Goal: Communication & Community: Answer question/provide support

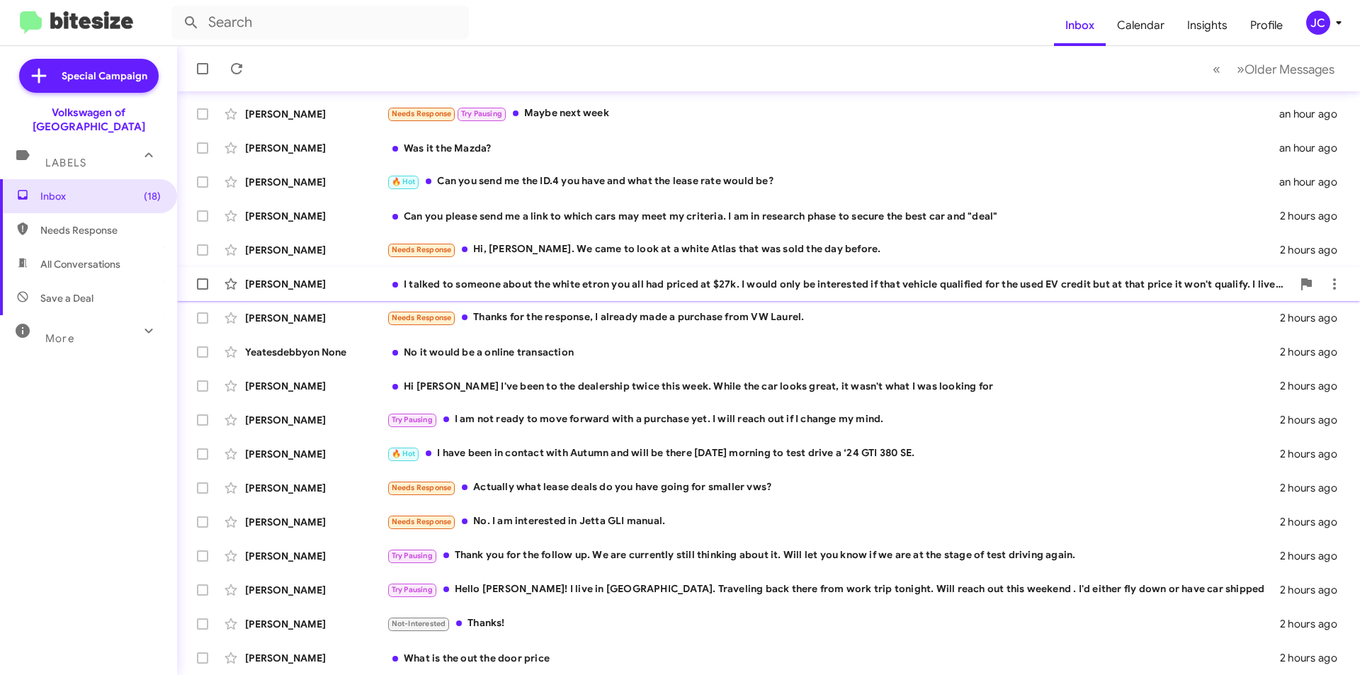
scroll to position [147, 0]
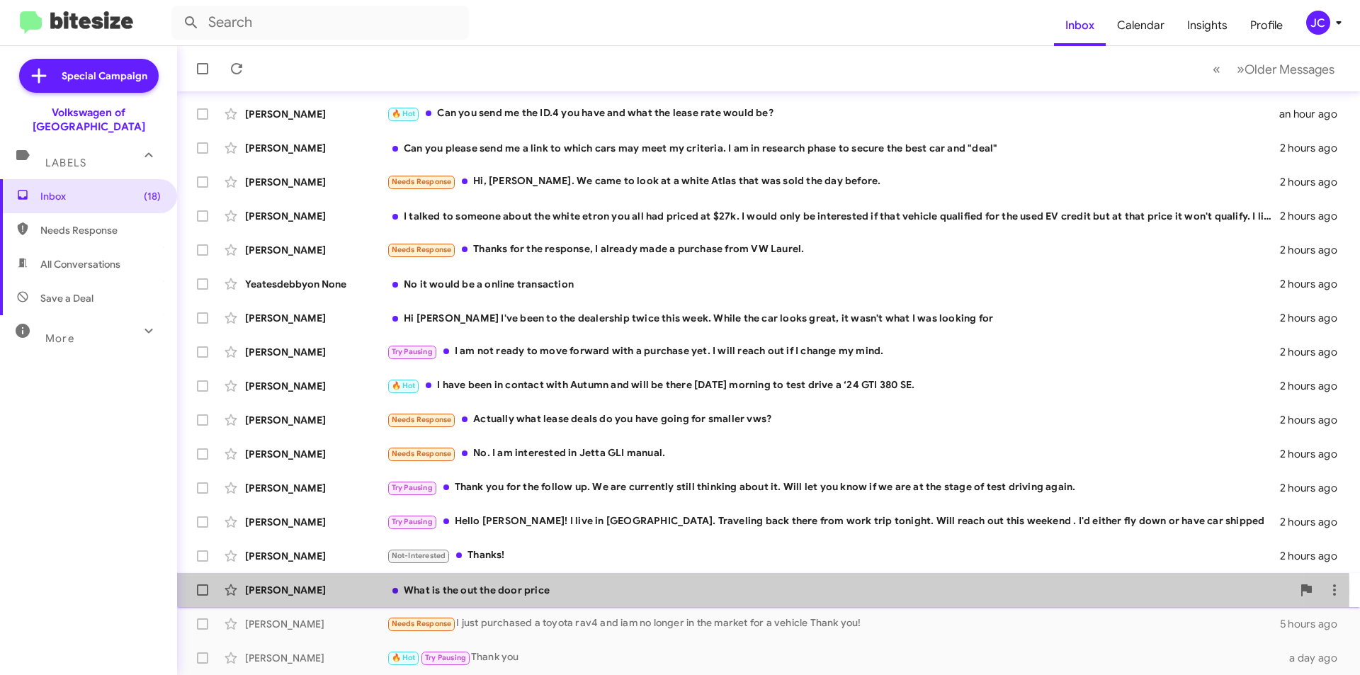
click at [517, 591] on div "What is the out the door price" at bounding box center [839, 590] width 905 height 14
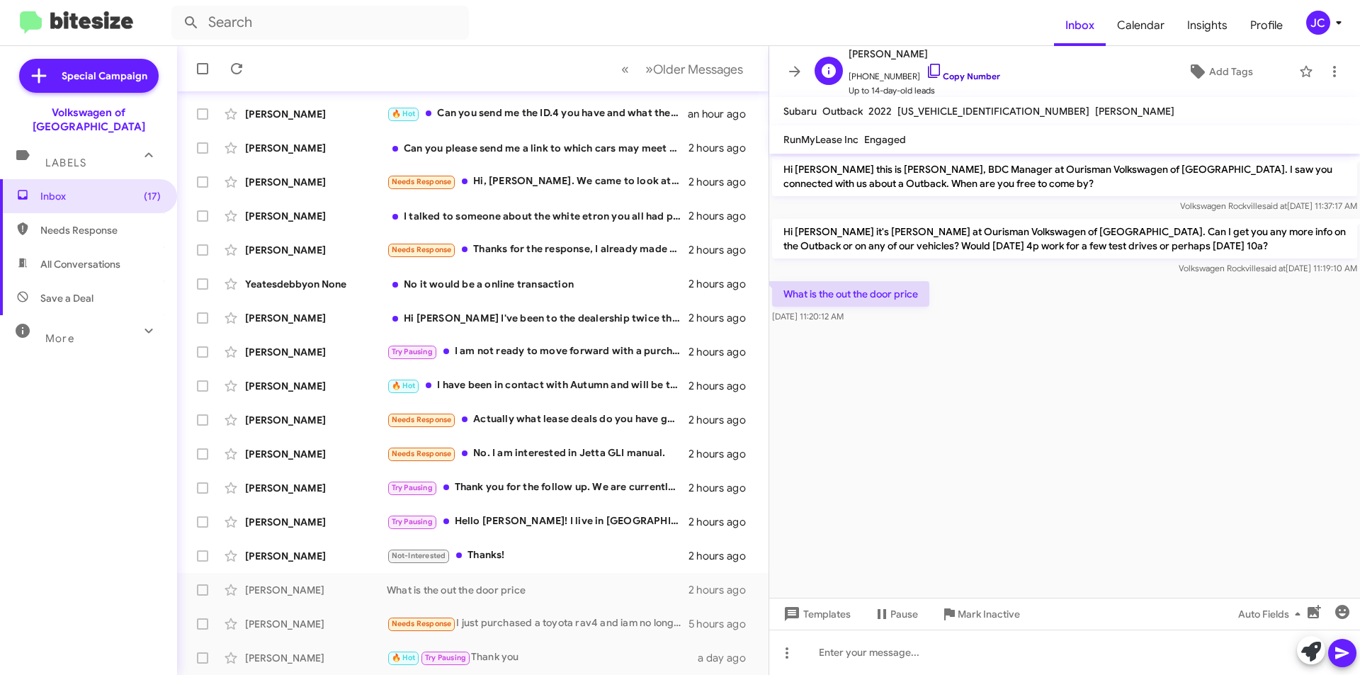
click at [926, 69] on icon at bounding box center [934, 70] width 17 height 17
click at [854, 664] on div at bounding box center [1064, 652] width 591 height 45
click at [555, 567] on div "Sisto Averno Not-Interested Thanks! 2 hours ago" at bounding box center [472, 556] width 569 height 28
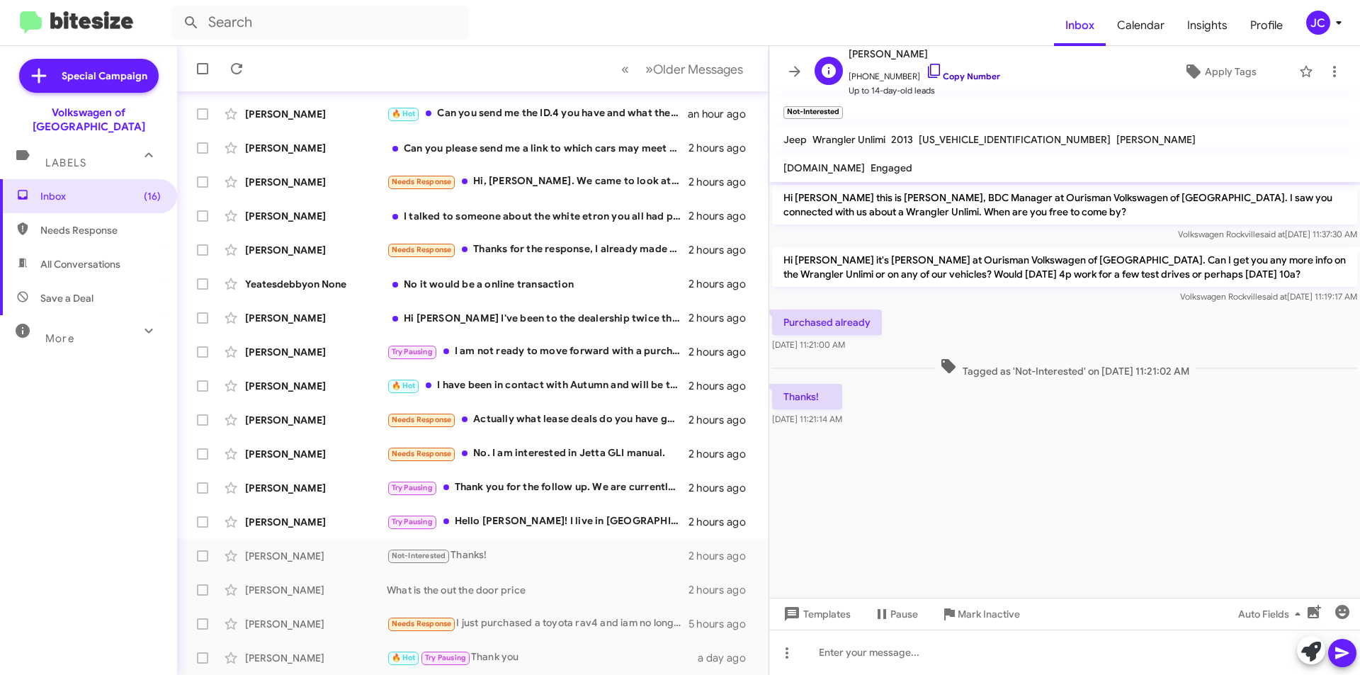
click at [941, 73] on link "Copy Number" at bounding box center [963, 76] width 74 height 11
click at [975, 618] on span "Mark Inactive" at bounding box center [989, 613] width 62 height 25
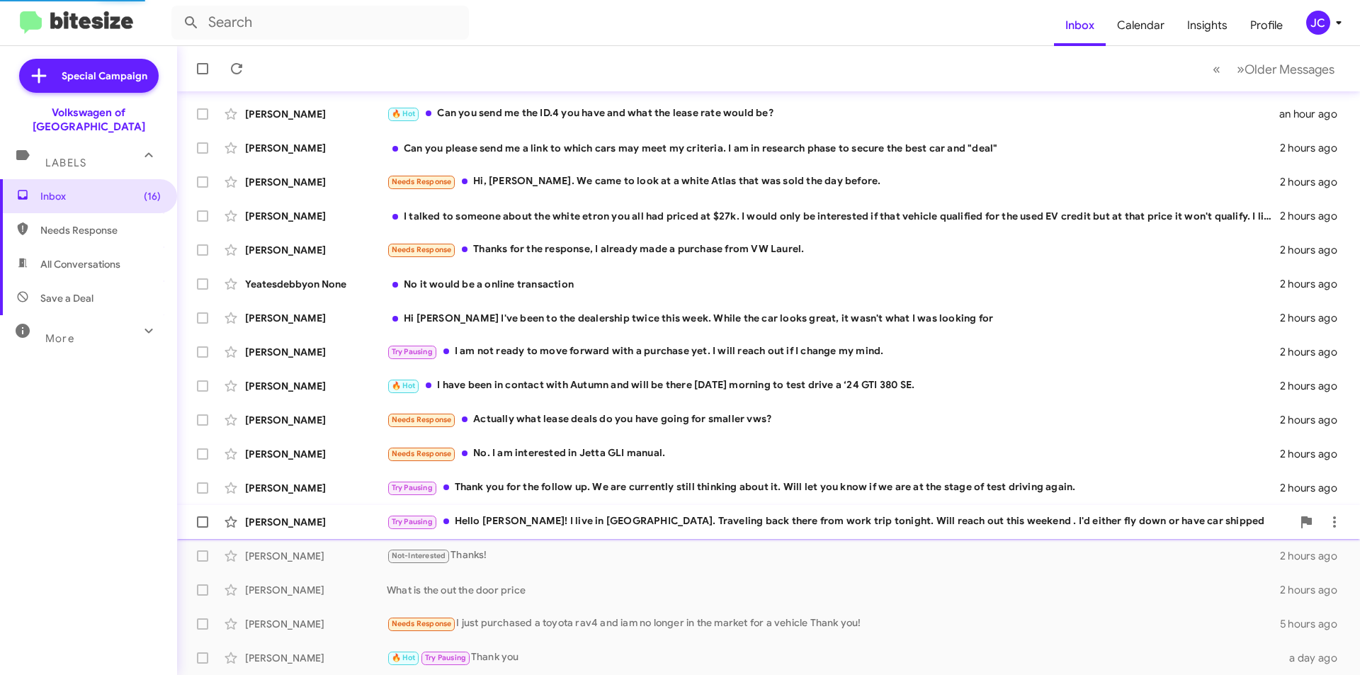
scroll to position [113, 0]
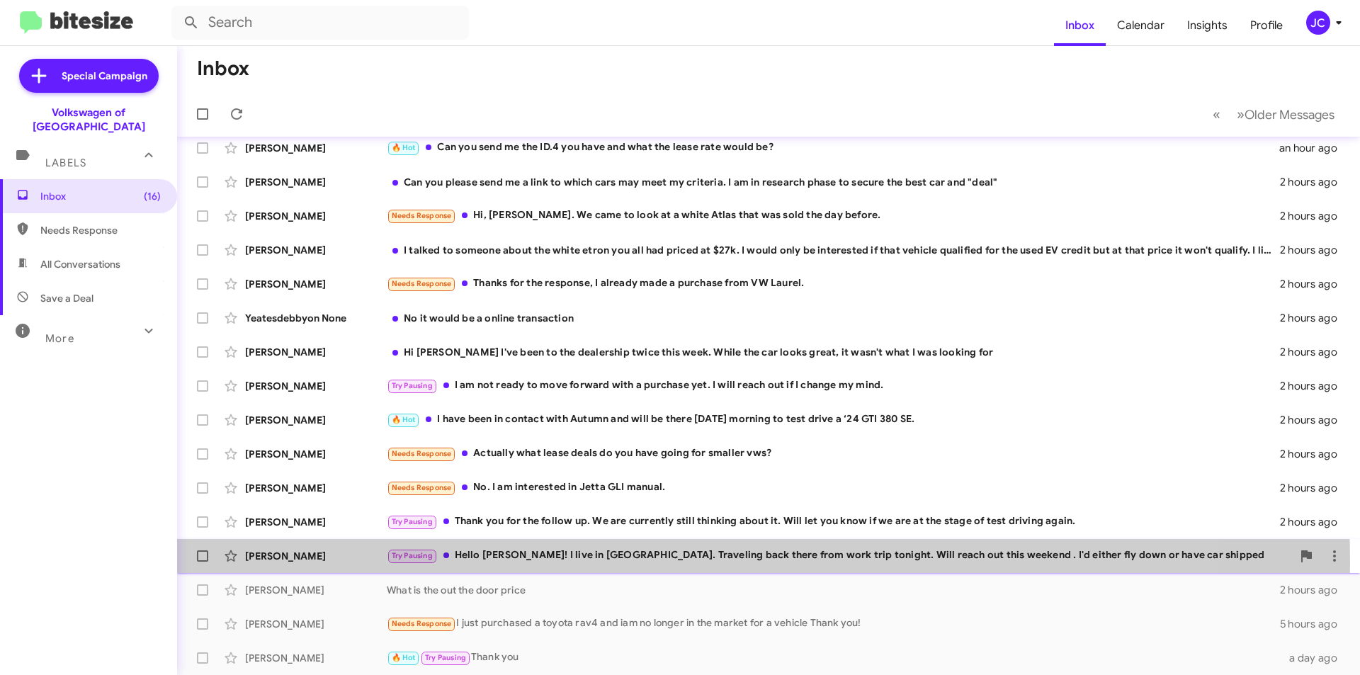
click at [565, 563] on div "Try Pausing Hello Jamisha! I live in MA. Traveling back there from work trip to…" at bounding box center [839, 556] width 905 height 16
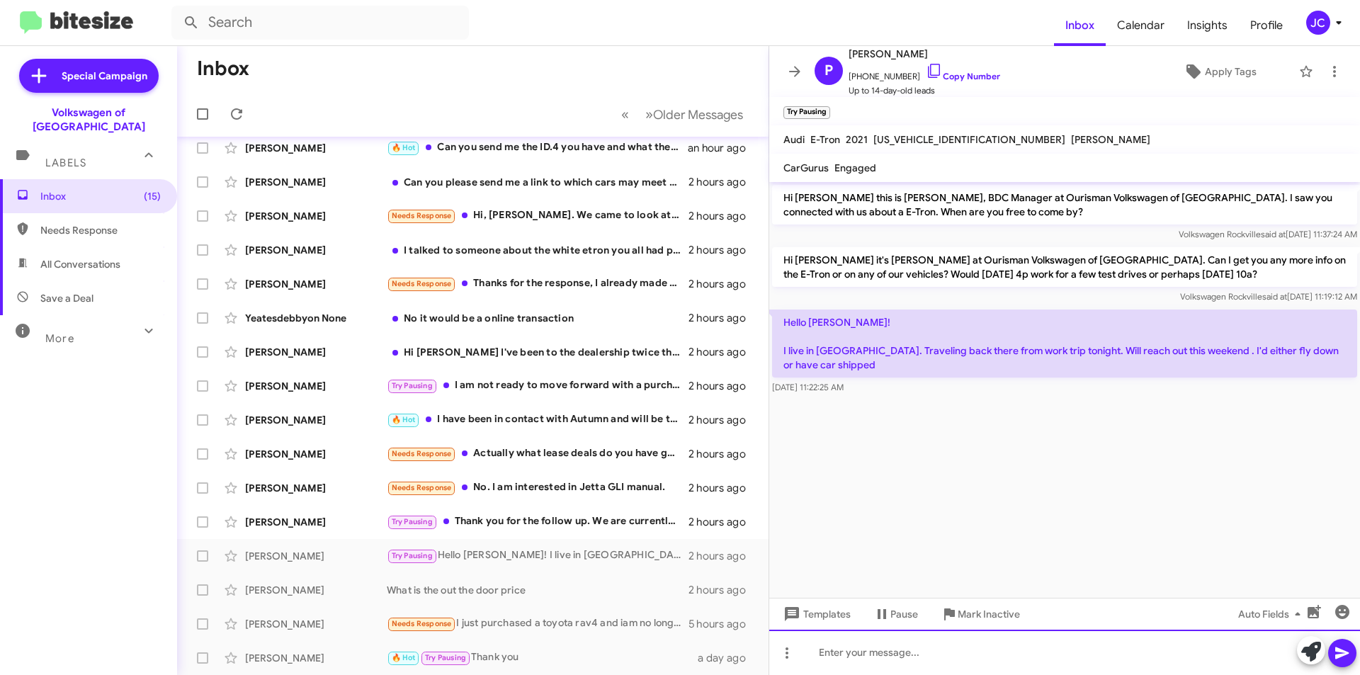
click at [950, 668] on div at bounding box center [1064, 652] width 591 height 45
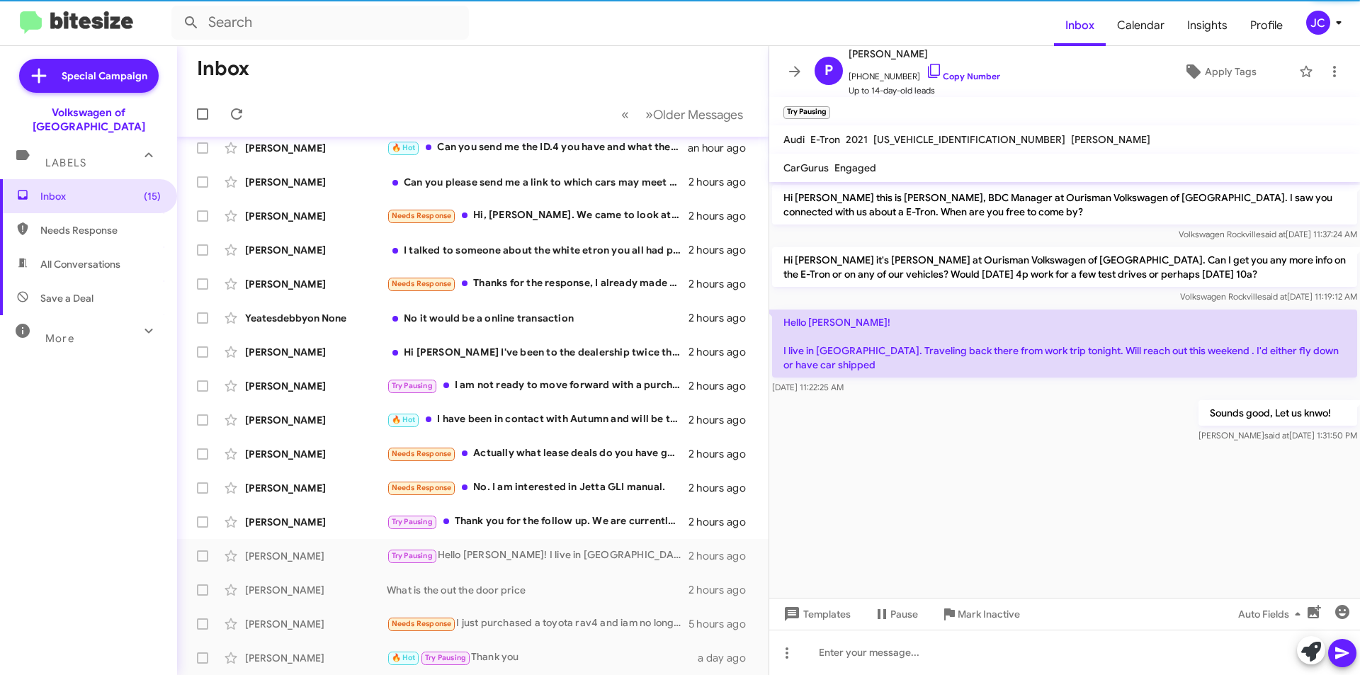
click at [1077, 368] on p "Hello Jamisha! I live in MA. Traveling back there from work trip tonight. Will …" at bounding box center [1064, 344] width 585 height 68
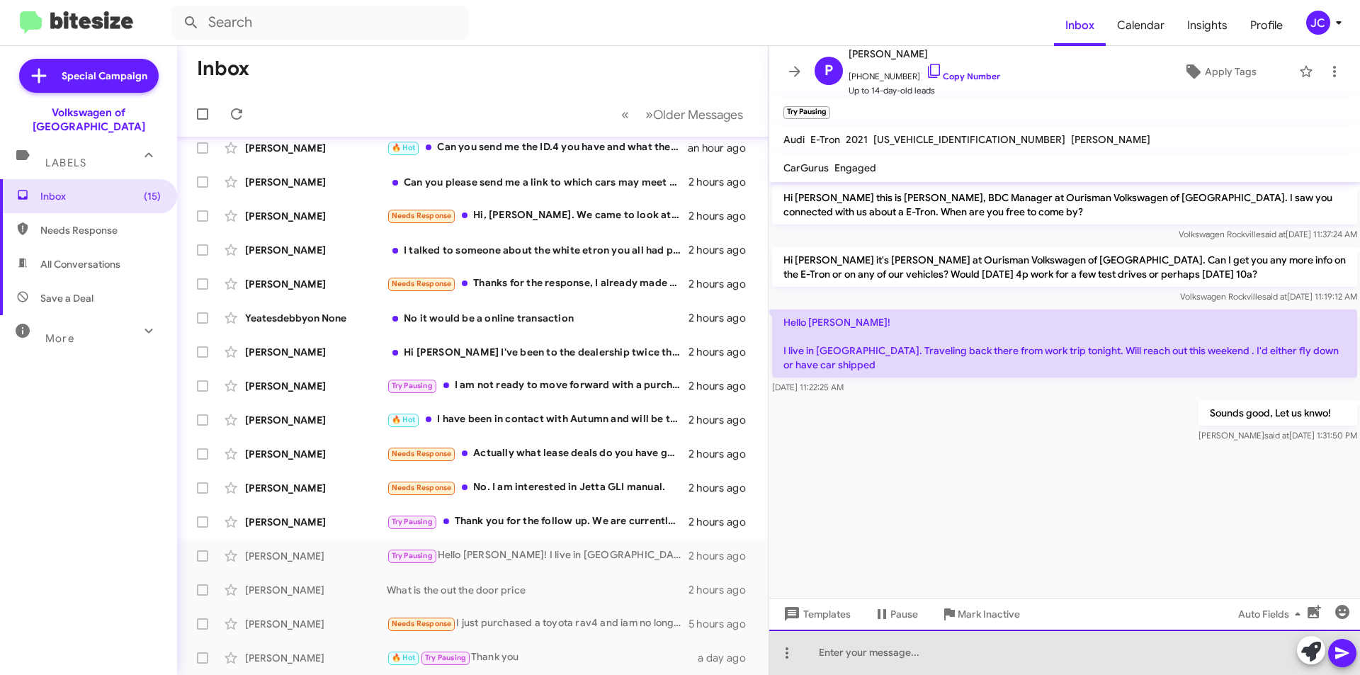
click at [924, 640] on div at bounding box center [1064, 652] width 591 height 45
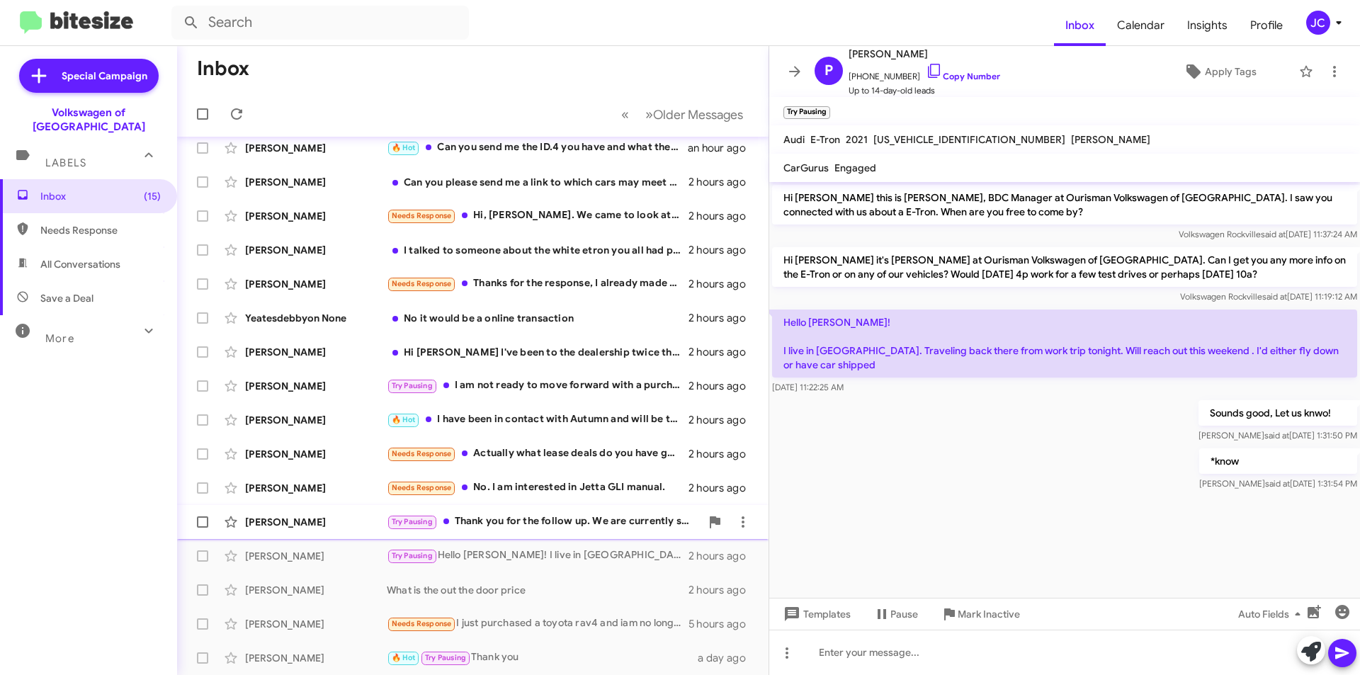
click at [518, 525] on div "Try Pausing Thank you for the follow up. We are currently still thinking about …" at bounding box center [544, 522] width 314 height 16
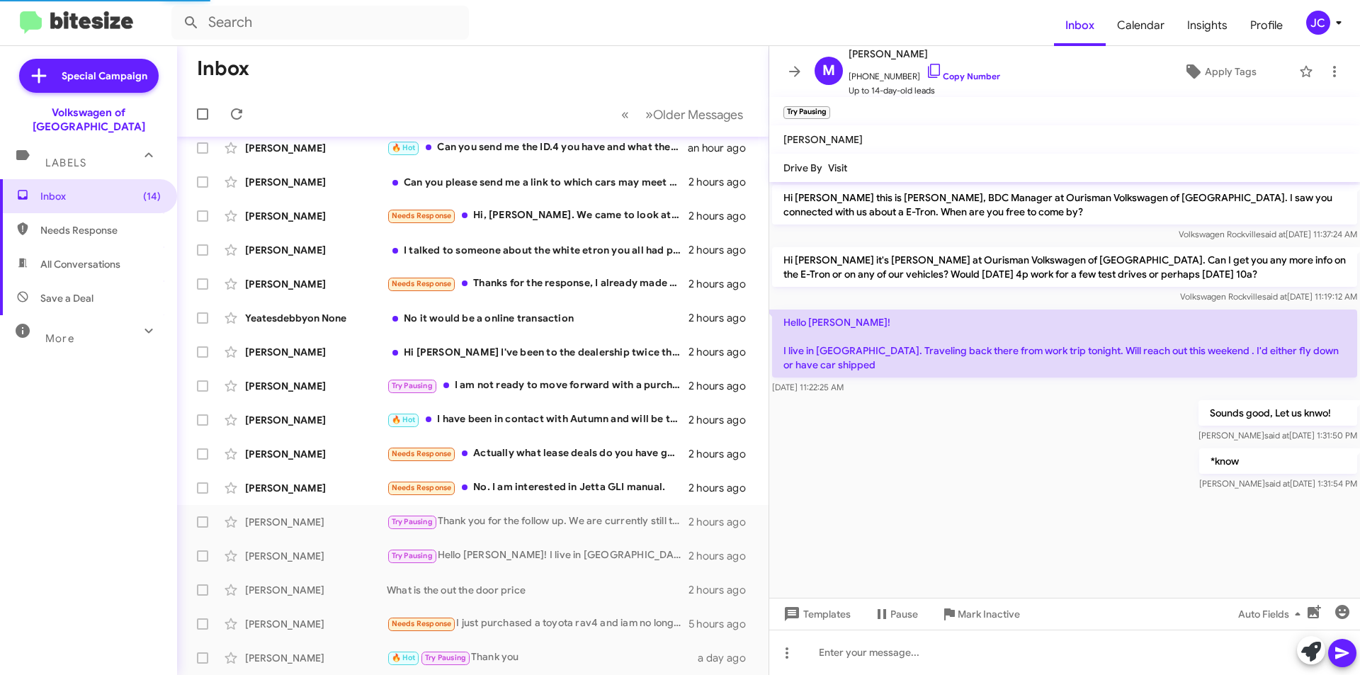
scroll to position [1497, 0]
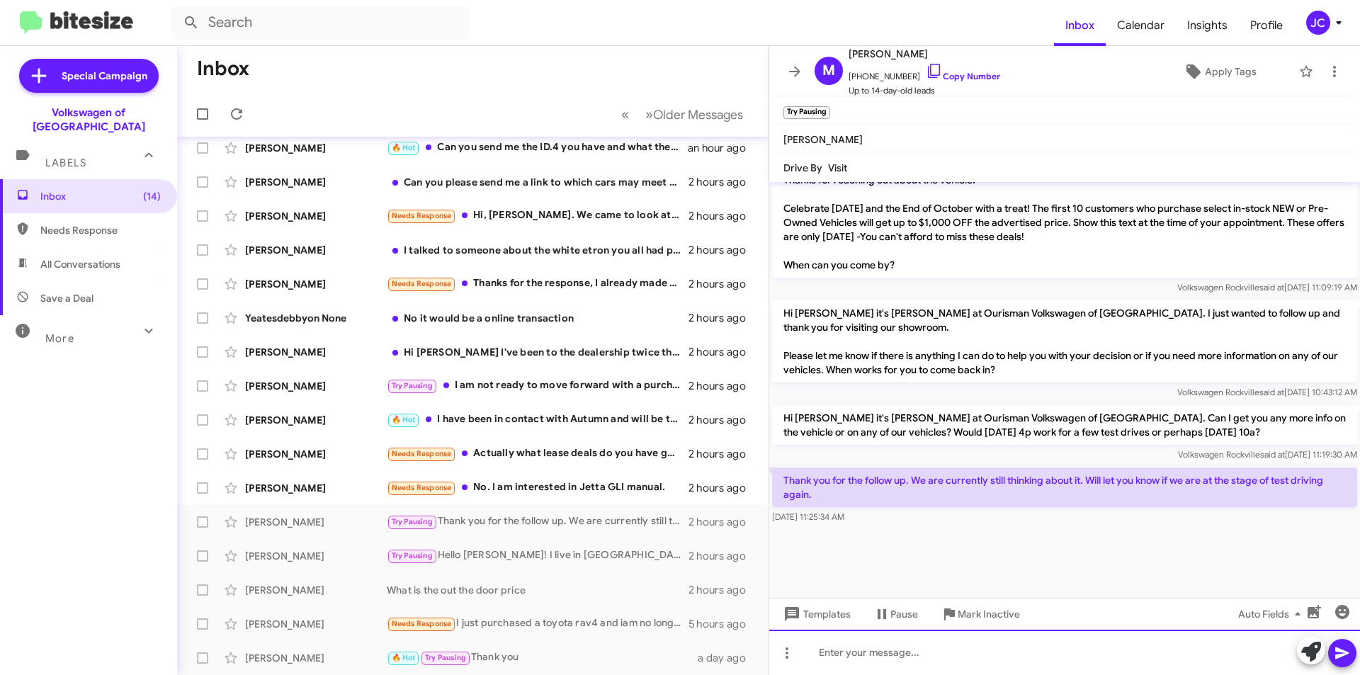
click at [886, 658] on div at bounding box center [1064, 652] width 591 height 45
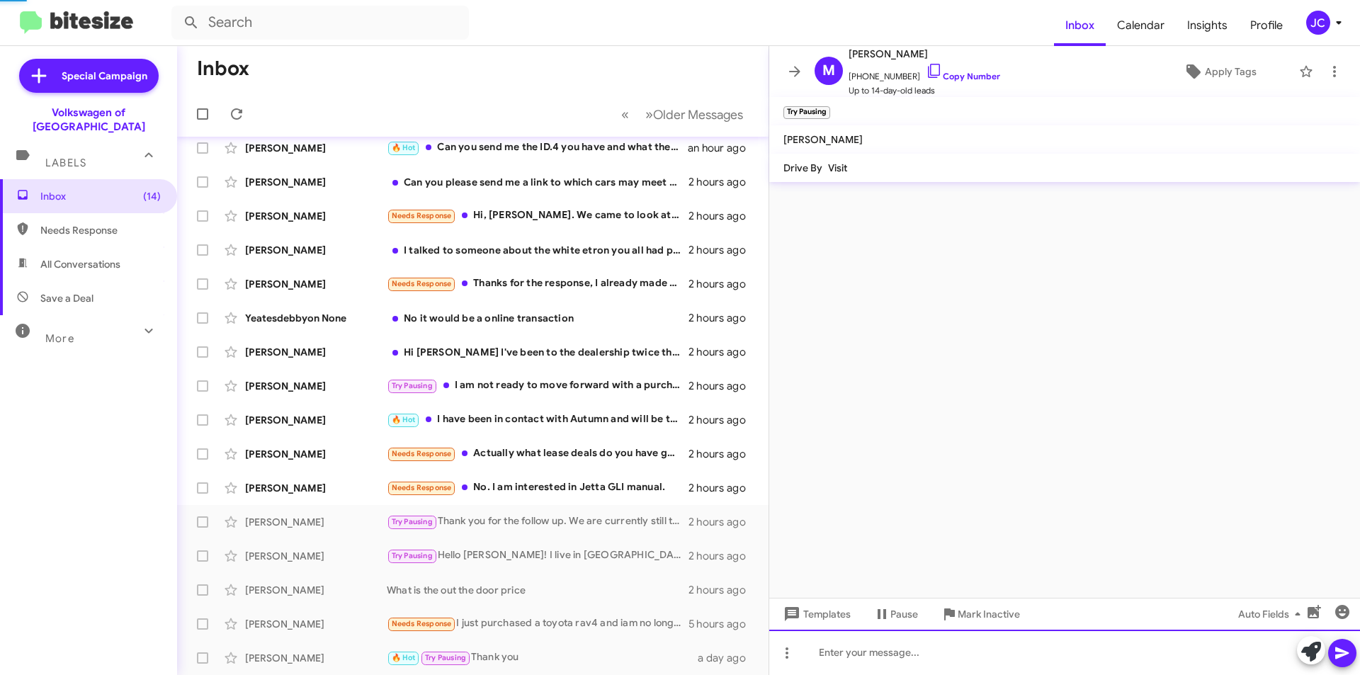
scroll to position [0, 0]
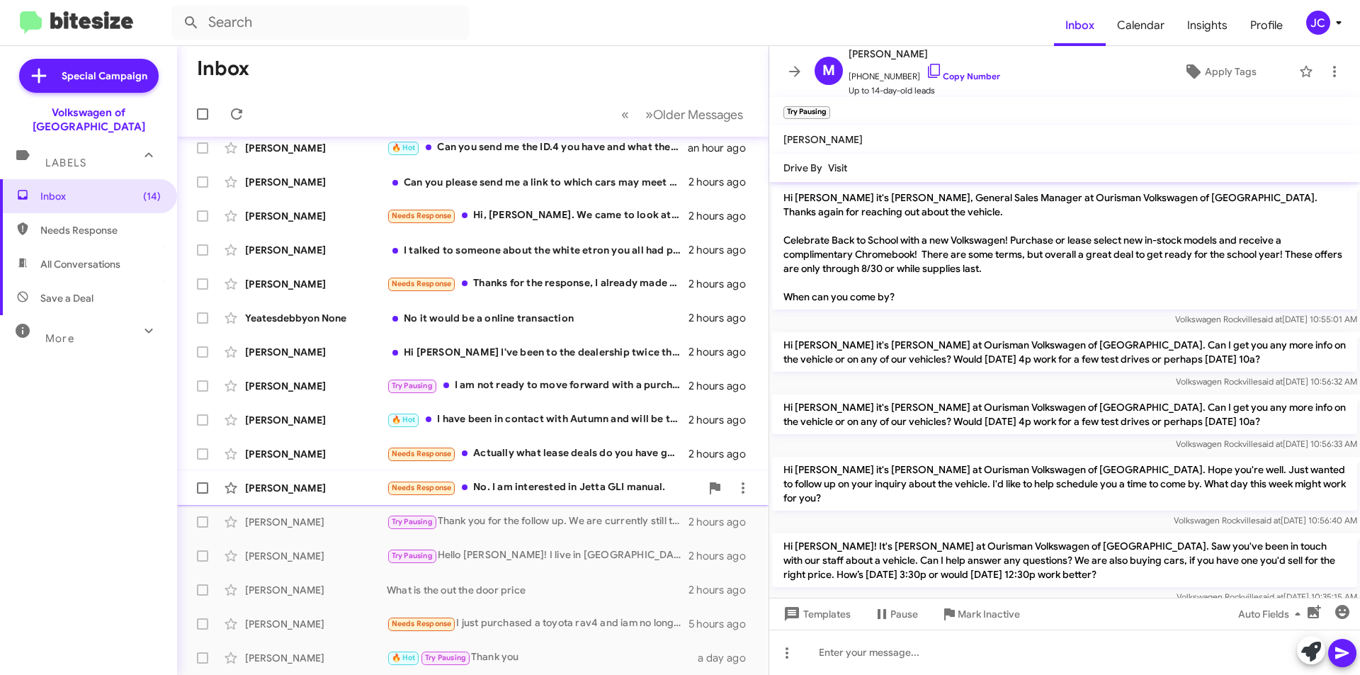
click at [529, 488] on div "Needs Response No. I am interested in Jetta GLI manual." at bounding box center [544, 488] width 314 height 16
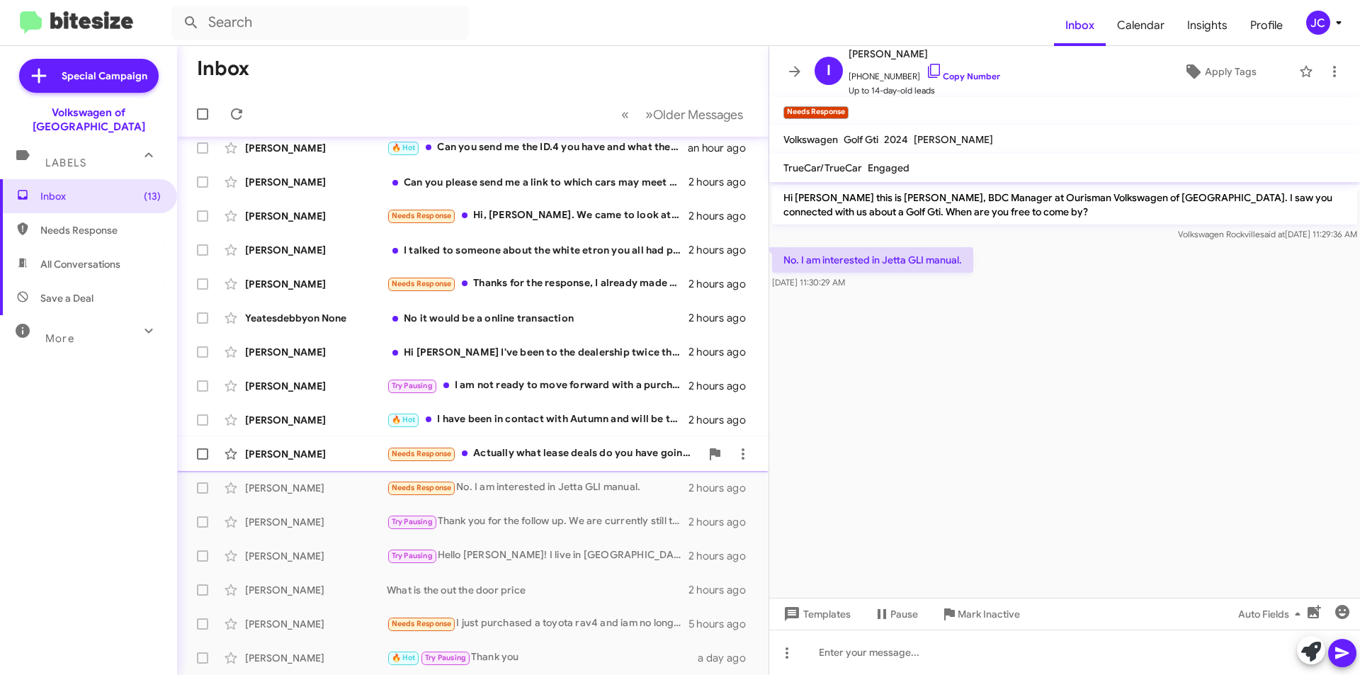
click at [522, 458] on div "Needs Response Actually what lease deals do you have going for smaller vws?" at bounding box center [544, 454] width 314 height 16
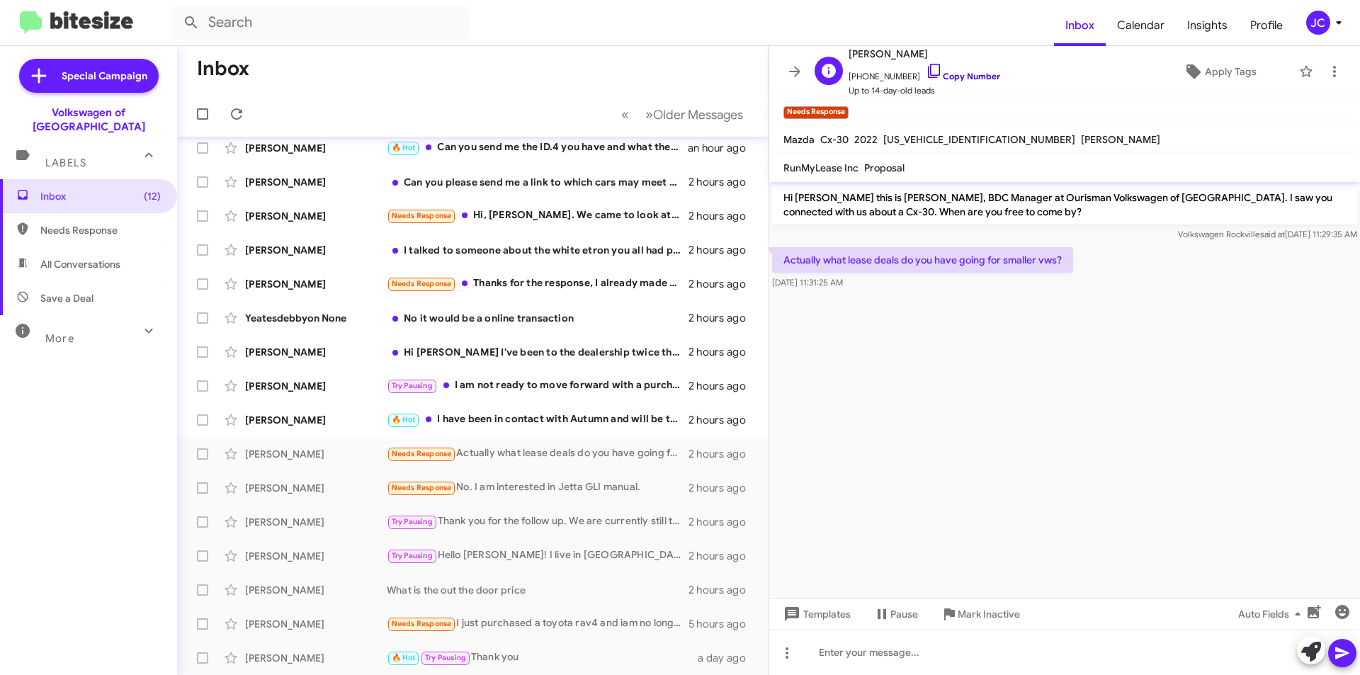
click at [954, 72] on link "Copy Number" at bounding box center [963, 76] width 74 height 11
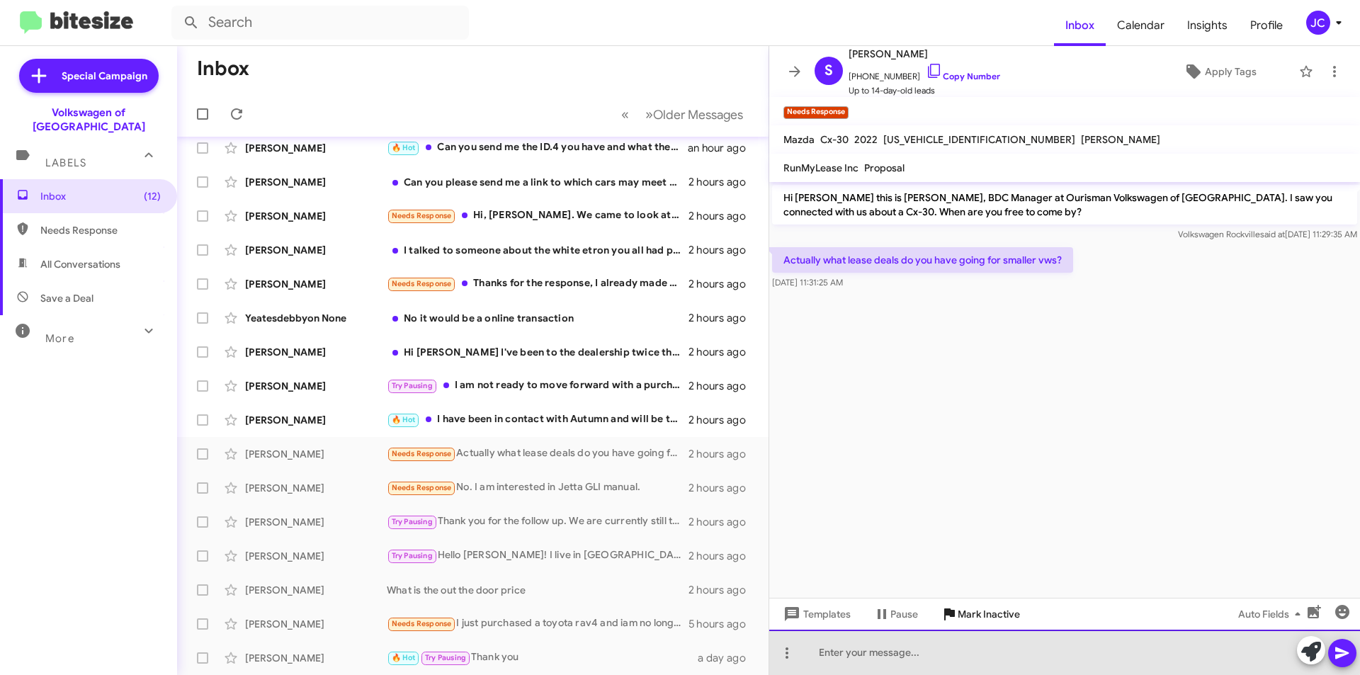
drag, startPoint x: 930, startPoint y: 650, endPoint x: 960, endPoint y: 603, distance: 55.4
click at [930, 650] on div at bounding box center [1064, 652] width 591 height 45
drag, startPoint x: 1106, startPoint y: 646, endPoint x: 1096, endPoint y: 660, distance: 17.3
click at [1096, 660] on div "On the Taos we have as low as 289/month for 36 months / Tigans' $299/ month for…" at bounding box center [1064, 652] width 591 height 45
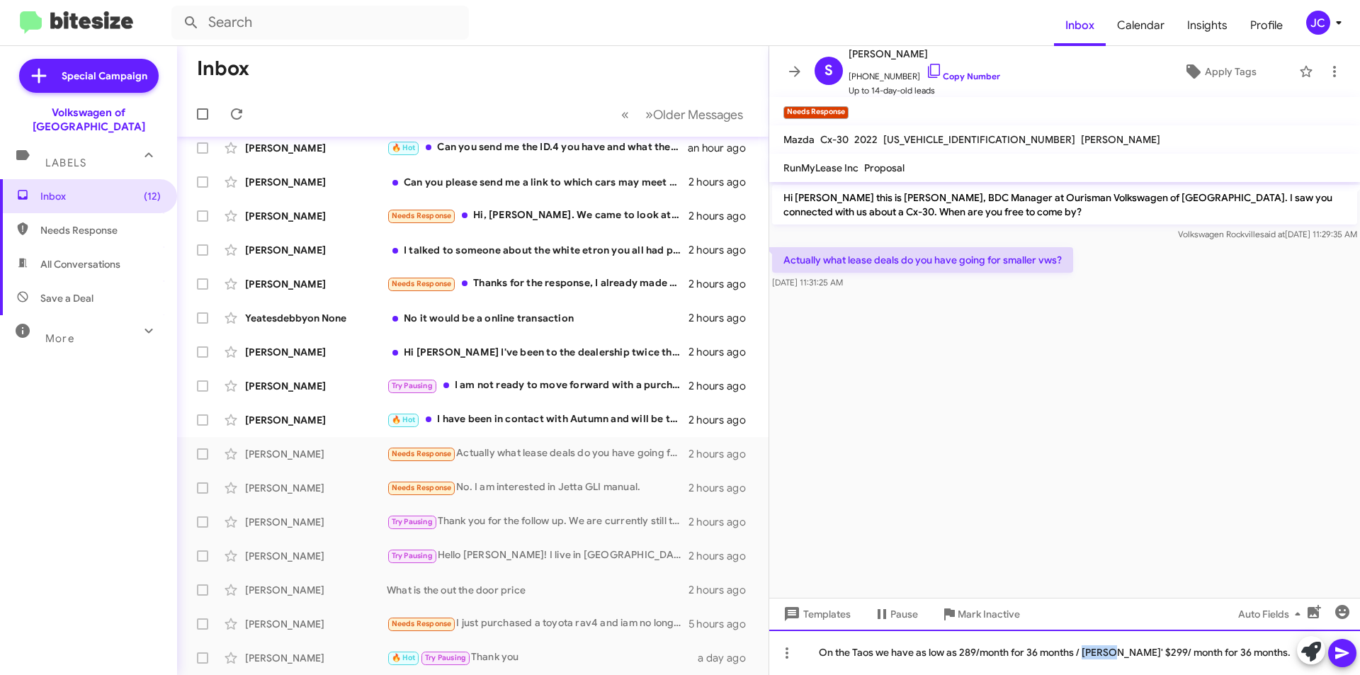
click at [1111, 646] on div "On the Taos we have as low as 289/month for 36 months / Tigans' $299/ month for…" at bounding box center [1064, 652] width 591 height 45
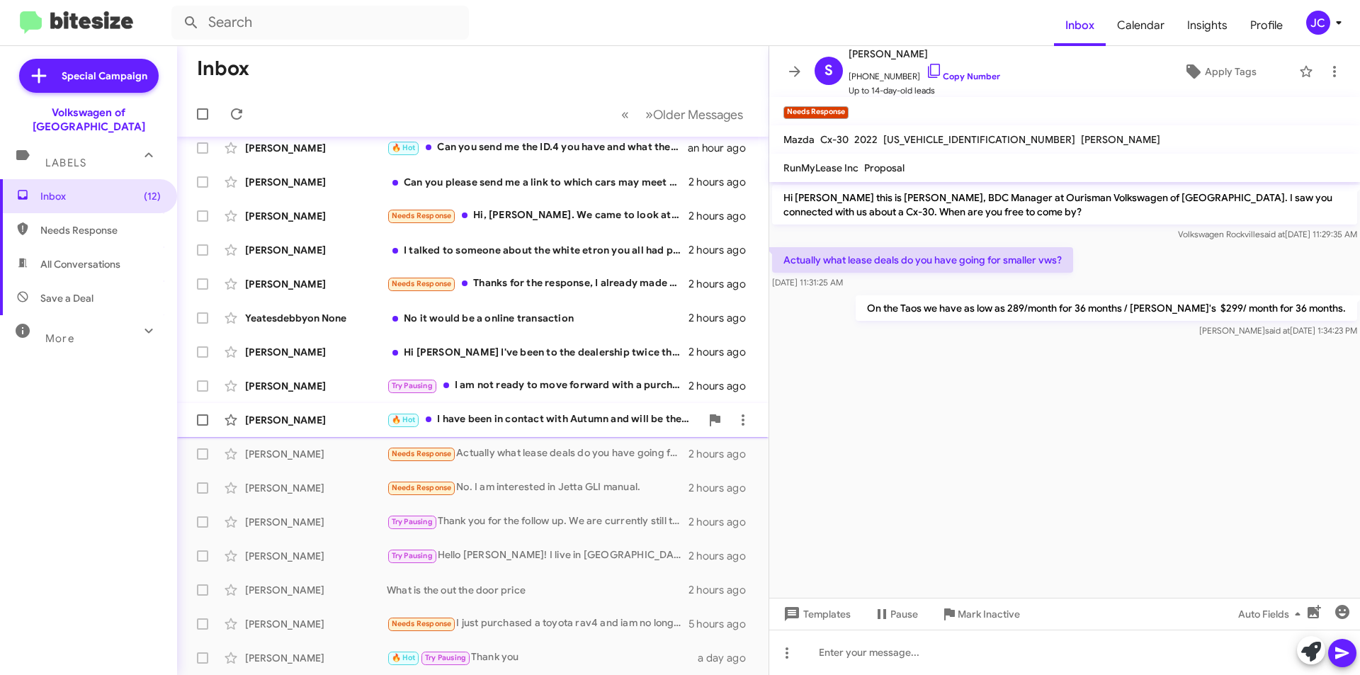
click at [453, 414] on div "🔥 Hot I have been in contact with Autumn and will be there tomorrow morning to …" at bounding box center [544, 420] width 314 height 16
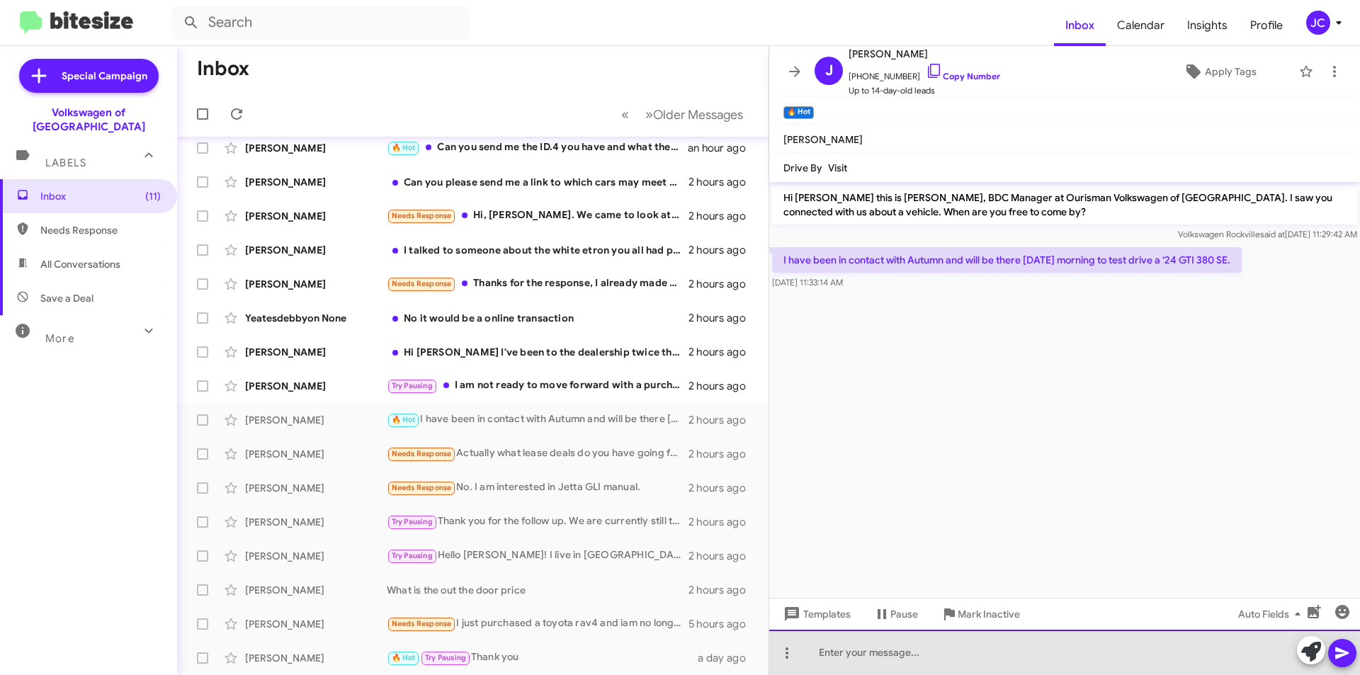
click at [845, 670] on div at bounding box center [1064, 652] width 591 height 45
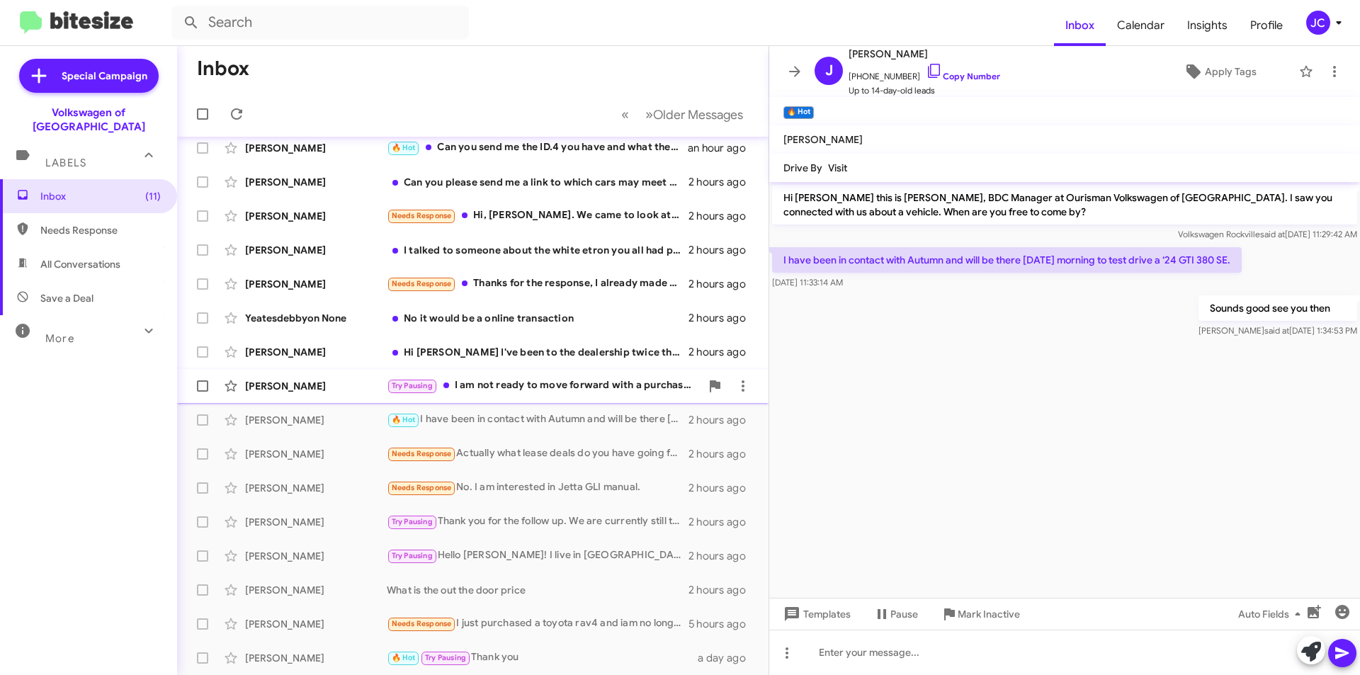
click at [600, 374] on div "Lynn Smith Try Pausing I am not ready to move forward with a purchase yet. I wi…" at bounding box center [472, 386] width 569 height 28
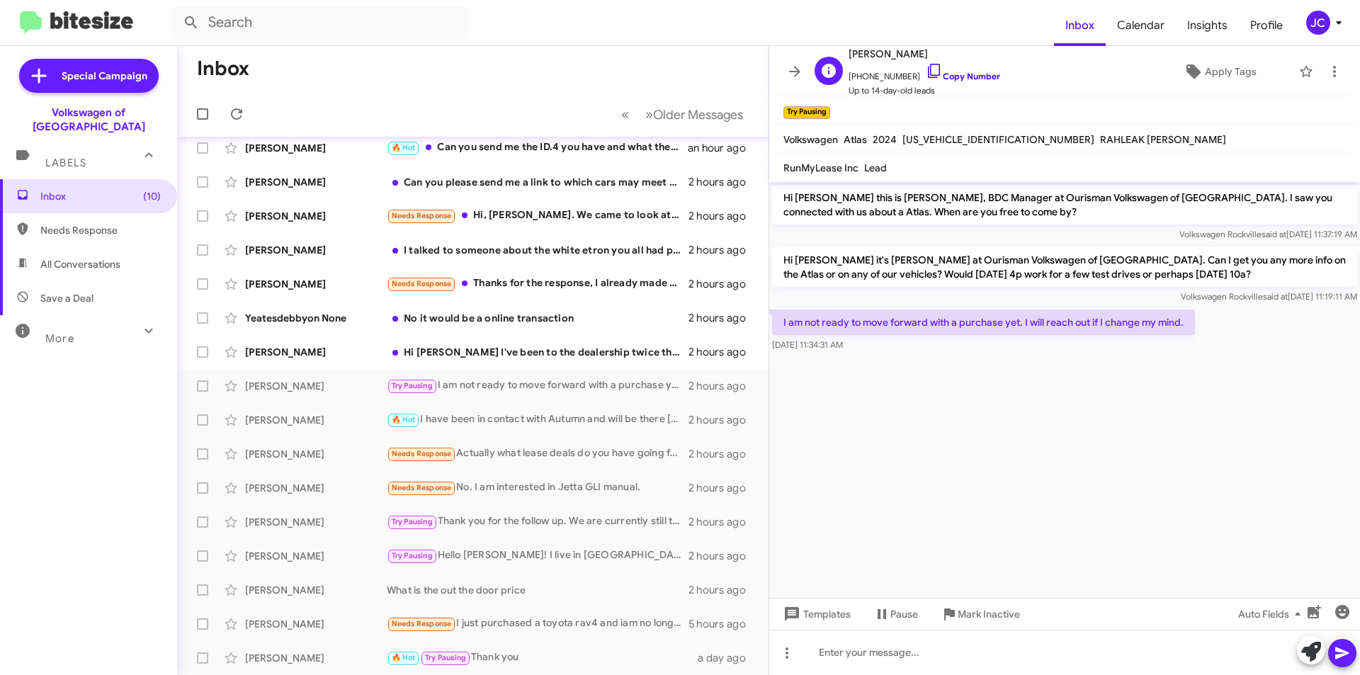
click at [951, 75] on link "Copy Number" at bounding box center [963, 76] width 74 height 11
drag, startPoint x: 777, startPoint y: 331, endPoint x: 1195, endPoint y: 325, distance: 417.9
click at [1195, 325] on p "I am not ready to move forward with a purchase yet. I will reach out if I chang…" at bounding box center [983, 322] width 423 height 25
copy p "I am not ready to move forward with a purchase yet. I will reach out if I chang…"
click at [956, 668] on div at bounding box center [1064, 652] width 591 height 45
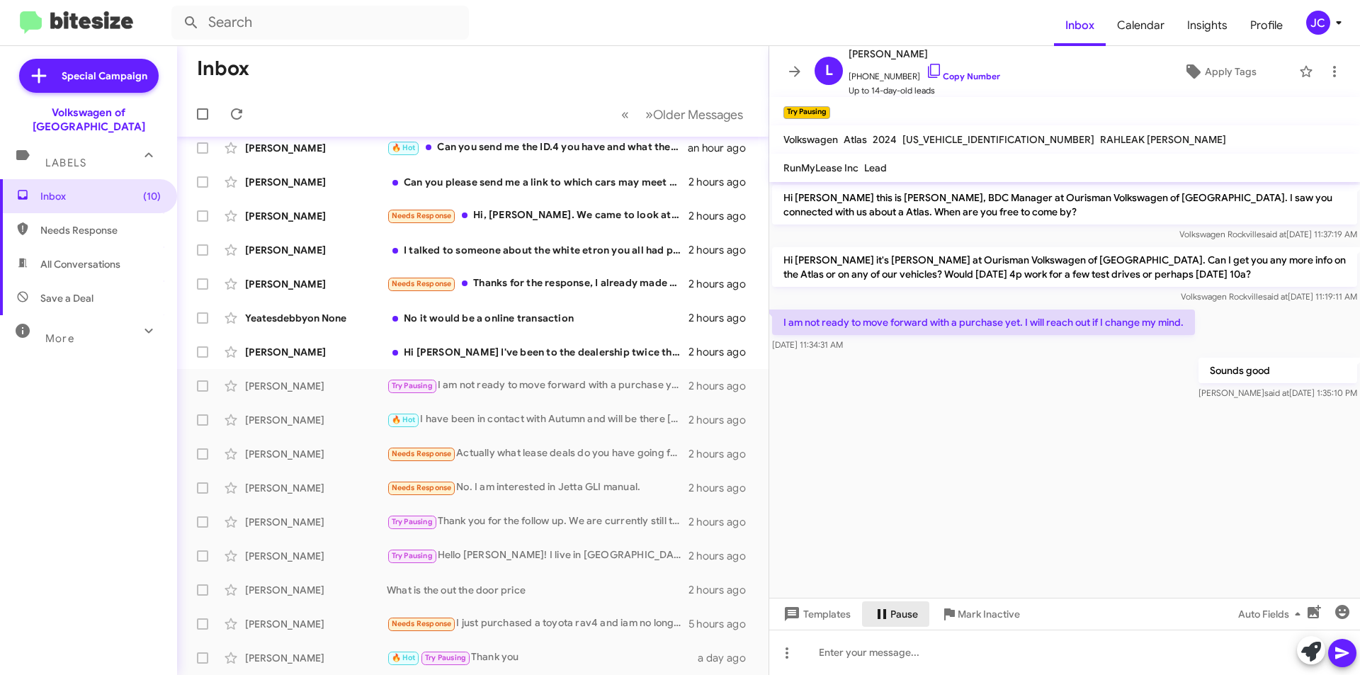
click at [890, 608] on span "Pause" at bounding box center [904, 613] width 28 height 25
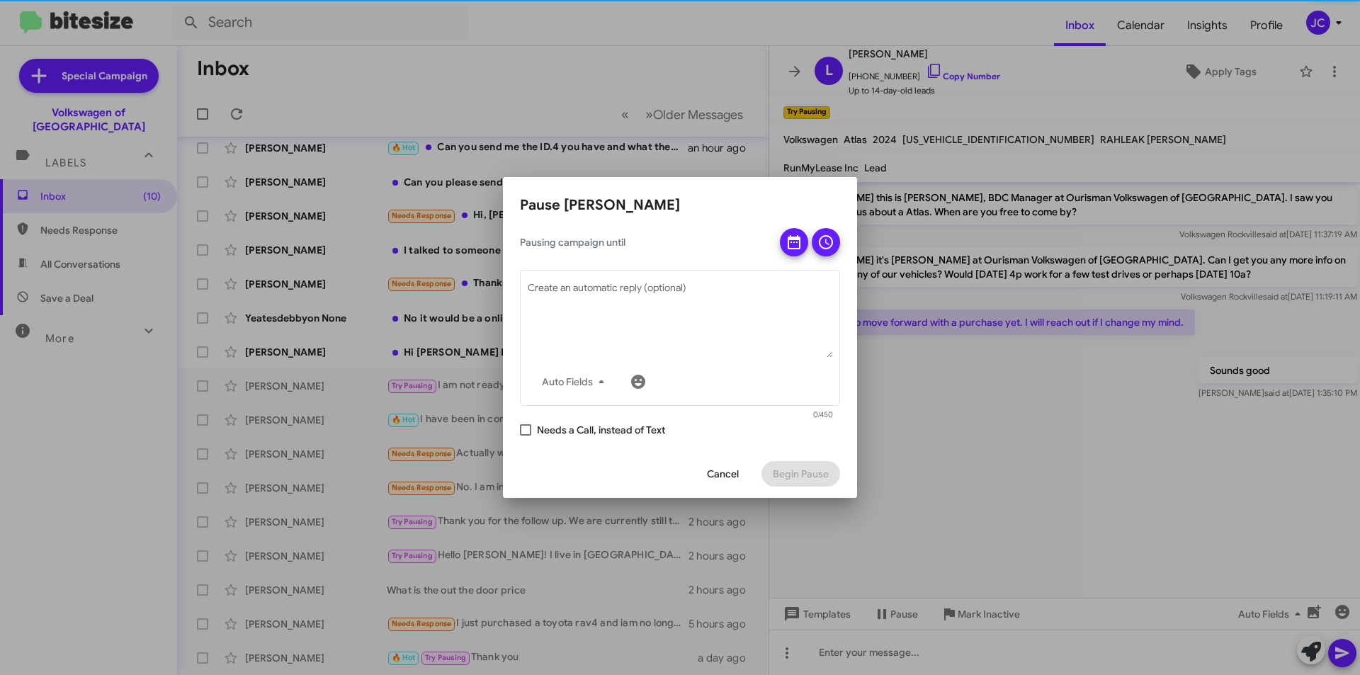
click at [778, 230] on div "Pausing campaign until" at bounding box center [680, 242] width 320 height 28
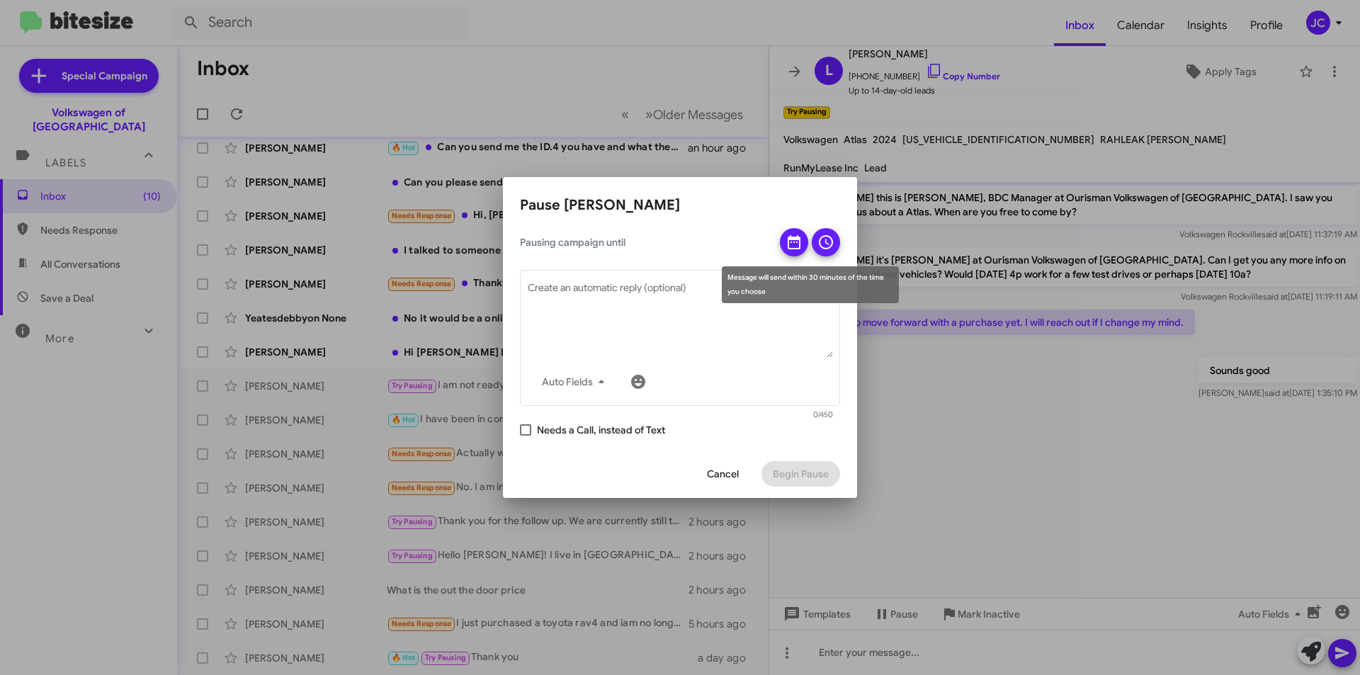
drag, startPoint x: 794, startPoint y: 234, endPoint x: 797, endPoint y: 246, distance: 11.7
click at [797, 234] on icon at bounding box center [794, 242] width 17 height 17
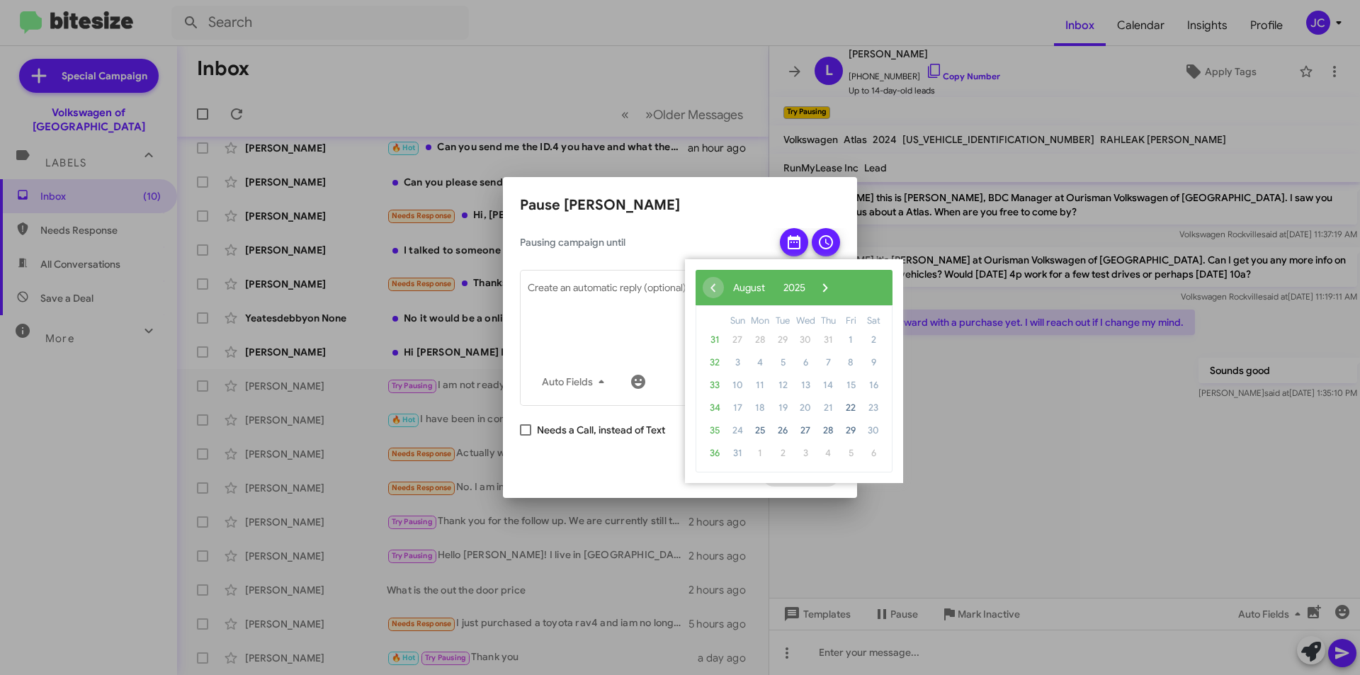
click at [886, 295] on div "‹ ​ August ​ 2025 ​ ›" at bounding box center [794, 287] width 197 height 35
click at [885, 294] on div "‹ ​ August ​ 2025 ​ ›" at bounding box center [794, 287] width 197 height 35
click at [836, 291] on span "›" at bounding box center [825, 287] width 21 height 21
click at [798, 348] on span "3" at bounding box center [805, 340] width 23 height 23
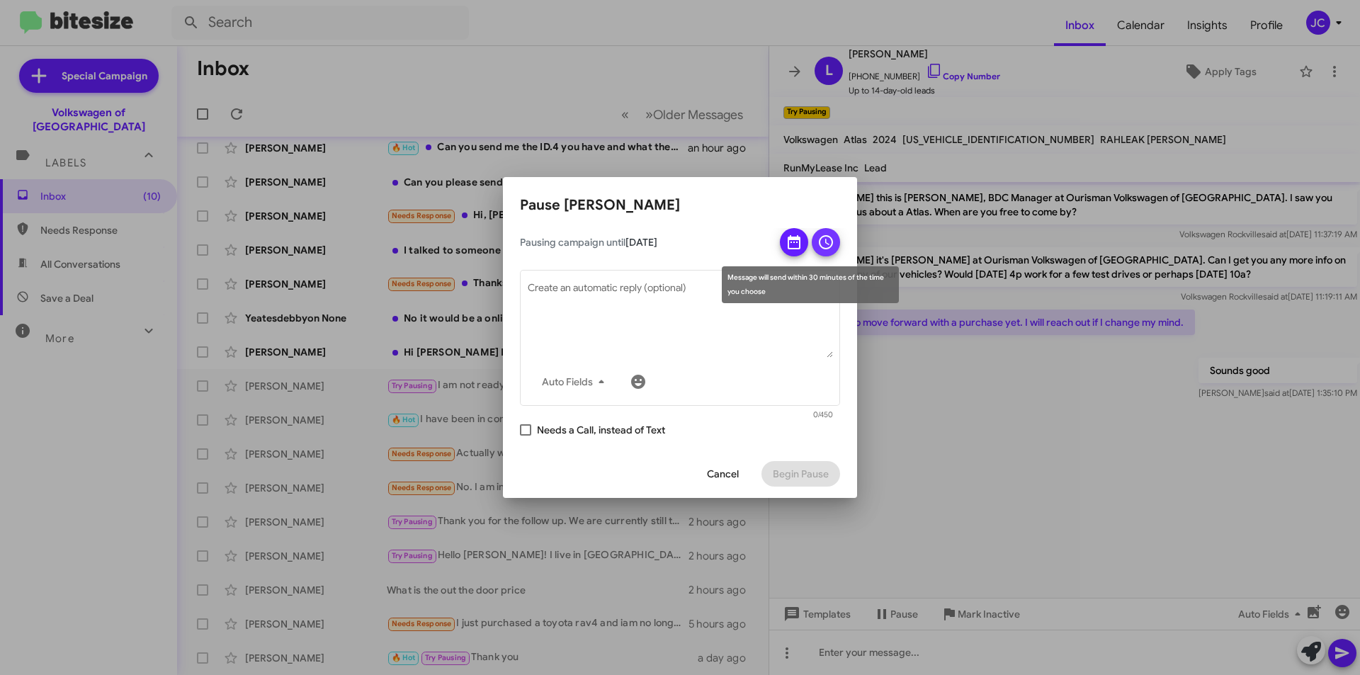
click at [824, 254] on span at bounding box center [825, 242] width 17 height 28
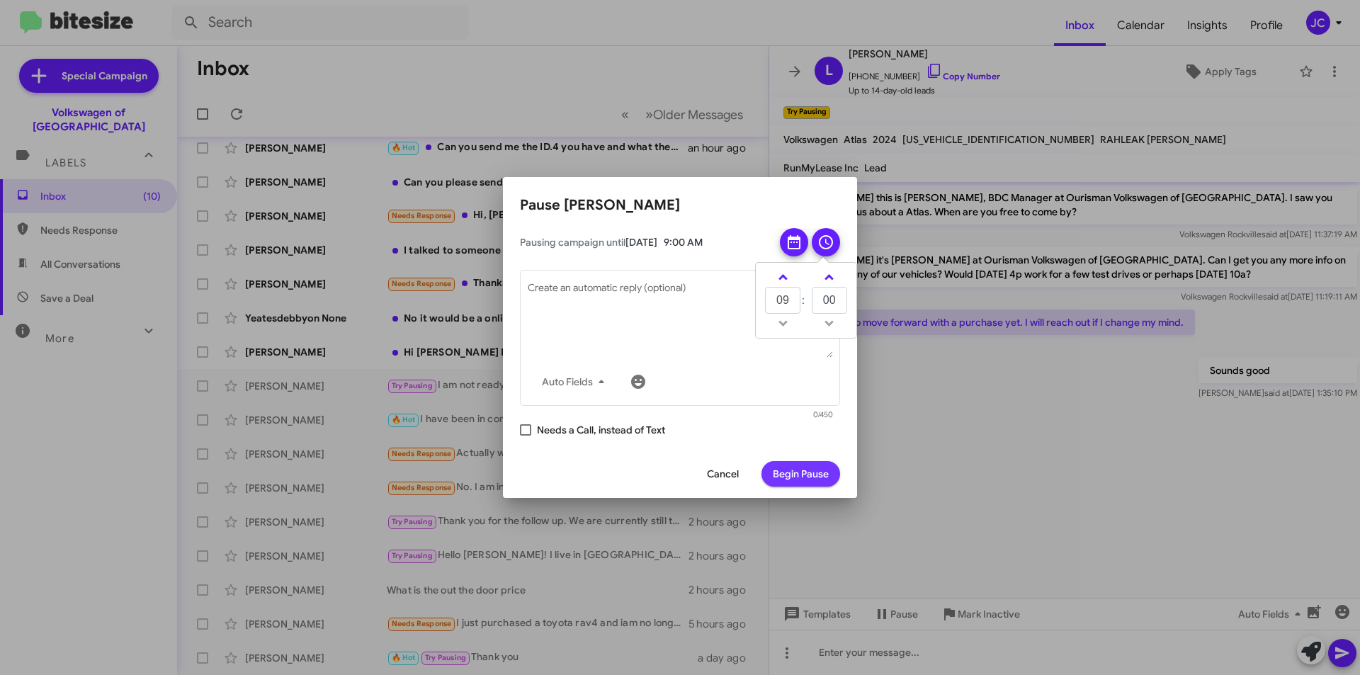
click at [793, 470] on span "Begin Pause" at bounding box center [801, 473] width 56 height 25
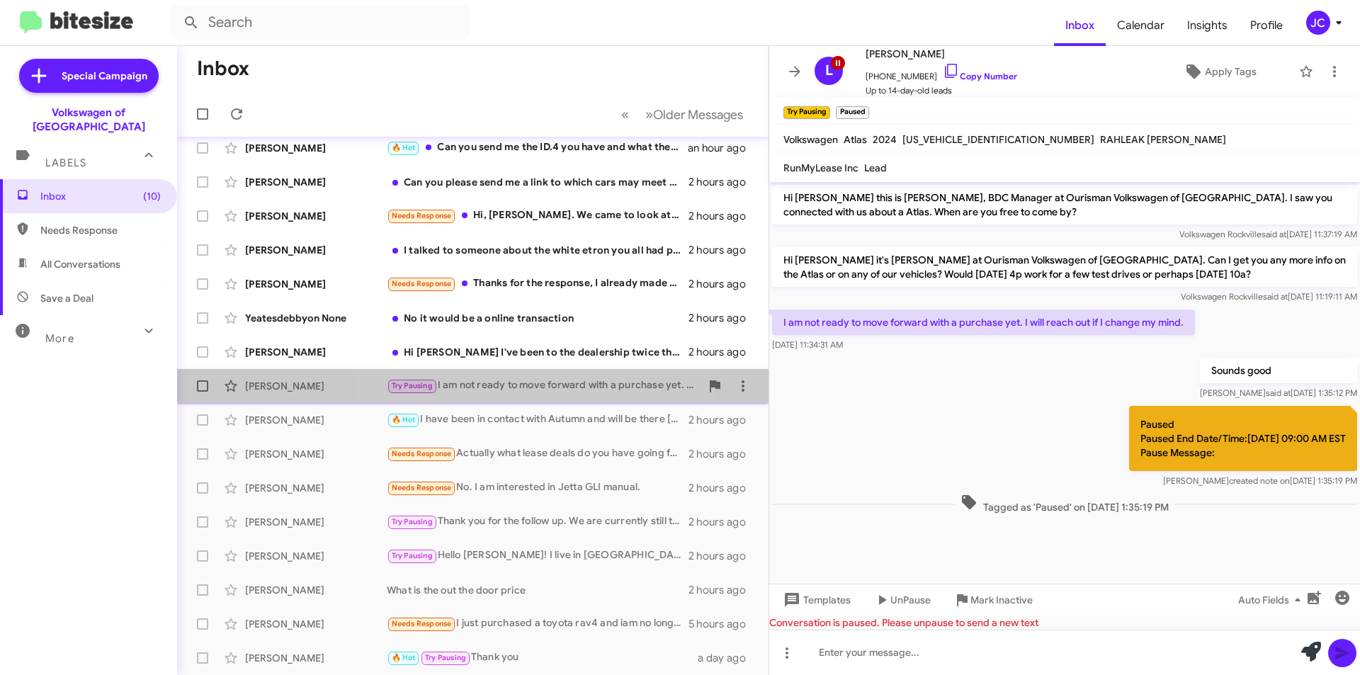
click at [489, 370] on span "Lynn Smith Try Pausing I am not ready to move forward with a purchase yet. I wi…" at bounding box center [472, 386] width 591 height 34
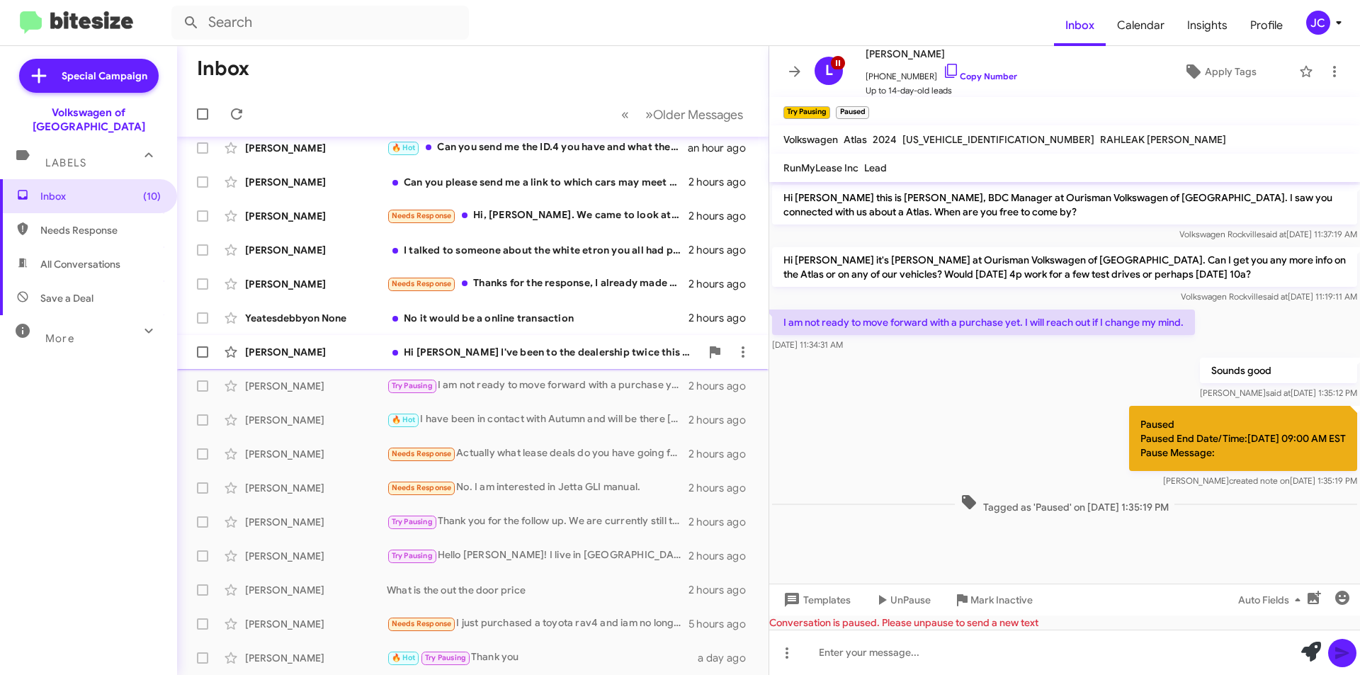
click at [489, 356] on div "Hi Jamisha I've been to the dealership twice this week. While the car looks gre…" at bounding box center [544, 352] width 314 height 14
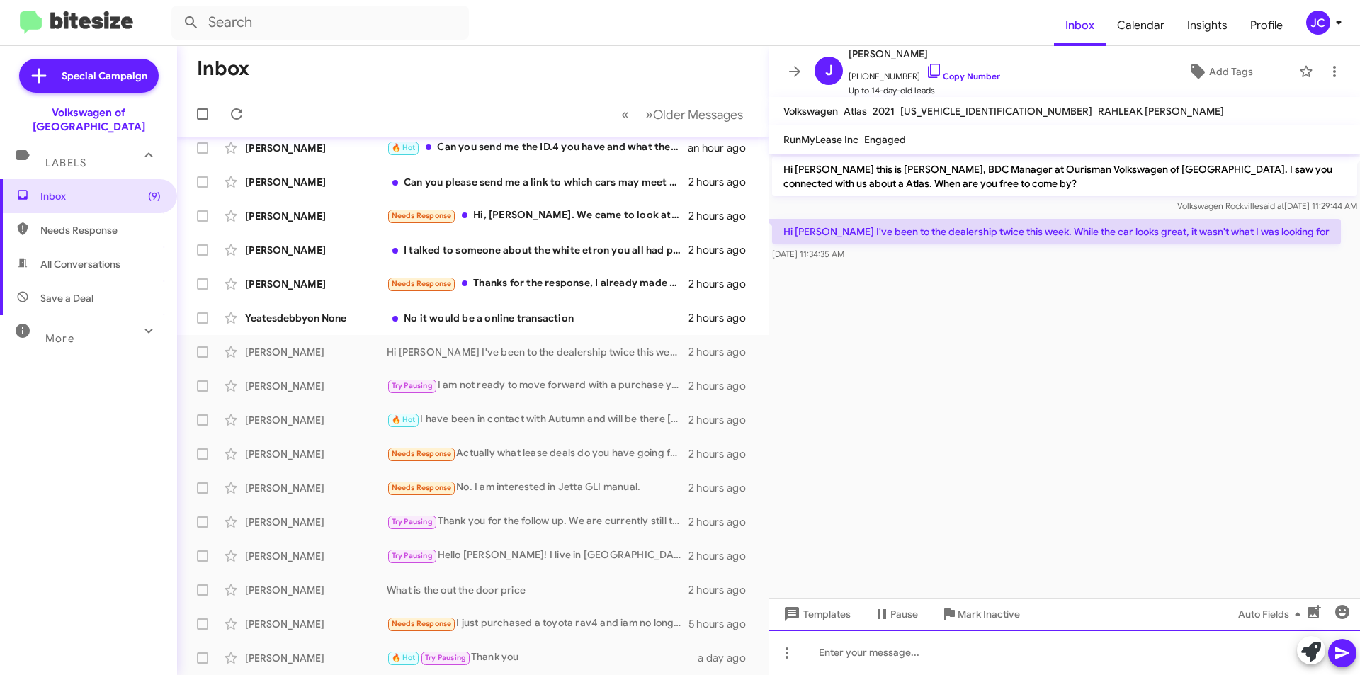
click at [876, 658] on div at bounding box center [1064, 652] width 591 height 45
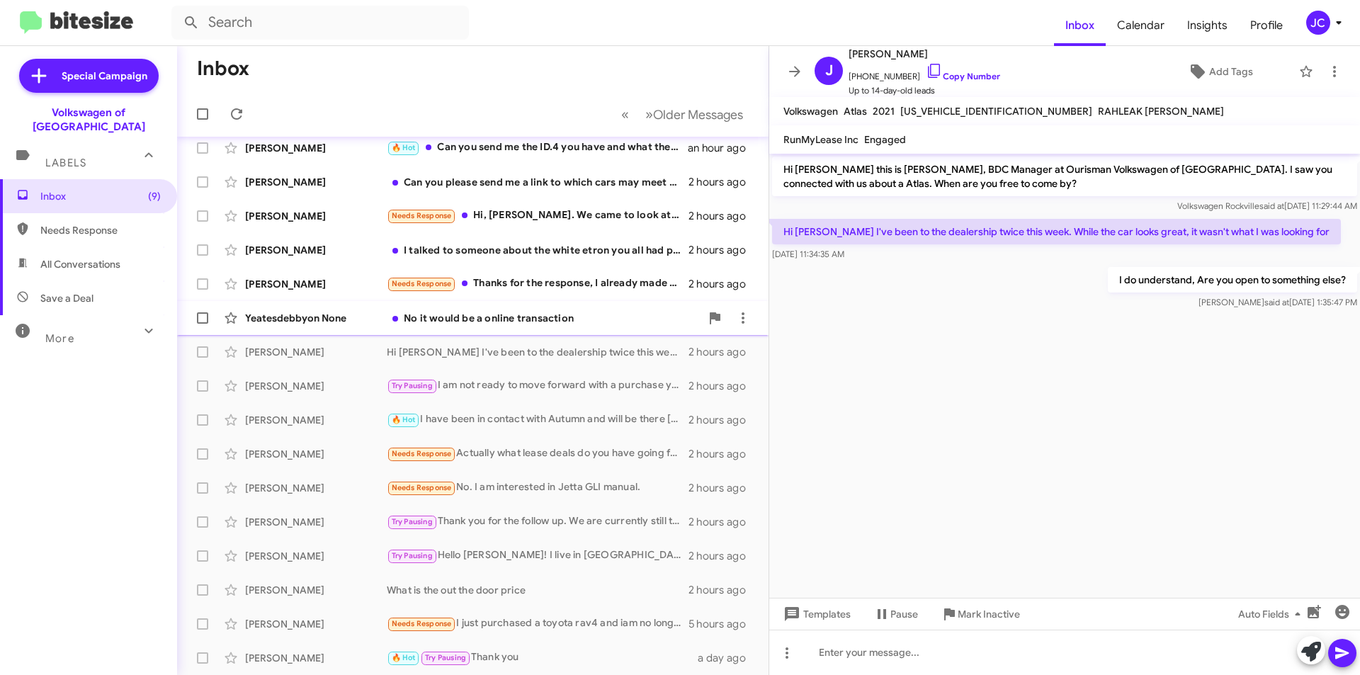
click at [410, 331] on div "Yeatesdebbyon None No it would be a online transaction 2 hours ago" at bounding box center [472, 318] width 569 height 28
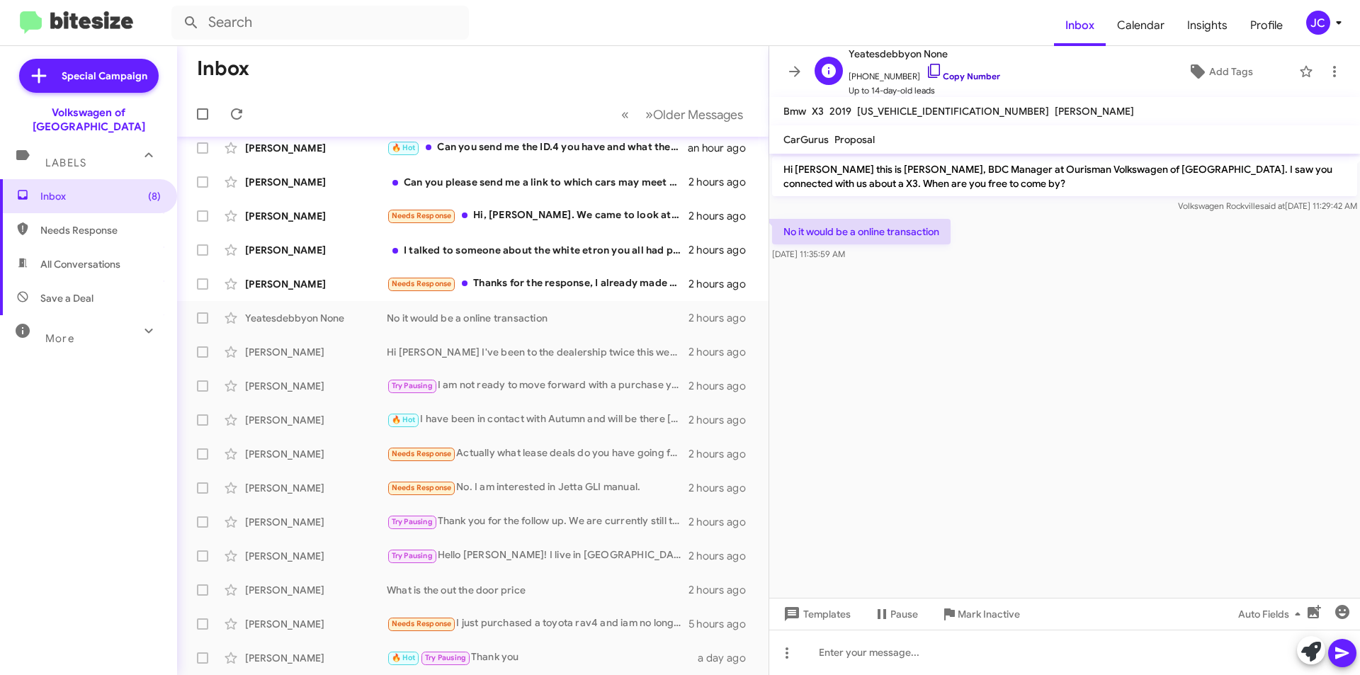
click at [940, 72] on link "Copy Number" at bounding box center [963, 76] width 74 height 11
click at [872, 658] on div at bounding box center [1064, 652] width 591 height 45
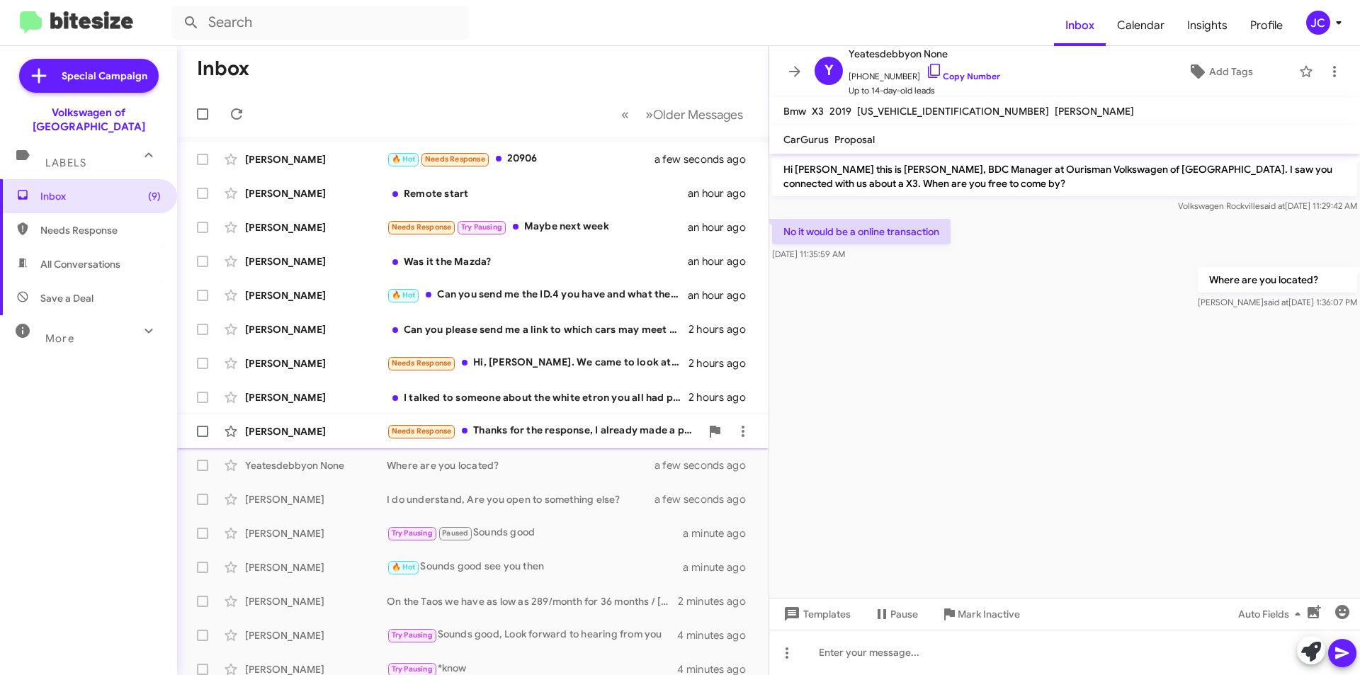
click at [498, 420] on div "James Jackson Needs Response Thanks for the response, I already made a purchase…" at bounding box center [472, 431] width 569 height 28
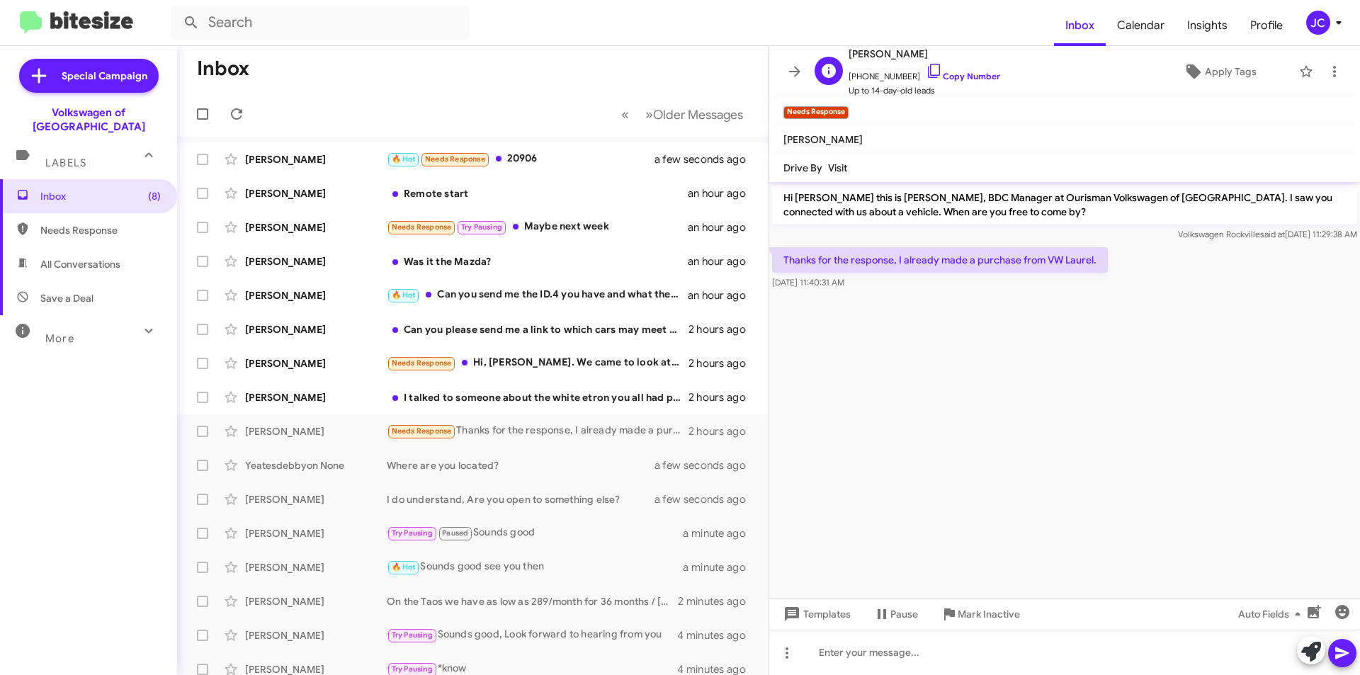
click at [934, 87] on span "Up to 14-day-old leads" at bounding box center [925, 91] width 152 height 14
click at [934, 84] on span "Up to 14-day-old leads" at bounding box center [925, 91] width 152 height 14
click at [940, 74] on link "Copy Number" at bounding box center [963, 76] width 74 height 11
click at [978, 617] on span "Mark Inactive" at bounding box center [989, 613] width 62 height 25
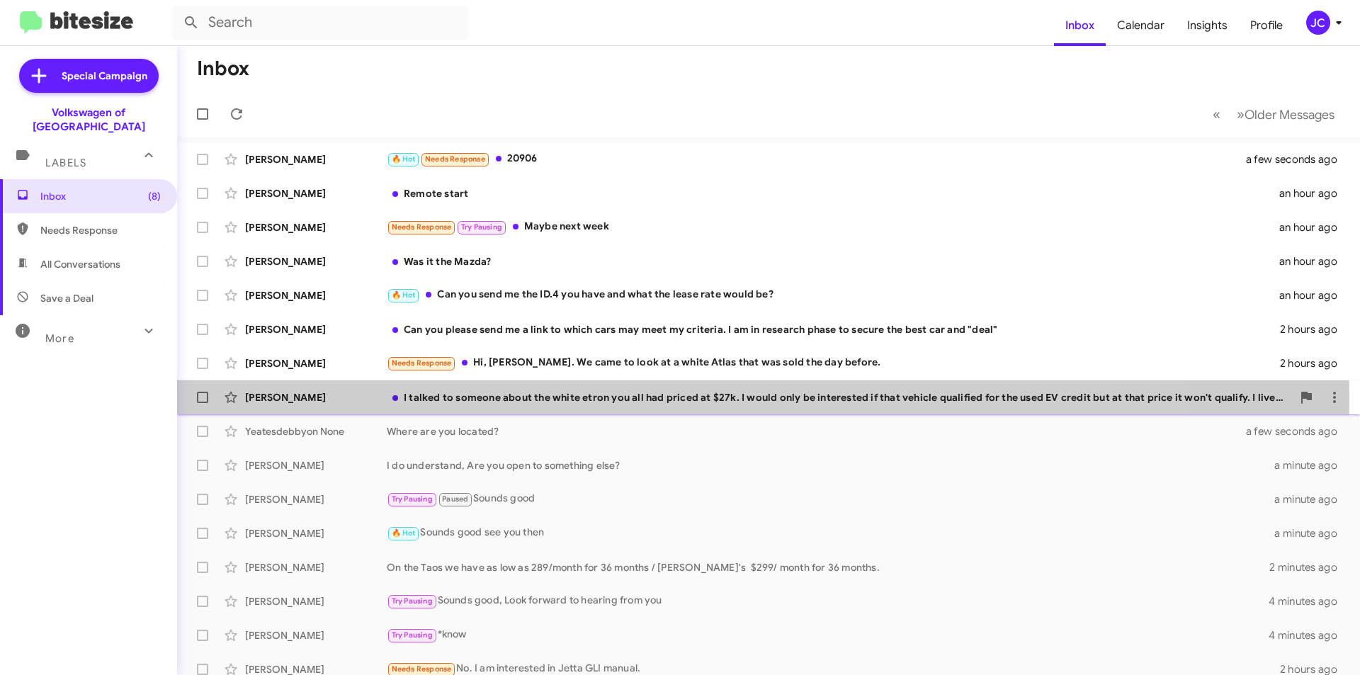
click at [549, 399] on div "I talked to someone about the white etron you all had priced at $27k. I would o…" at bounding box center [839, 397] width 905 height 14
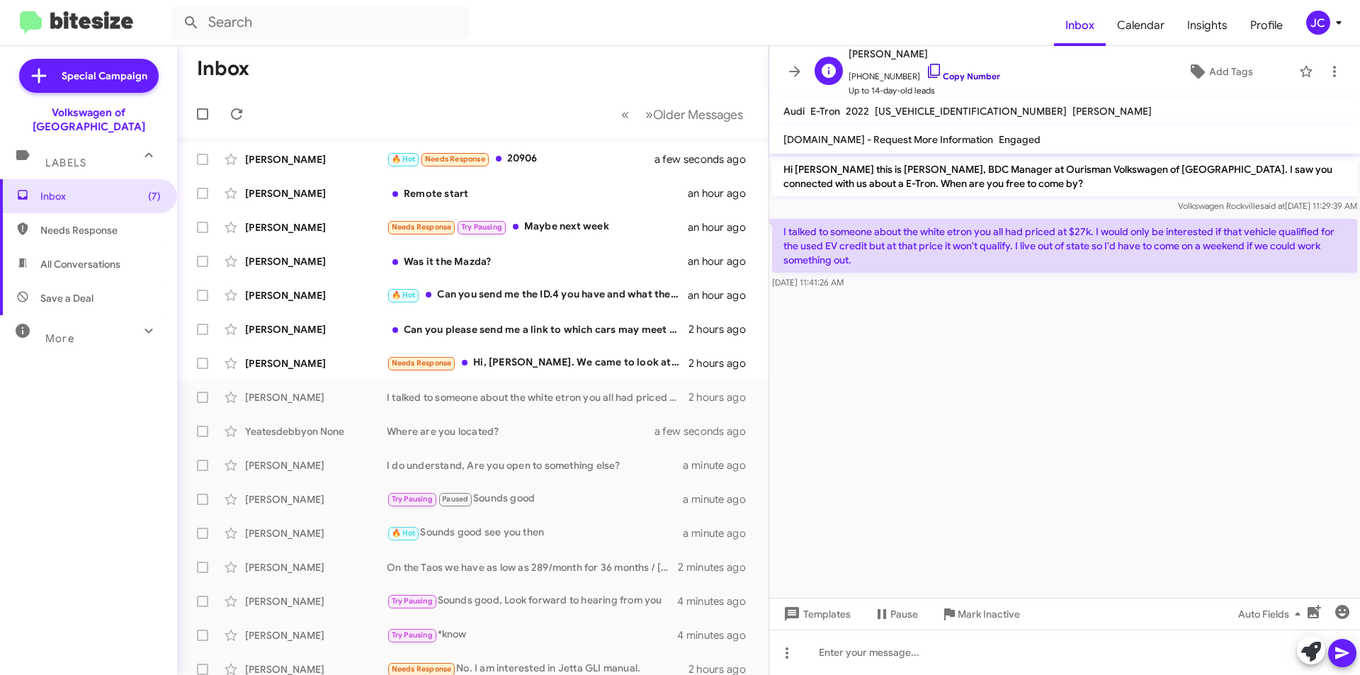
click at [926, 69] on icon at bounding box center [934, 70] width 17 height 17
drag, startPoint x: 777, startPoint y: 230, endPoint x: 888, endPoint y: 283, distance: 122.3
click at [888, 283] on div "I talked to someone about the white etron you all had priced at $27k. I would o…" at bounding box center [1064, 254] width 585 height 71
click at [914, 247] on p "I talked to someone about the white etron you all had priced at $27k. I would o…" at bounding box center [1064, 246] width 585 height 54
drag, startPoint x: 780, startPoint y: 230, endPoint x: 890, endPoint y: 266, distance: 116.0
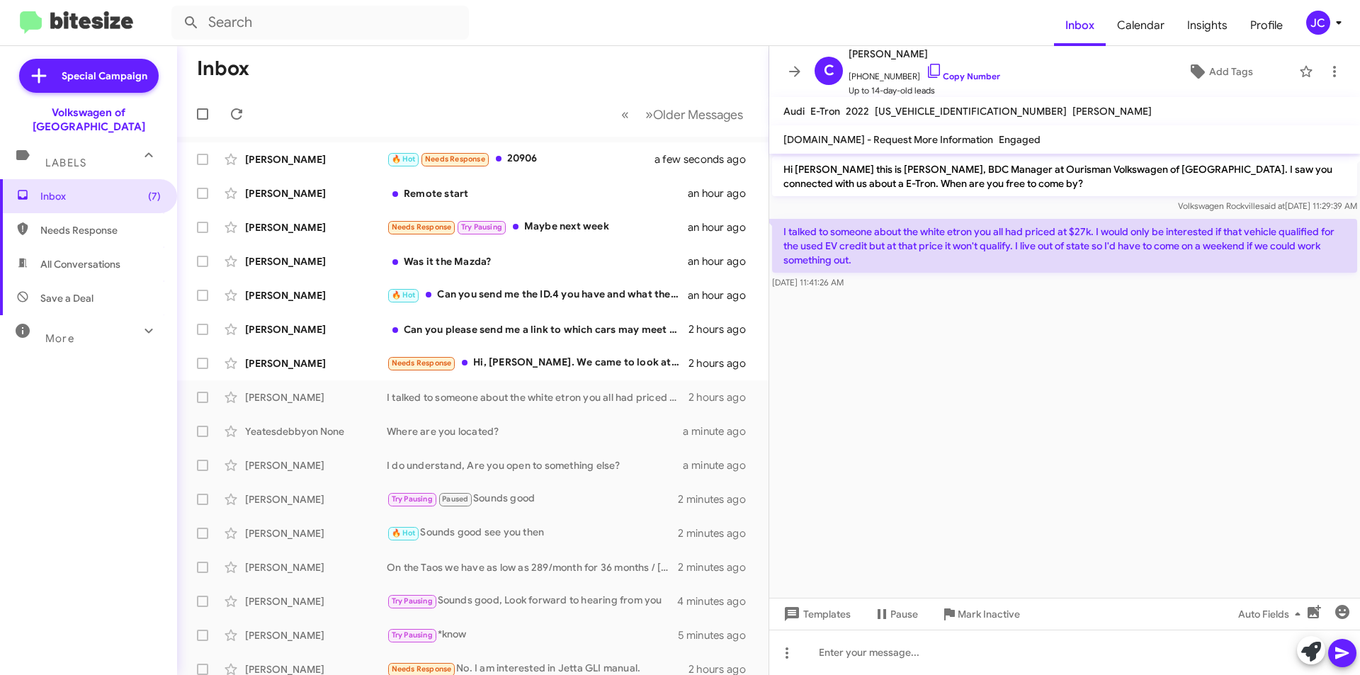
click at [890, 266] on p "I talked to someone about the white etron you all had priced at $27k. I would o…" at bounding box center [1064, 246] width 585 height 54
copy p "I talked to someone about the white etron you all had priced at $27k. I would o…"
drag, startPoint x: 576, startPoint y: 370, endPoint x: 600, endPoint y: 362, distance: 25.5
click at [576, 370] on div "Needs Response Hi, Jamisha. We came to look at a white Atlas that was sold the …" at bounding box center [544, 363] width 314 height 16
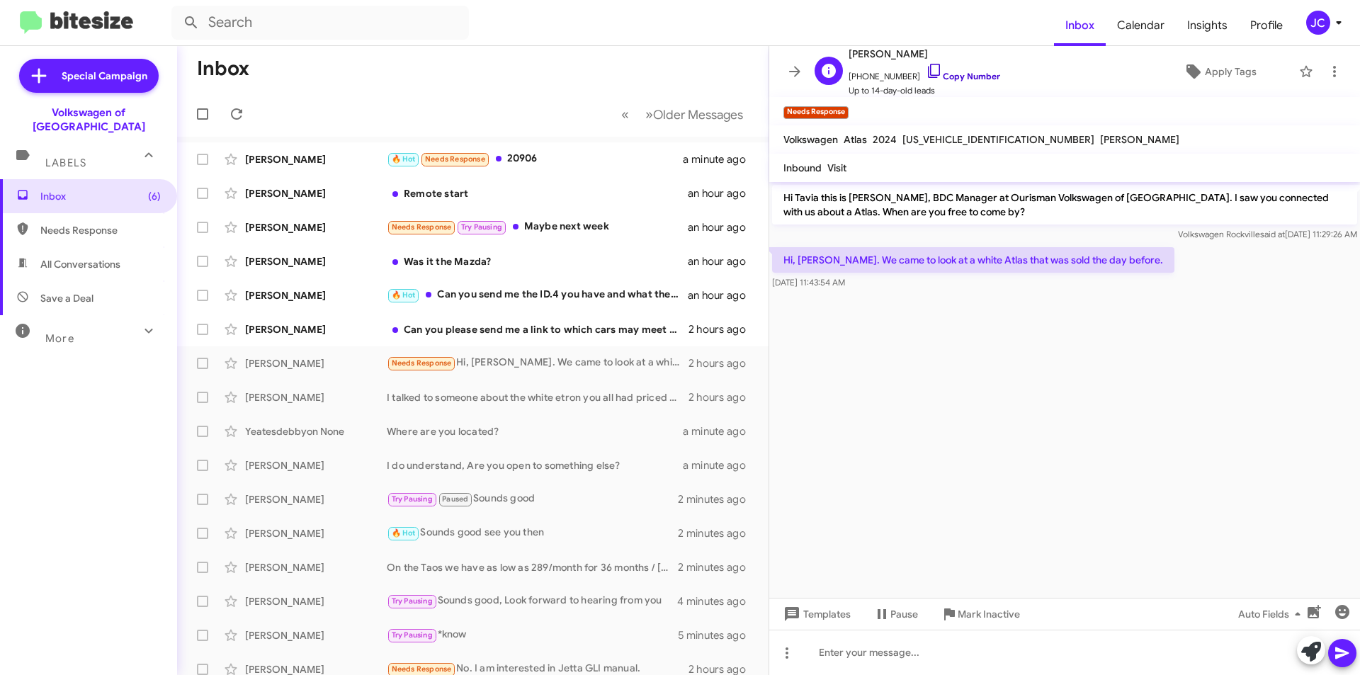
click at [940, 72] on link "Copy Number" at bounding box center [963, 76] width 74 height 11
click at [1056, 672] on div at bounding box center [1064, 652] width 591 height 45
click at [579, 324] on div "Can you please send me a link to which cars may meet my criteria. I am in resea…" at bounding box center [544, 329] width 314 height 14
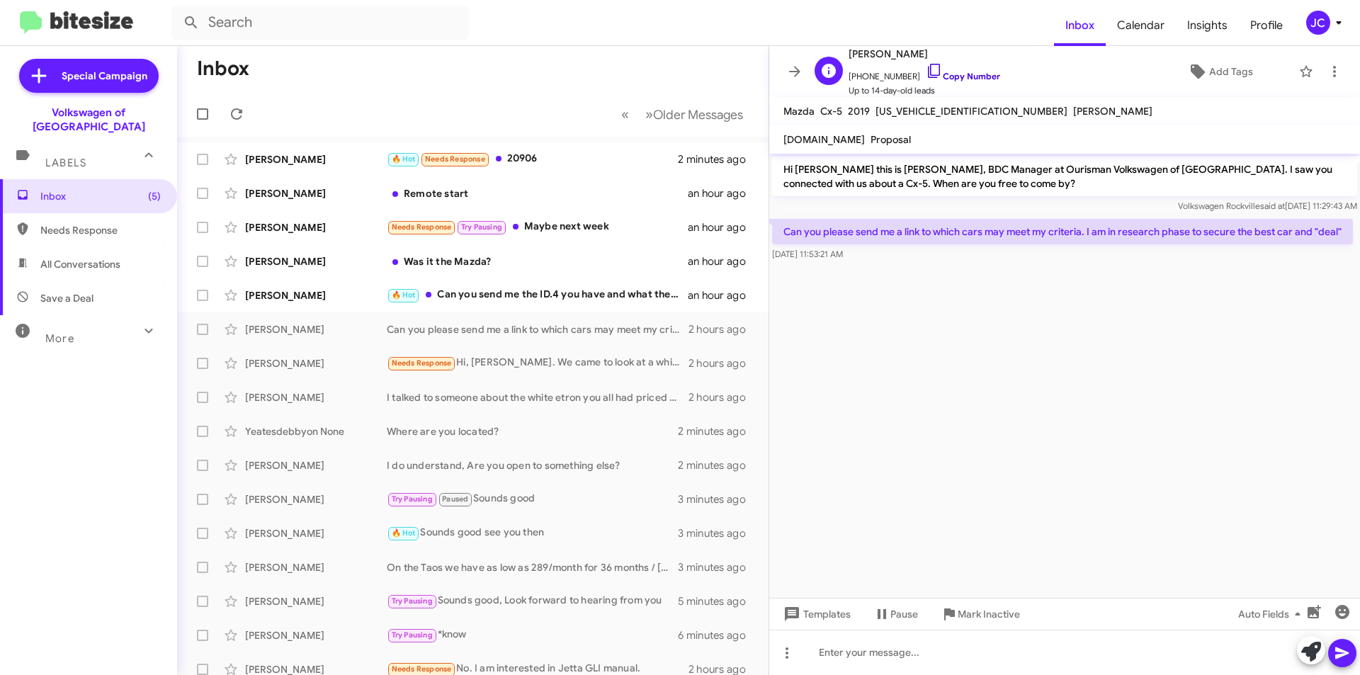
click at [943, 73] on link "Copy Number" at bounding box center [963, 76] width 74 height 11
click at [943, 74] on link "Copy Number" at bounding box center [963, 76] width 74 height 11
drag, startPoint x: 787, startPoint y: 229, endPoint x: 1341, endPoint y: 234, distance: 553.9
click at [1341, 234] on p "Can you please send me a link to which cars may meet my criteria. I am in resea…" at bounding box center [1062, 231] width 581 height 25
click at [941, 325] on cdk-virtual-scroll-viewport "Hi Trudy this is Jamisha Coachman, BDC Manager at Ourisman Volkswagen of Rockvi…" at bounding box center [1064, 376] width 591 height 444
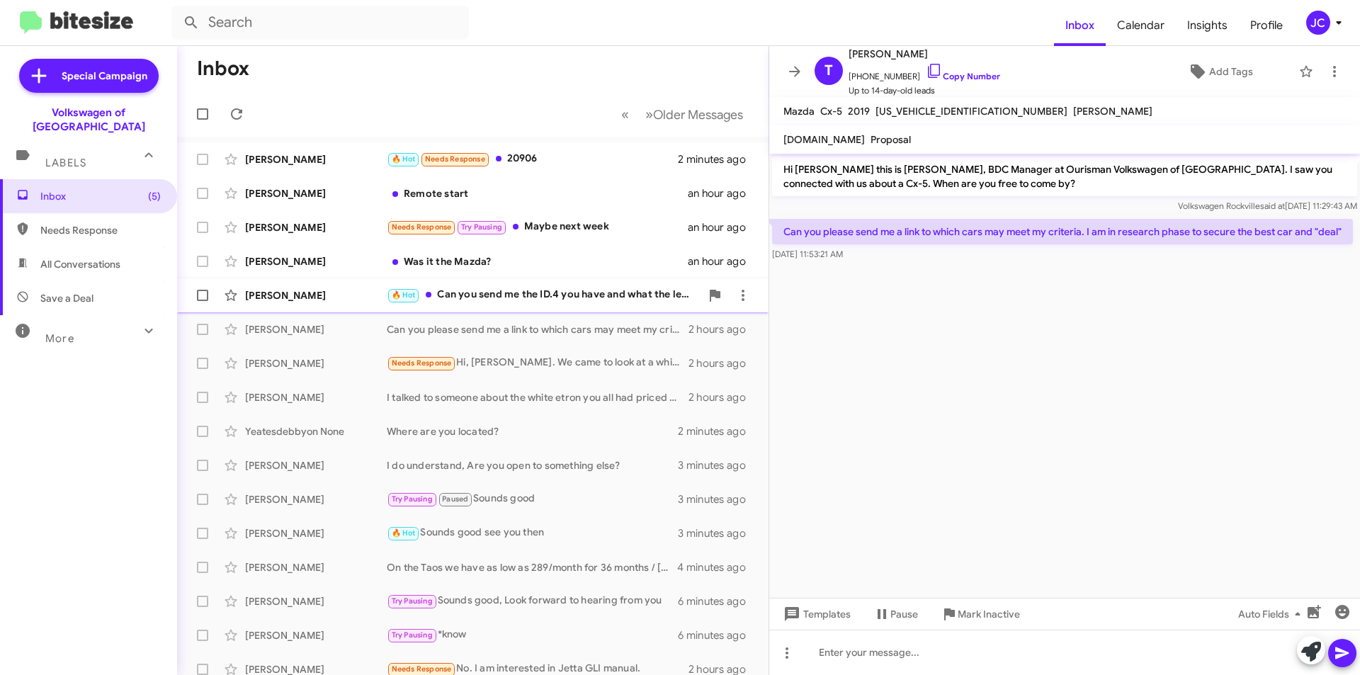
click at [540, 302] on div "🔥 Hot Can you send me the ID.4 you have and what the lease rate would be?" at bounding box center [544, 295] width 314 height 16
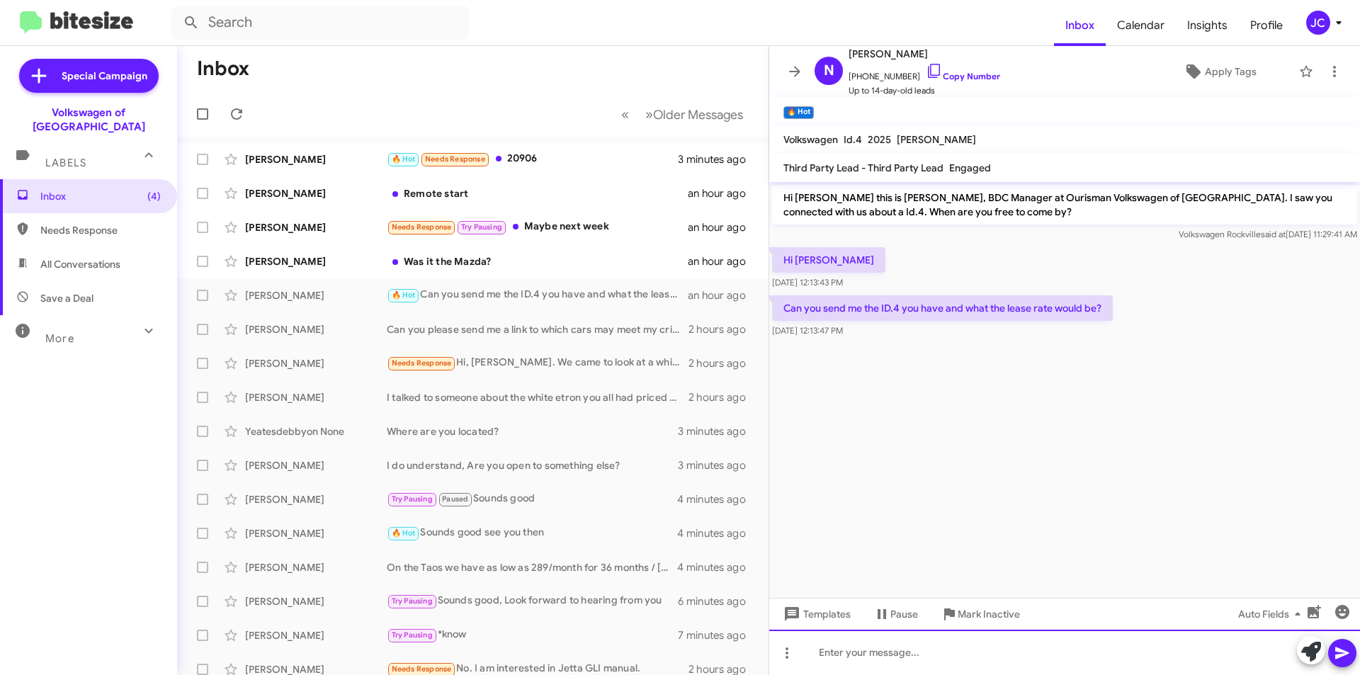
drag, startPoint x: 873, startPoint y: 644, endPoint x: 871, endPoint y: 665, distance: 21.4
click at [871, 665] on div at bounding box center [1064, 652] width 591 height 45
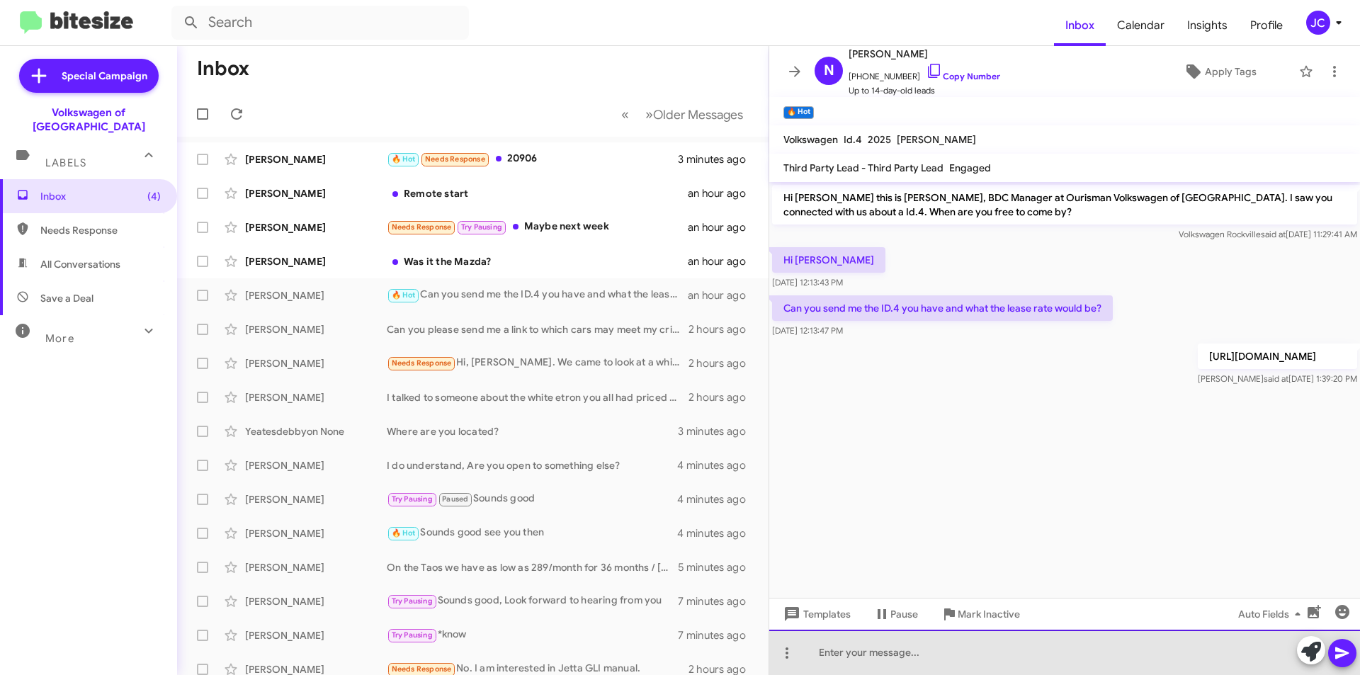
click at [905, 657] on div at bounding box center [1064, 652] width 591 height 45
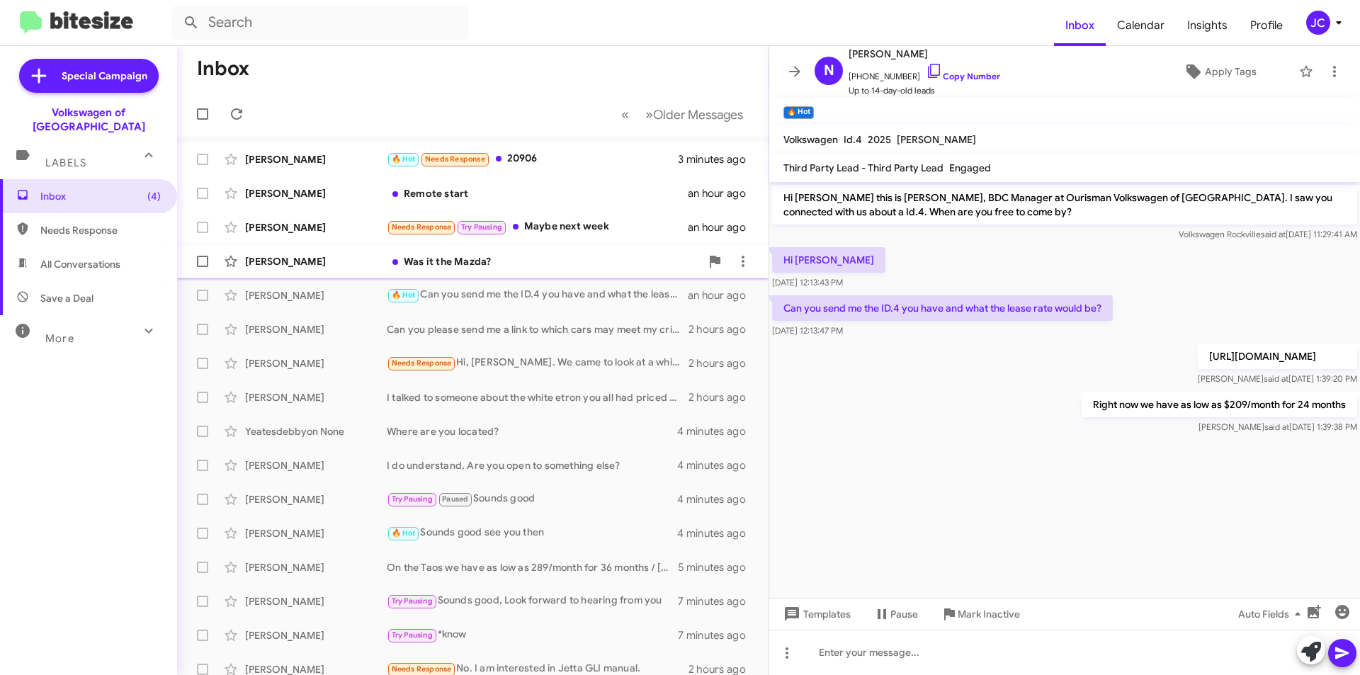
click at [604, 261] on div "Was it the Mazda?" at bounding box center [544, 261] width 314 height 14
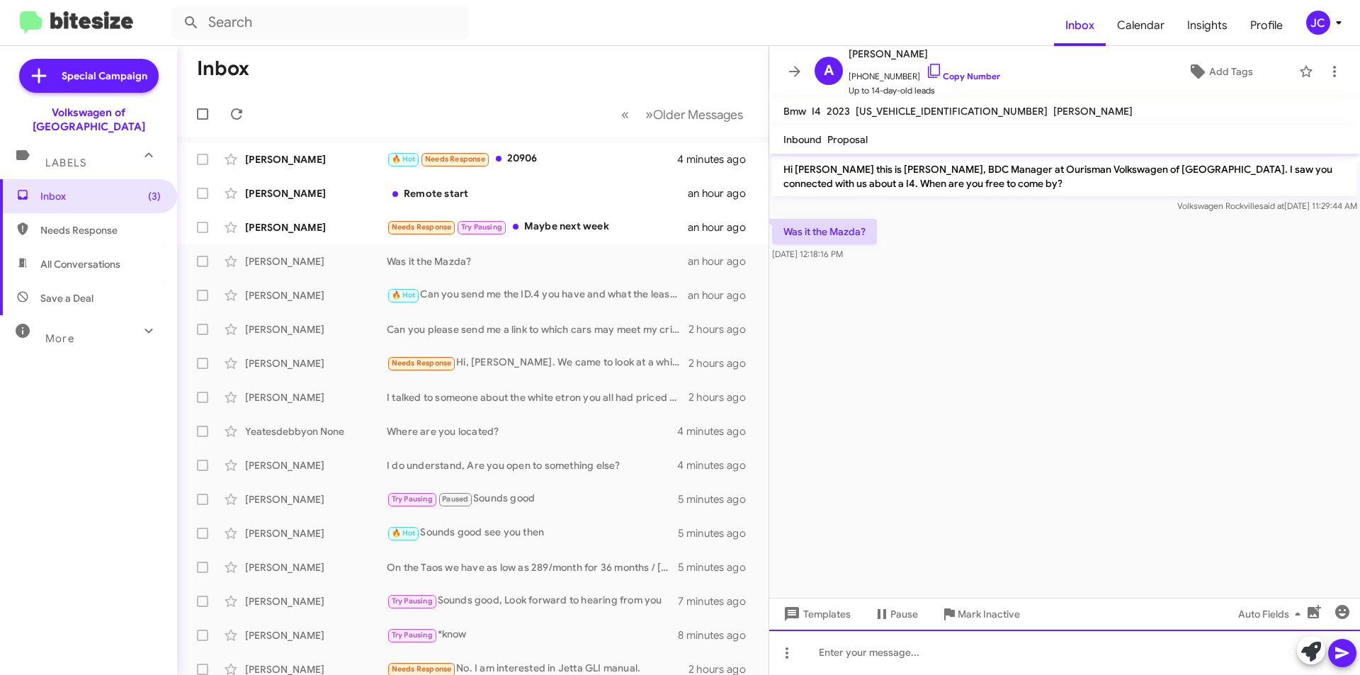
click at [865, 650] on div at bounding box center [1064, 652] width 591 height 45
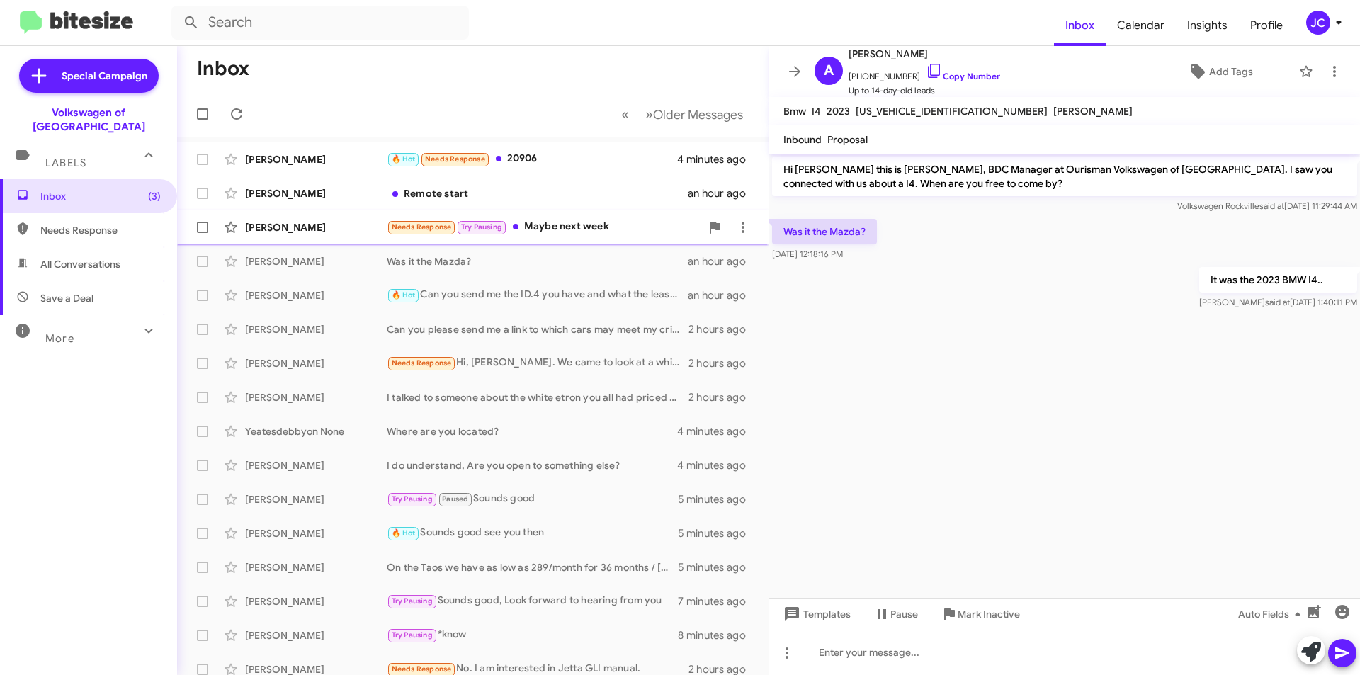
click at [557, 223] on div "Needs Response Try Pausing Maybe next week" at bounding box center [544, 227] width 314 height 16
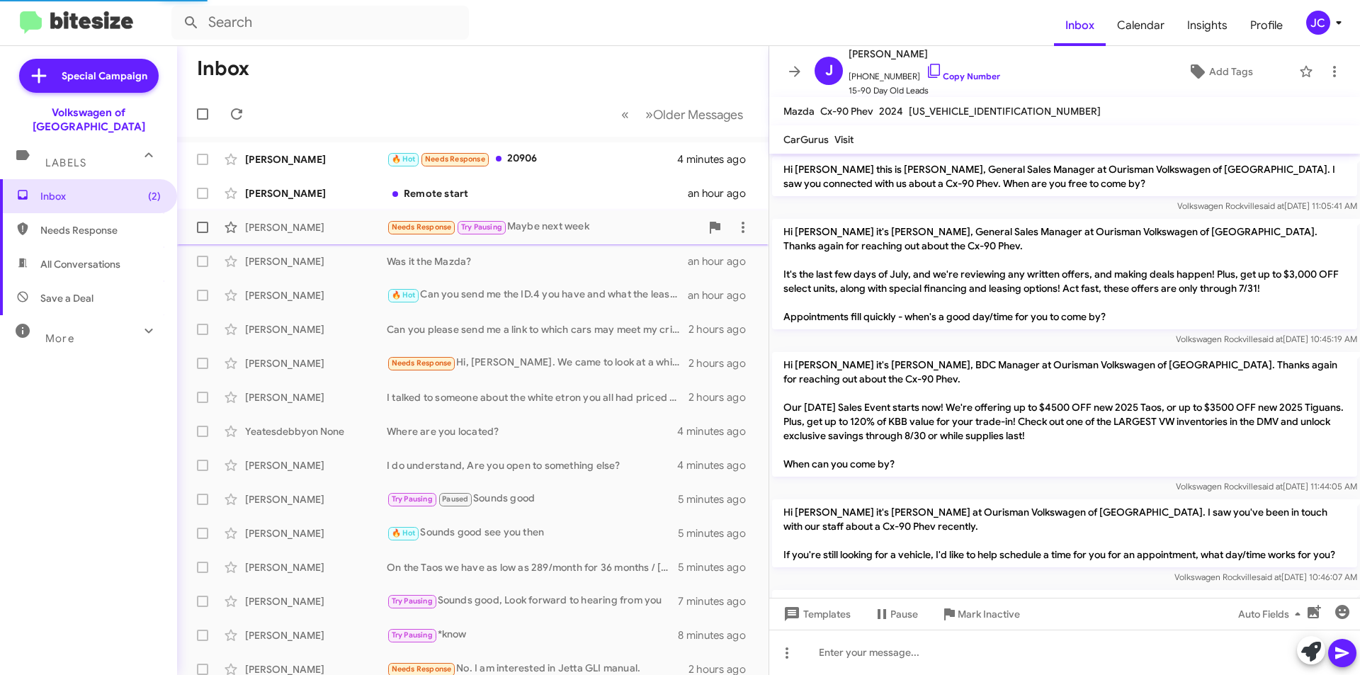
scroll to position [149, 0]
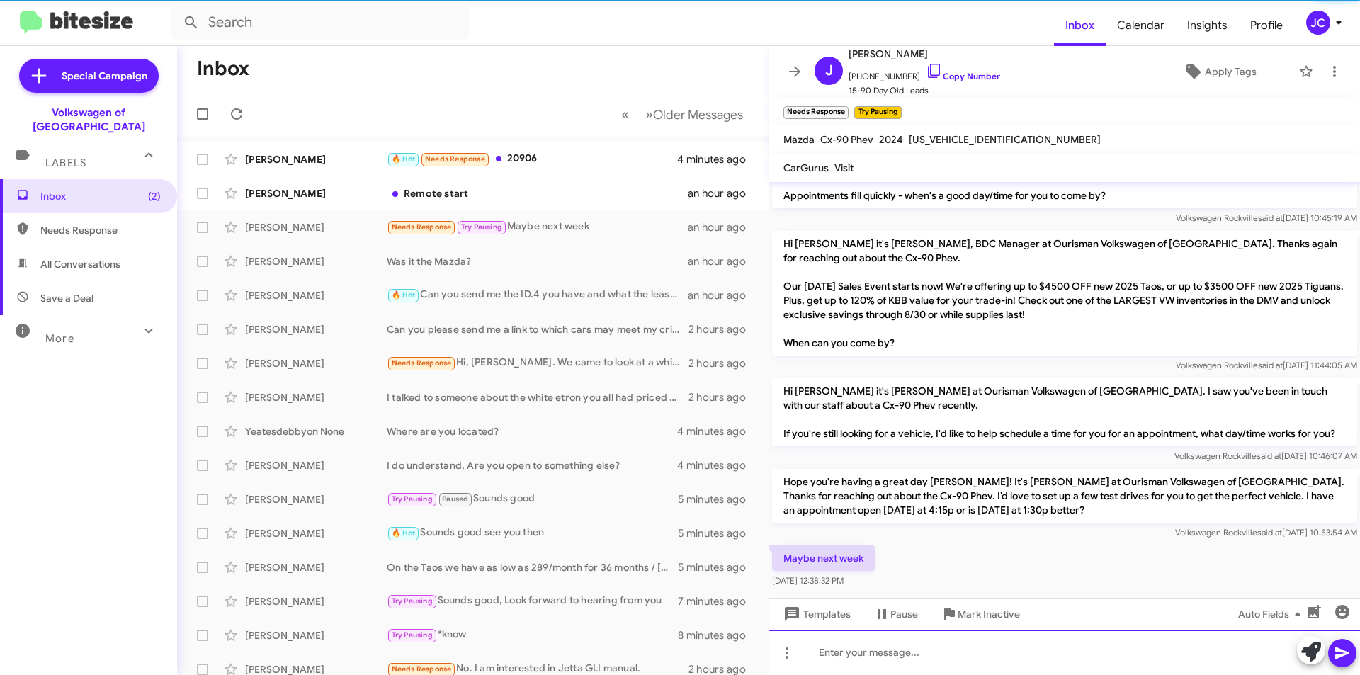
click at [880, 664] on div at bounding box center [1064, 652] width 591 height 45
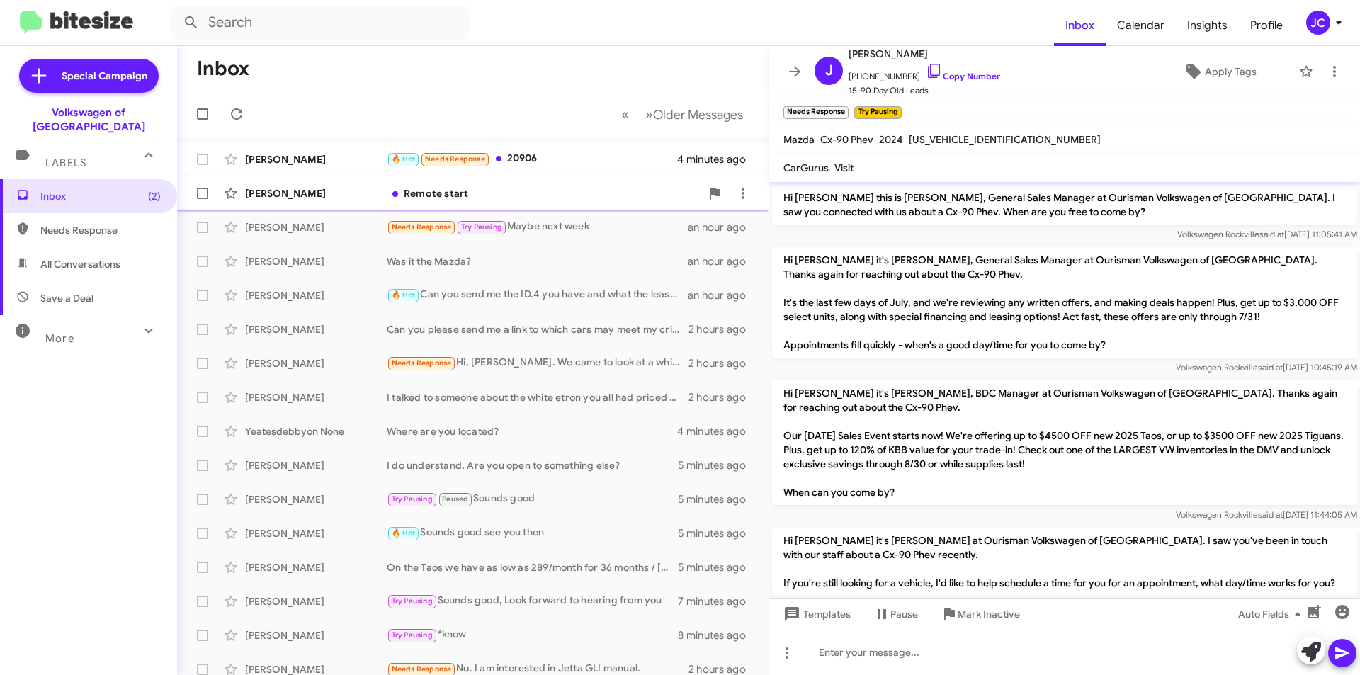
click at [511, 191] on div "Remote start" at bounding box center [544, 193] width 314 height 14
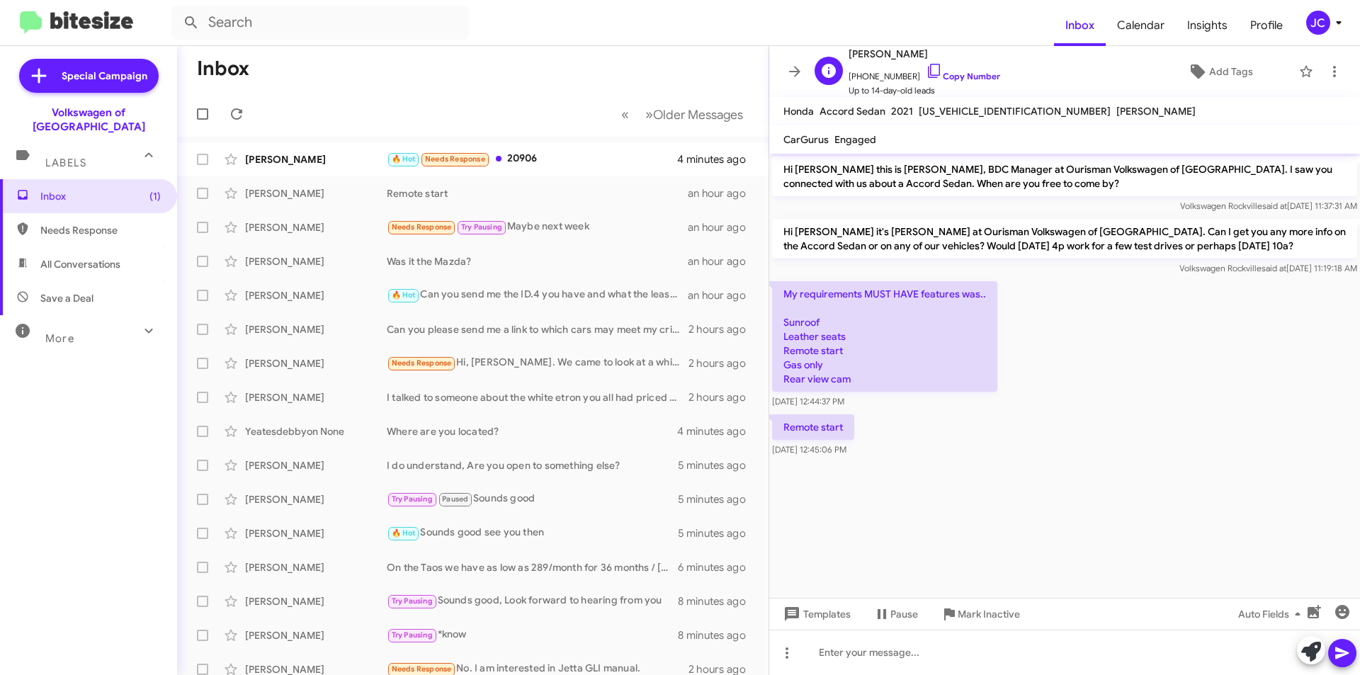
click at [967, 63] on span "+12408547963 Copy Number" at bounding box center [925, 72] width 152 height 21
click at [960, 80] on link "Copy Number" at bounding box center [963, 76] width 74 height 11
drag, startPoint x: 781, startPoint y: 294, endPoint x: 892, endPoint y: 383, distance: 142.0
click at [892, 383] on p "My requirements MUST HAVE features was.. Sunroof Leather seats Remote start Gas…" at bounding box center [884, 336] width 225 height 110
copy p "My requirements MUST HAVE features was.. Sunroof Leather seats Remote start Gas…"
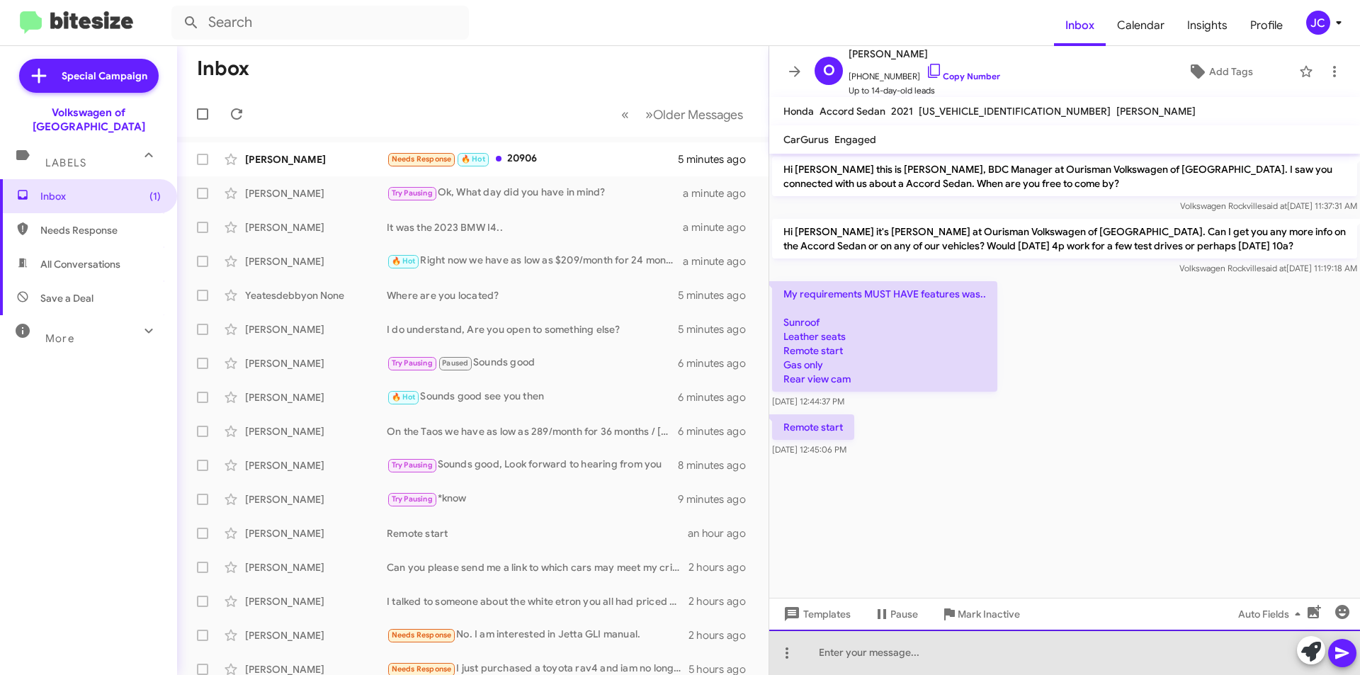
click at [897, 657] on div at bounding box center [1064, 652] width 591 height 45
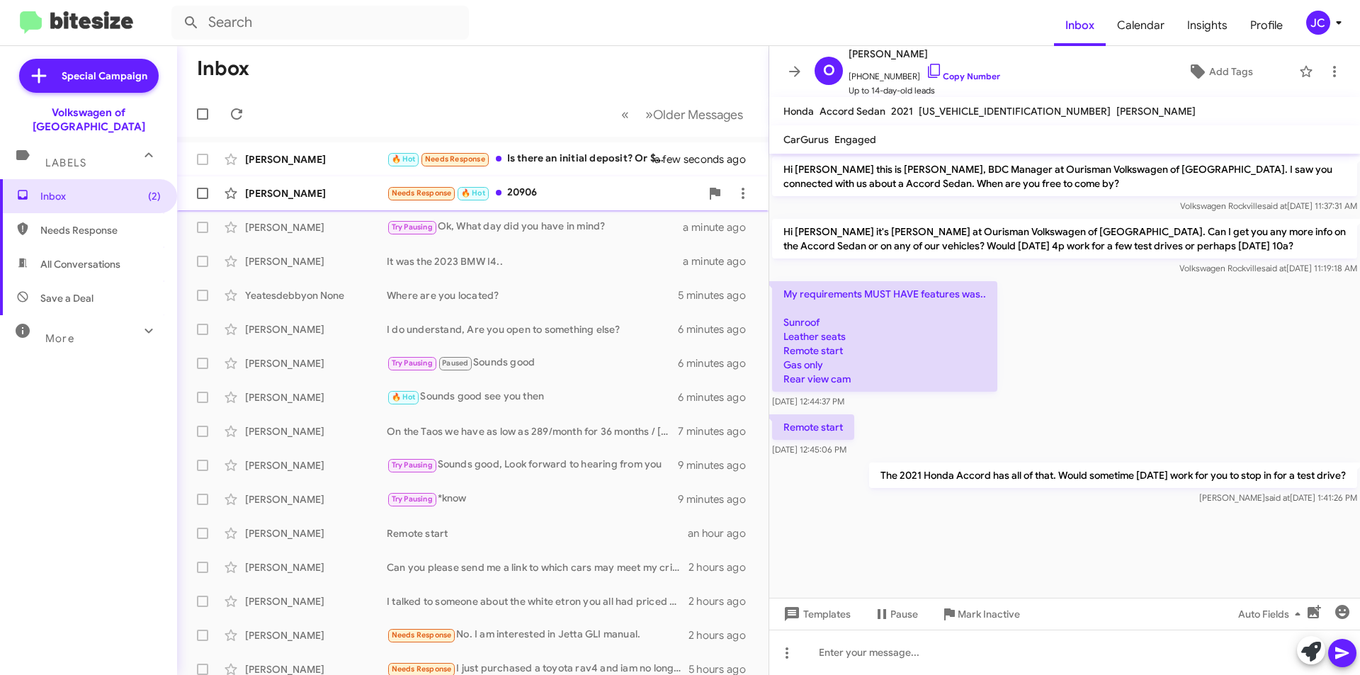
click at [496, 195] on div "Needs Response 🔥 Hot 20906" at bounding box center [544, 193] width 314 height 16
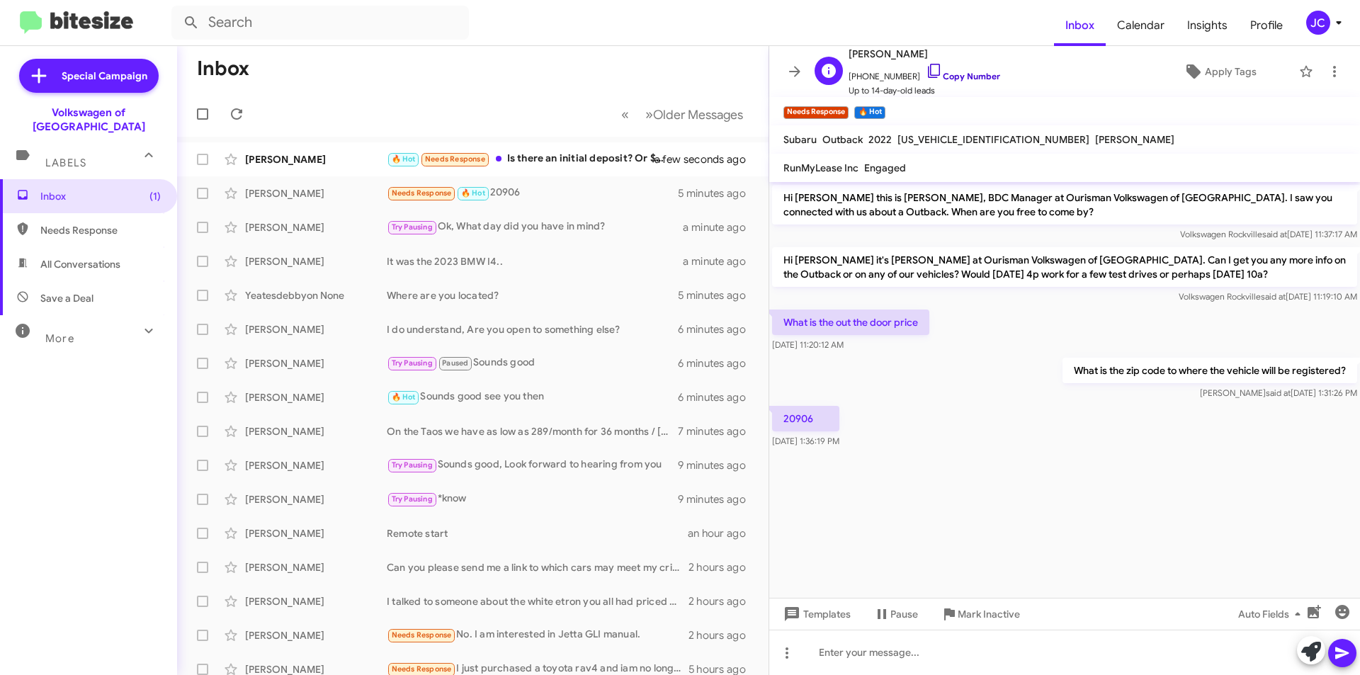
click at [938, 77] on link "Copy Number" at bounding box center [963, 76] width 74 height 11
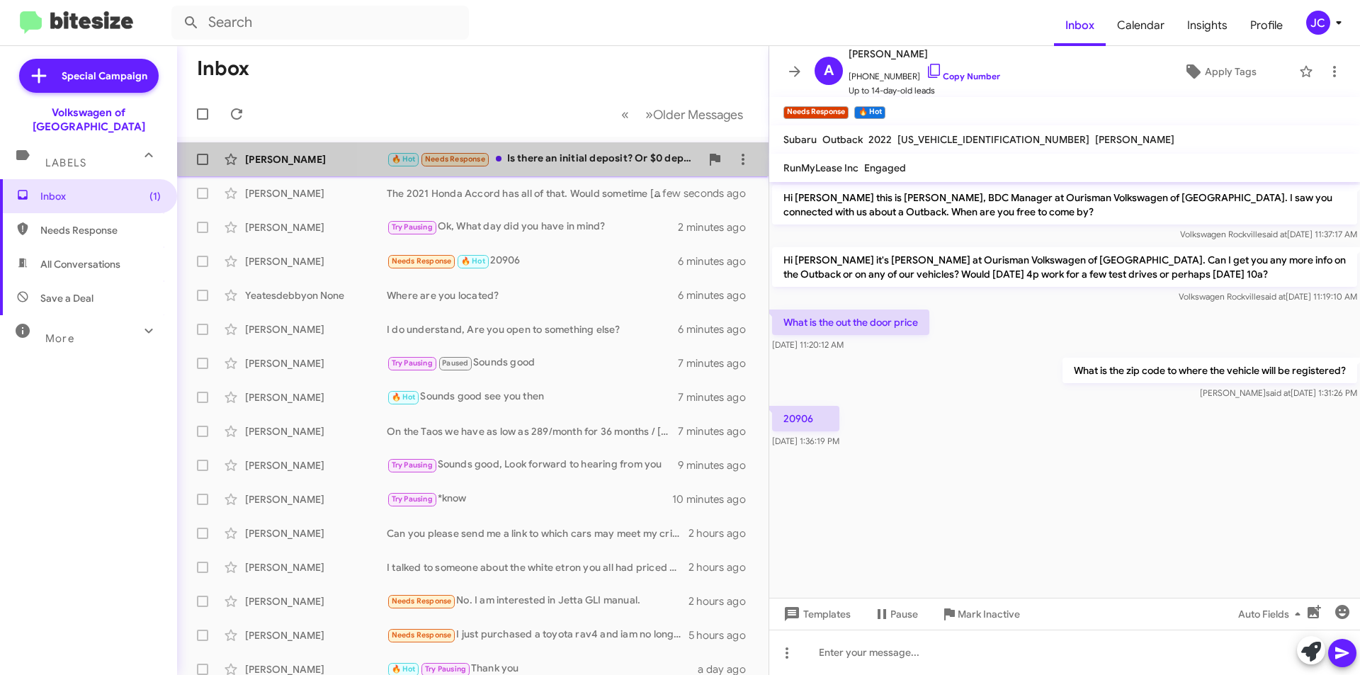
click at [561, 158] on div "🔥 Hot Needs Response Is there an initial deposit? Or $0 deposit?" at bounding box center [544, 159] width 314 height 16
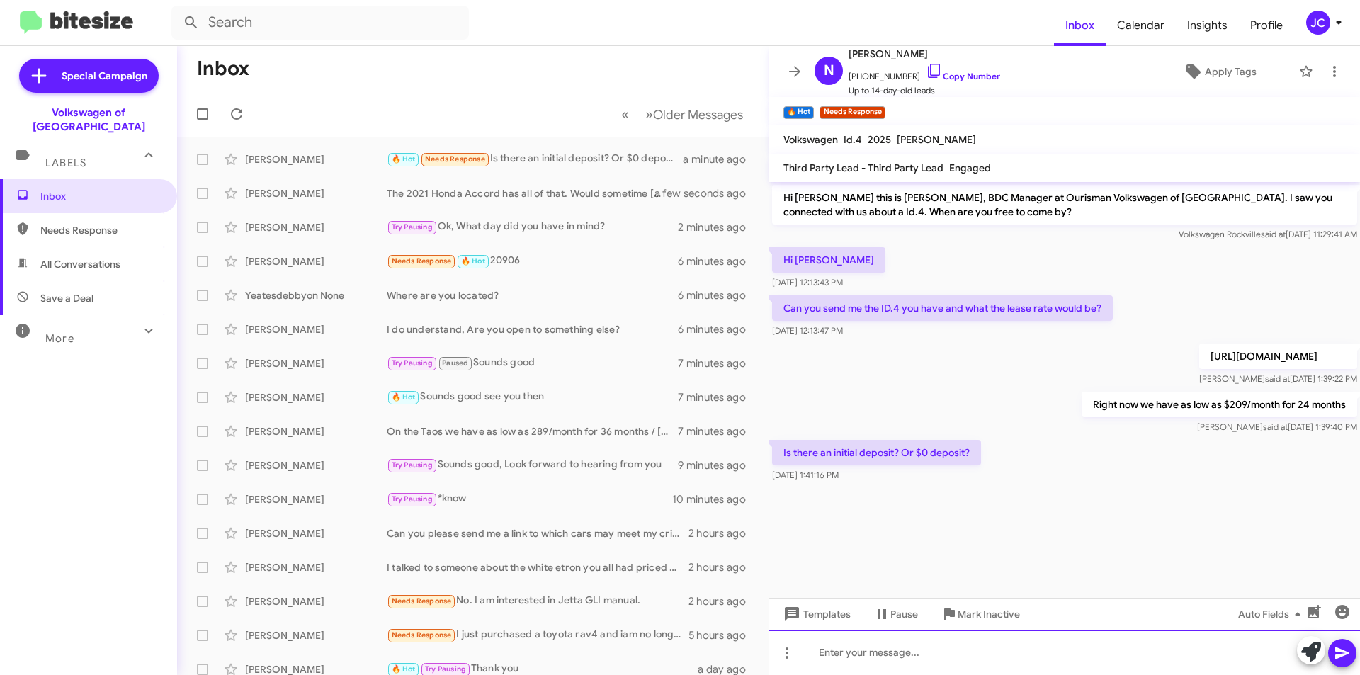
click at [856, 657] on div at bounding box center [1064, 652] width 591 height 45
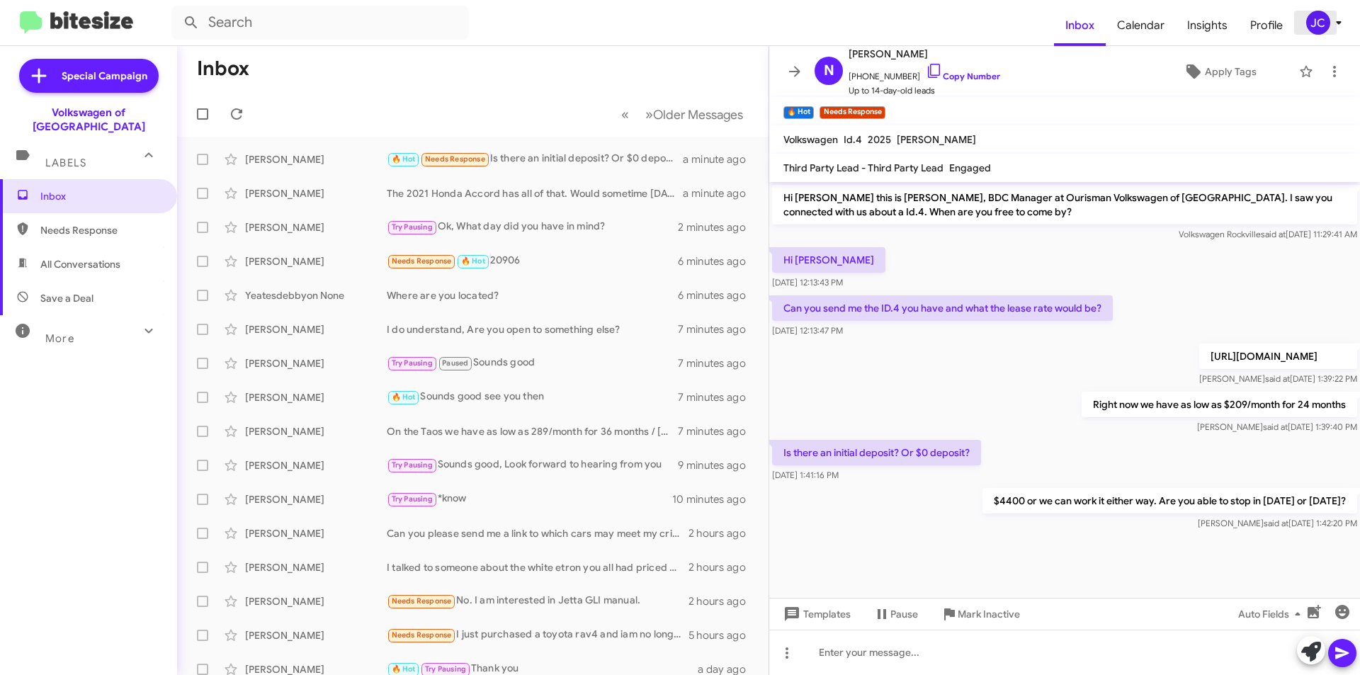
click at [1337, 21] on icon at bounding box center [1338, 22] width 17 height 17
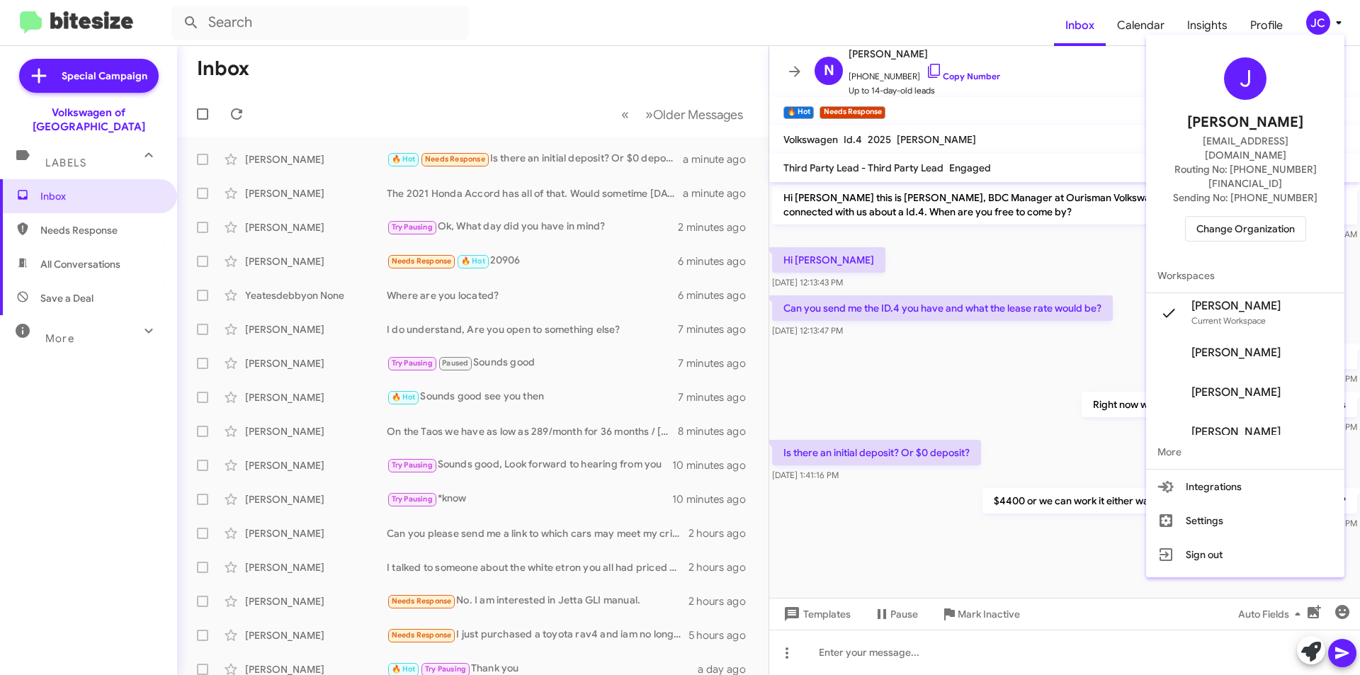
click at [1227, 217] on span "Change Organization" at bounding box center [1245, 229] width 98 height 24
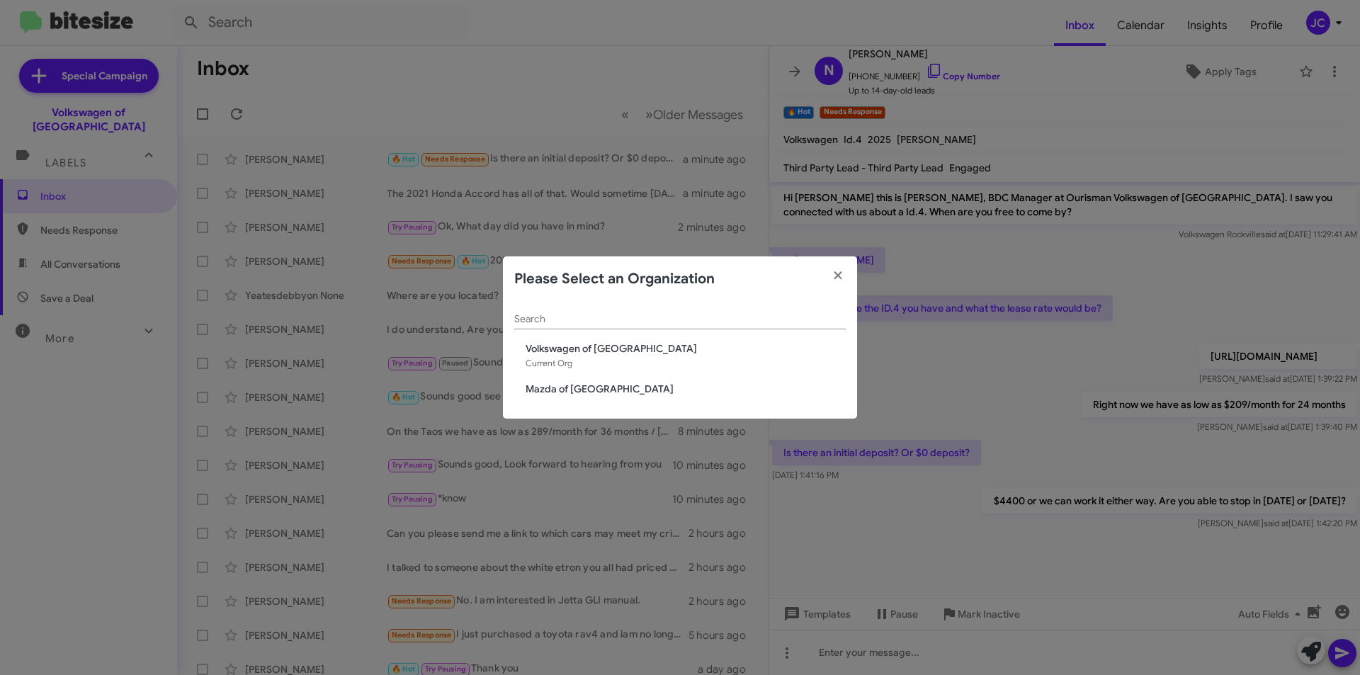
click at [537, 396] on span "Mazda of [GEOGRAPHIC_DATA]" at bounding box center [686, 389] width 320 height 14
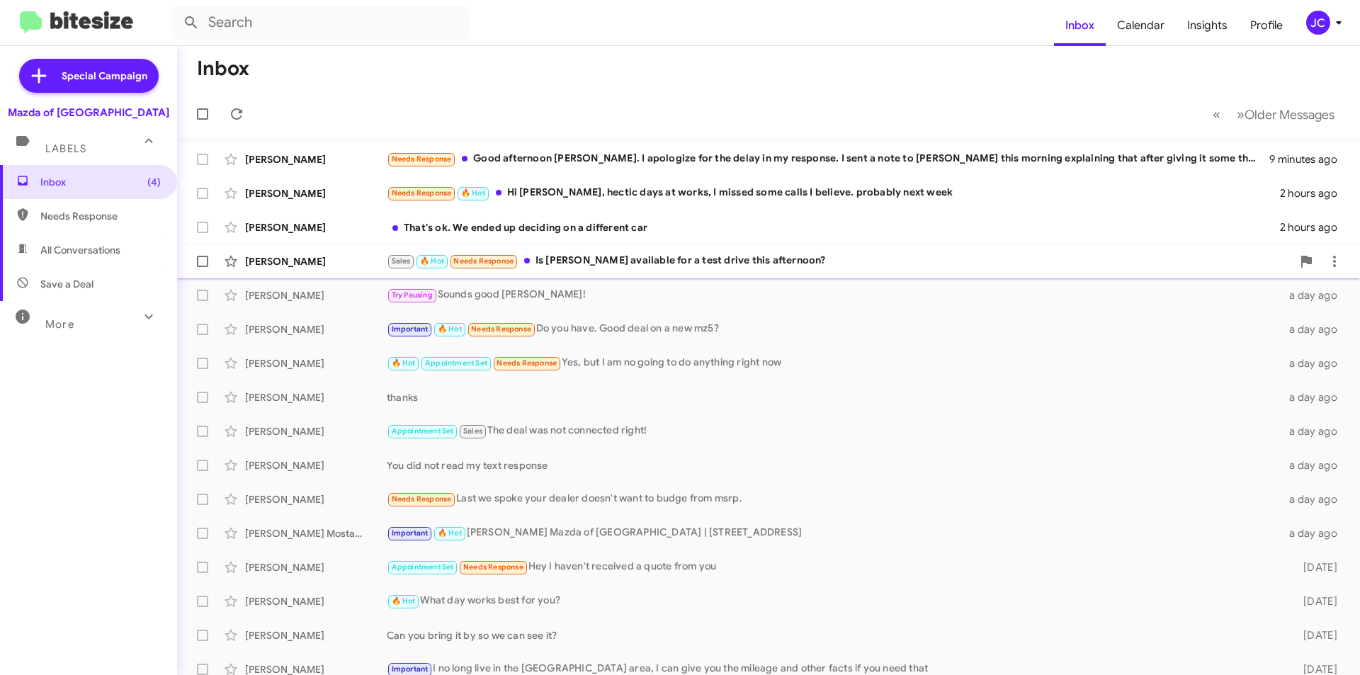
click at [575, 264] on div "Sales 🔥 Hot Needs Response Is Ali available for a test drive this afternoon?" at bounding box center [839, 261] width 905 height 16
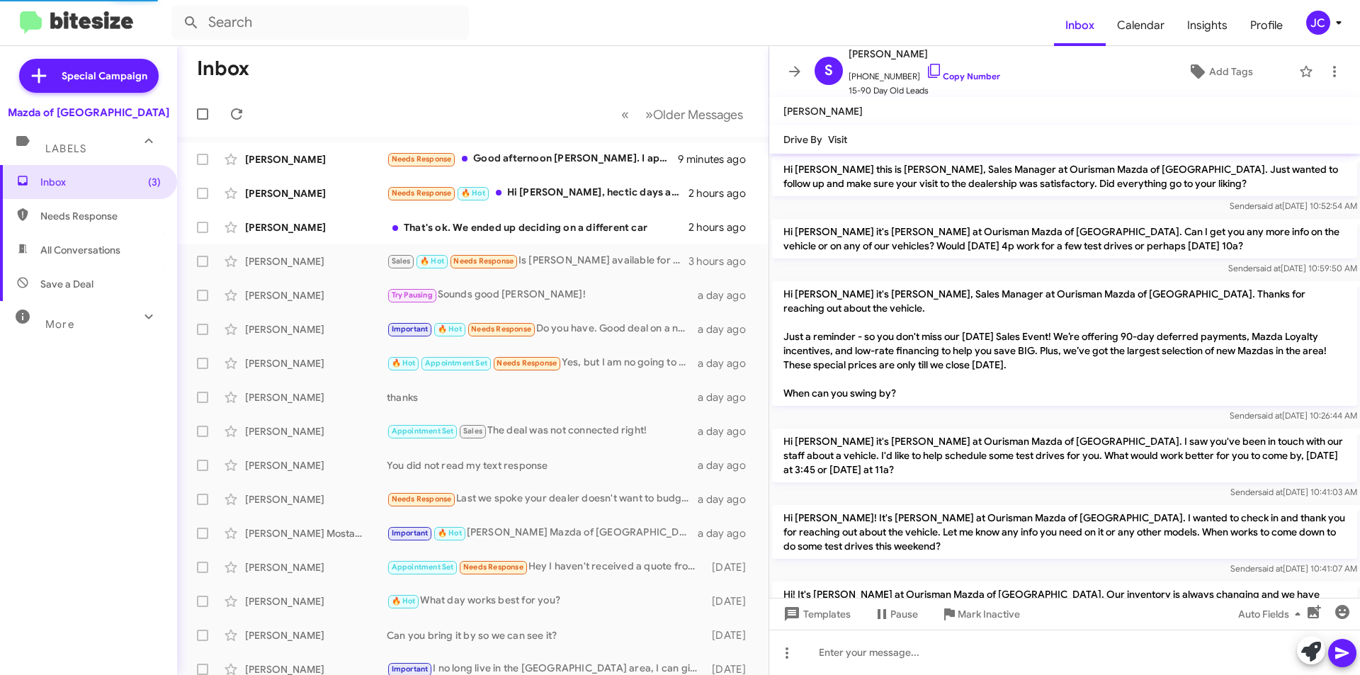
scroll to position [560, 0]
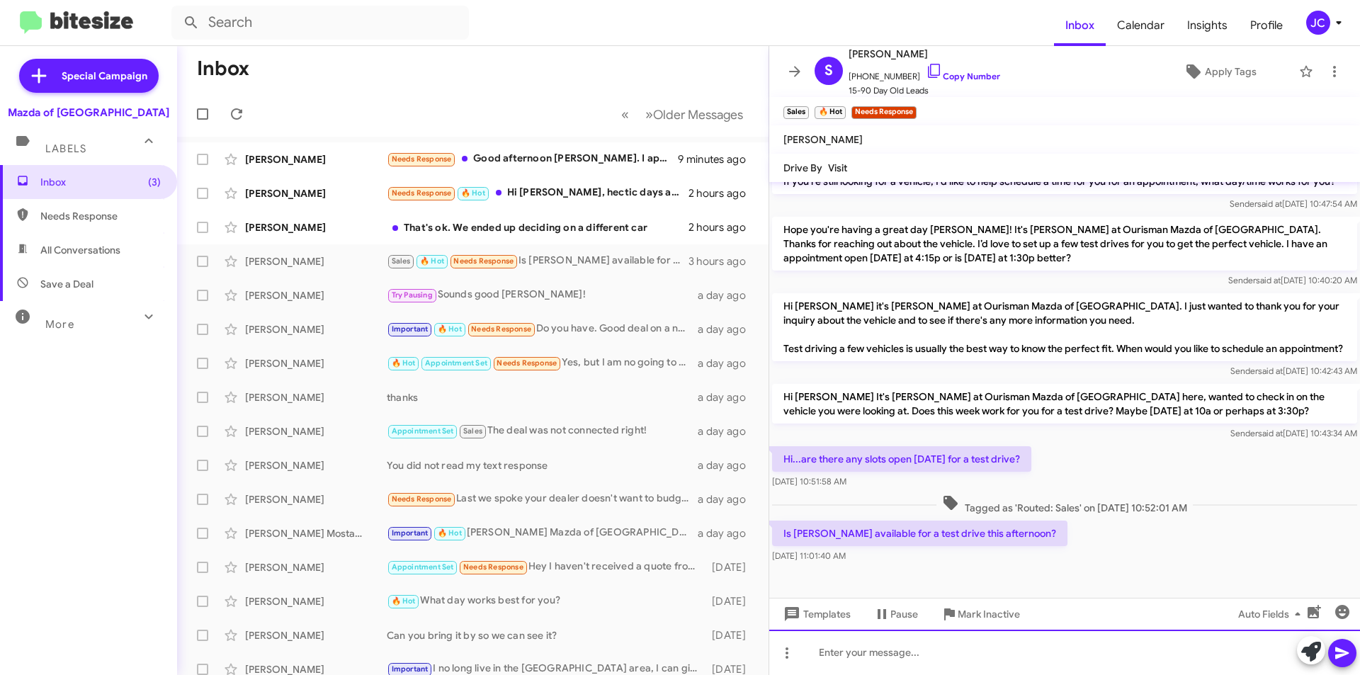
click at [905, 667] on div at bounding box center [1064, 652] width 591 height 45
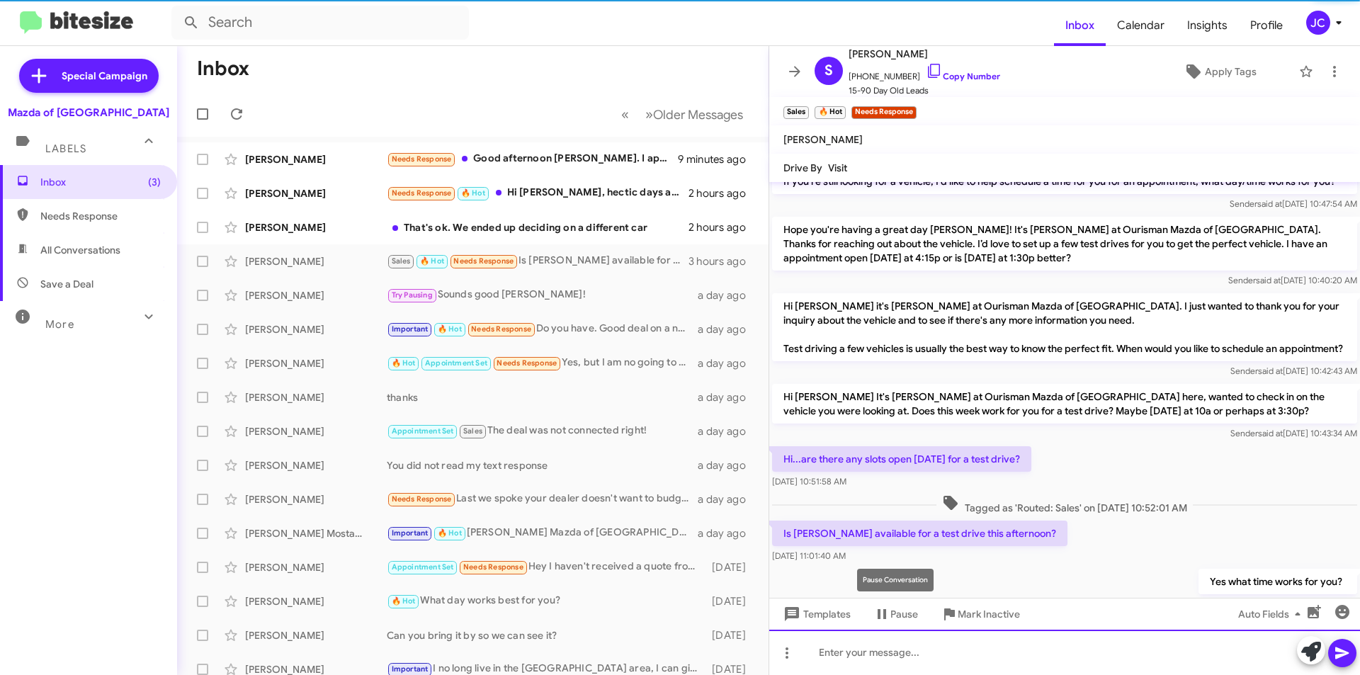
scroll to position [0, 0]
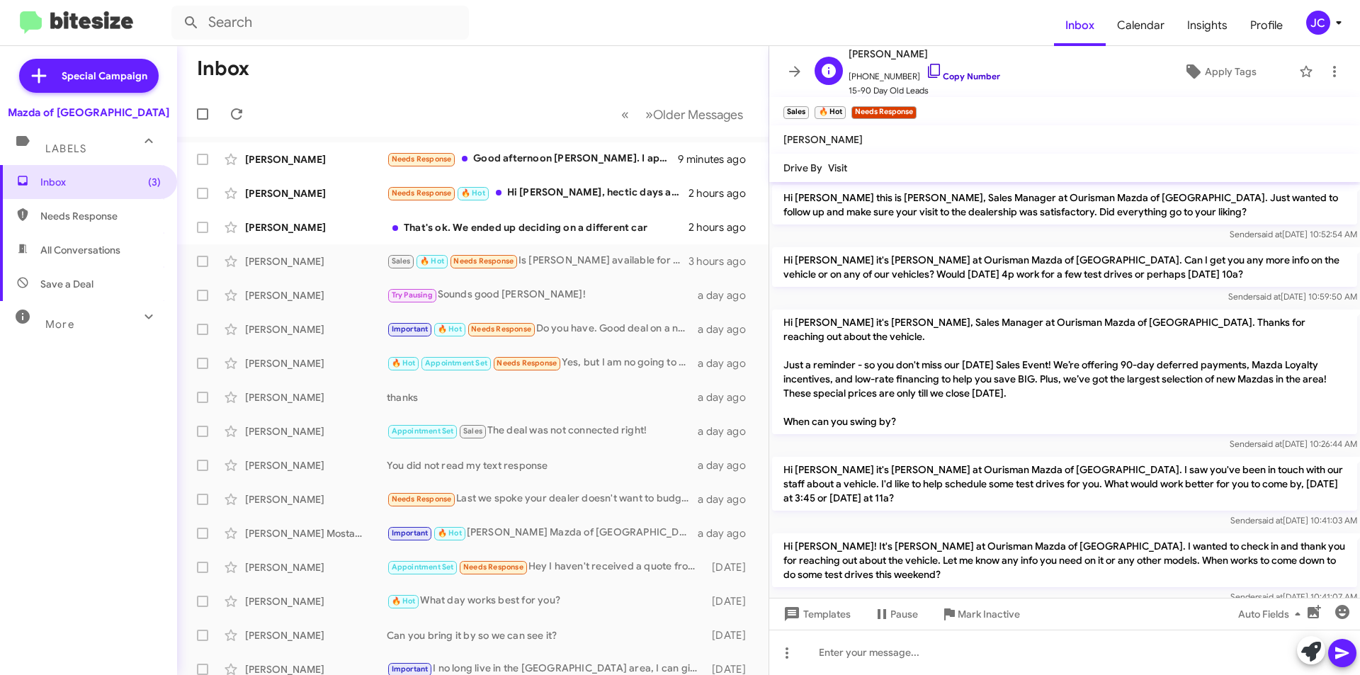
click at [975, 79] on link "Copy Number" at bounding box center [963, 76] width 74 height 11
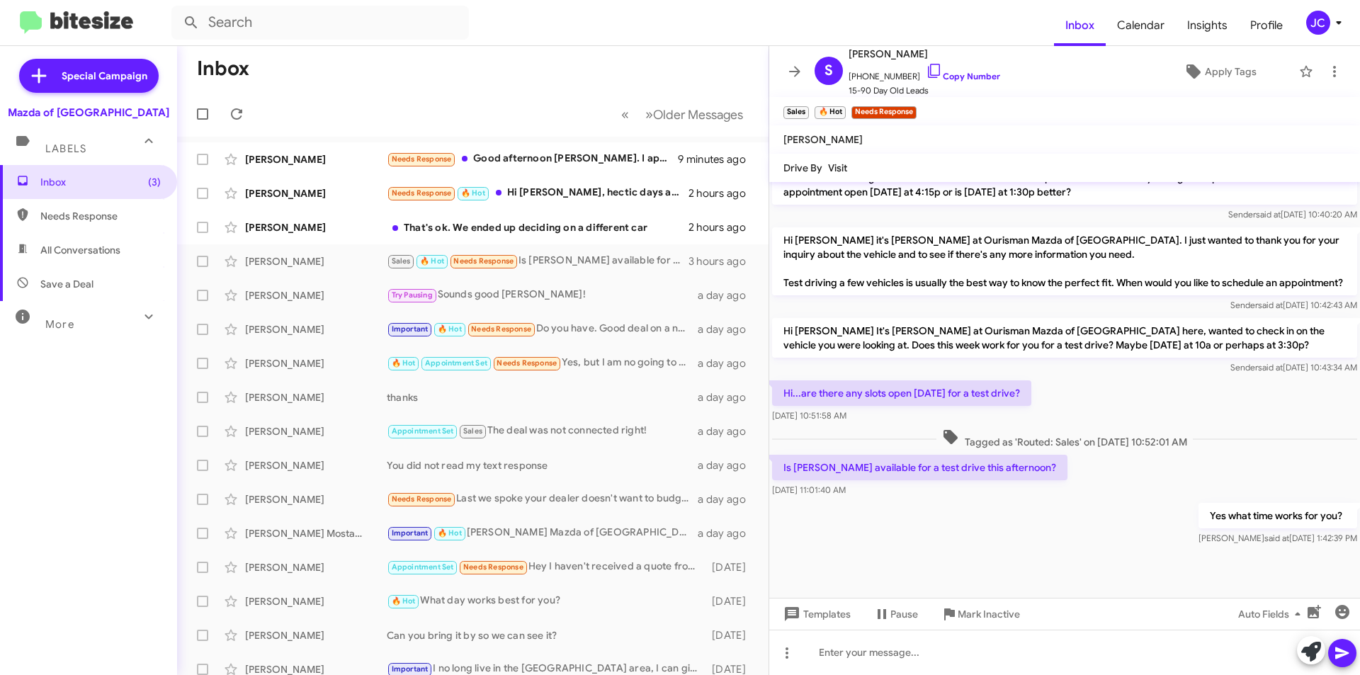
scroll to position [640, 0]
click at [601, 232] on div "That's ok. We ended up deciding on a different car" at bounding box center [544, 227] width 314 height 14
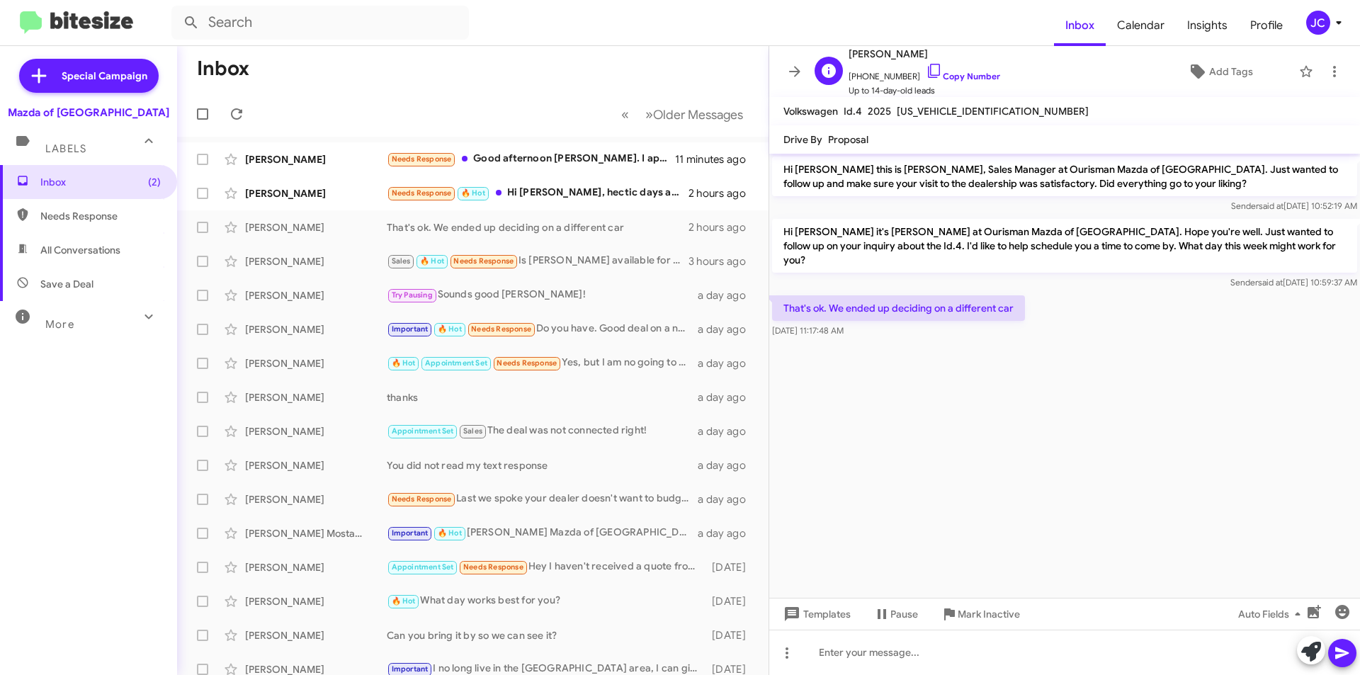
click at [926, 62] on span "Sasha Clayton" at bounding box center [925, 53] width 152 height 17
click at [926, 73] on icon at bounding box center [934, 70] width 17 height 17
click at [962, 613] on span "Mark Inactive" at bounding box center [989, 613] width 62 height 25
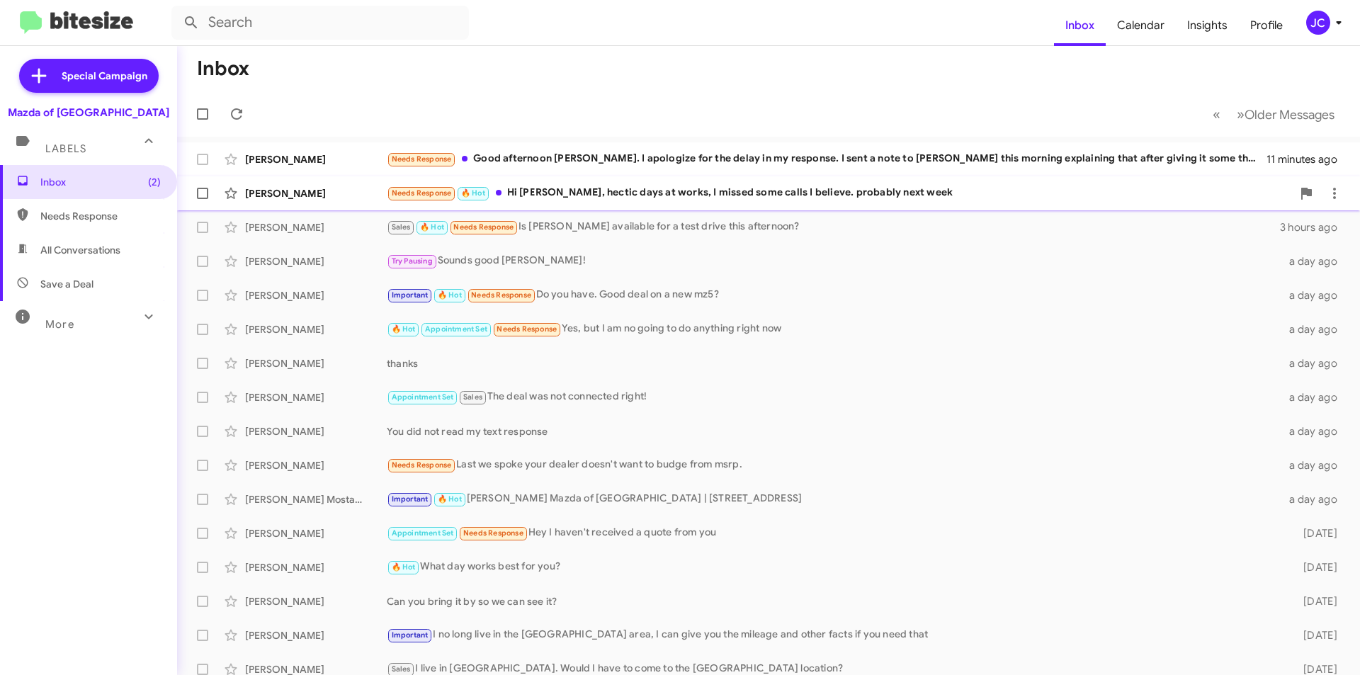
click at [611, 193] on div "Needs Response 🔥 Hot Hi Jamisha, hectic days at works, I missed some calls I be…" at bounding box center [839, 193] width 905 height 16
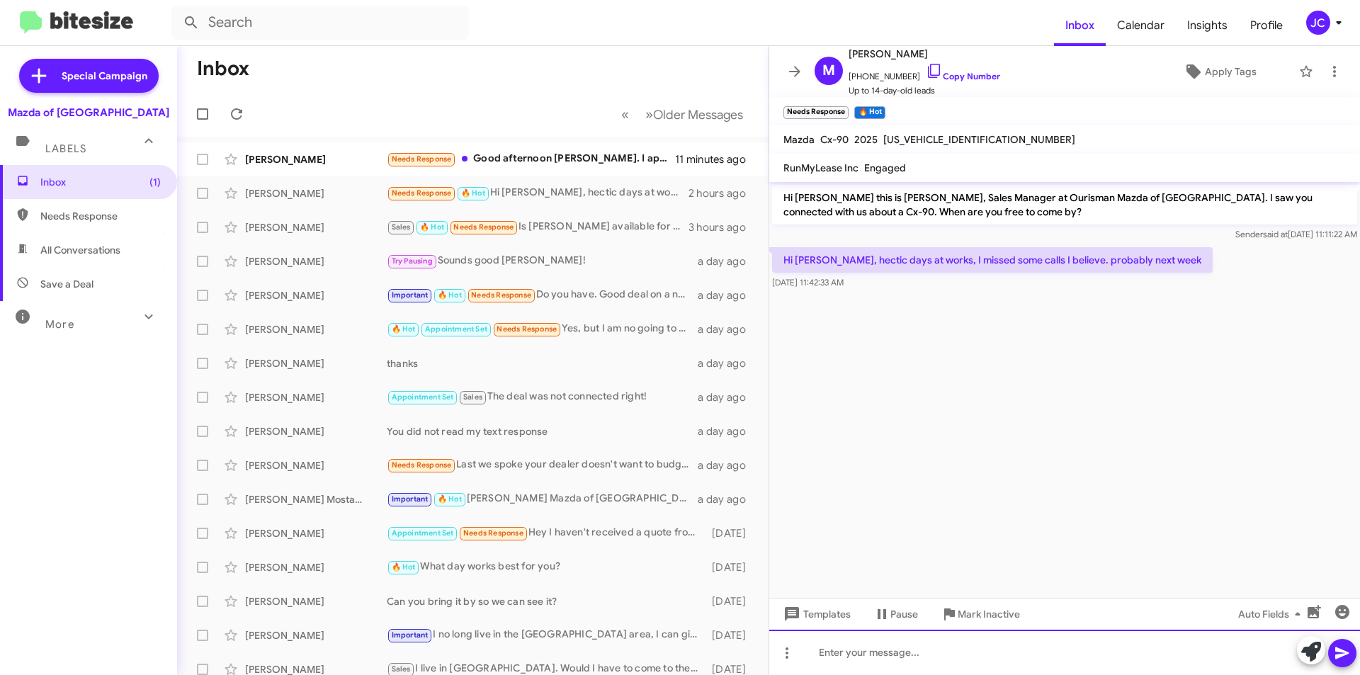
click at [911, 661] on div at bounding box center [1064, 652] width 591 height 45
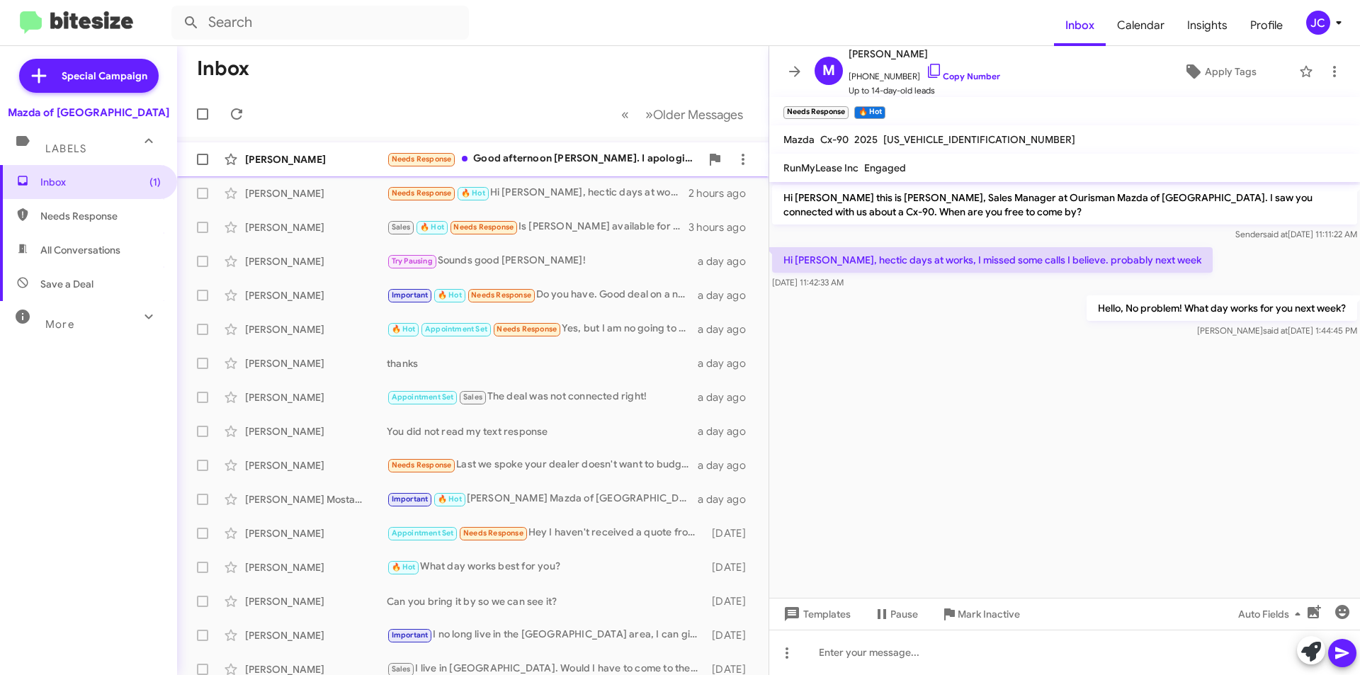
click at [537, 166] on div "Needs Response Good afternoon Ms. Coachman. I apologize for the delay in my res…" at bounding box center [544, 159] width 314 height 16
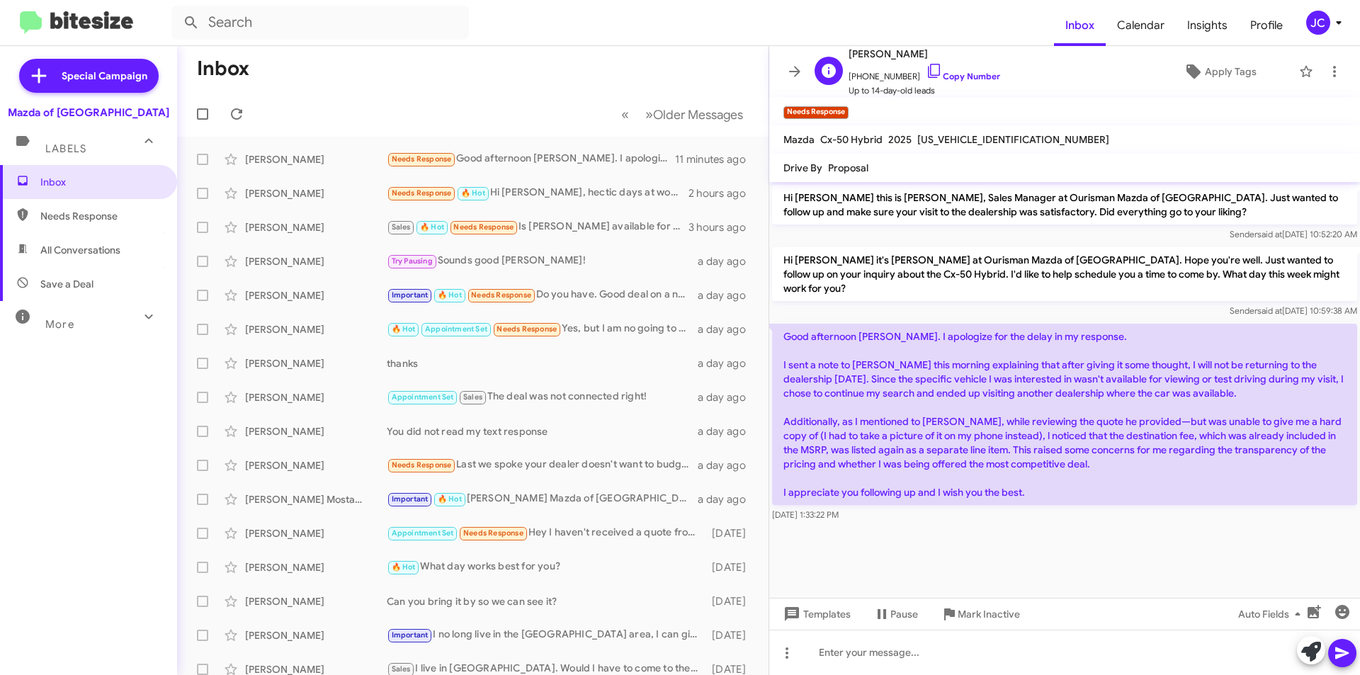
click at [966, 86] on span "Up to 14-day-old leads" at bounding box center [925, 91] width 152 height 14
click at [948, 77] on link "Copy Number" at bounding box center [963, 76] width 74 height 11
click at [975, 616] on span "Mark Inactive" at bounding box center [989, 613] width 62 height 25
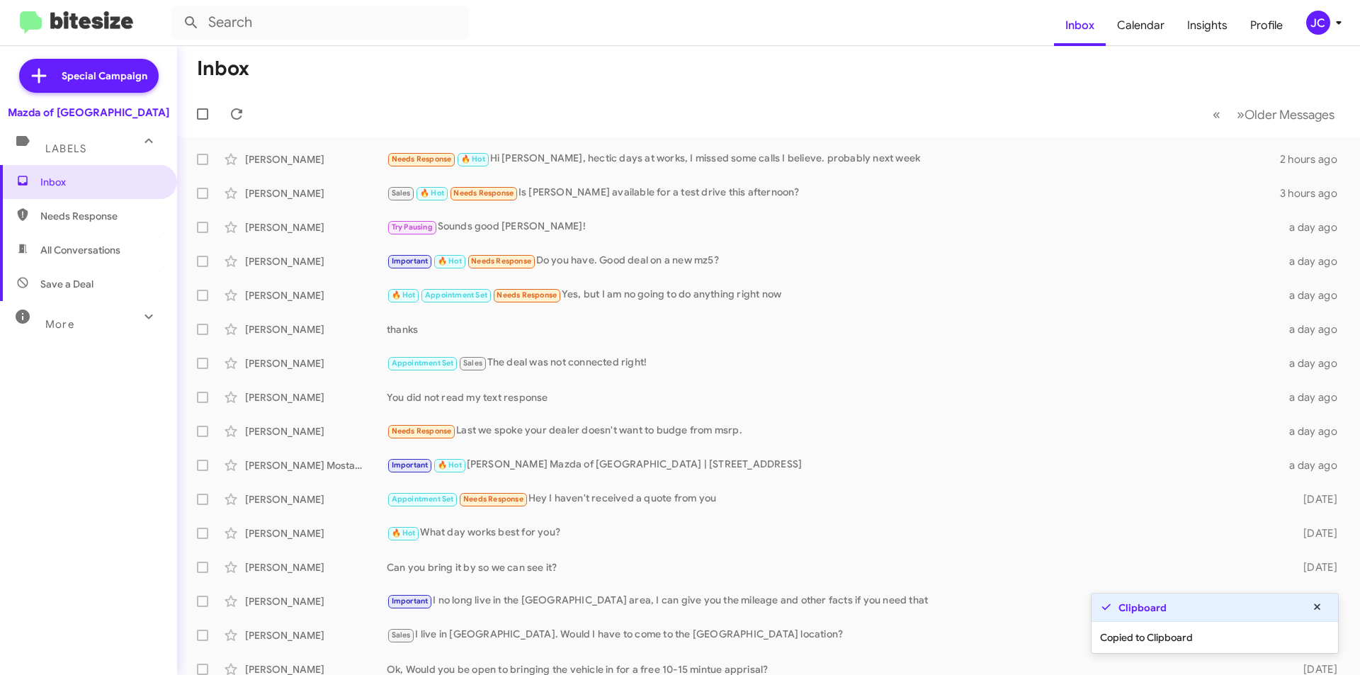
click at [1319, 22] on div "JC" at bounding box center [1318, 23] width 24 height 24
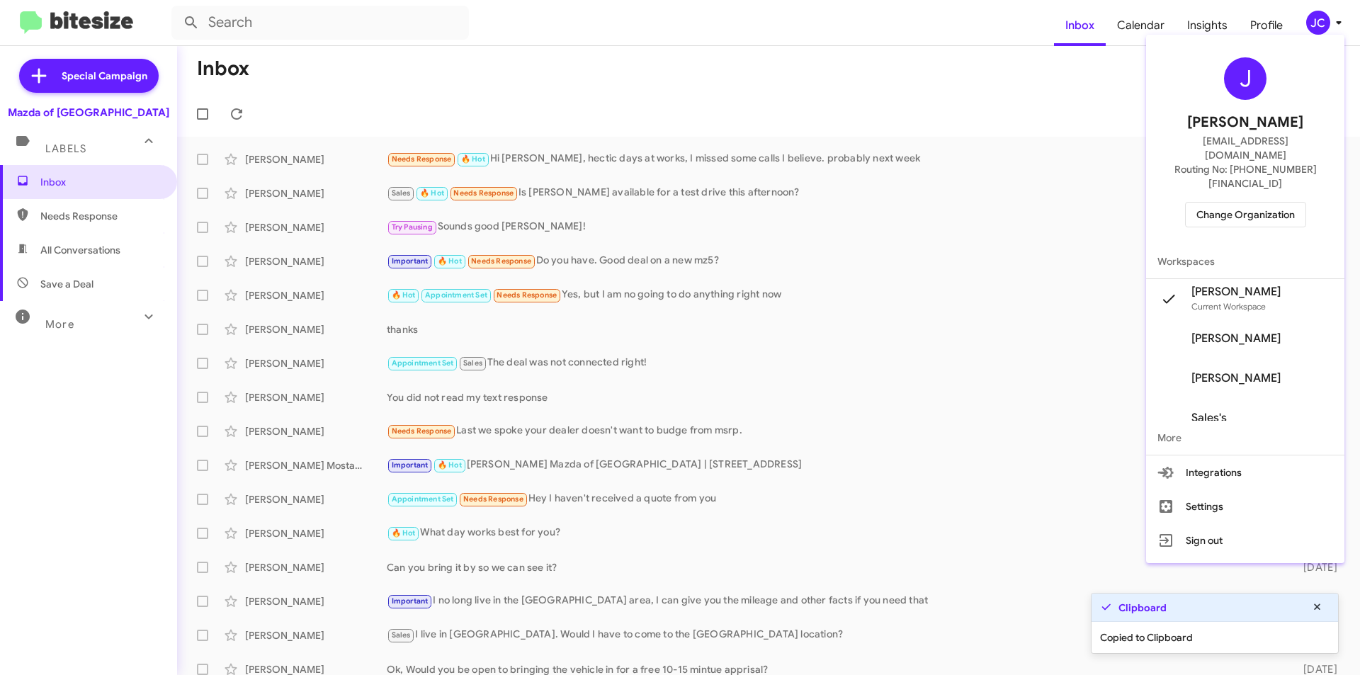
click at [1240, 203] on span "Change Organization" at bounding box center [1245, 215] width 98 height 24
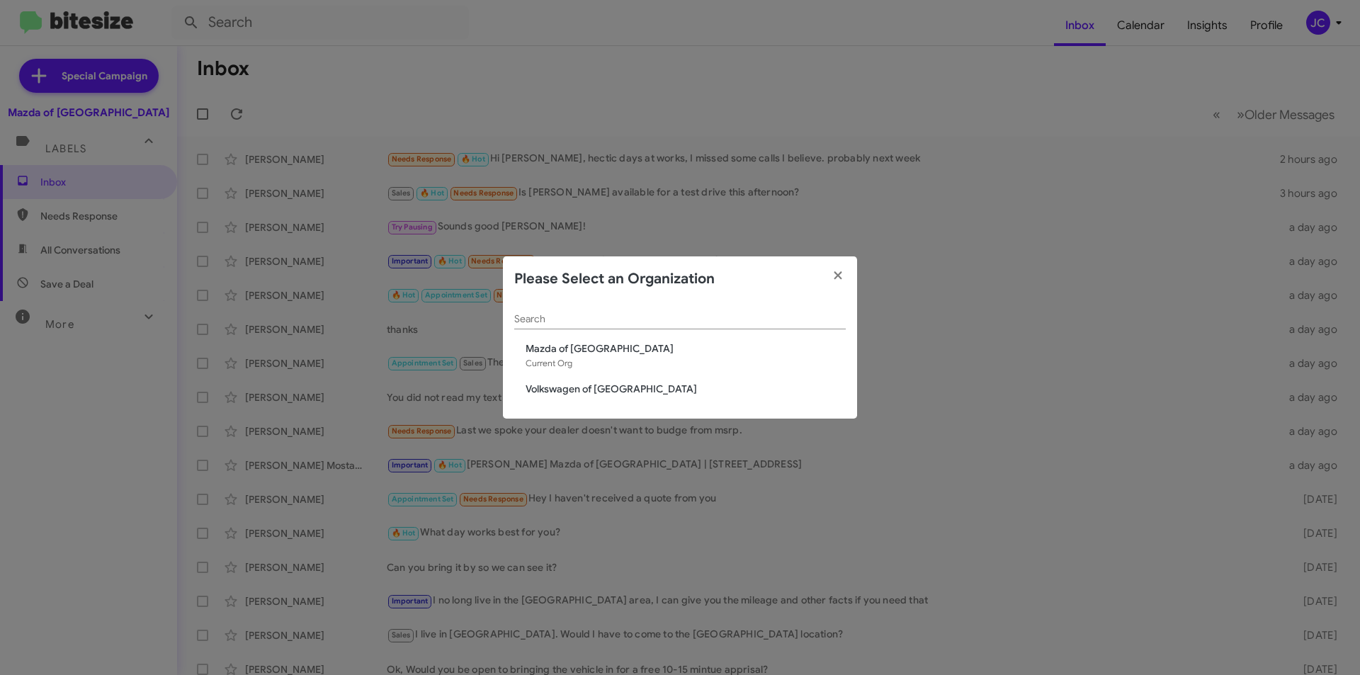
click at [574, 392] on span "Volkswagen of [GEOGRAPHIC_DATA]" at bounding box center [686, 389] width 320 height 14
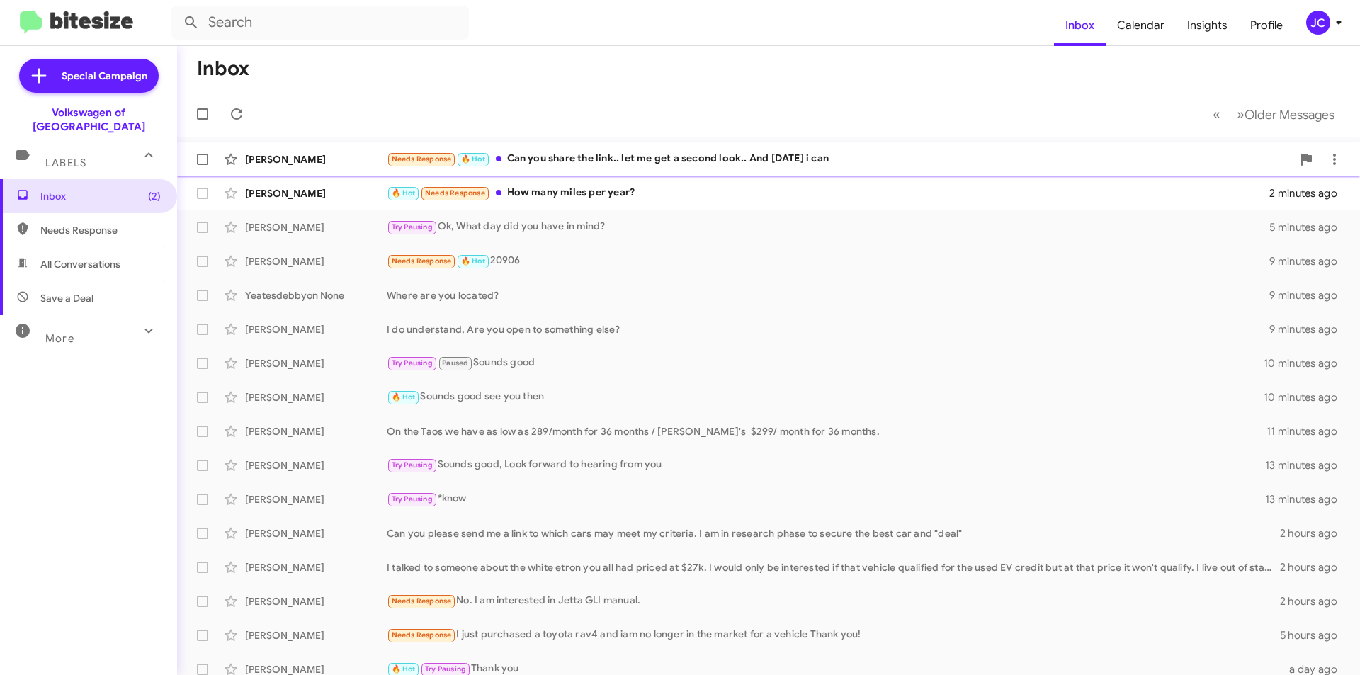
click at [713, 161] on div "Needs Response 🔥 Hot Can you share the link.. let me get a second look.. And on…" at bounding box center [839, 159] width 905 height 16
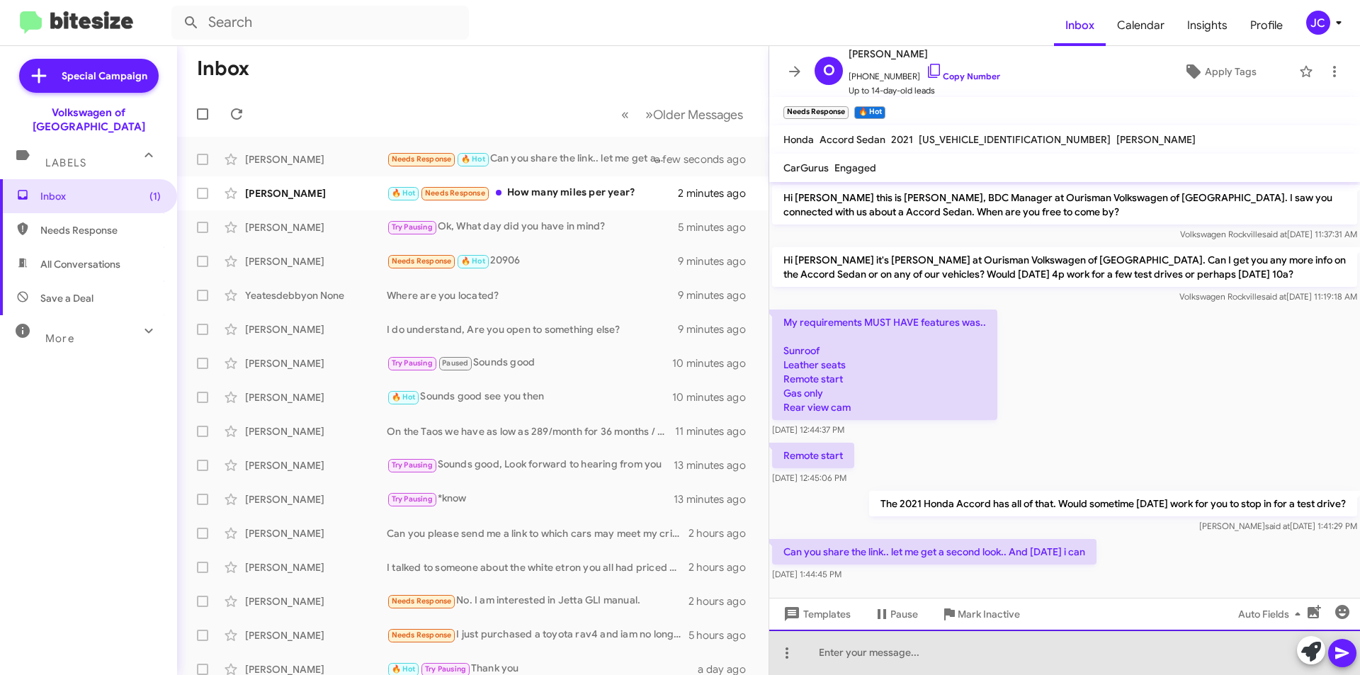
click at [1000, 661] on div at bounding box center [1064, 652] width 591 height 45
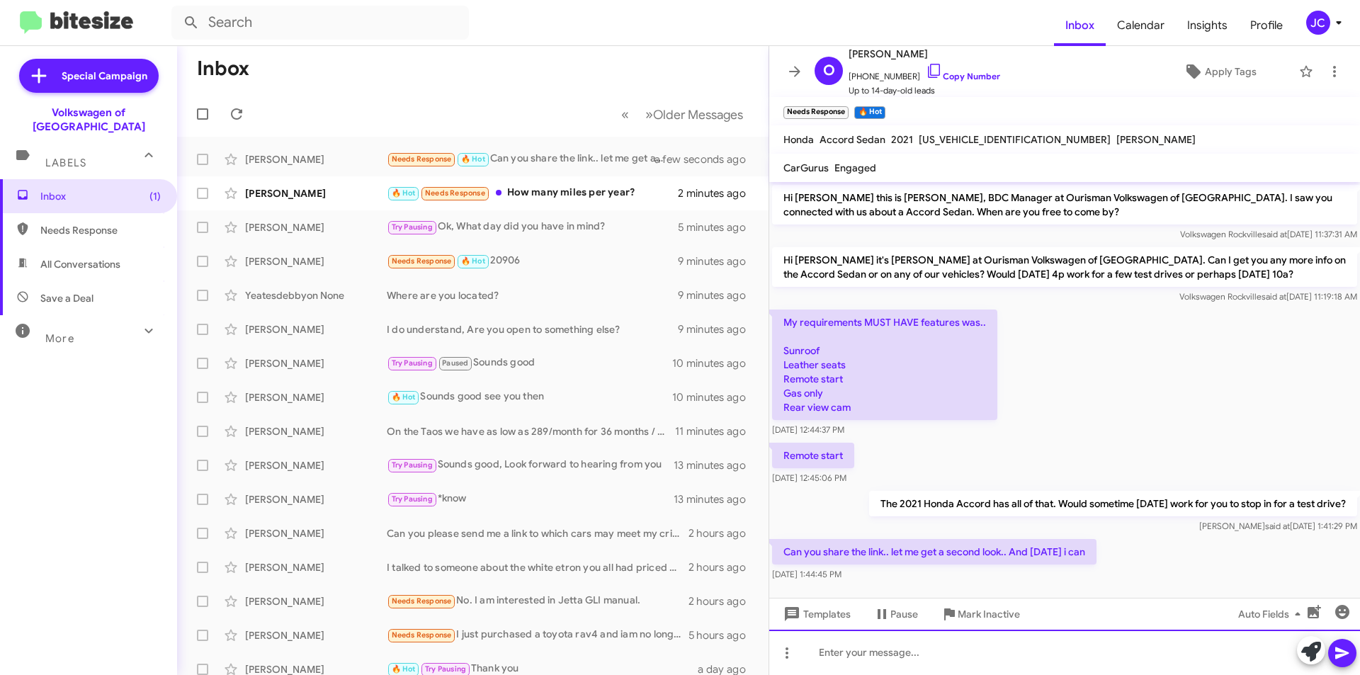
paste div
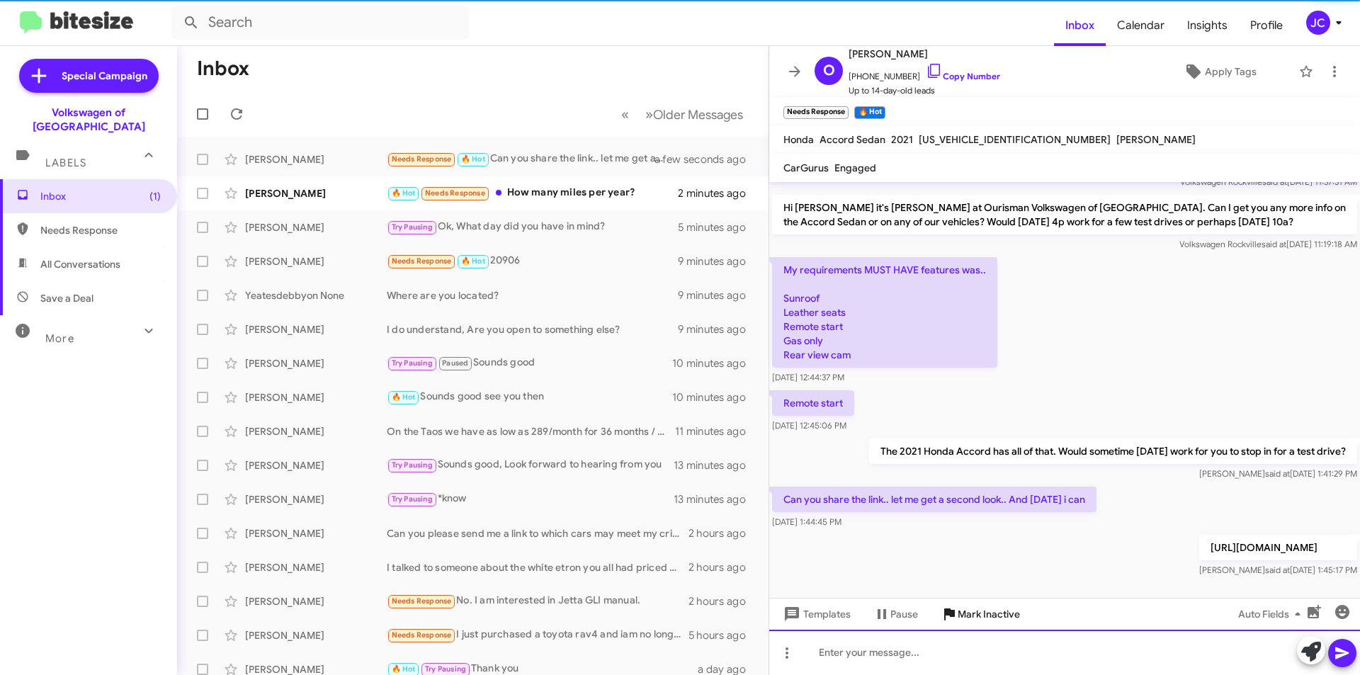
scroll to position [59, 0]
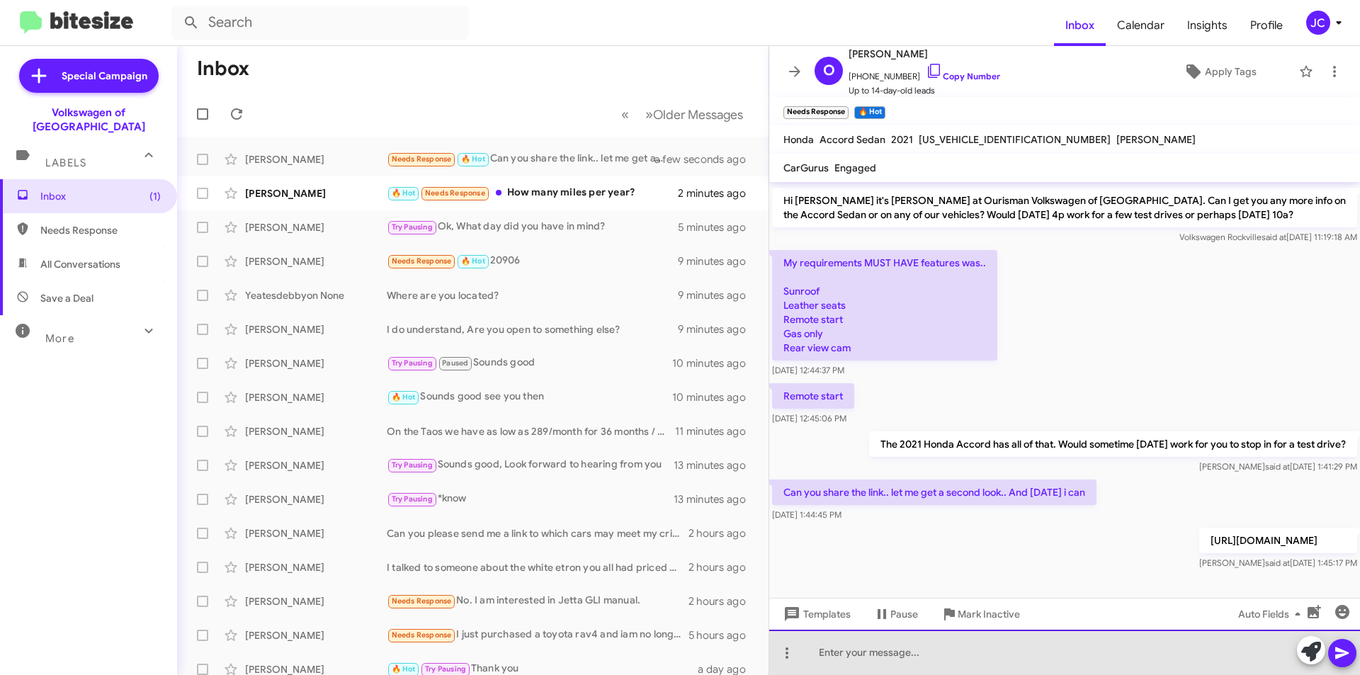
click at [949, 644] on div at bounding box center [1064, 652] width 591 height 45
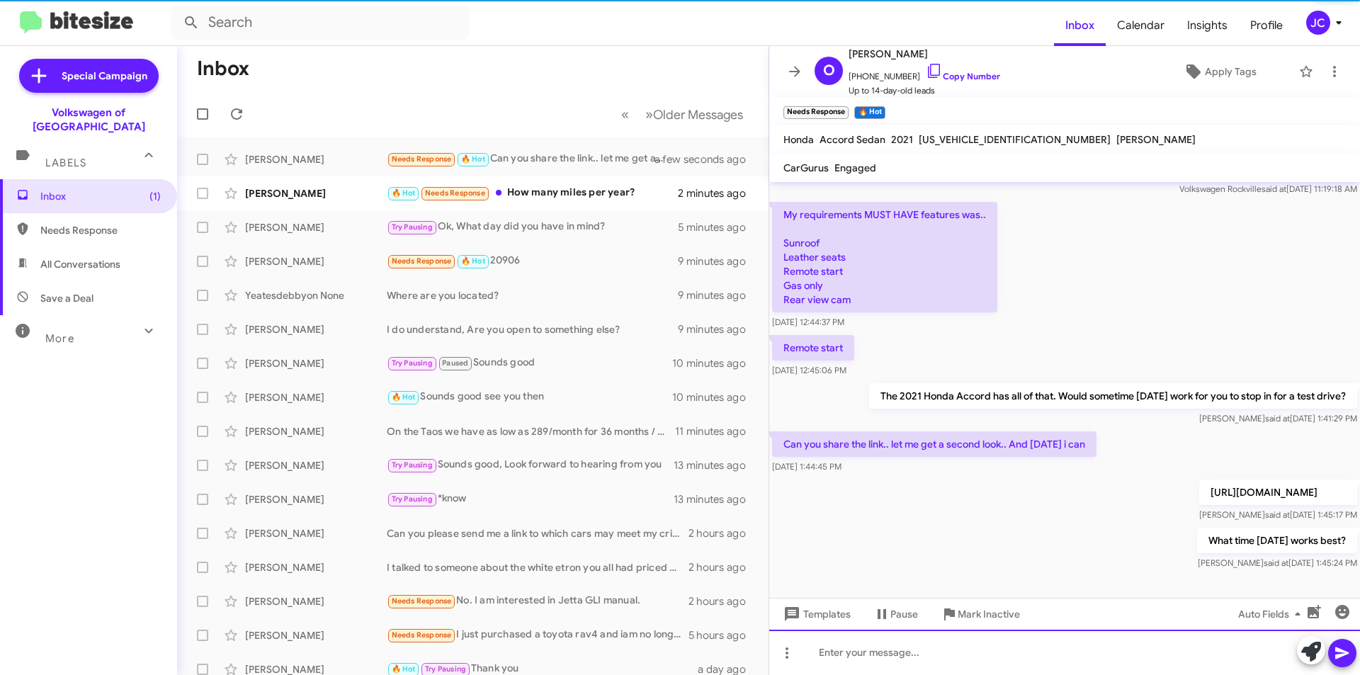
scroll to position [111, 0]
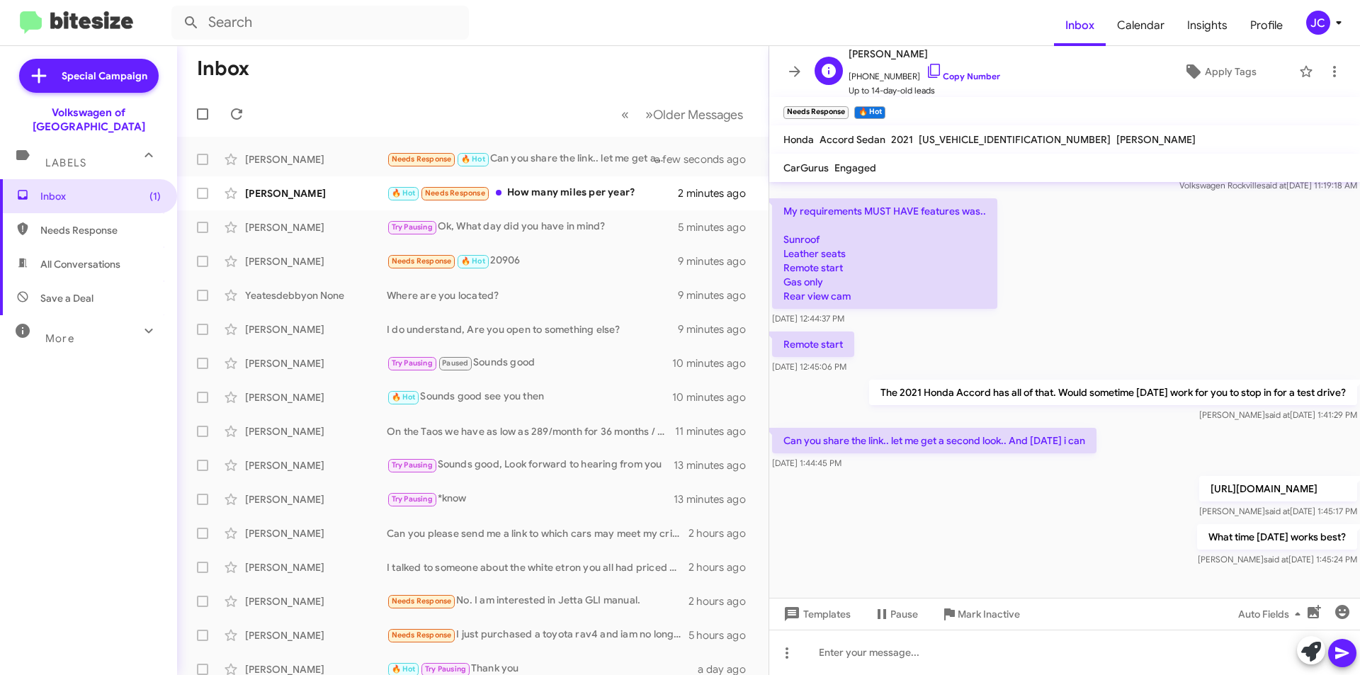
click at [939, 86] on span "Up to 14-day-old leads" at bounding box center [925, 91] width 152 height 14
click at [939, 66] on span "+12408547963 Copy Number" at bounding box center [925, 72] width 152 height 21
click at [962, 79] on link "Copy Number" at bounding box center [963, 76] width 74 height 11
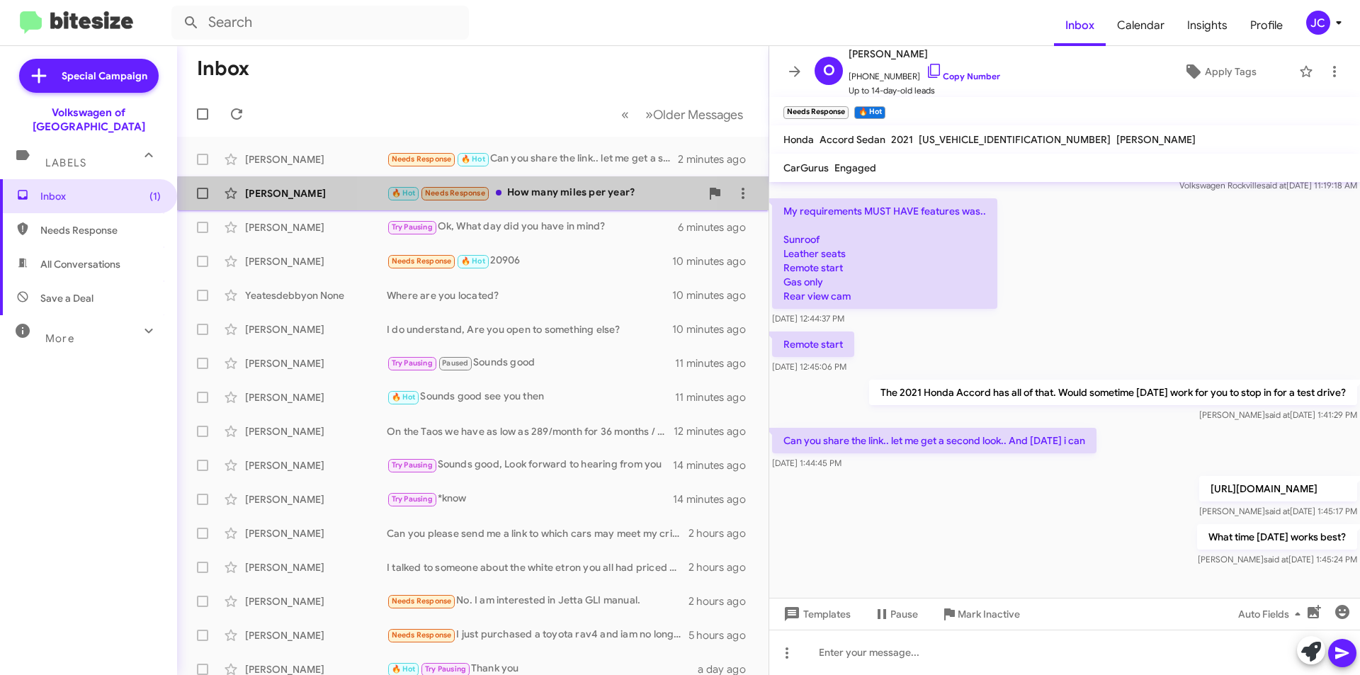
click at [527, 200] on div "🔥 Hot Needs Response How many miles per year?" at bounding box center [544, 193] width 314 height 16
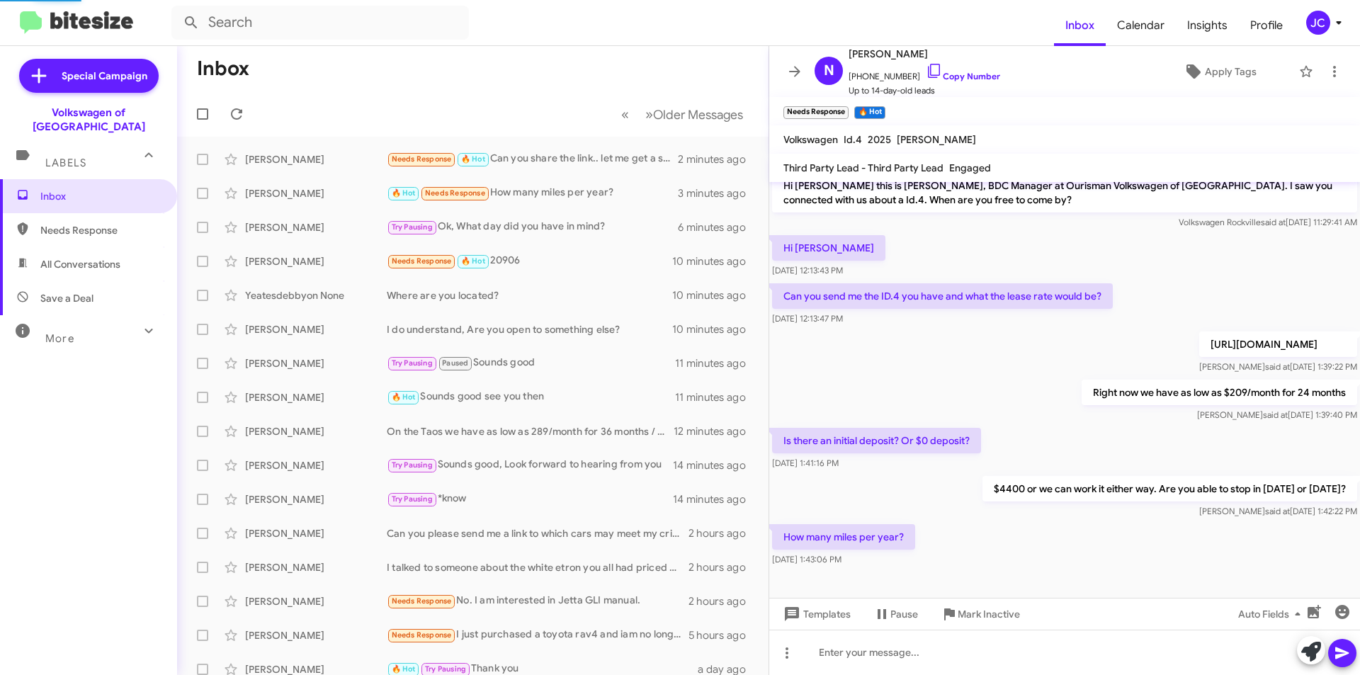
scroll to position [12, 0]
click at [850, 648] on div at bounding box center [1064, 652] width 591 height 45
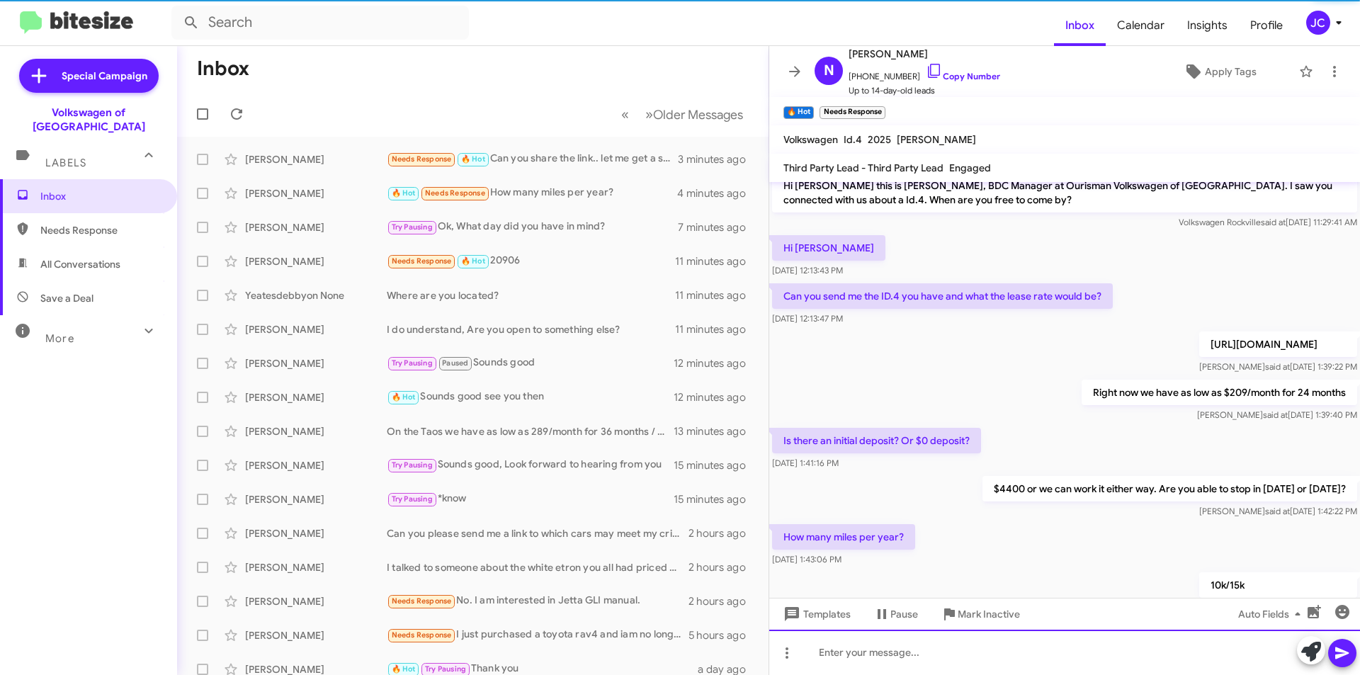
scroll to position [64, 0]
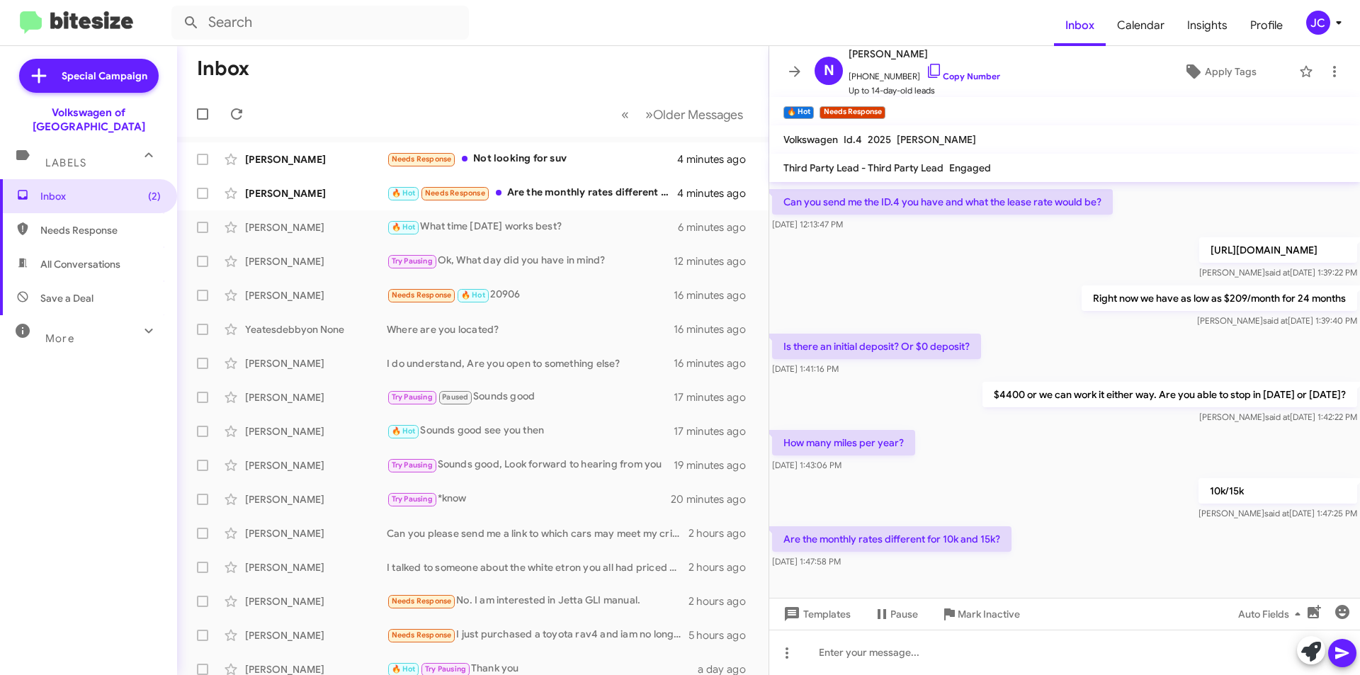
scroll to position [115, 0]
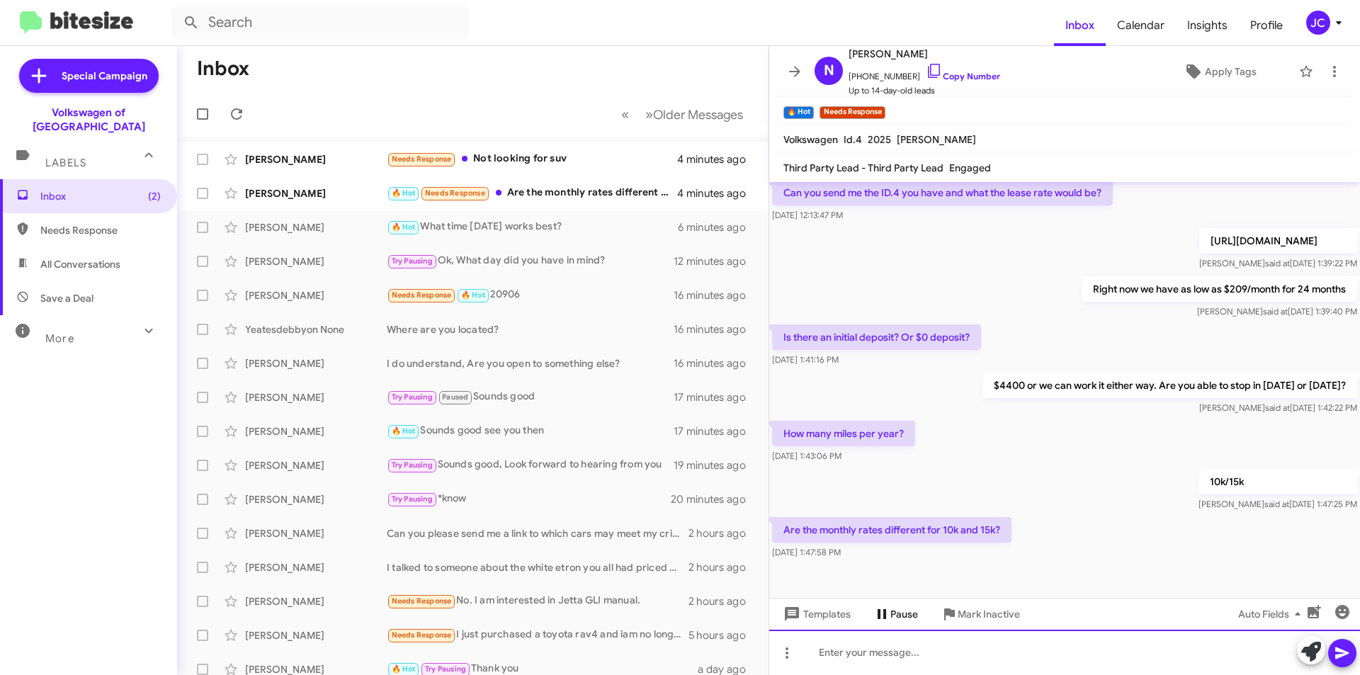
drag, startPoint x: 895, startPoint y: 647, endPoint x: 891, endPoint y: 620, distance: 27.2
click at [895, 647] on div at bounding box center [1064, 652] width 591 height 45
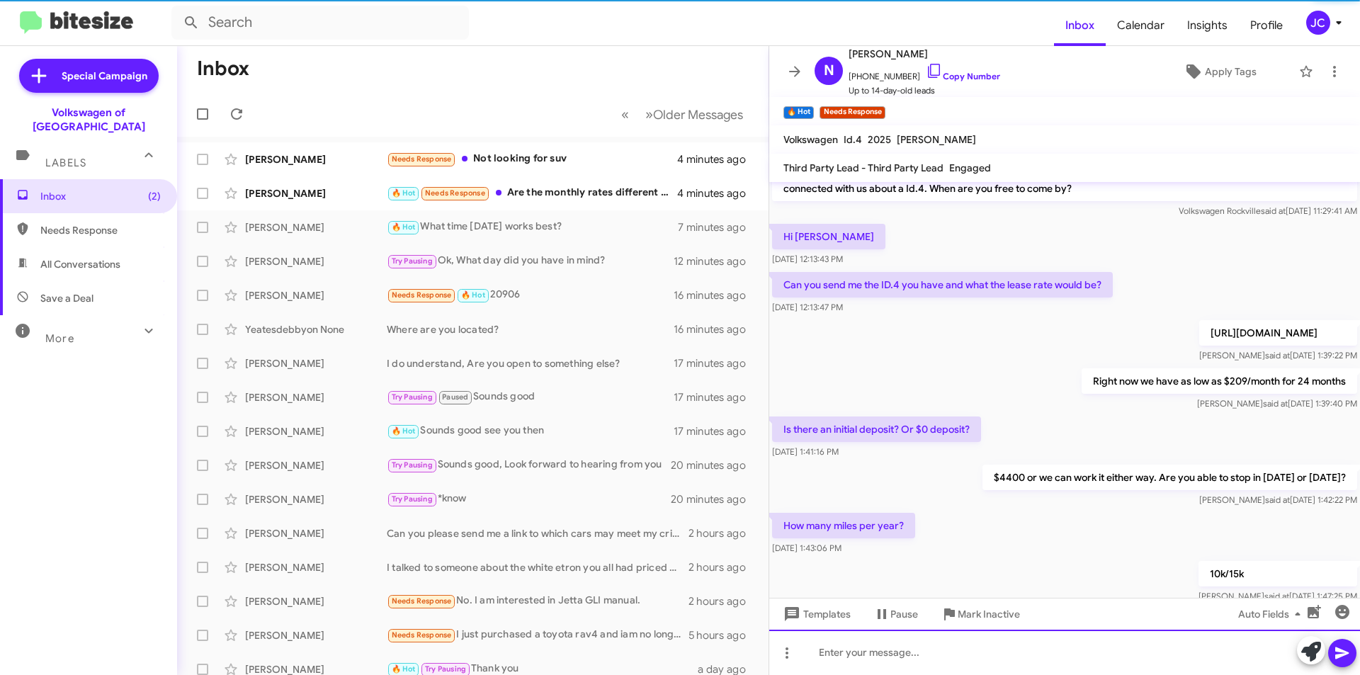
scroll to position [167, 0]
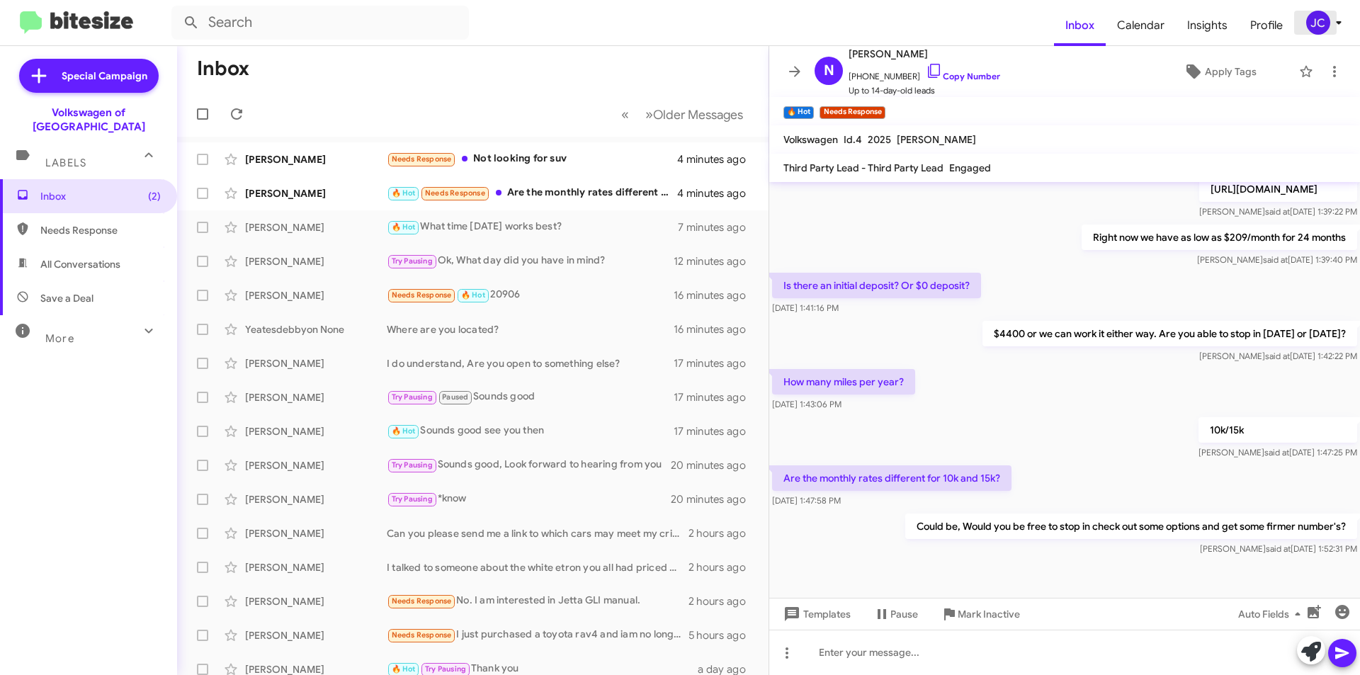
click at [1308, 16] on div "JC" at bounding box center [1318, 23] width 24 height 24
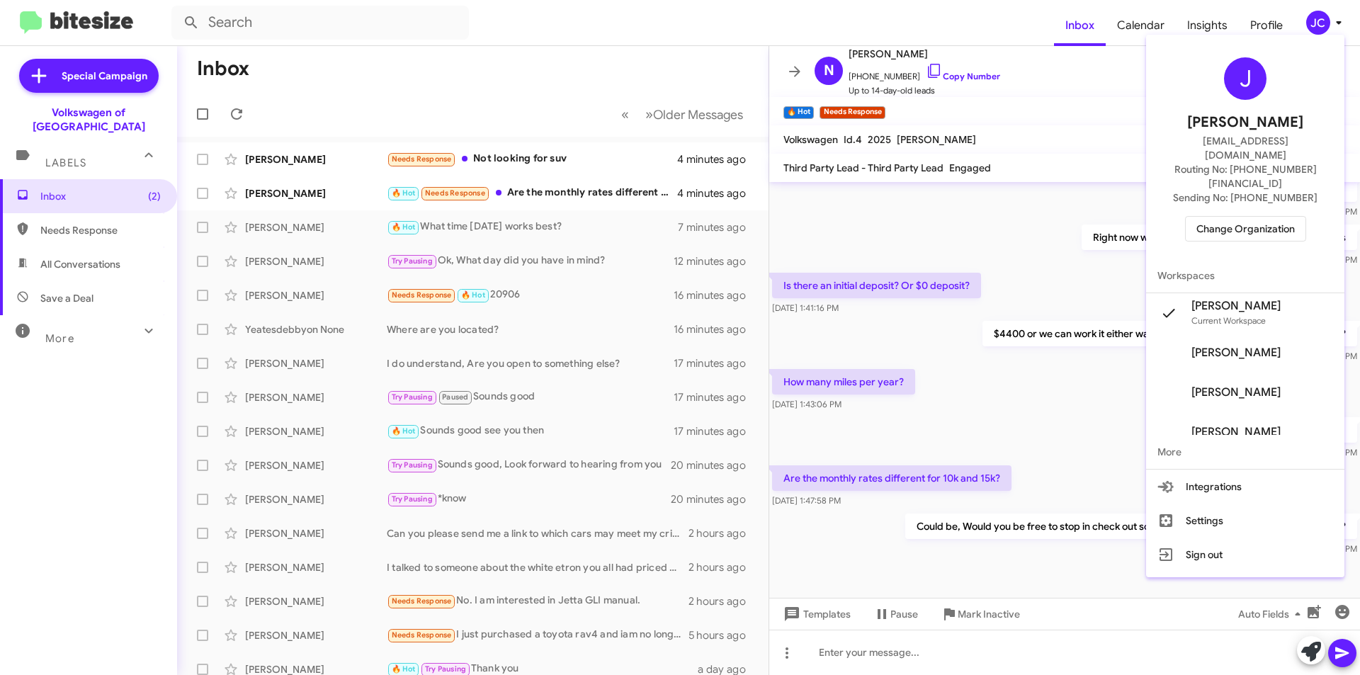
click at [1228, 217] on span "Change Organization" at bounding box center [1245, 229] width 98 height 24
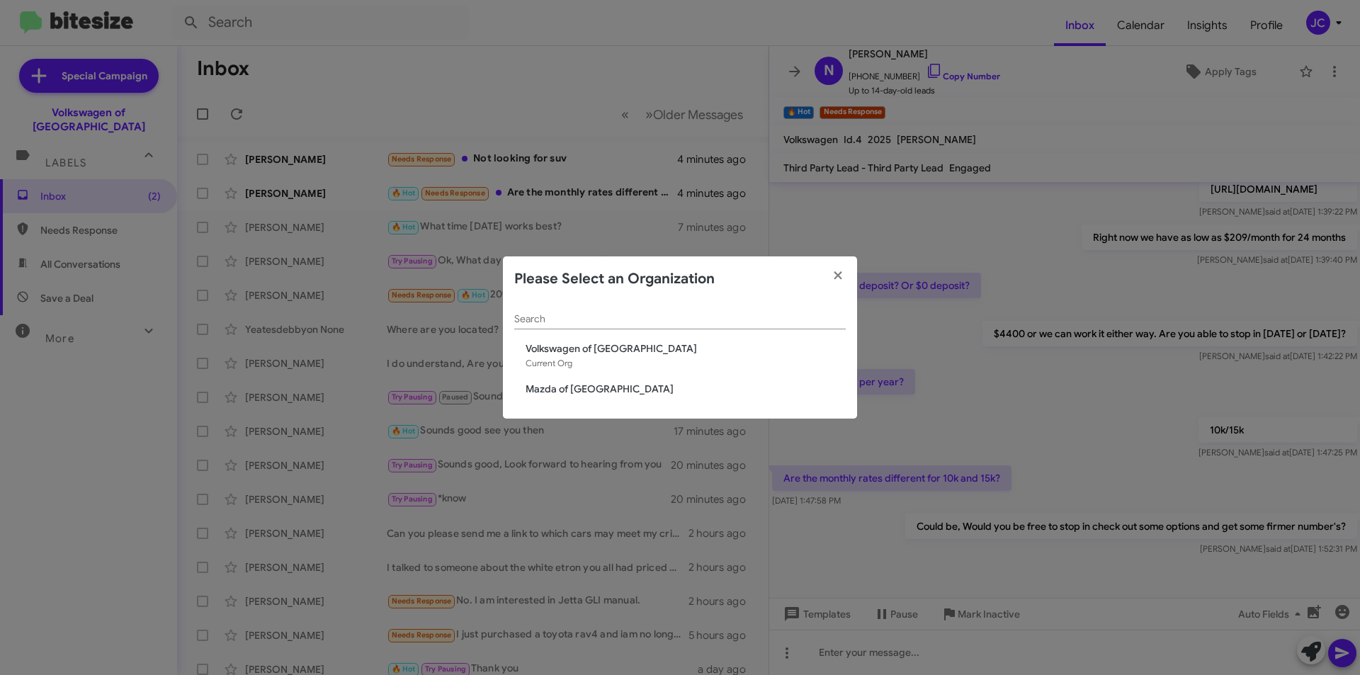
click at [567, 386] on span "Mazda of [GEOGRAPHIC_DATA]" at bounding box center [686, 389] width 320 height 14
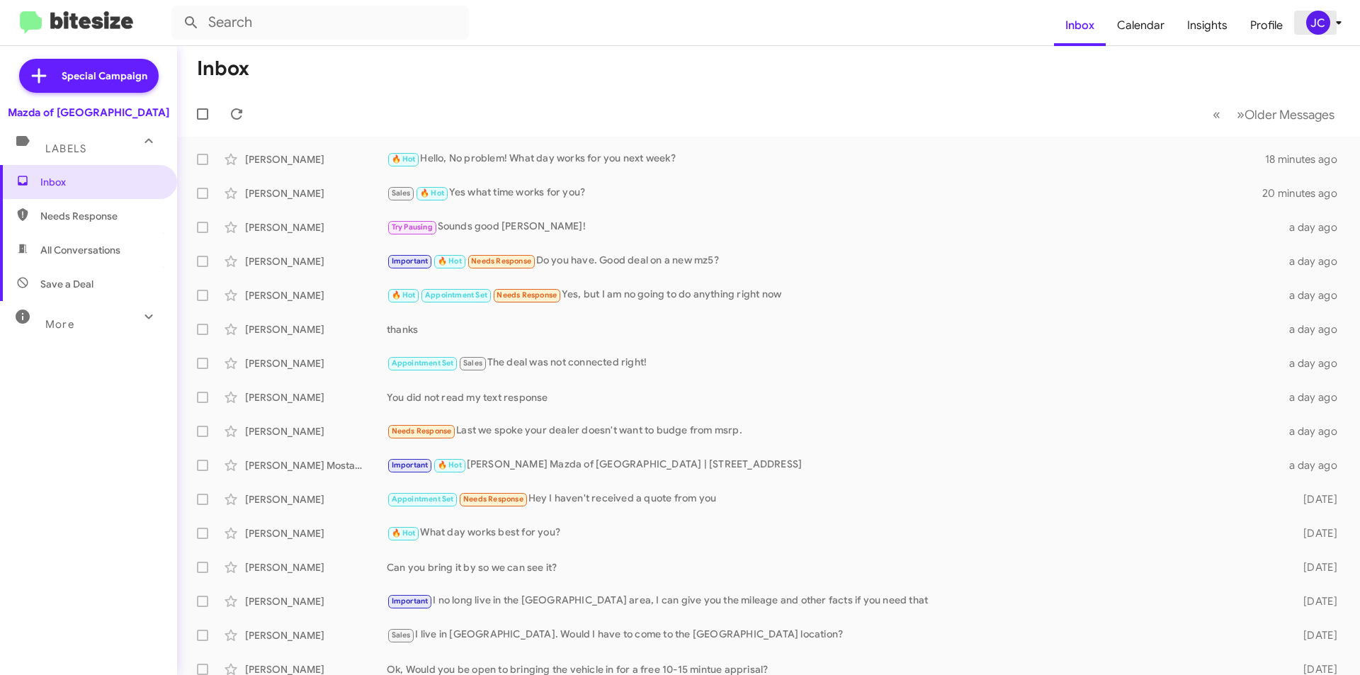
click at [1309, 29] on div "JC" at bounding box center [1318, 23] width 24 height 24
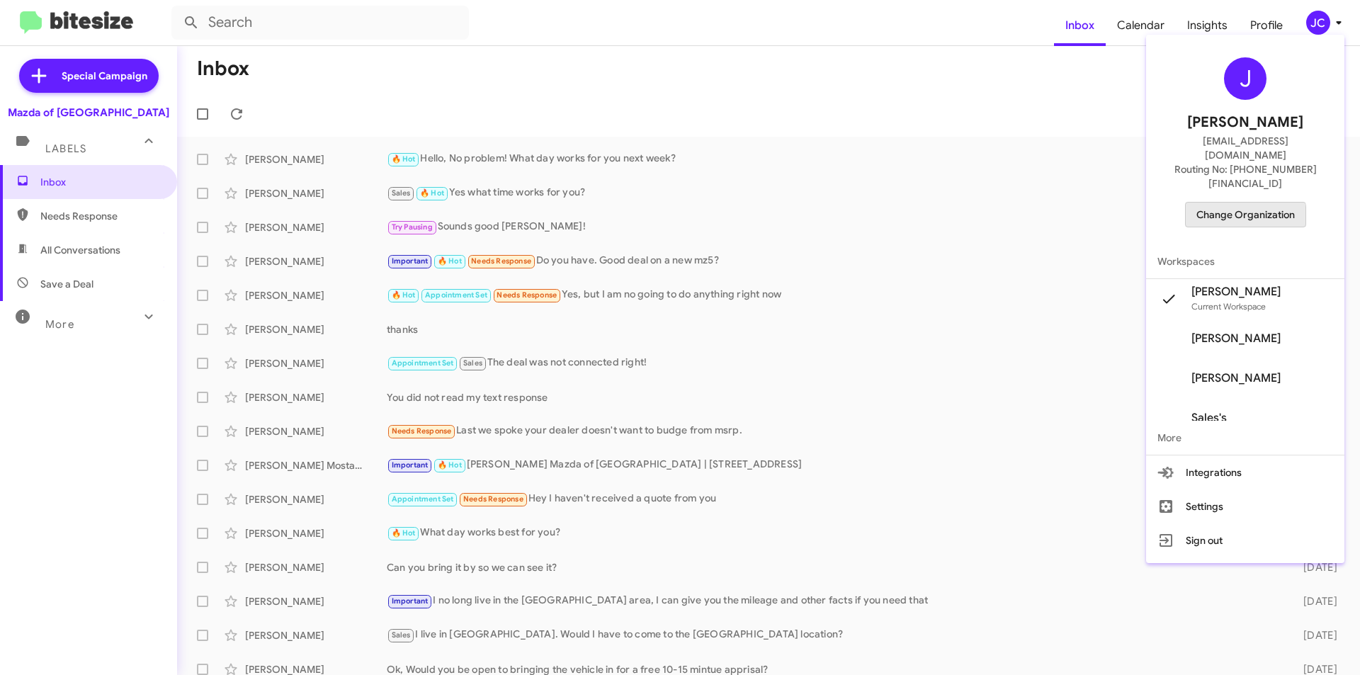
click at [1241, 203] on span "Change Organization" at bounding box center [1245, 215] width 98 height 24
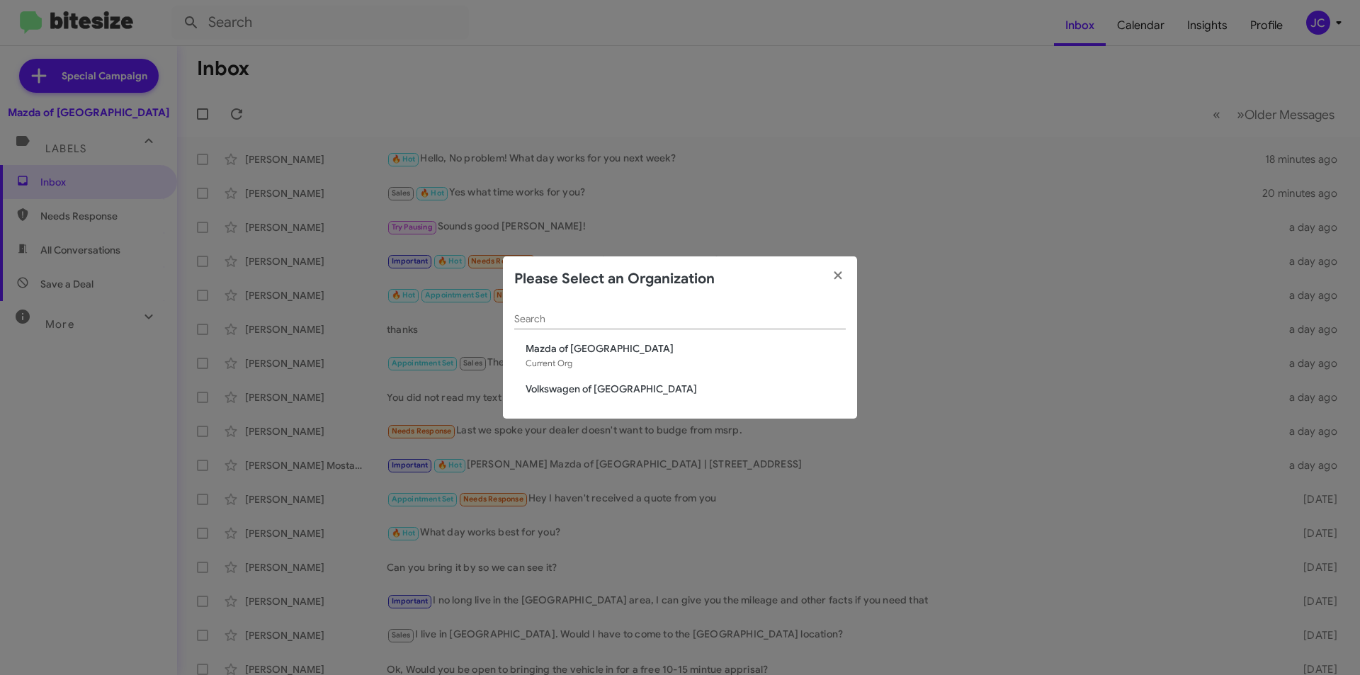
click at [606, 396] on span "Volkswagen of [GEOGRAPHIC_DATA]" at bounding box center [686, 389] width 320 height 14
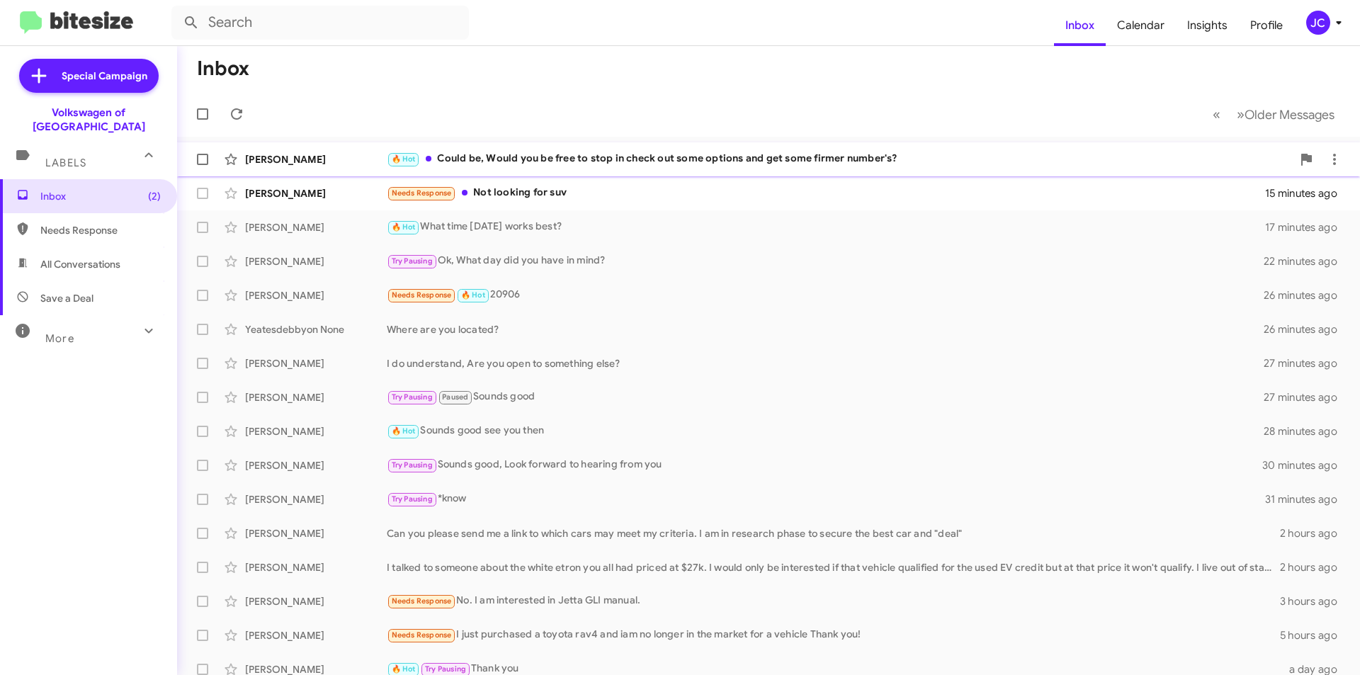
click at [550, 169] on div "[PERSON_NAME] 🔥 Hot Could be, Would you be free to stop in check out some optio…" at bounding box center [768, 159] width 1160 height 28
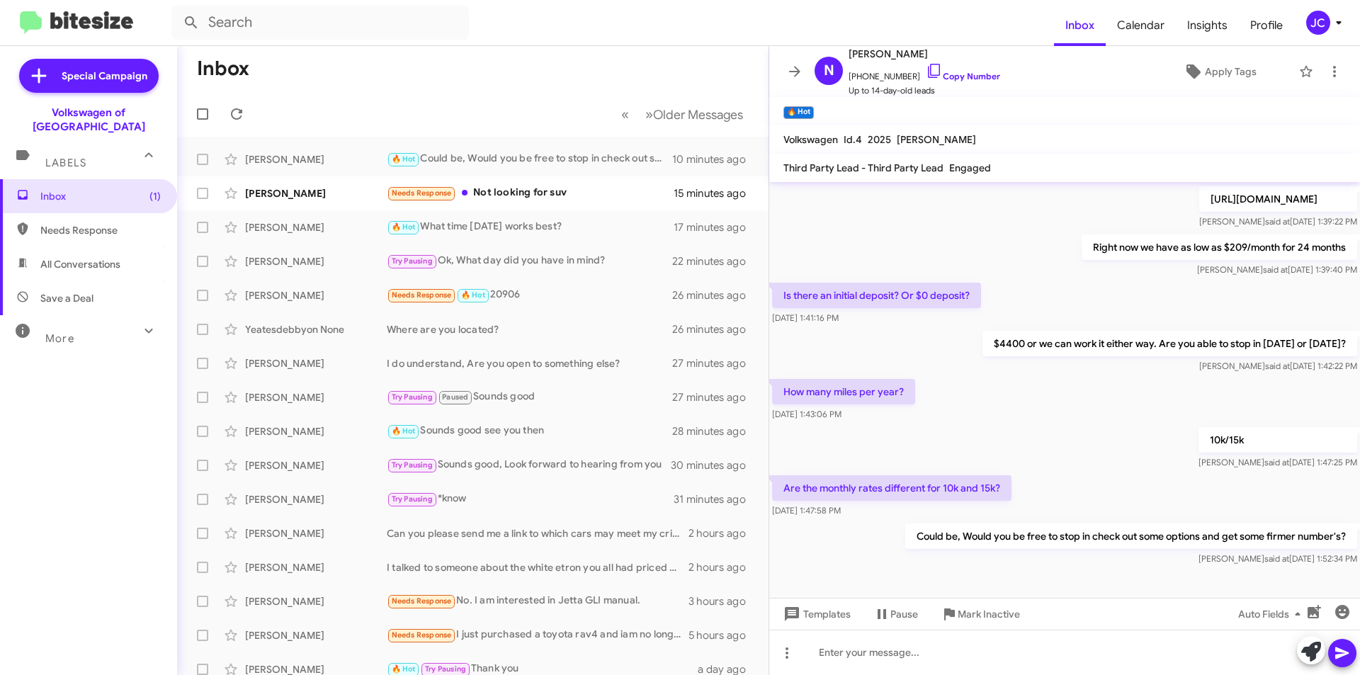
scroll to position [167, 0]
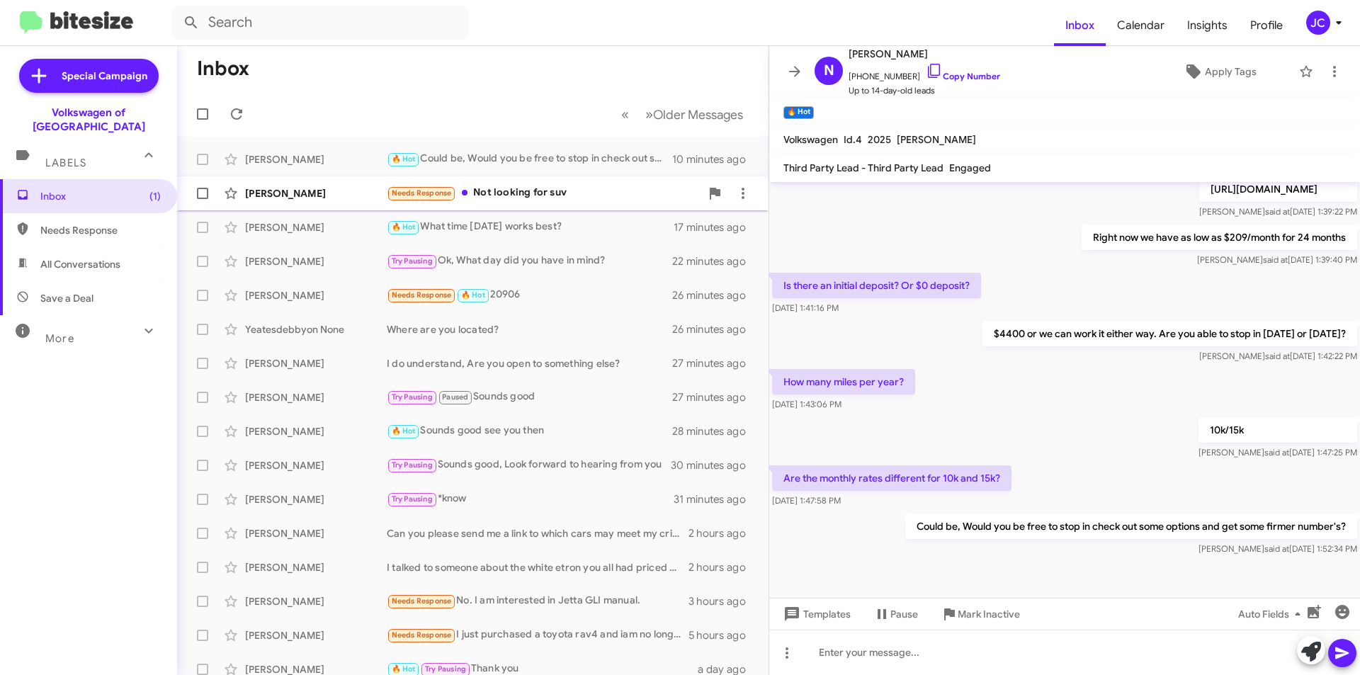
click at [504, 203] on div "[PERSON_NAME] Needs Response Not looking for suv 15 minutes ago" at bounding box center [472, 193] width 569 height 28
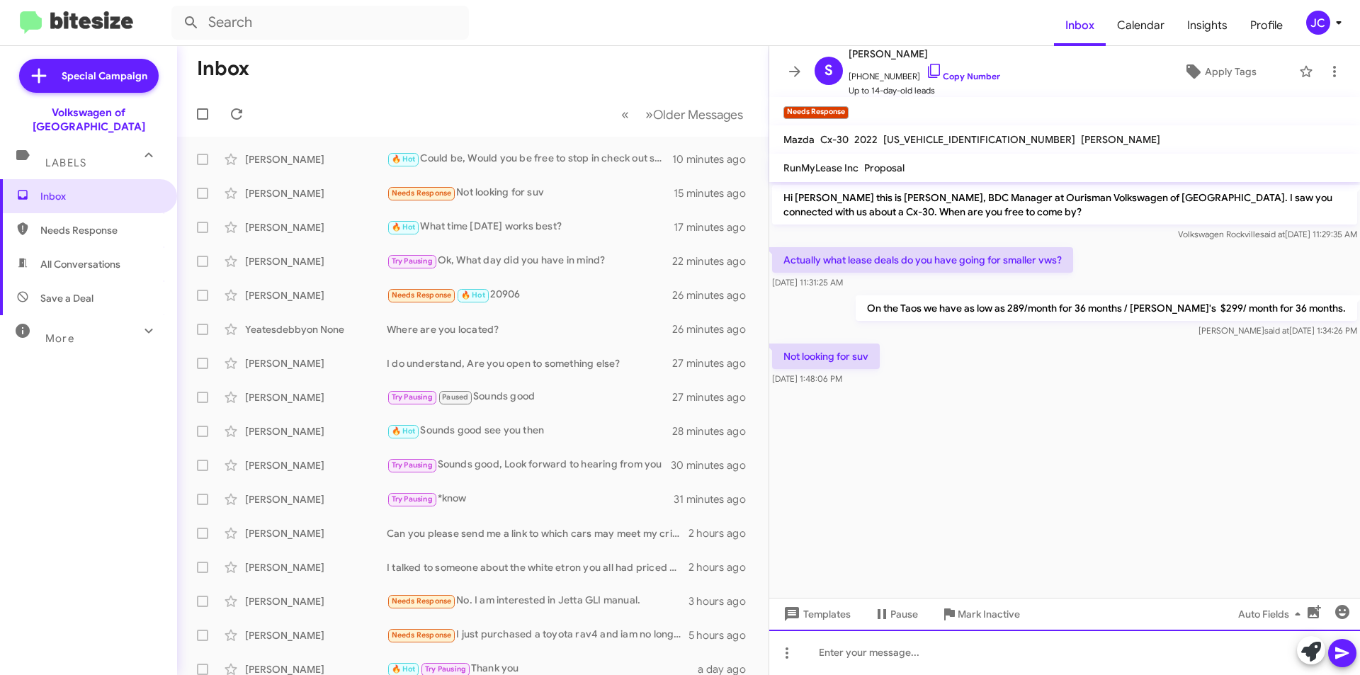
click at [962, 657] on div at bounding box center [1064, 652] width 591 height 45
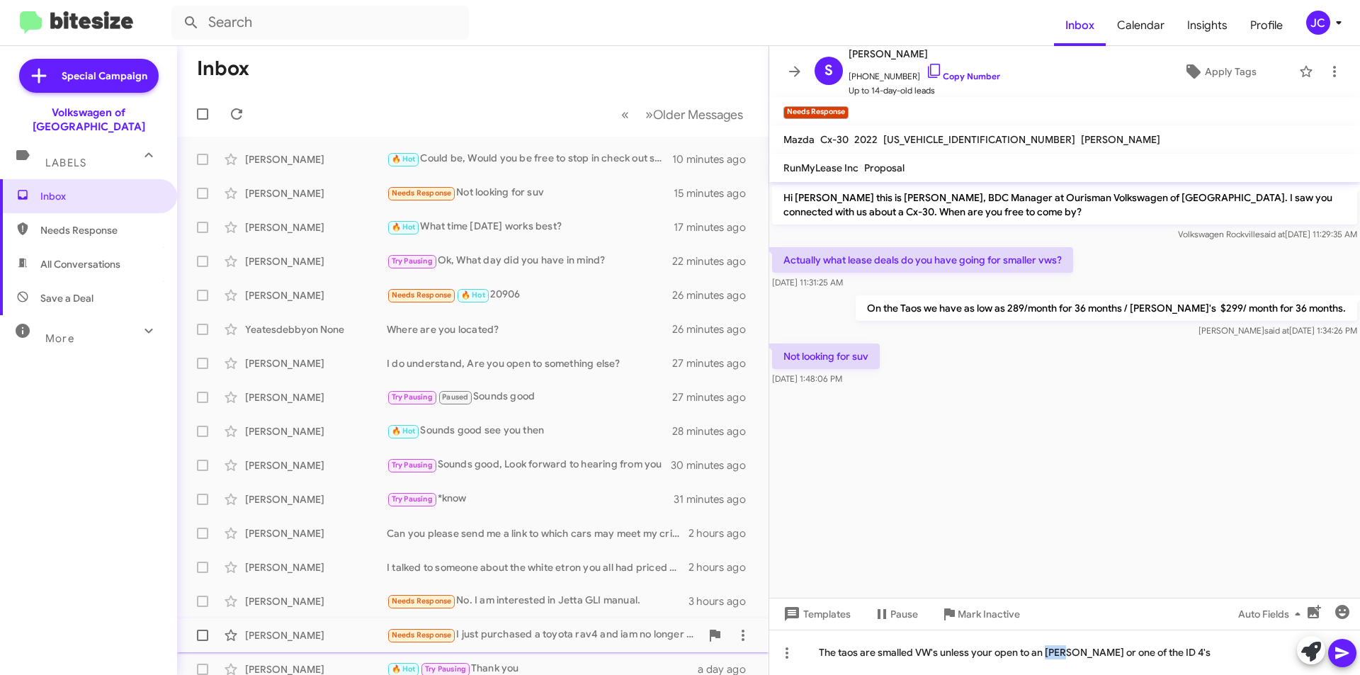
drag, startPoint x: 1061, startPoint y: 647, endPoint x: 1037, endPoint y: 641, distance: 24.7
click at [1026, 618] on button "Mark Inactive" at bounding box center [980, 613] width 102 height 25
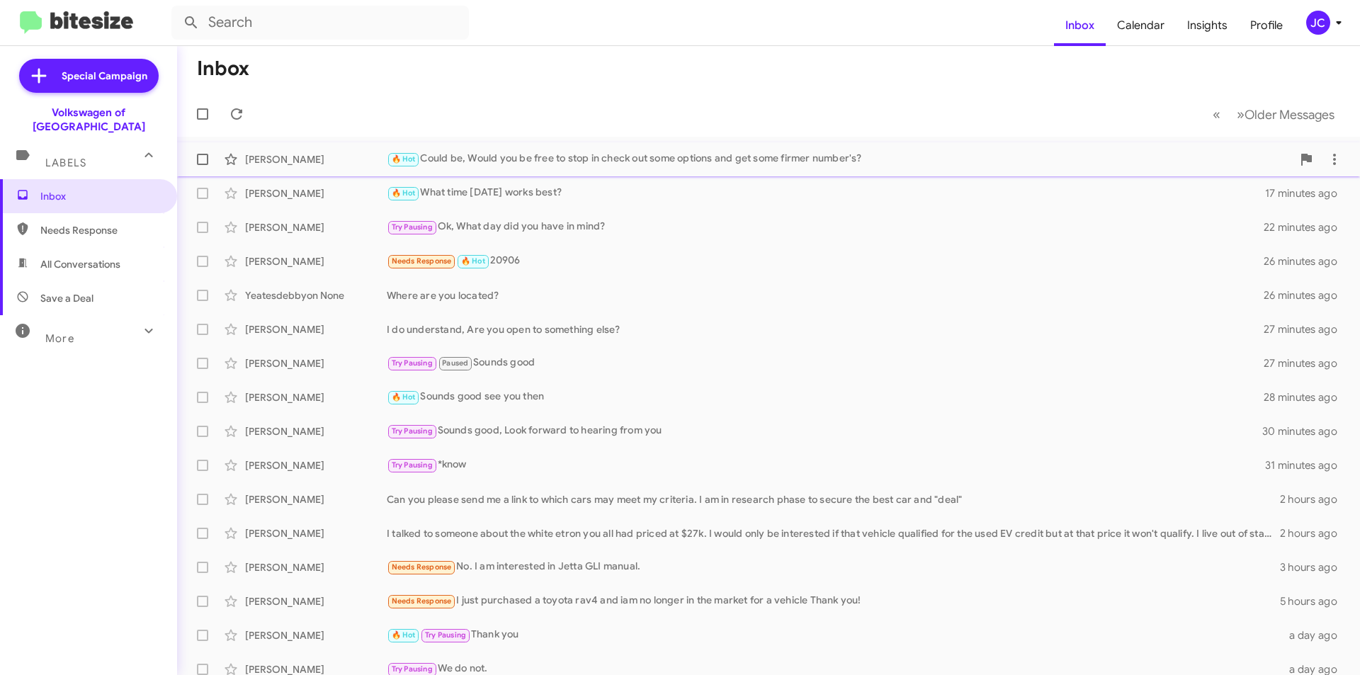
click at [528, 151] on div "🔥 Hot Could be, Would you be free to stop in check out some options and get som…" at bounding box center [839, 159] width 905 height 16
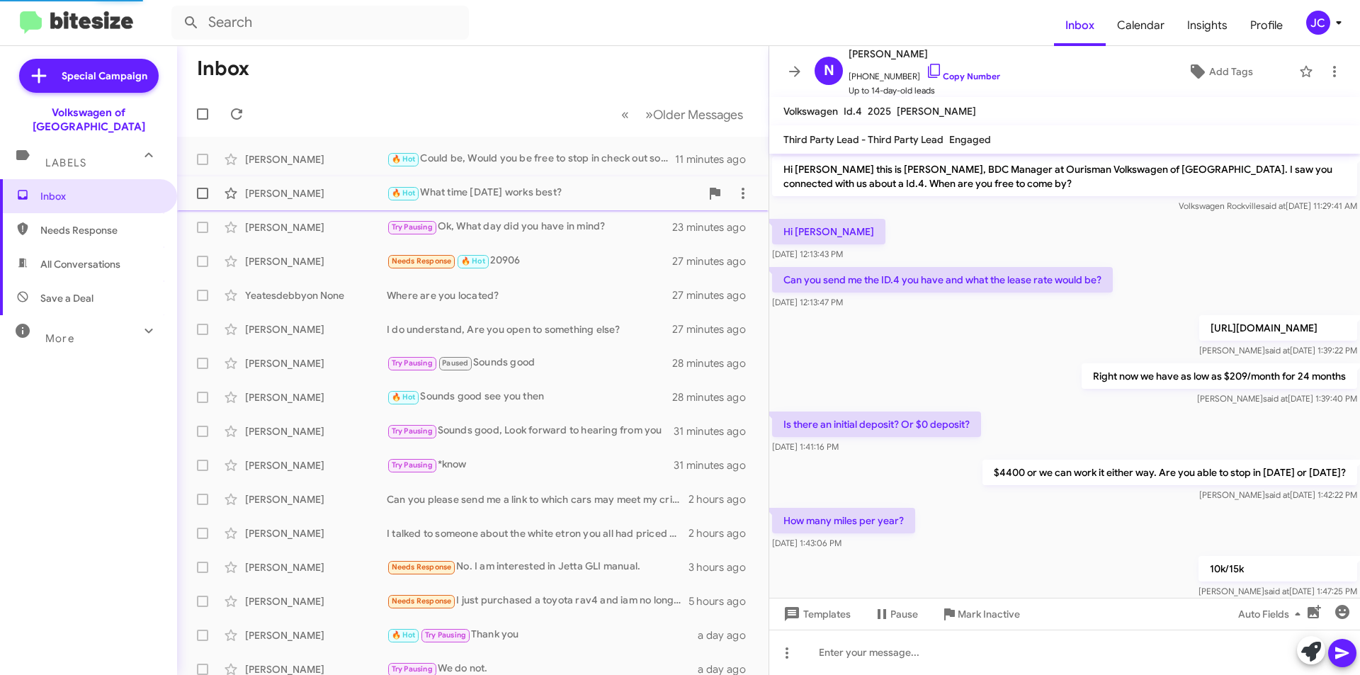
scroll to position [139, 0]
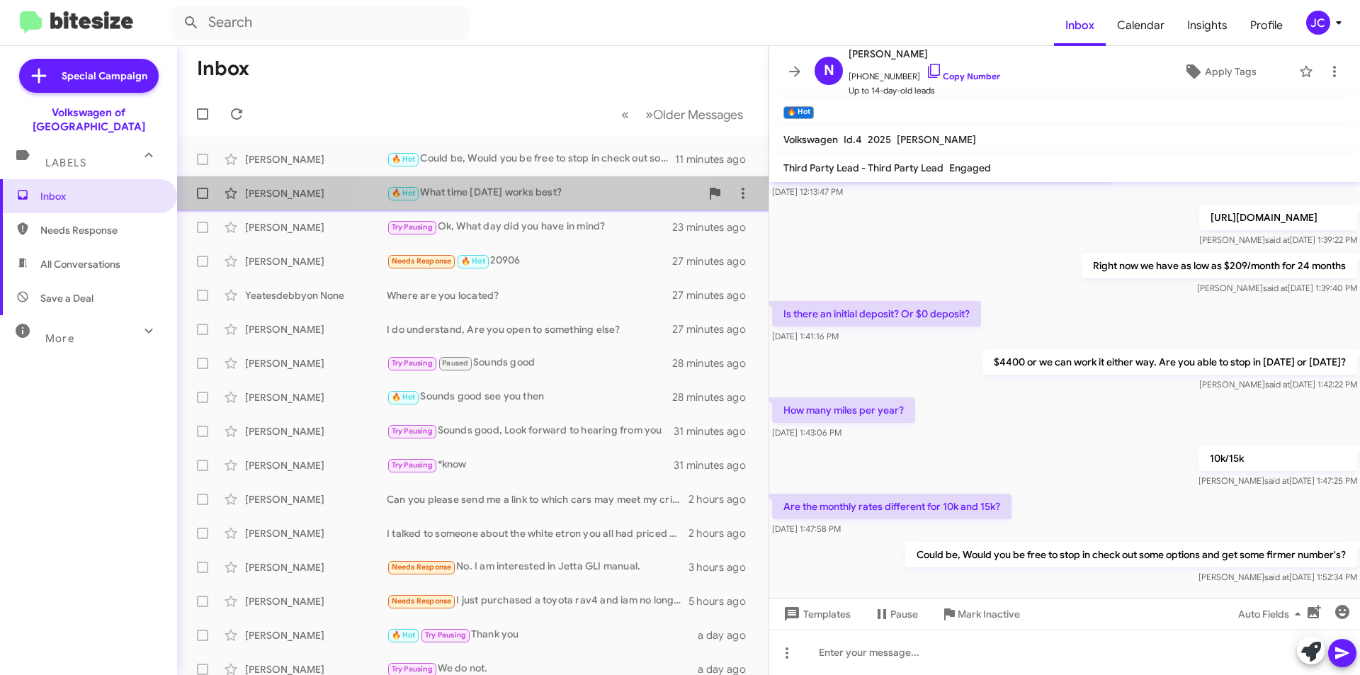
click at [527, 198] on div "🔥 Hot What time [DATE] works best?" at bounding box center [544, 193] width 314 height 16
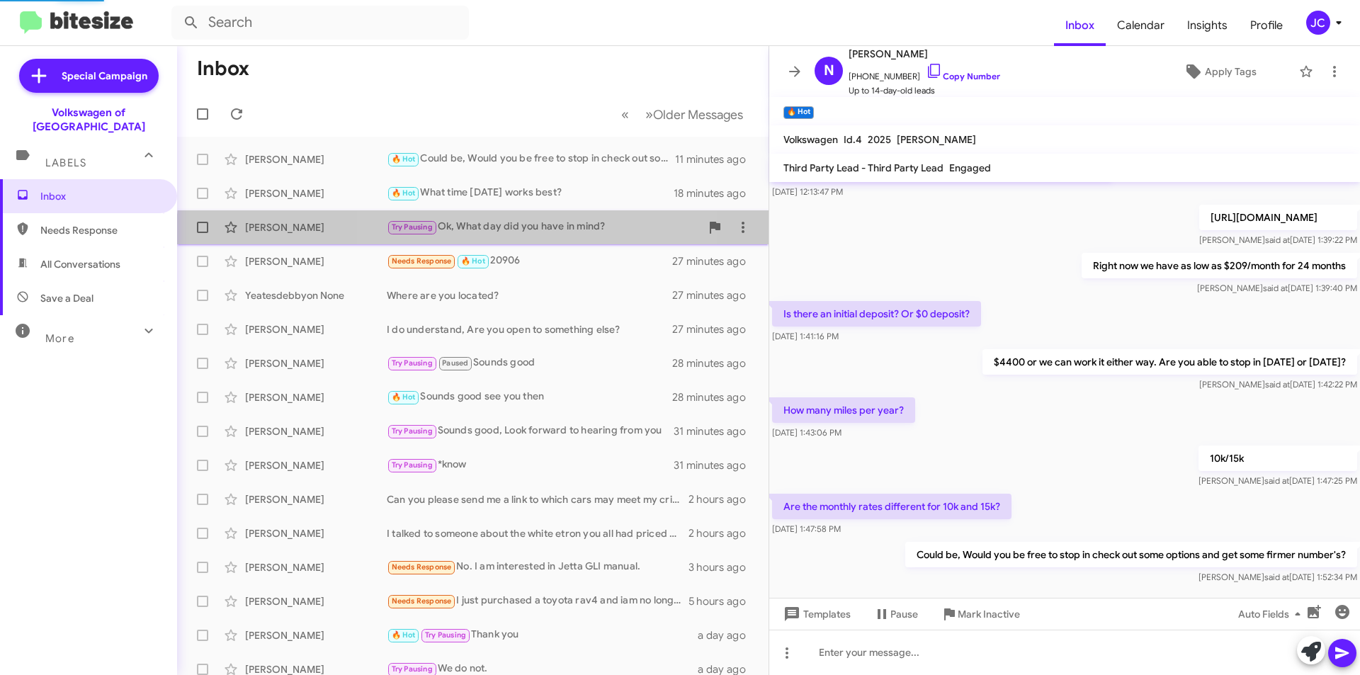
click at [523, 234] on div "[PERSON_NAME] Try Pausing Ok, What day did you have in mind? 23 minutes ago" at bounding box center [472, 227] width 569 height 28
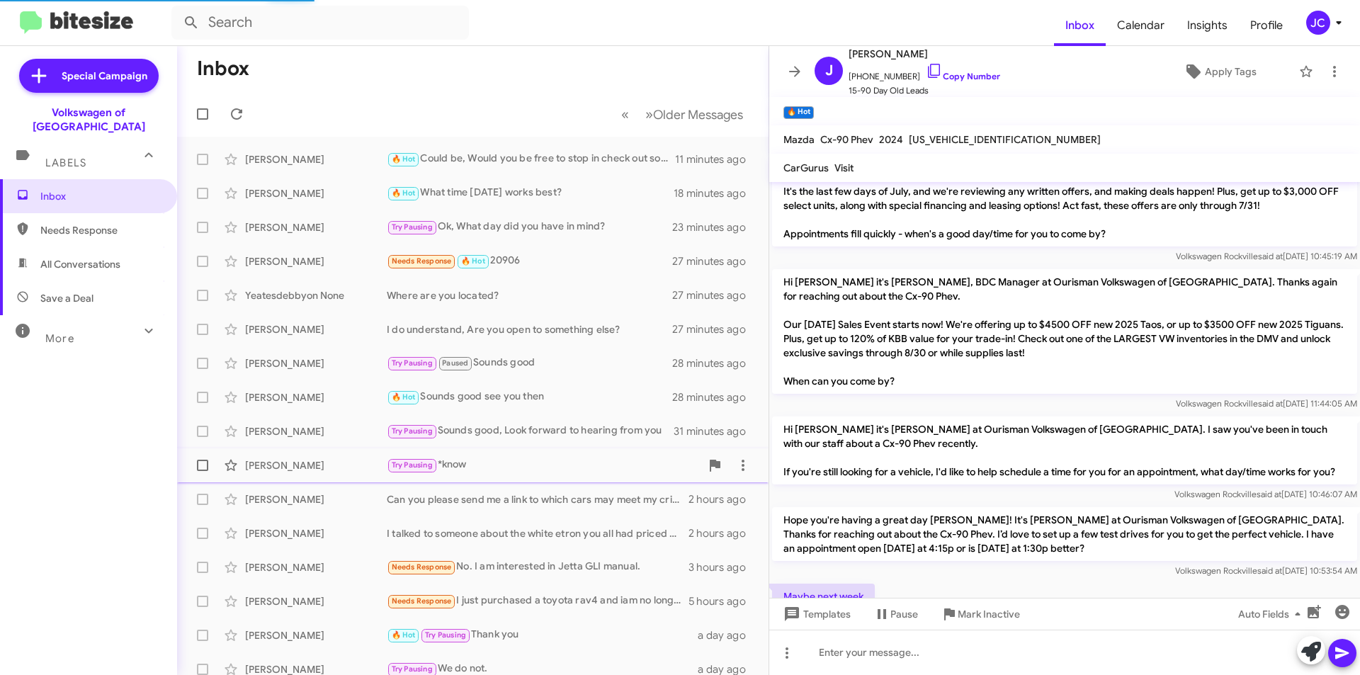
scroll to position [229, 0]
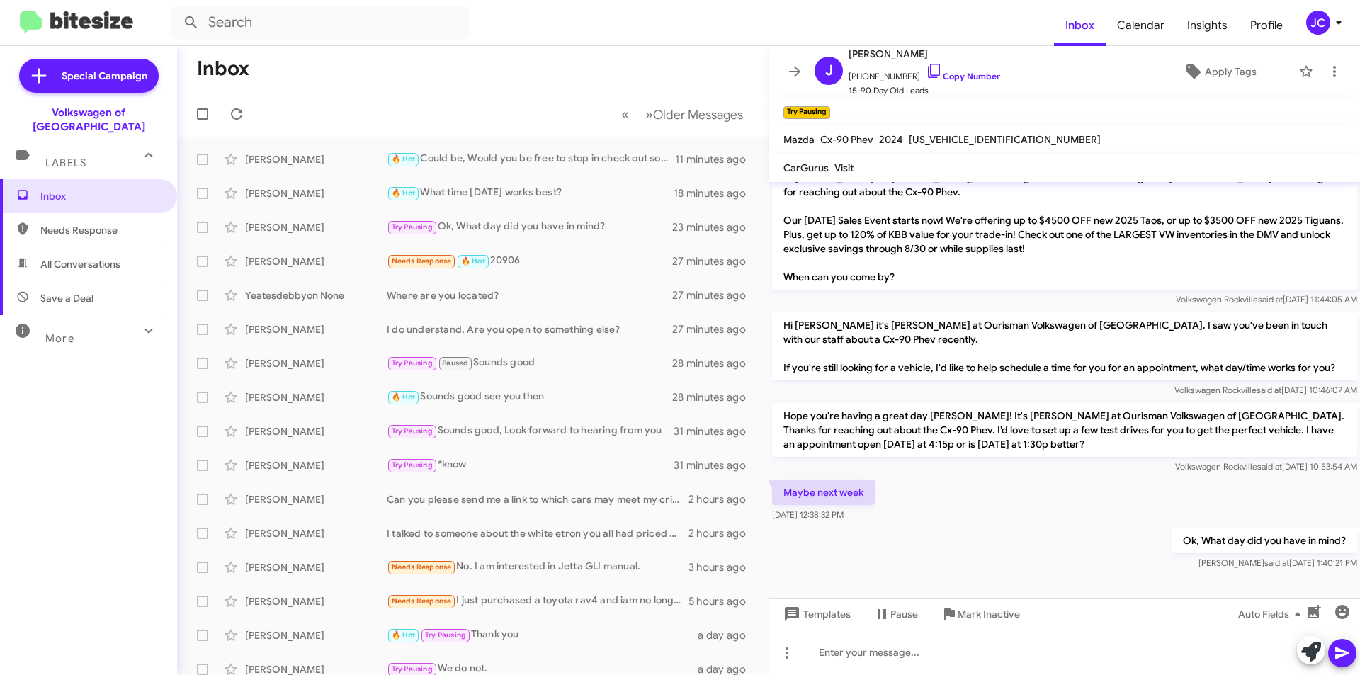
click at [140, 322] on icon at bounding box center [148, 330] width 17 height 17
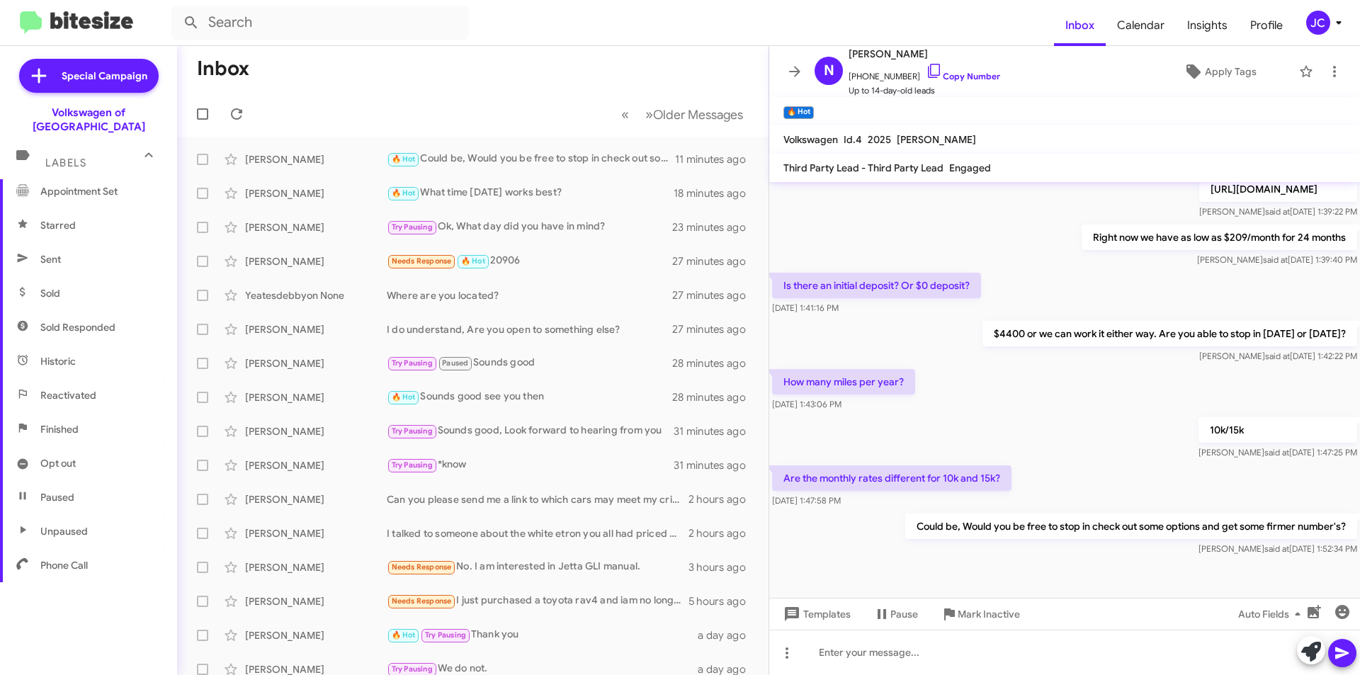
scroll to position [263, 0]
click at [98, 375] on span "Reactivated" at bounding box center [88, 386] width 177 height 34
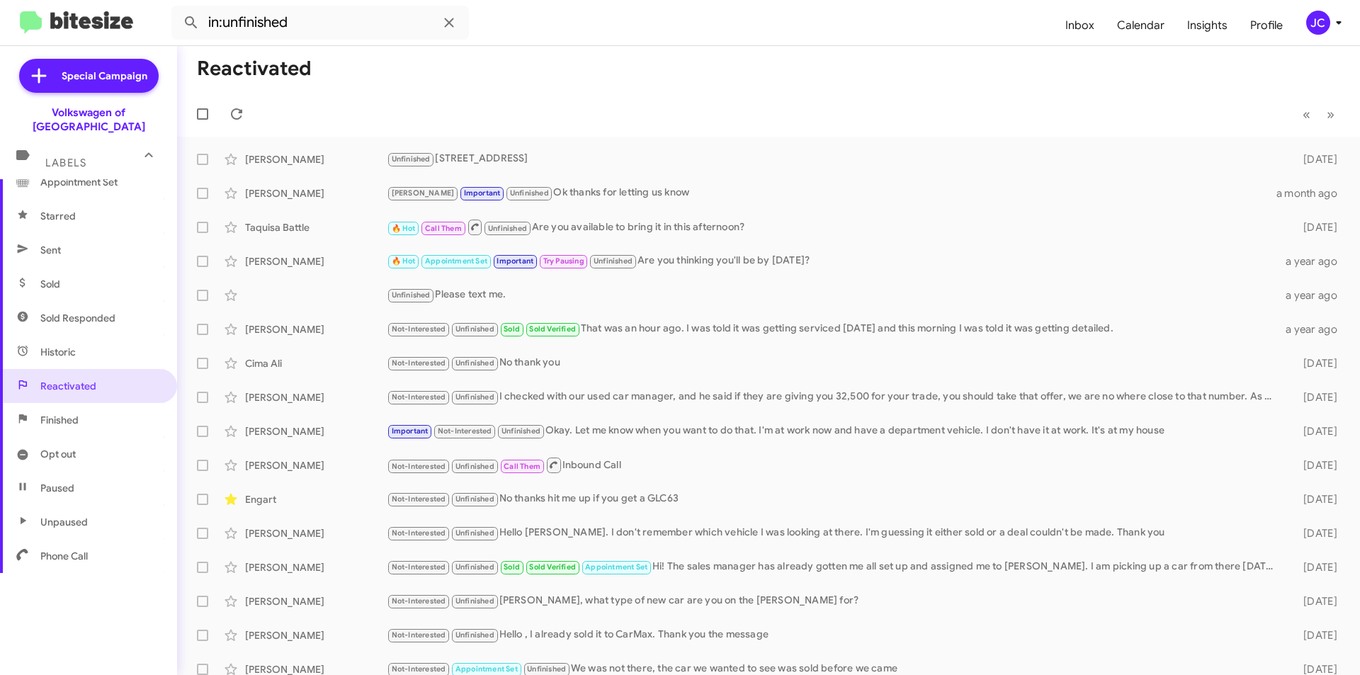
click at [101, 403] on span "Finished" at bounding box center [88, 420] width 177 height 34
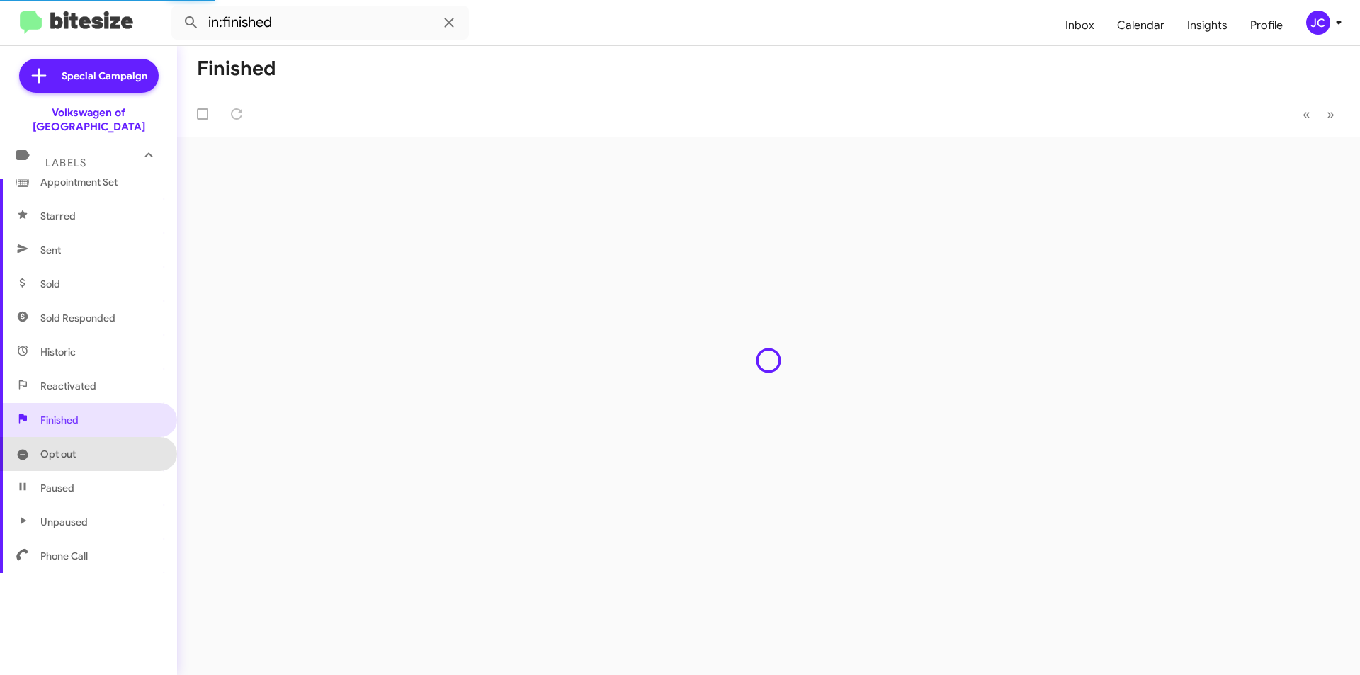
click at [101, 454] on span "Opt out" at bounding box center [88, 454] width 177 height 34
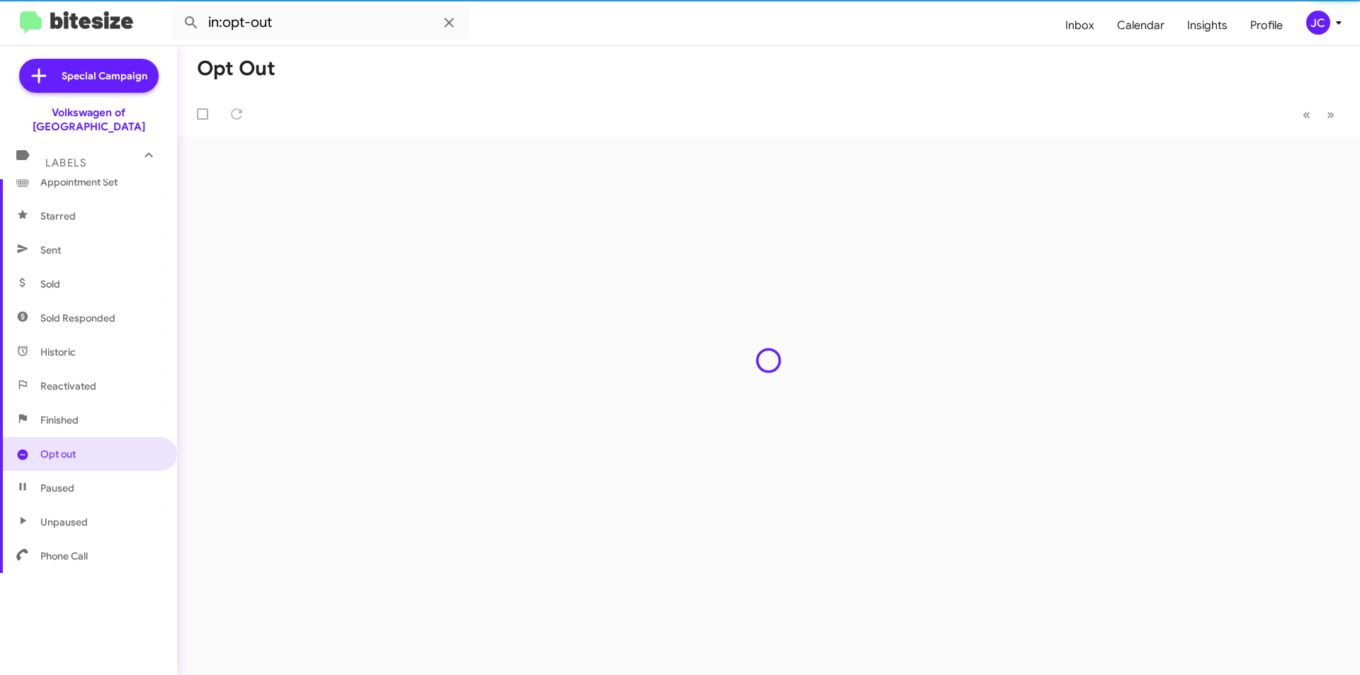
click at [96, 485] on span "Paused" at bounding box center [88, 488] width 177 height 34
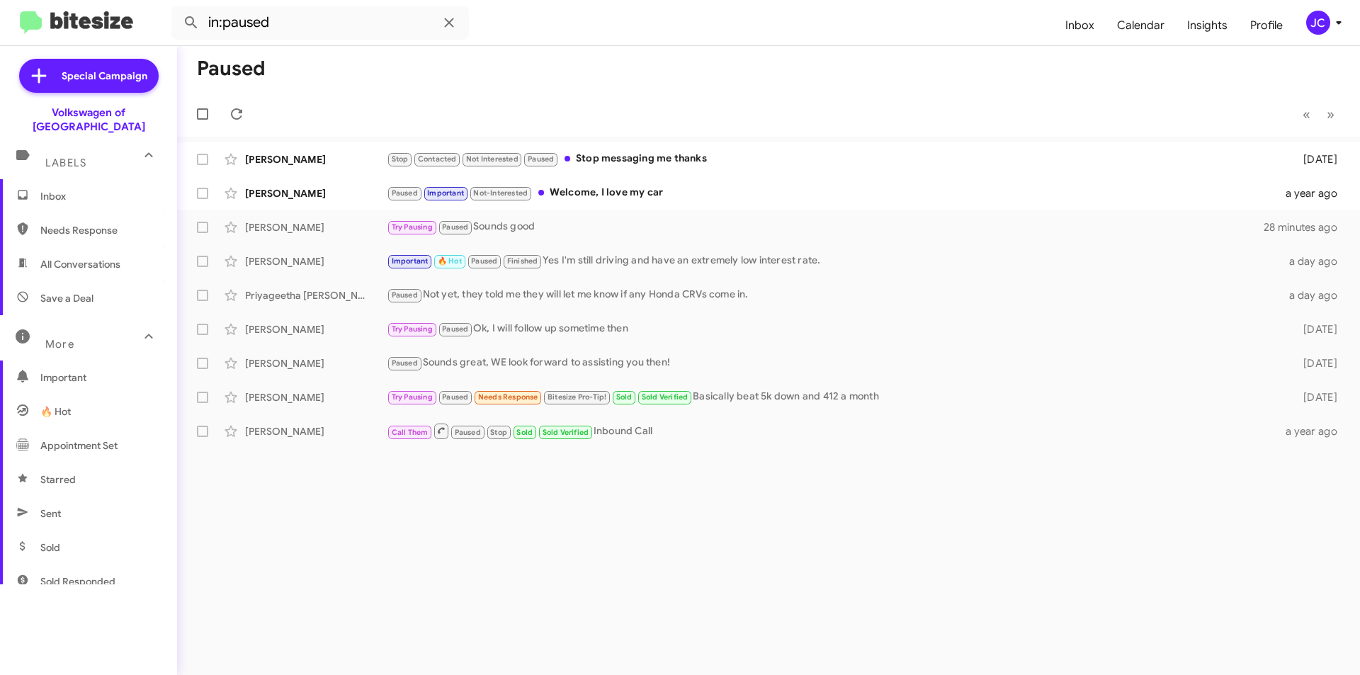
click at [75, 370] on span "Important" at bounding box center [100, 377] width 120 height 14
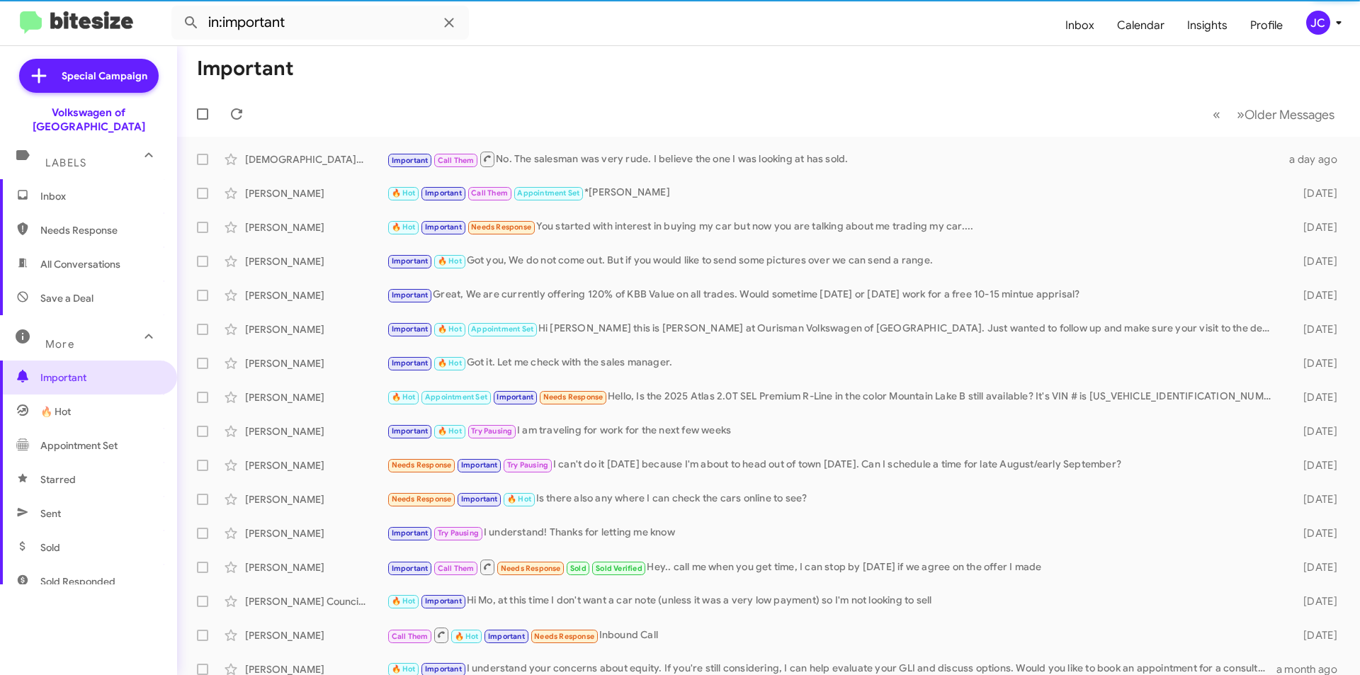
click at [82, 291] on span "Save a Deal" at bounding box center [66, 298] width 53 height 14
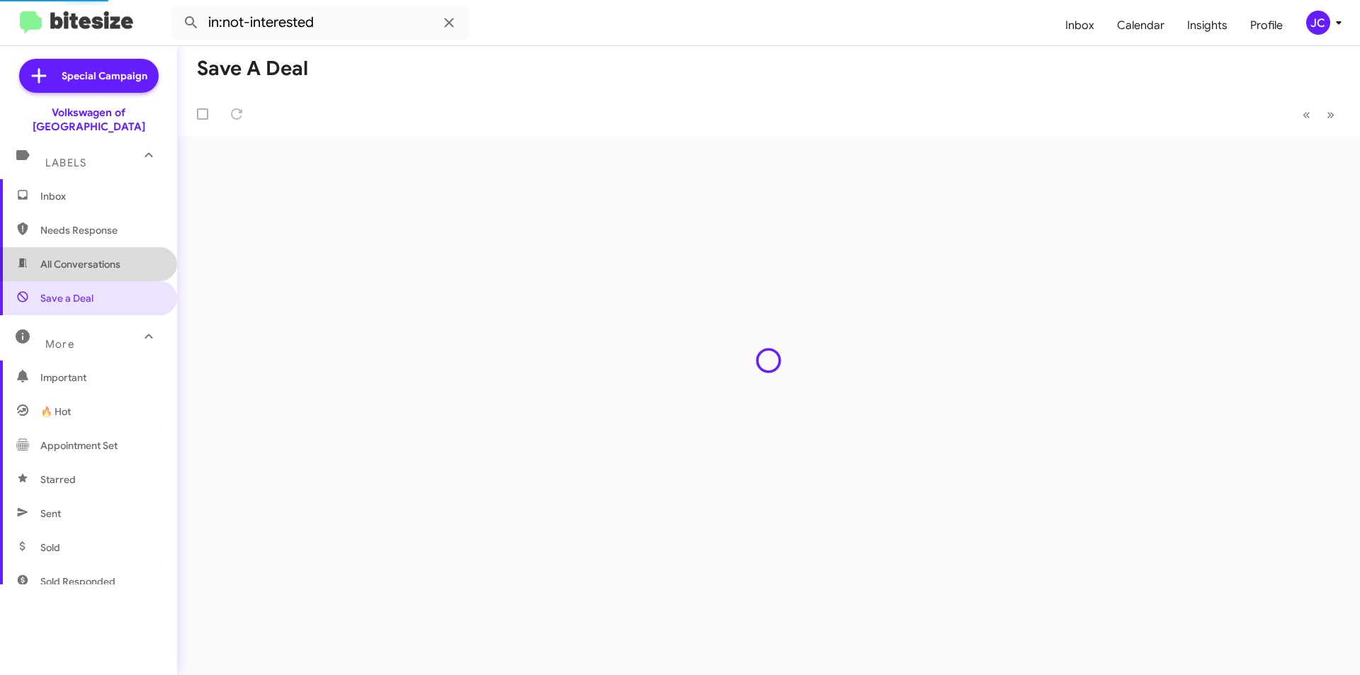
drag, startPoint x: 92, startPoint y: 246, endPoint x: 93, endPoint y: 232, distance: 14.2
click at [92, 257] on span "All Conversations" at bounding box center [80, 264] width 80 height 14
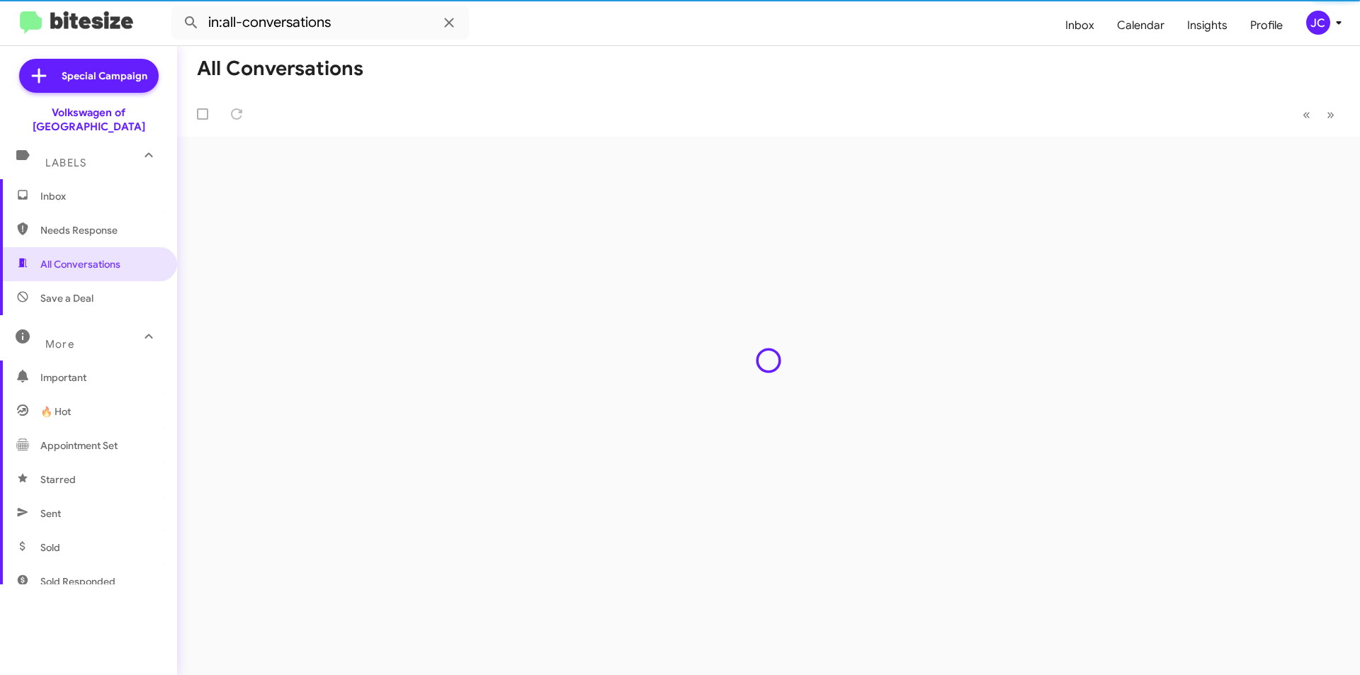
click at [95, 223] on span "Needs Response" at bounding box center [88, 230] width 177 height 34
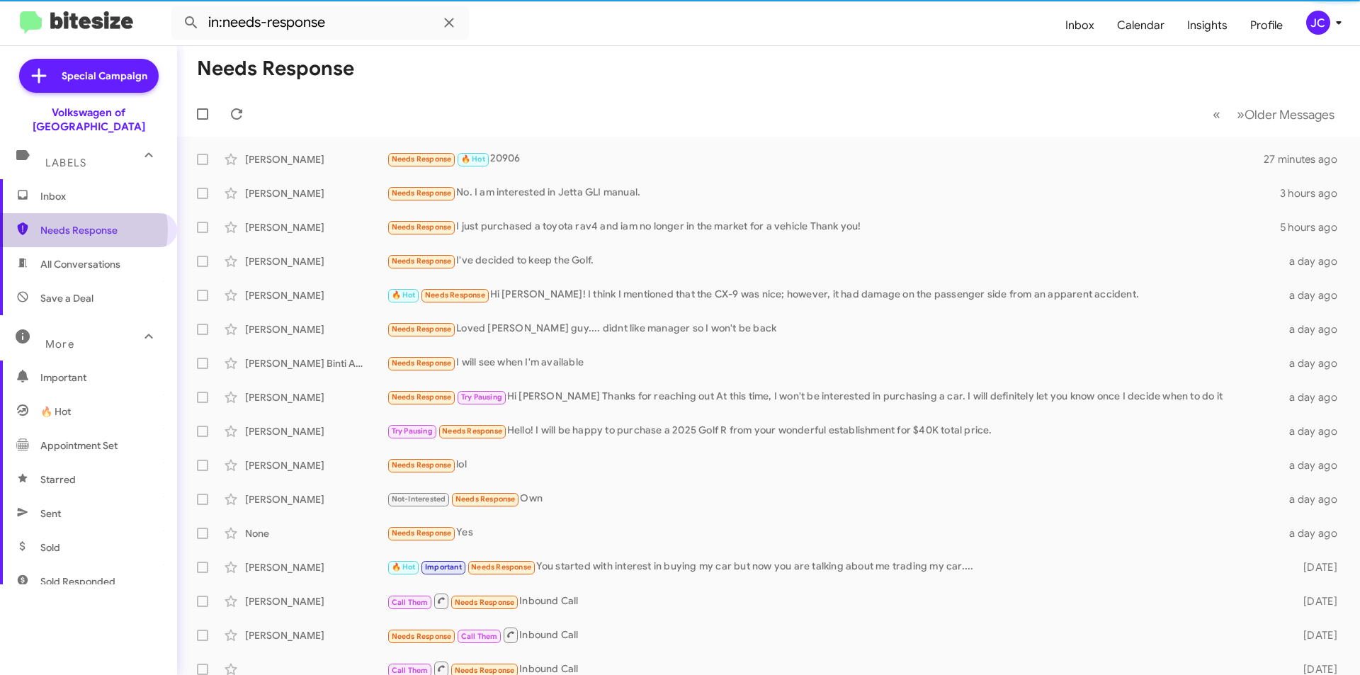
click at [82, 247] on span "All Conversations" at bounding box center [88, 264] width 177 height 34
type input "in:all-conversations"
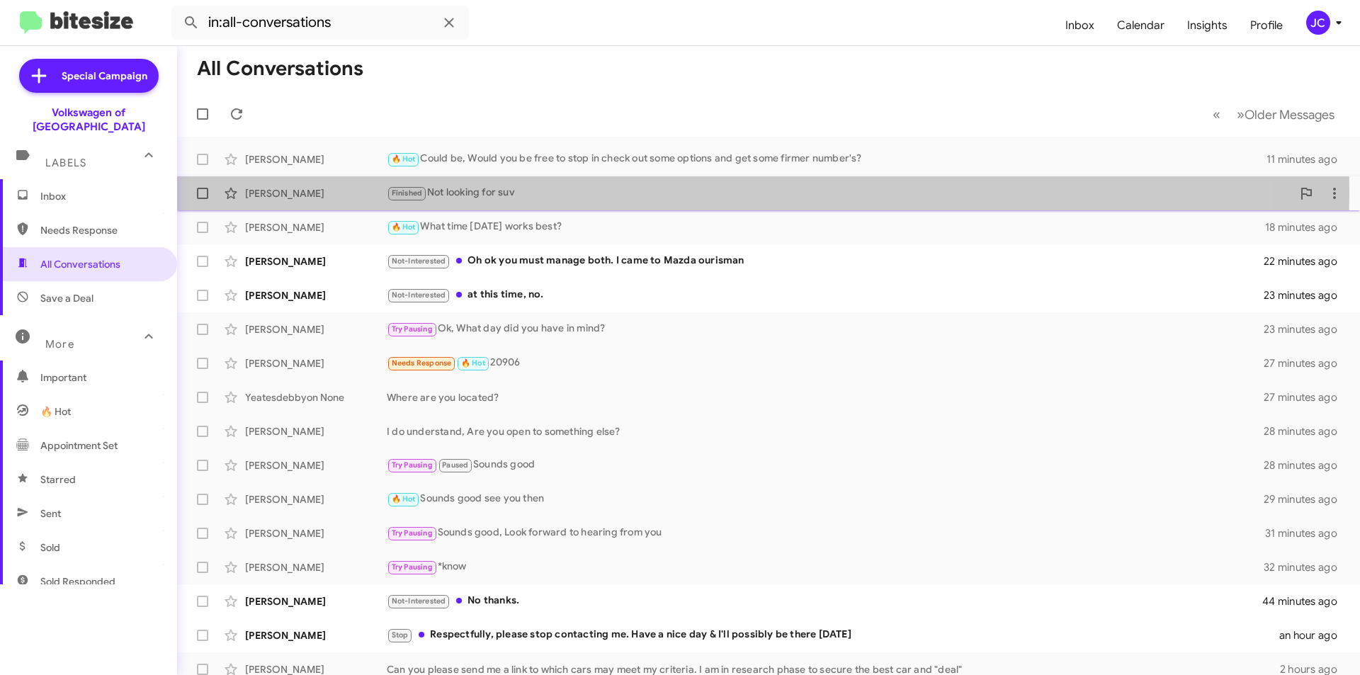
click at [501, 192] on div "Finished Not looking for suv" at bounding box center [839, 193] width 905 height 16
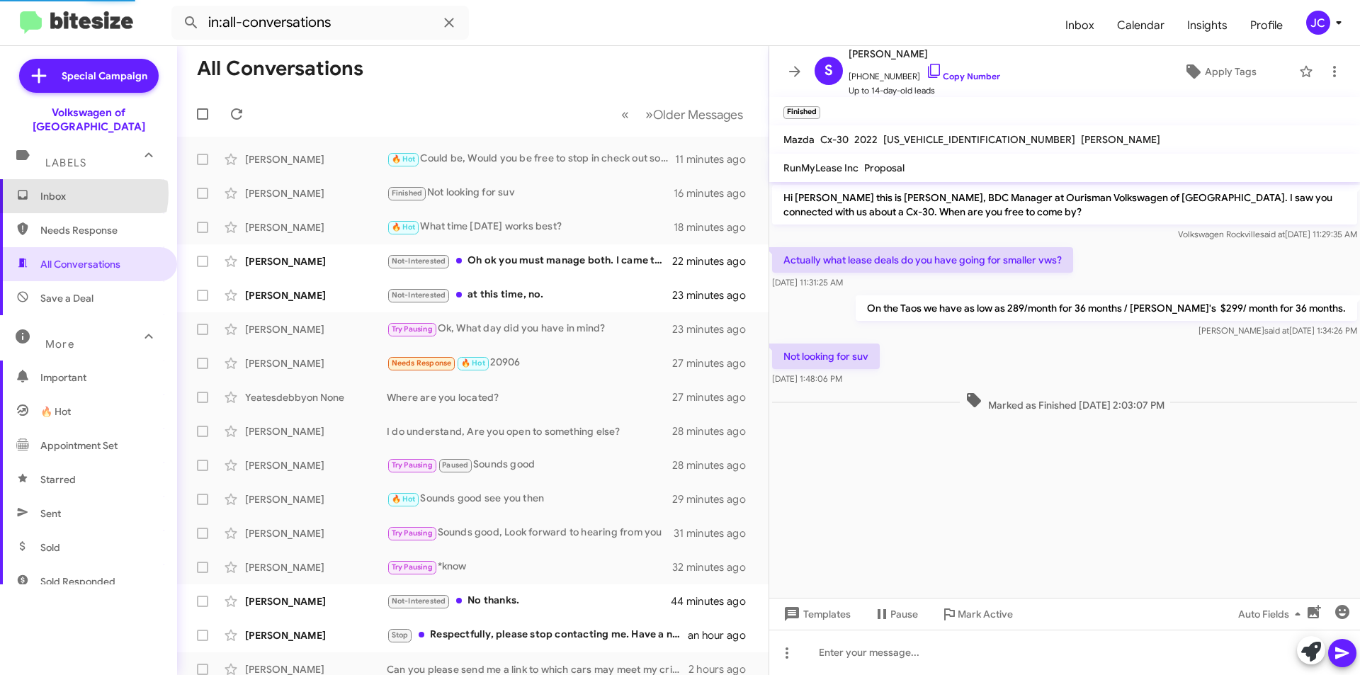
drag, startPoint x: 81, startPoint y: 179, endPoint x: 106, endPoint y: 176, distance: 25.7
click at [81, 189] on span "Inbox" at bounding box center [100, 196] width 120 height 14
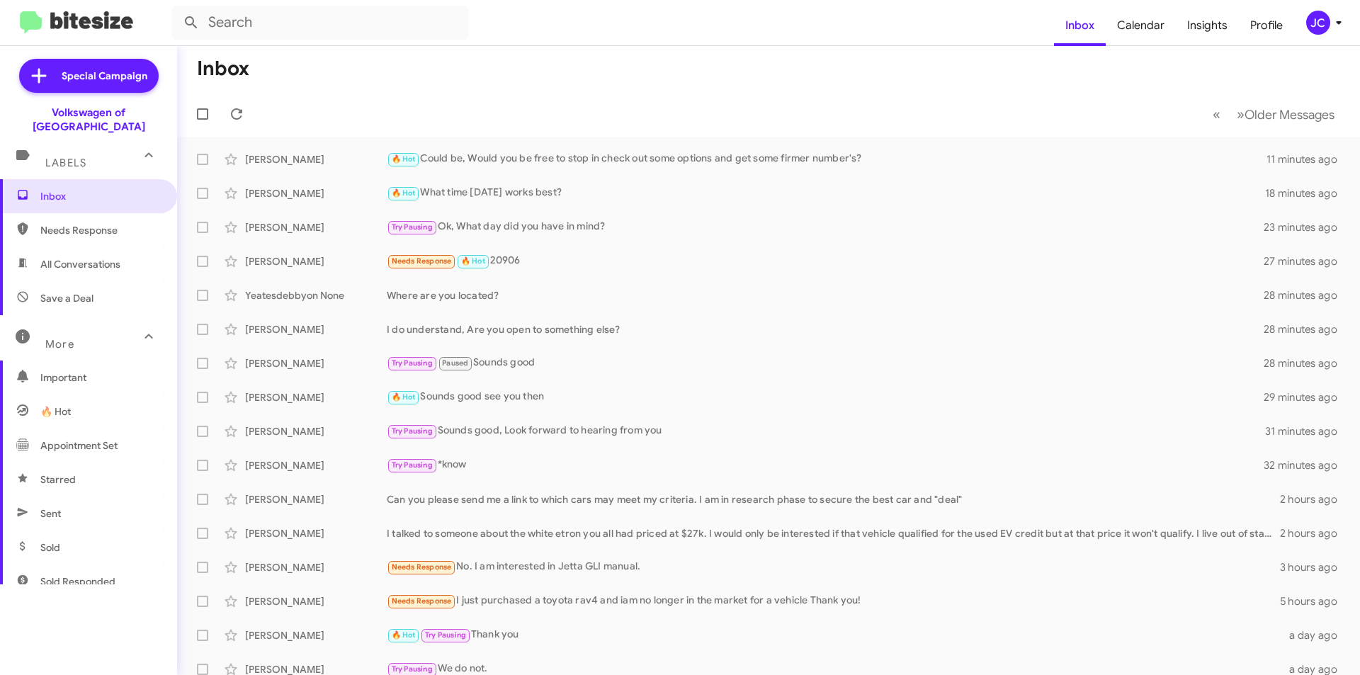
click at [64, 223] on span "Needs Response" at bounding box center [100, 230] width 120 height 14
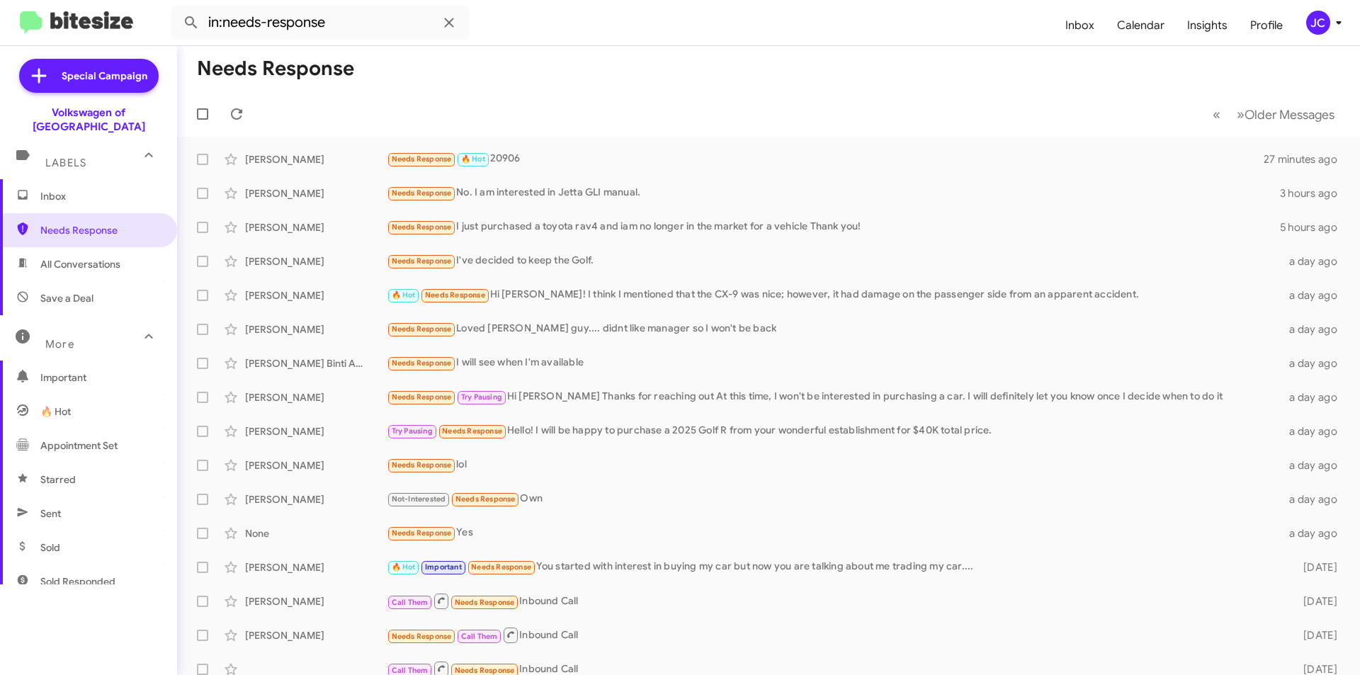
click at [106, 257] on span "All Conversations" at bounding box center [88, 264] width 177 height 34
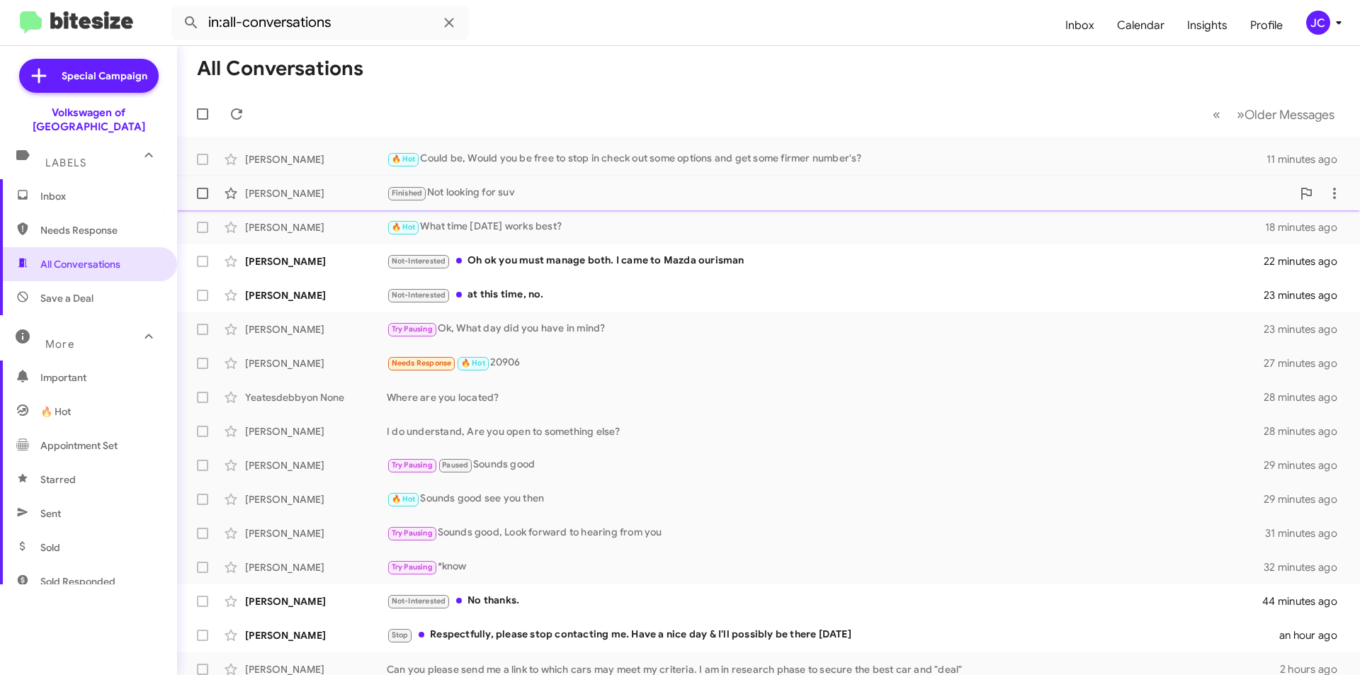
click at [540, 176] on span "[PERSON_NAME] Finished Not looking for suv 16 minutes ago" at bounding box center [768, 193] width 1183 height 34
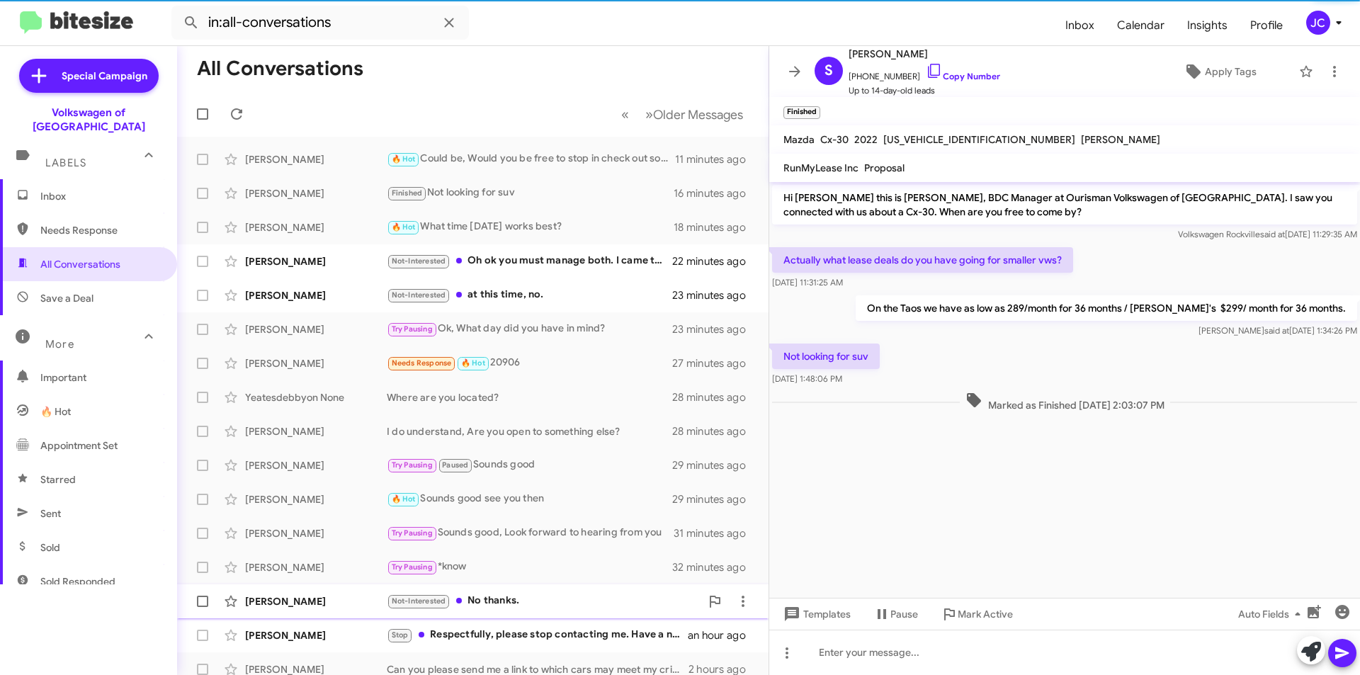
click at [965, 611] on span "Mark Active" at bounding box center [985, 613] width 55 height 25
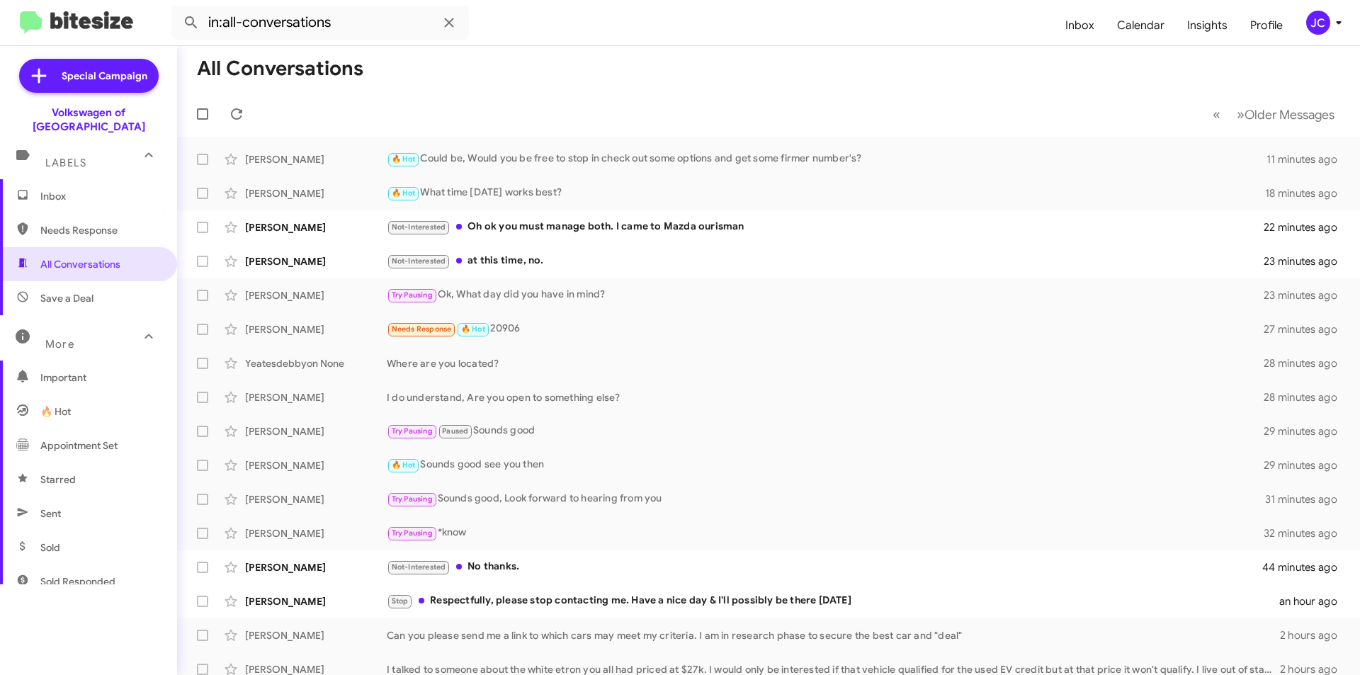
click at [106, 223] on span "Needs Response" at bounding box center [100, 230] width 120 height 14
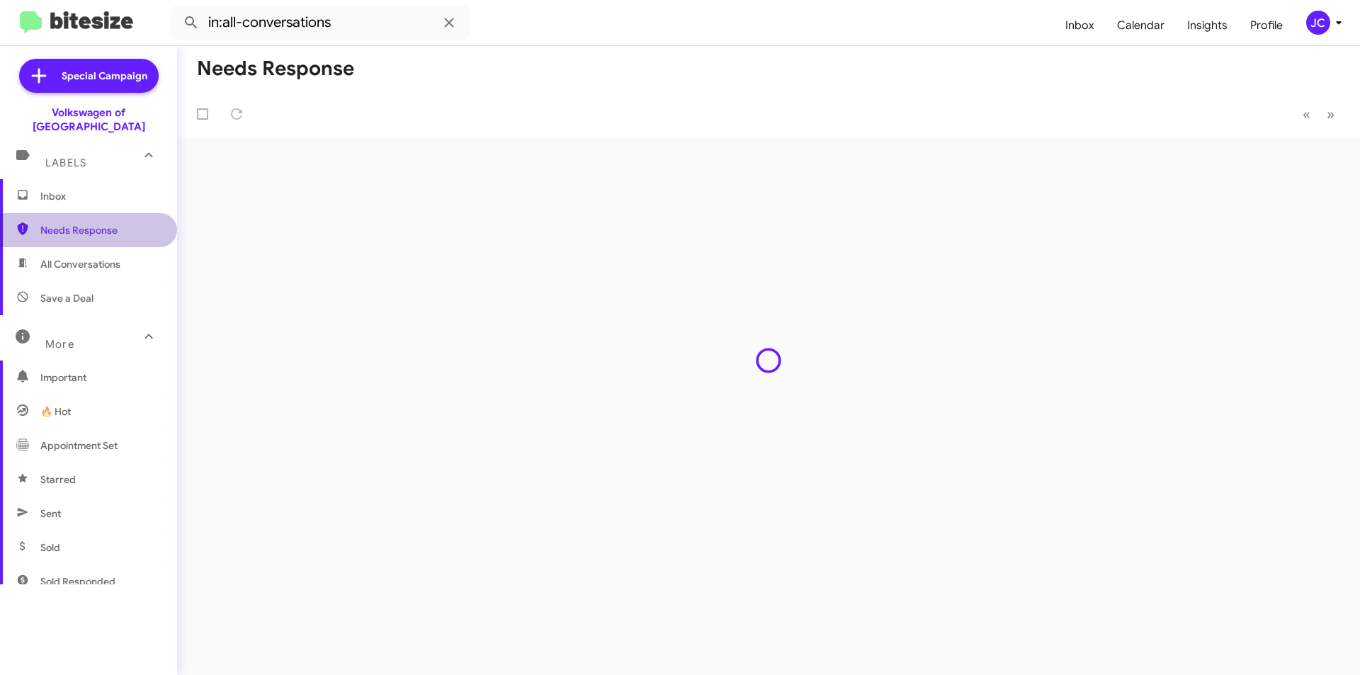
type input "in:needs-response"
click at [72, 198] on span "Inbox" at bounding box center [88, 196] width 177 height 34
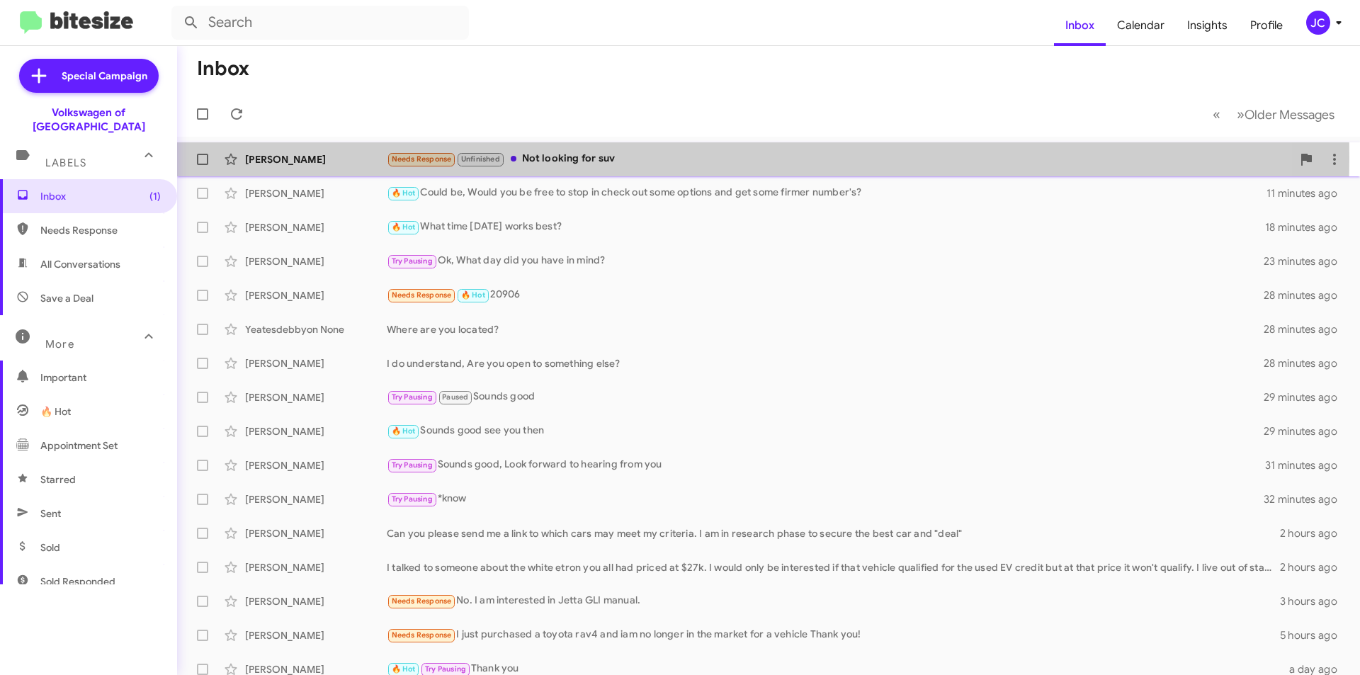
click at [601, 157] on div "Needs Response Unfinished Not looking for suv" at bounding box center [839, 159] width 905 height 16
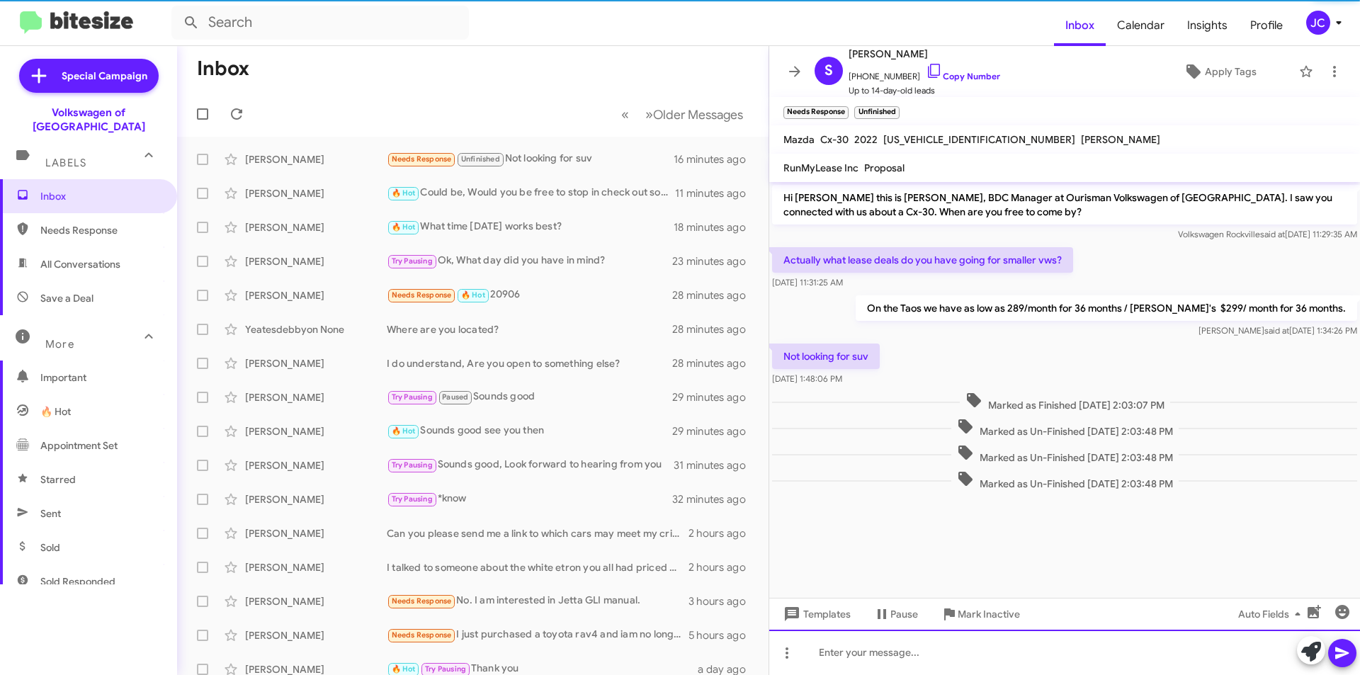
click at [929, 658] on div at bounding box center [1064, 652] width 591 height 45
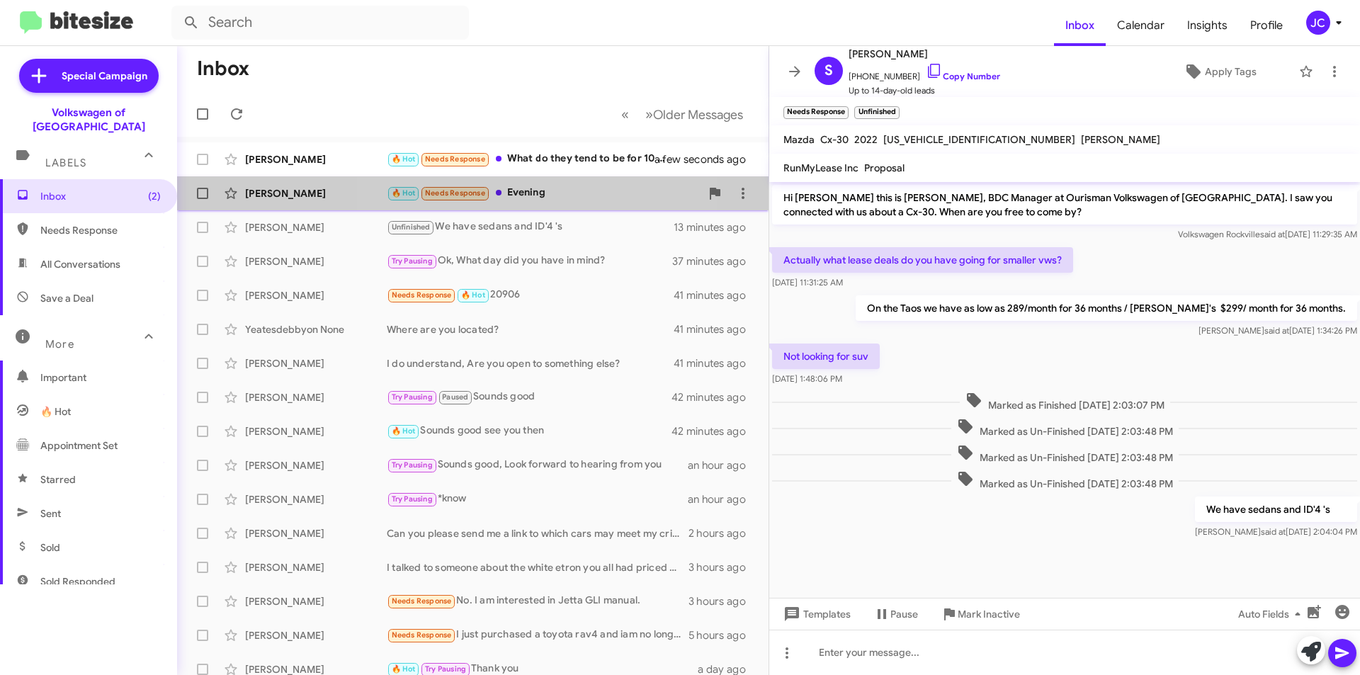
click at [538, 195] on div "🔥 Hot Needs Response Evening" at bounding box center [544, 193] width 314 height 16
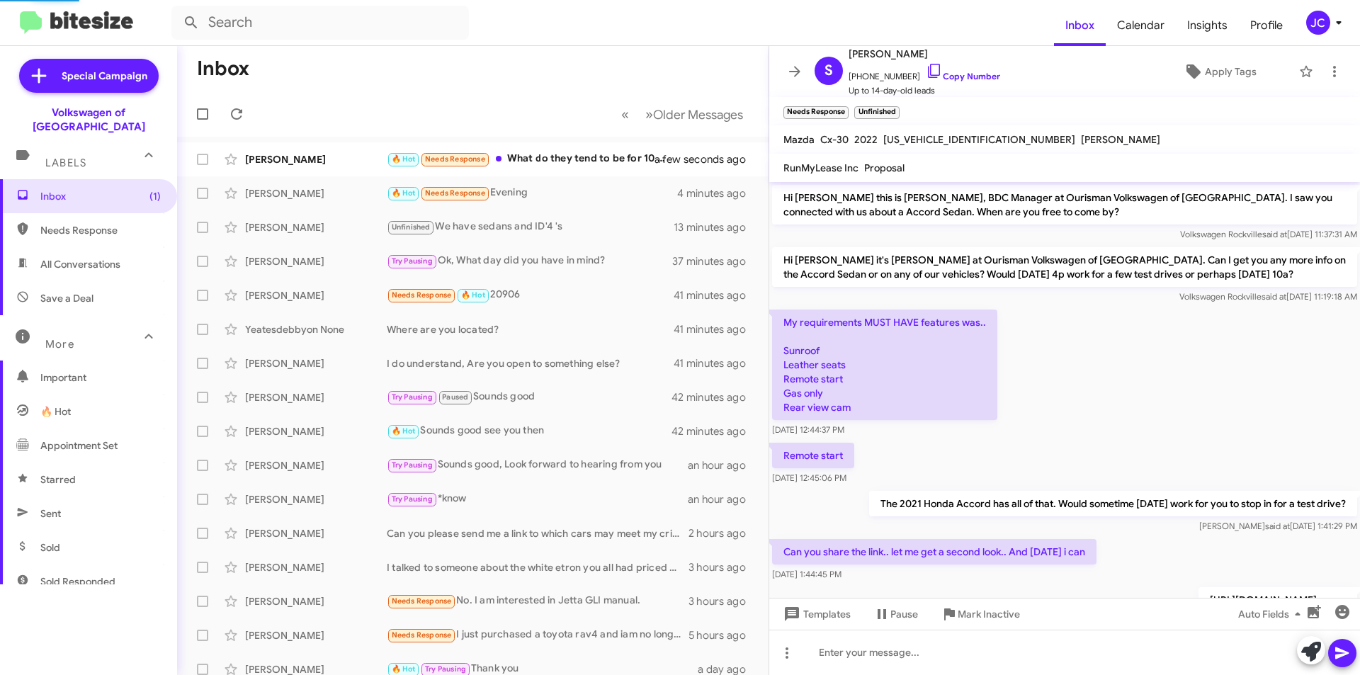
scroll to position [163, 0]
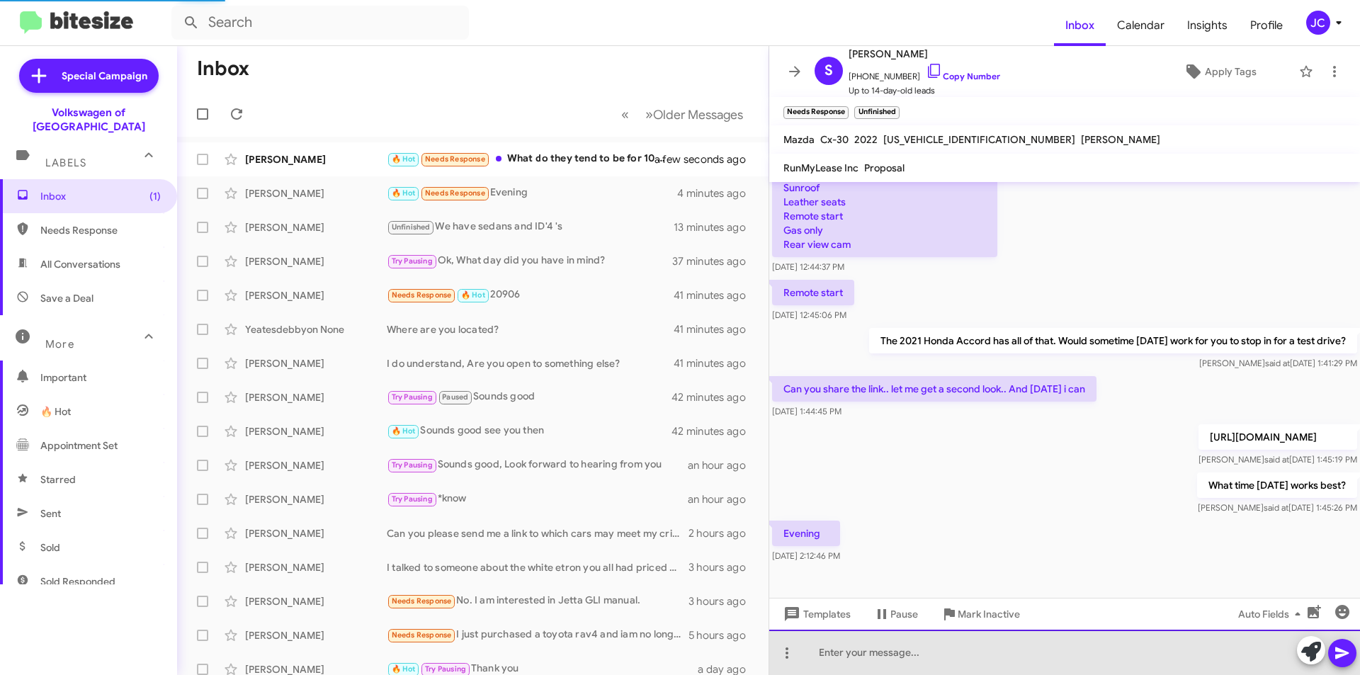
click at [955, 651] on div at bounding box center [1064, 652] width 591 height 45
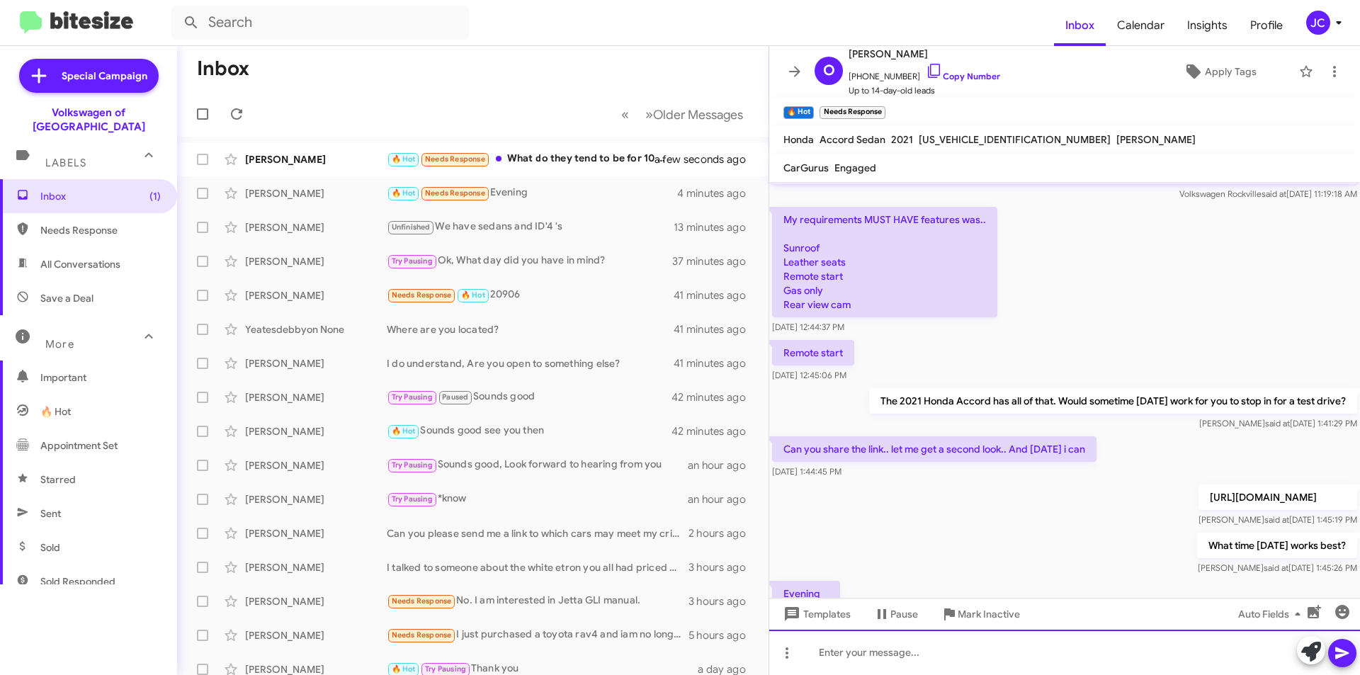
scroll to position [215, 0]
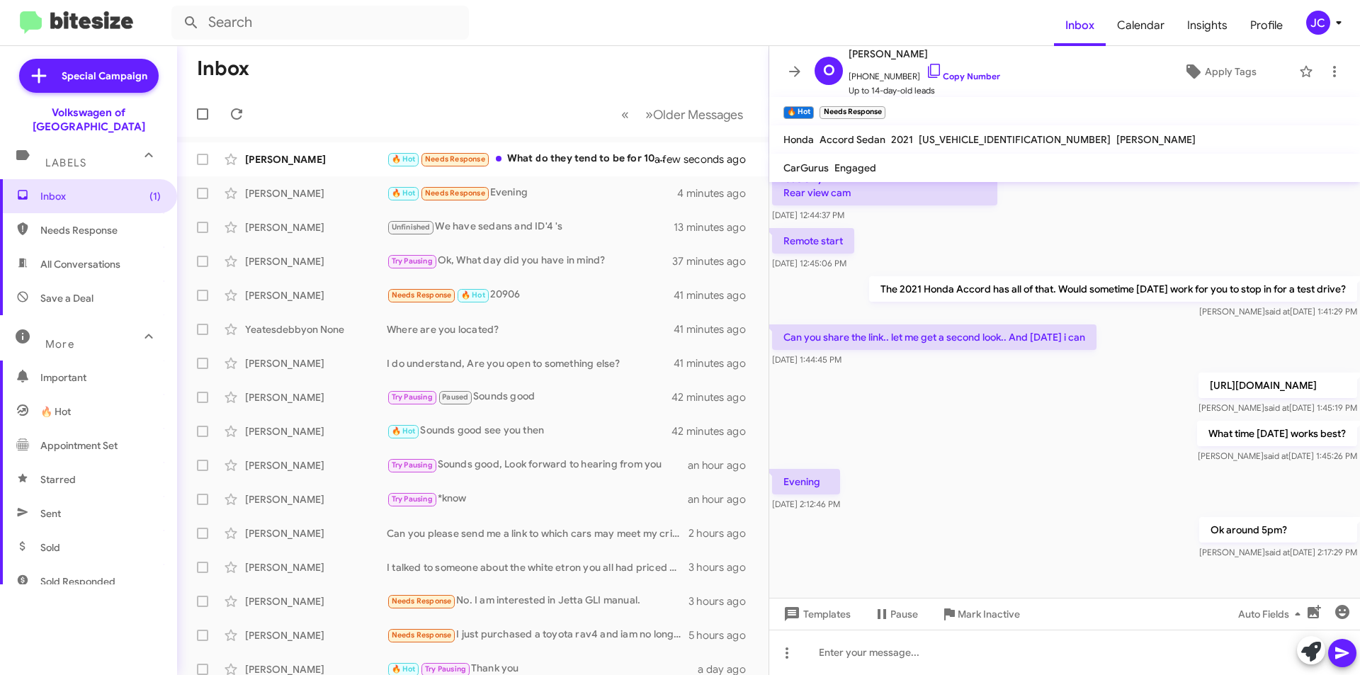
click at [1325, 39] on mat-toolbar "Inbox Calendar Insights Profile JC" at bounding box center [680, 22] width 1360 height 45
click at [1325, 30] on div "JC" at bounding box center [1318, 23] width 24 height 24
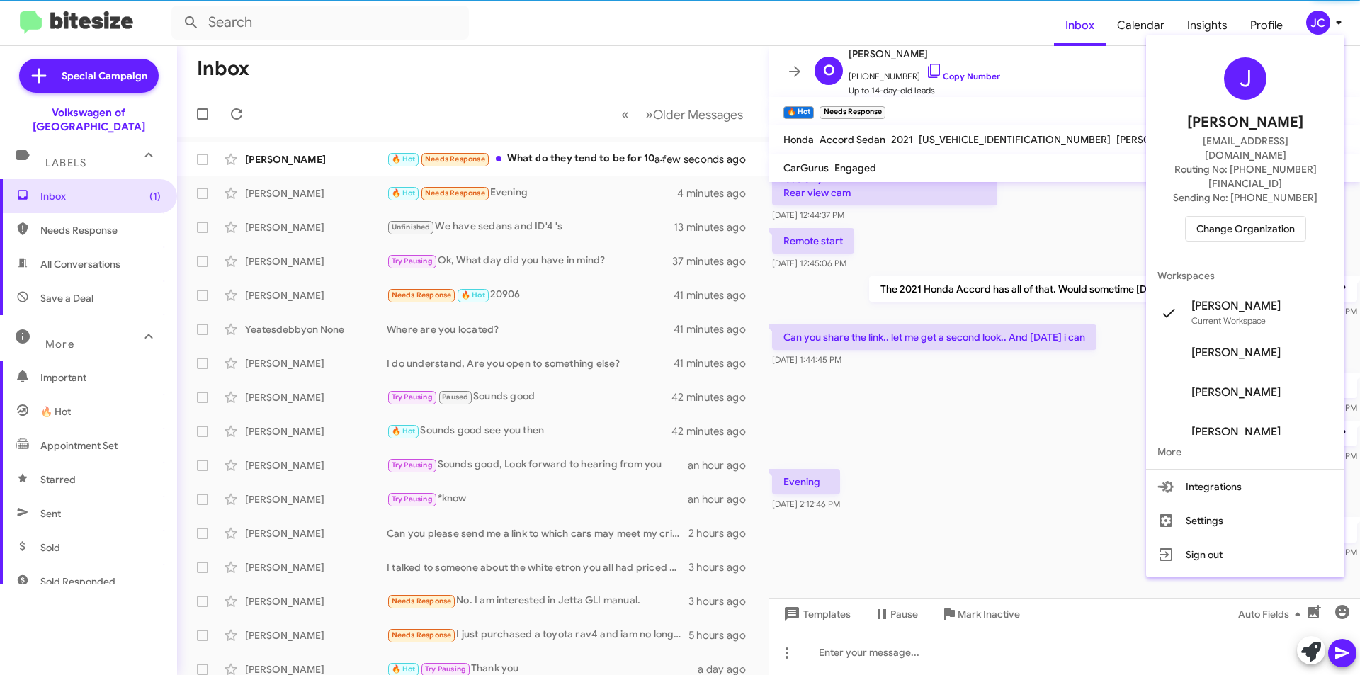
click at [1261, 217] on span "Change Organization" at bounding box center [1245, 229] width 98 height 24
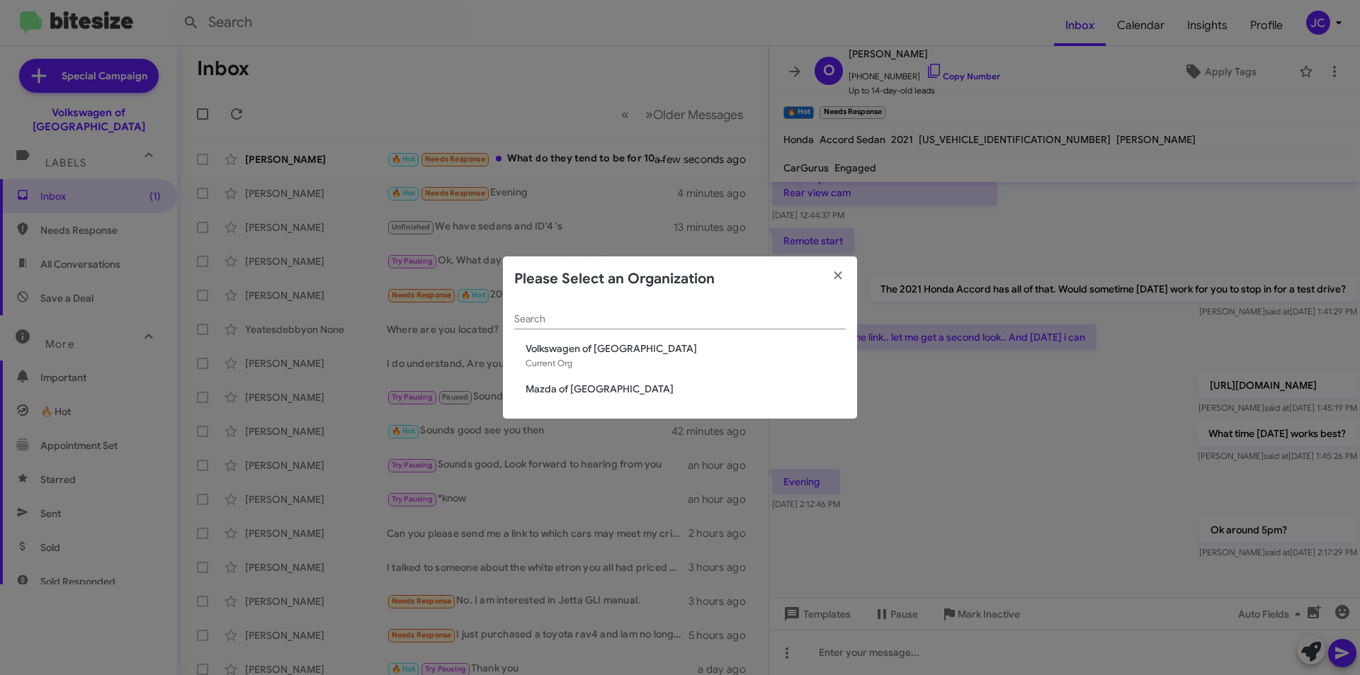
click at [605, 389] on span "Mazda of [GEOGRAPHIC_DATA]" at bounding box center [686, 389] width 320 height 14
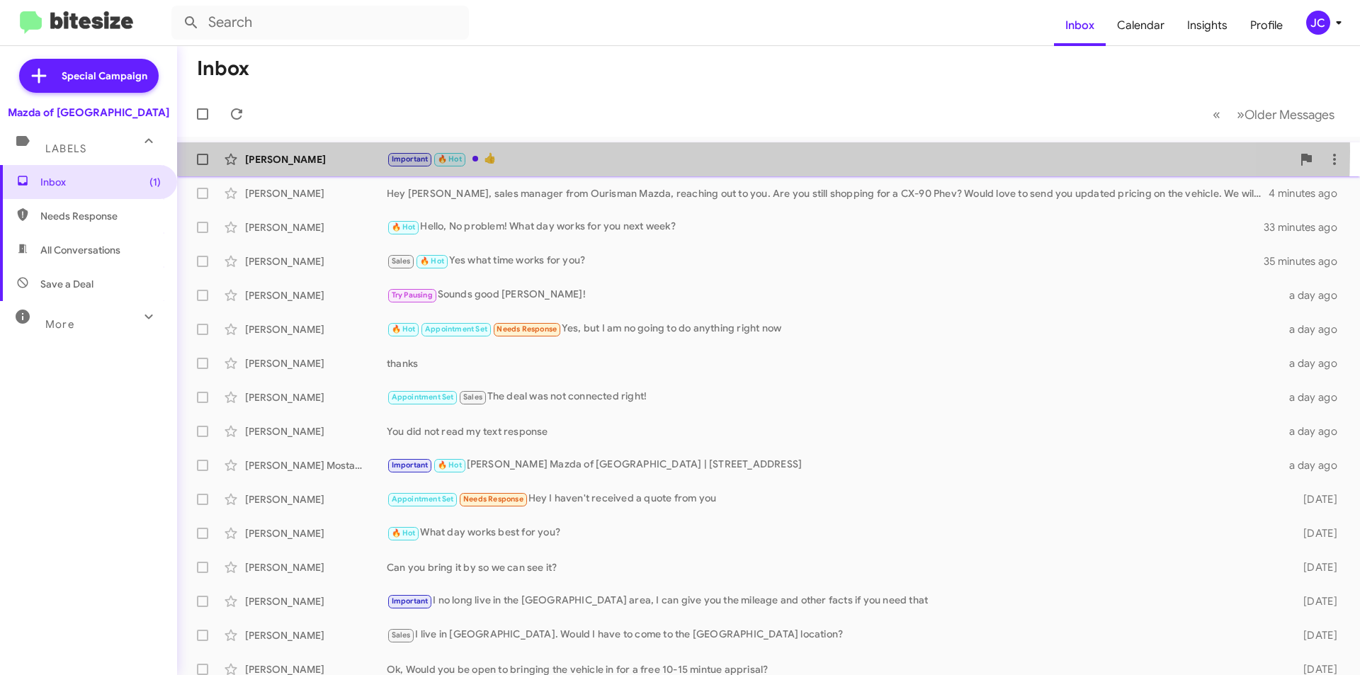
click at [673, 151] on div "Important 🔥 Hot 👍" at bounding box center [839, 159] width 905 height 16
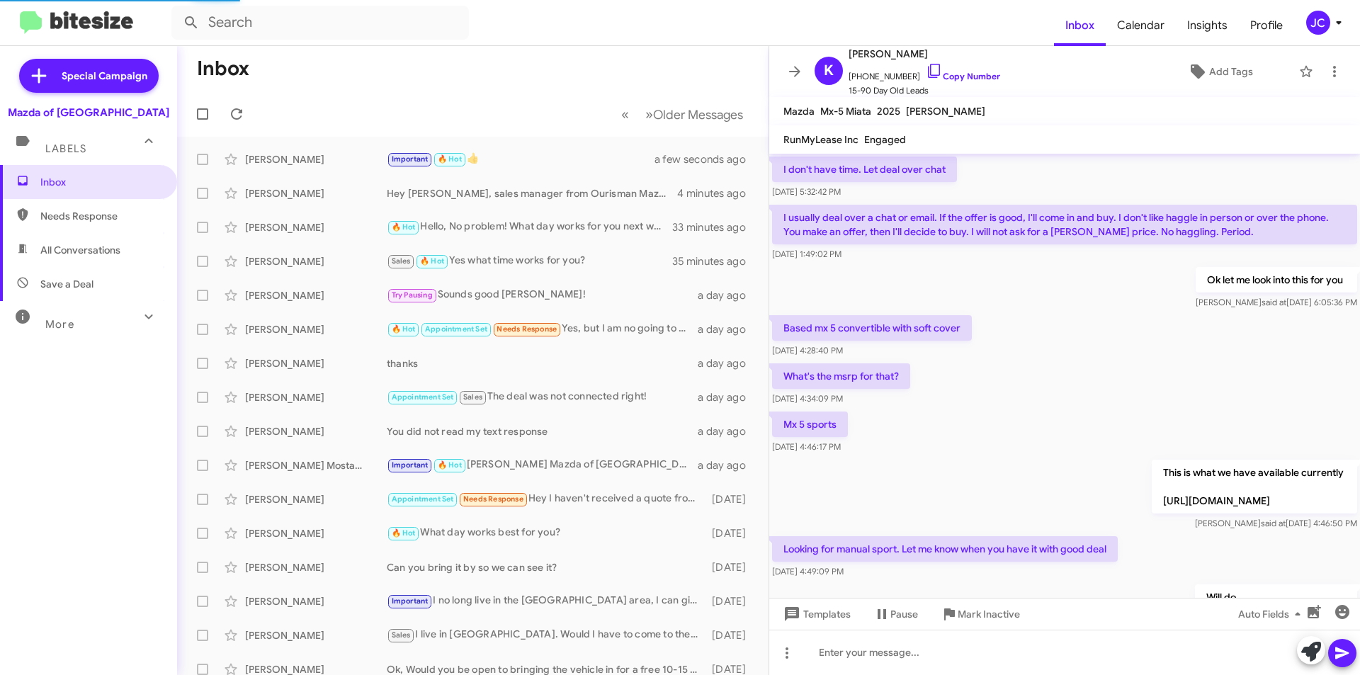
scroll to position [661, 0]
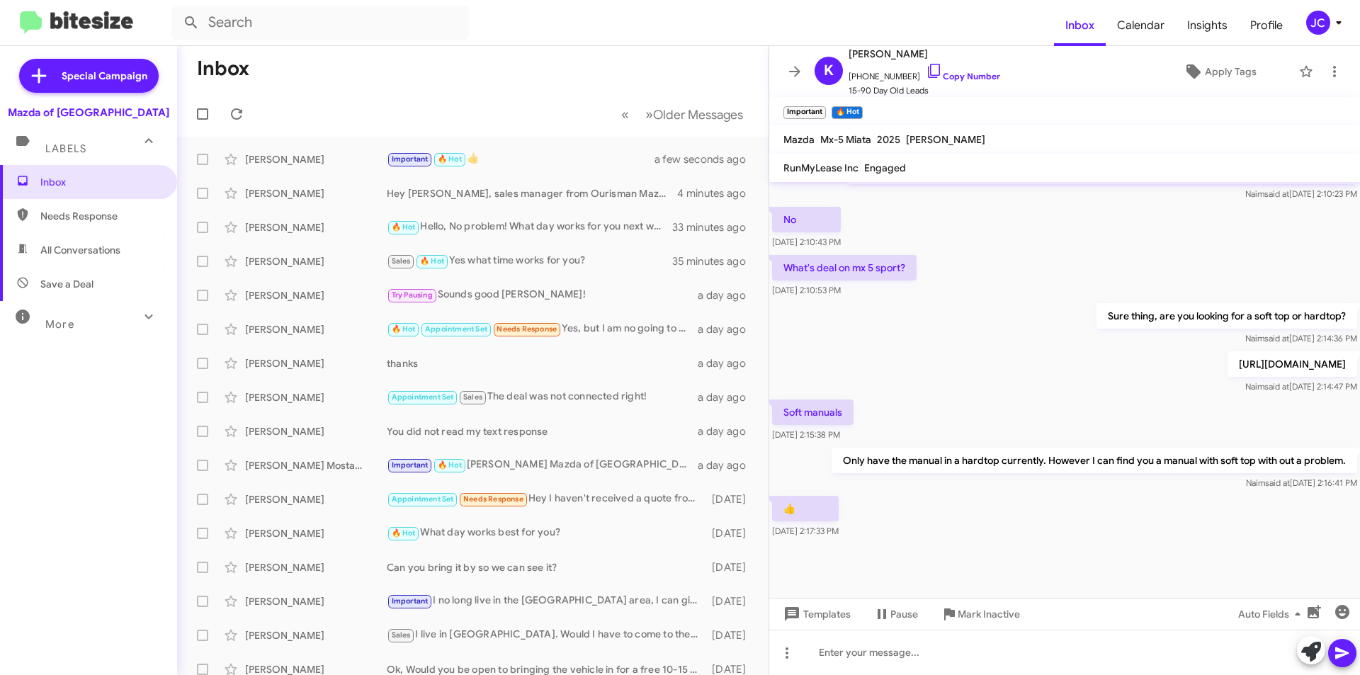
click at [1330, 21] on icon at bounding box center [1338, 22] width 17 height 17
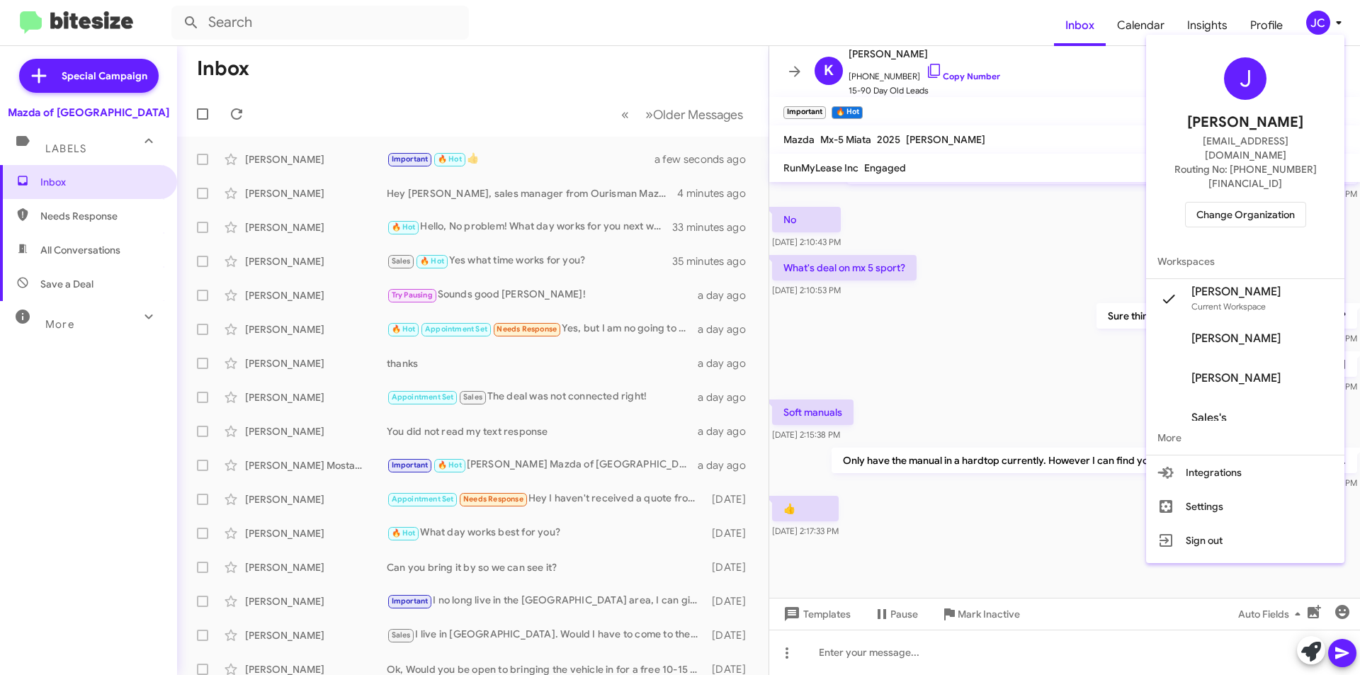
click at [1238, 203] on span "Change Organization" at bounding box center [1245, 215] width 98 height 24
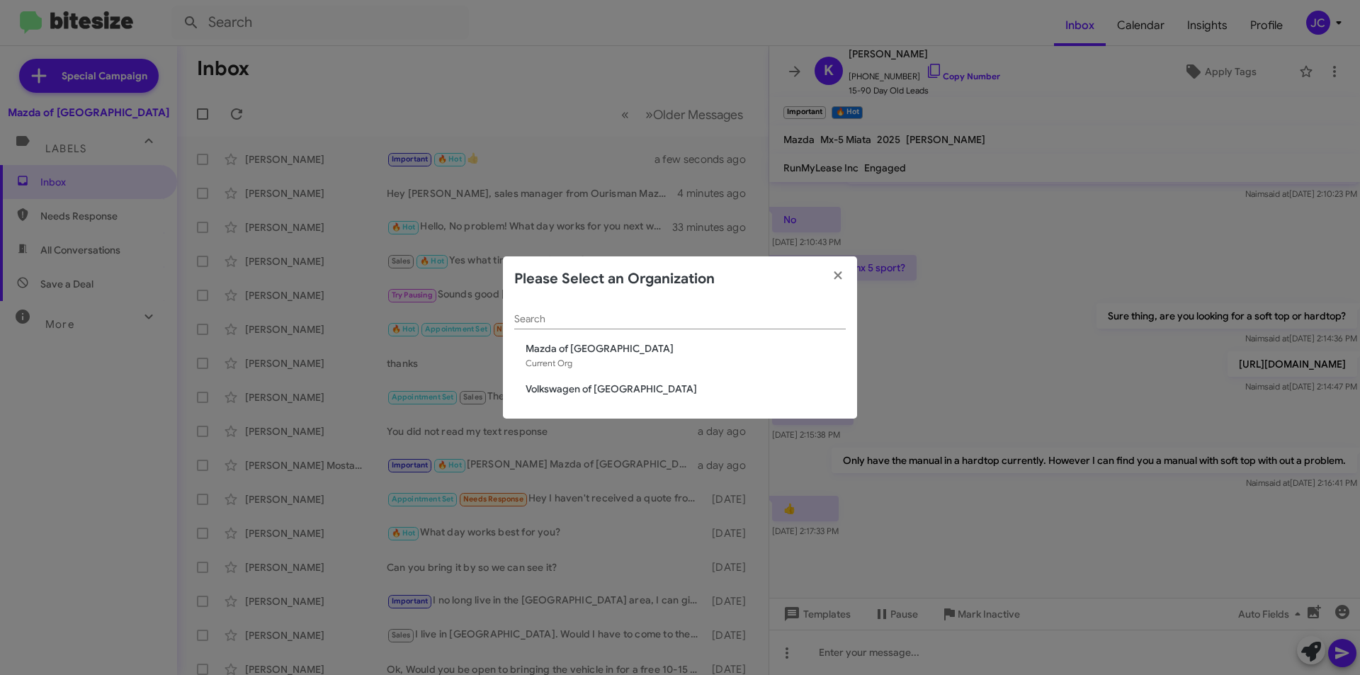
drag, startPoint x: 544, startPoint y: 385, endPoint x: 694, endPoint y: 380, distance: 150.2
click at [545, 385] on span "Volkswagen of [GEOGRAPHIC_DATA]" at bounding box center [686, 389] width 320 height 14
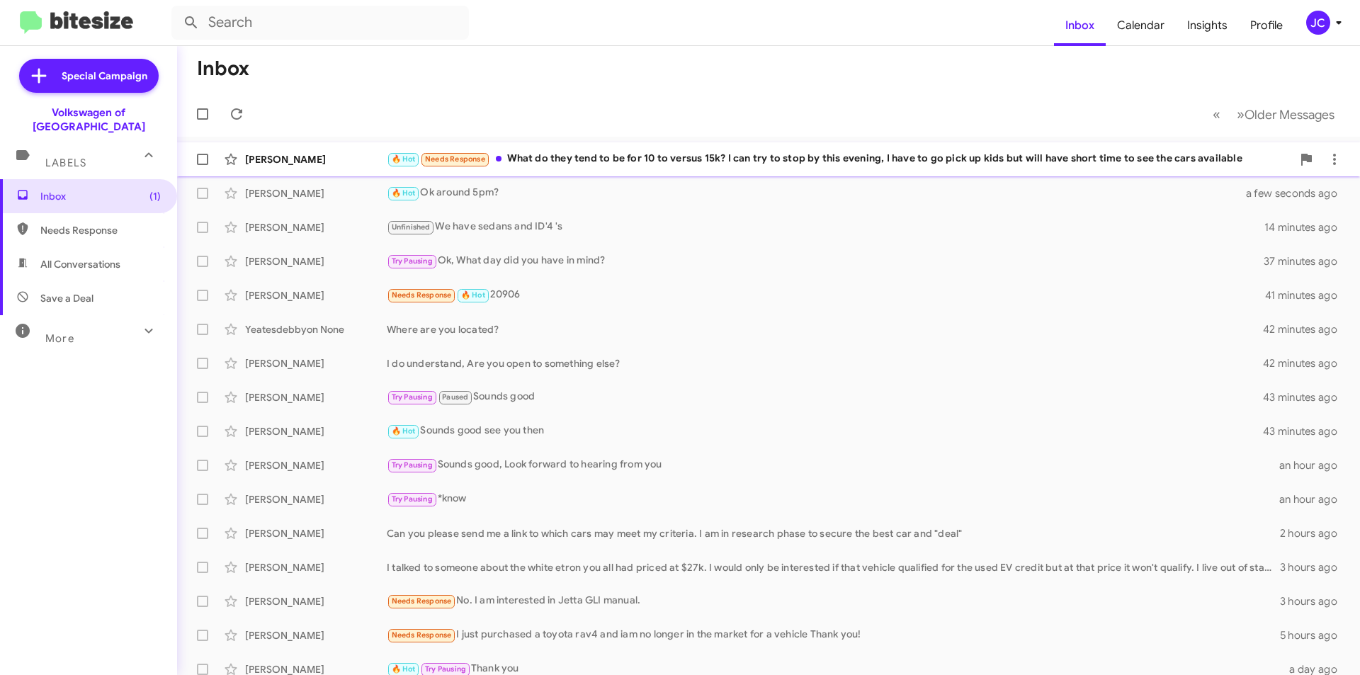
click at [798, 161] on div "🔥 Hot Needs Response What do they tend to be for 10 to versus 15k? I can try to…" at bounding box center [839, 159] width 905 height 16
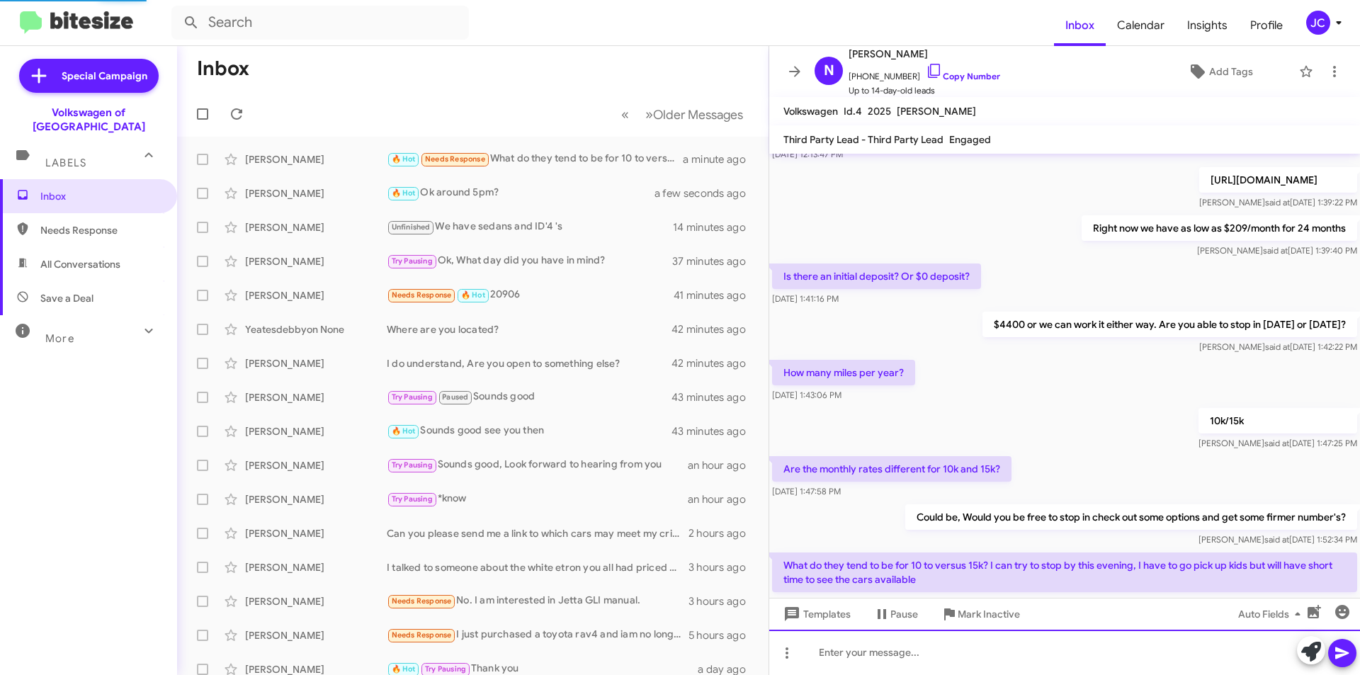
click at [932, 658] on div at bounding box center [1064, 652] width 591 height 45
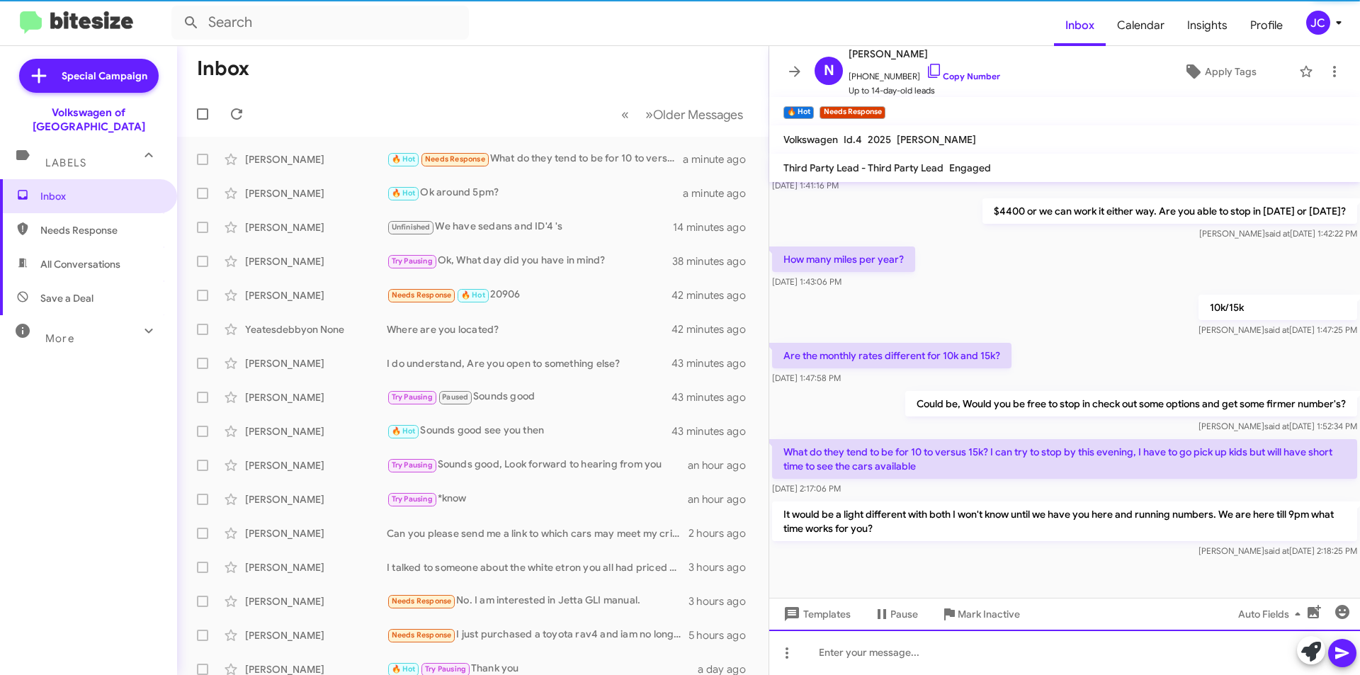
scroll to position [299, 0]
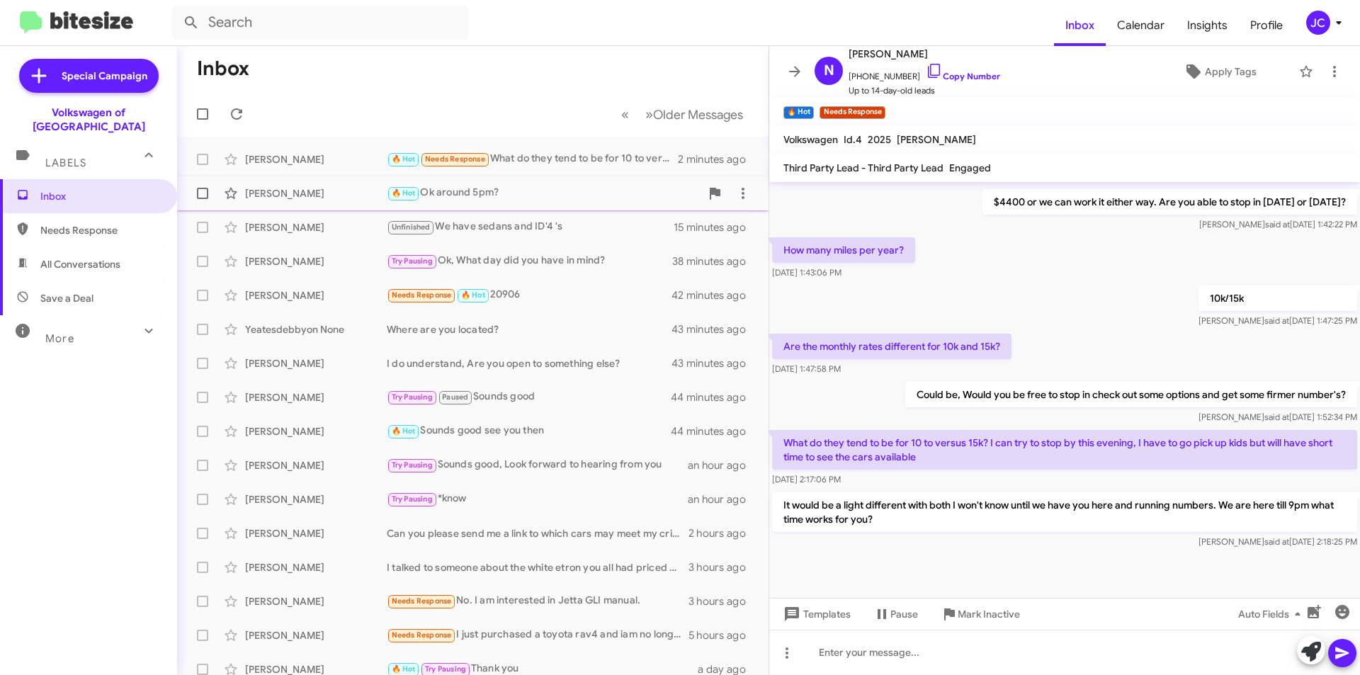
drag, startPoint x: 482, startPoint y: 198, endPoint x: 504, endPoint y: 193, distance: 23.4
click at [482, 197] on div "🔥 Hot Ok around 5pm?" at bounding box center [544, 193] width 314 height 16
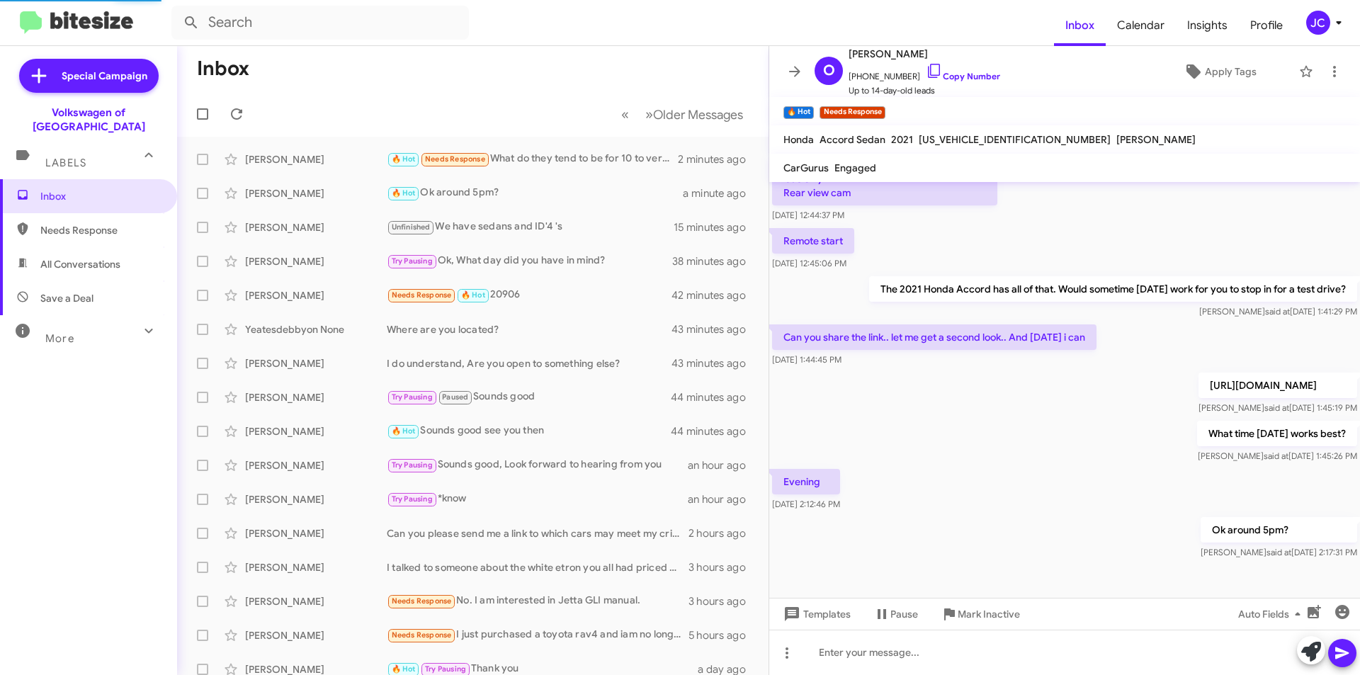
scroll to position [215, 0]
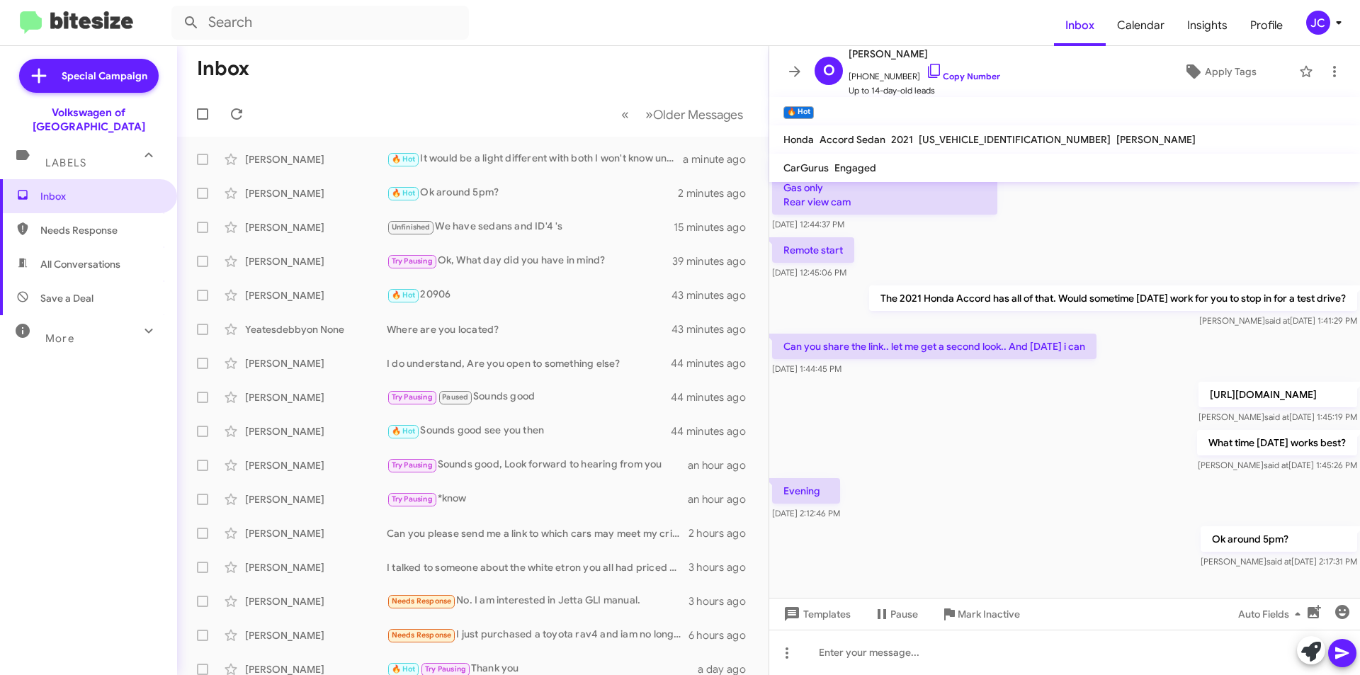
scroll to position [215, 0]
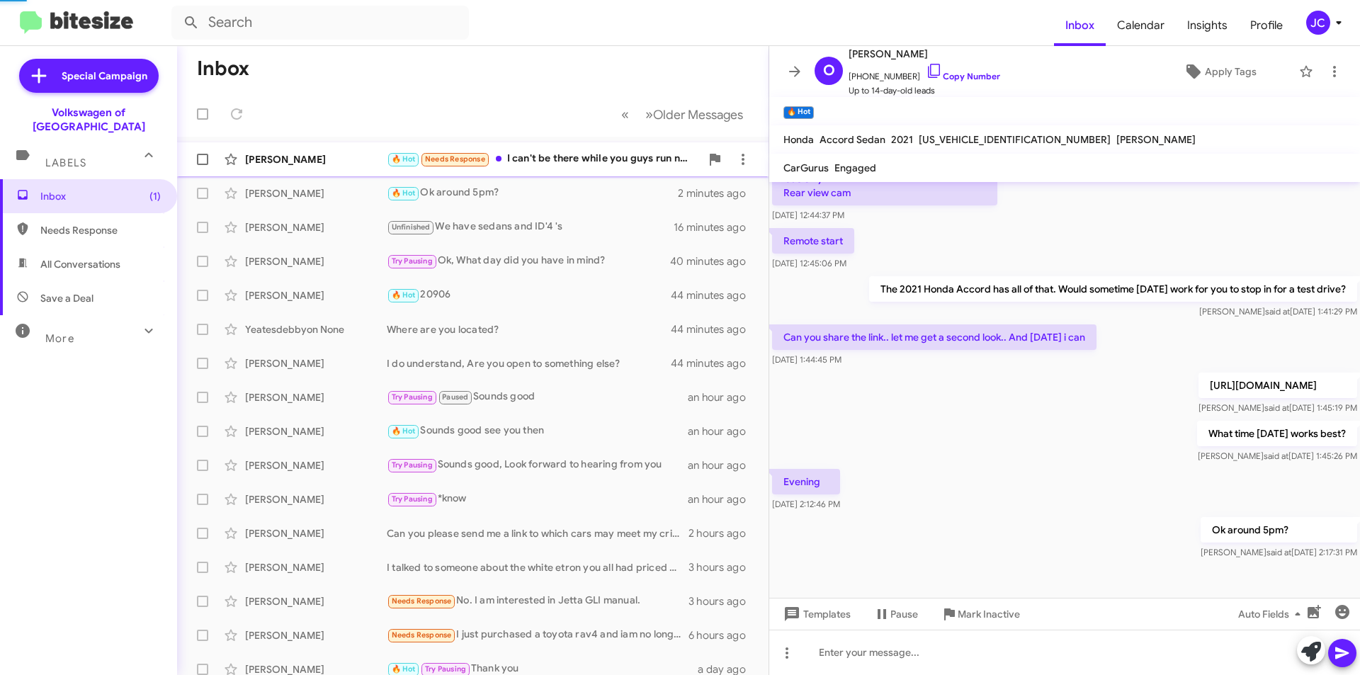
click at [588, 162] on div "🔥 Hot Needs Response I can't be there while you guys run numbers. I can pick a …" at bounding box center [544, 159] width 314 height 16
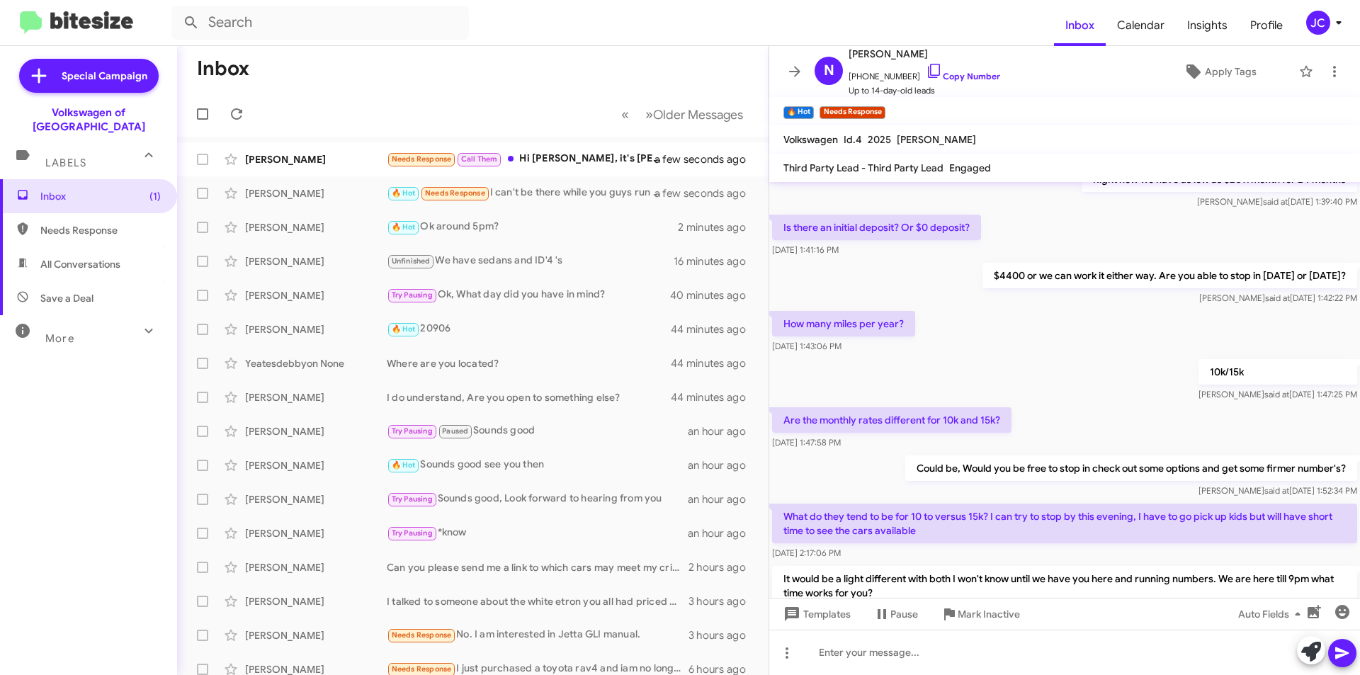
scroll to position [351, 0]
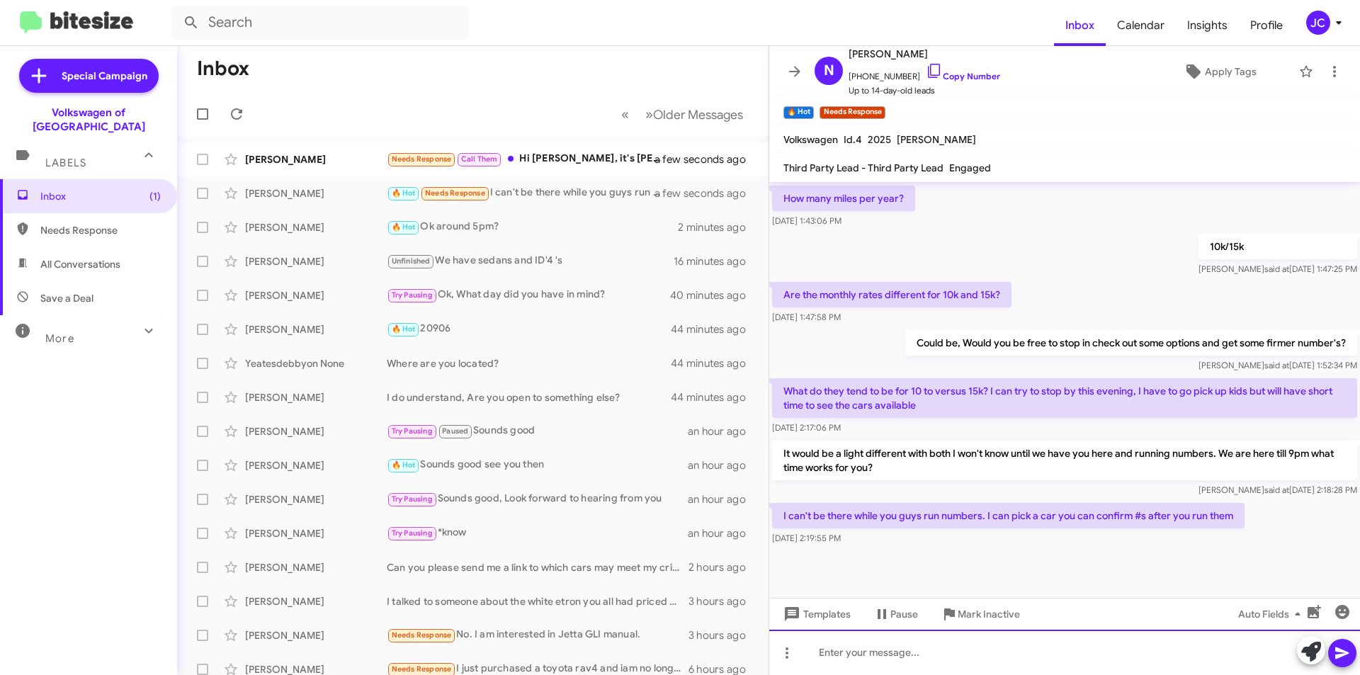
click at [854, 662] on div at bounding box center [1064, 652] width 591 height 45
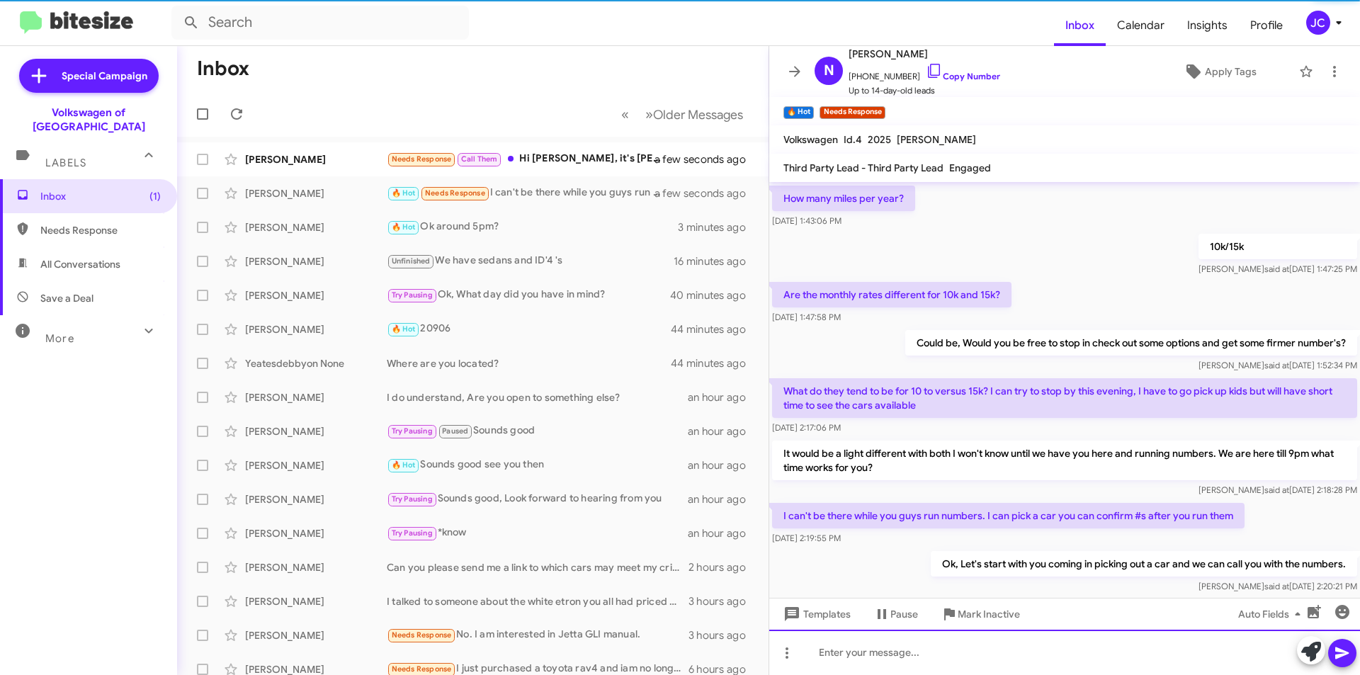
scroll to position [0, 0]
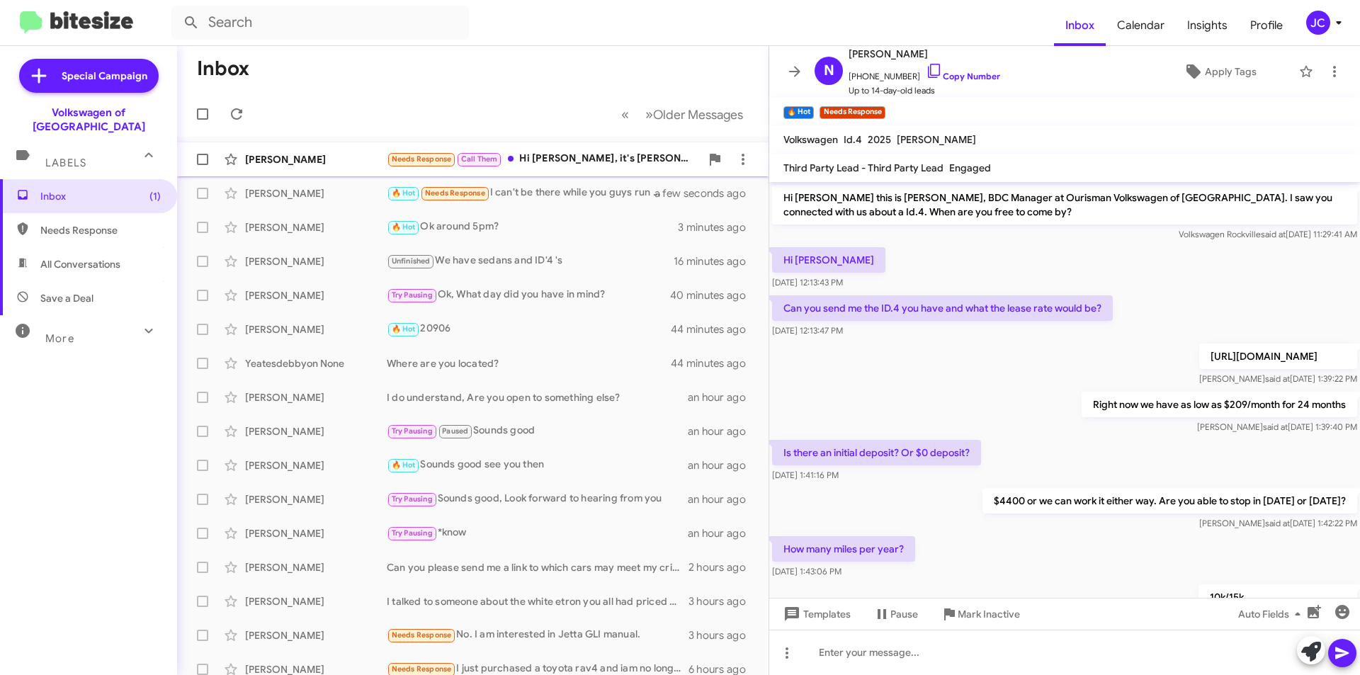
click at [324, 154] on div "Kate Flynn" at bounding box center [316, 159] width 142 height 14
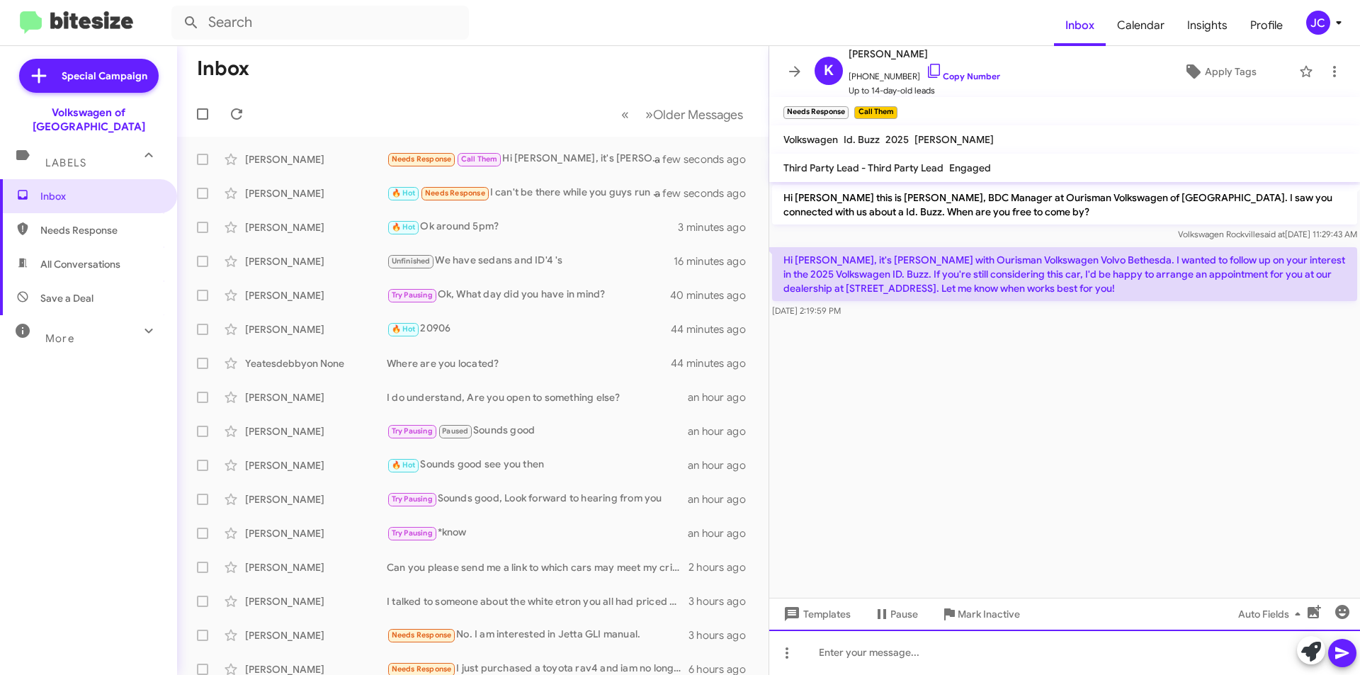
click at [919, 664] on div at bounding box center [1064, 652] width 591 height 45
drag, startPoint x: 919, startPoint y: 664, endPoint x: 907, endPoint y: 661, distance: 13.1
click at [864, 667] on div "Hello, This is Ourisman Volskwagen of Rockville" at bounding box center [1064, 652] width 591 height 45
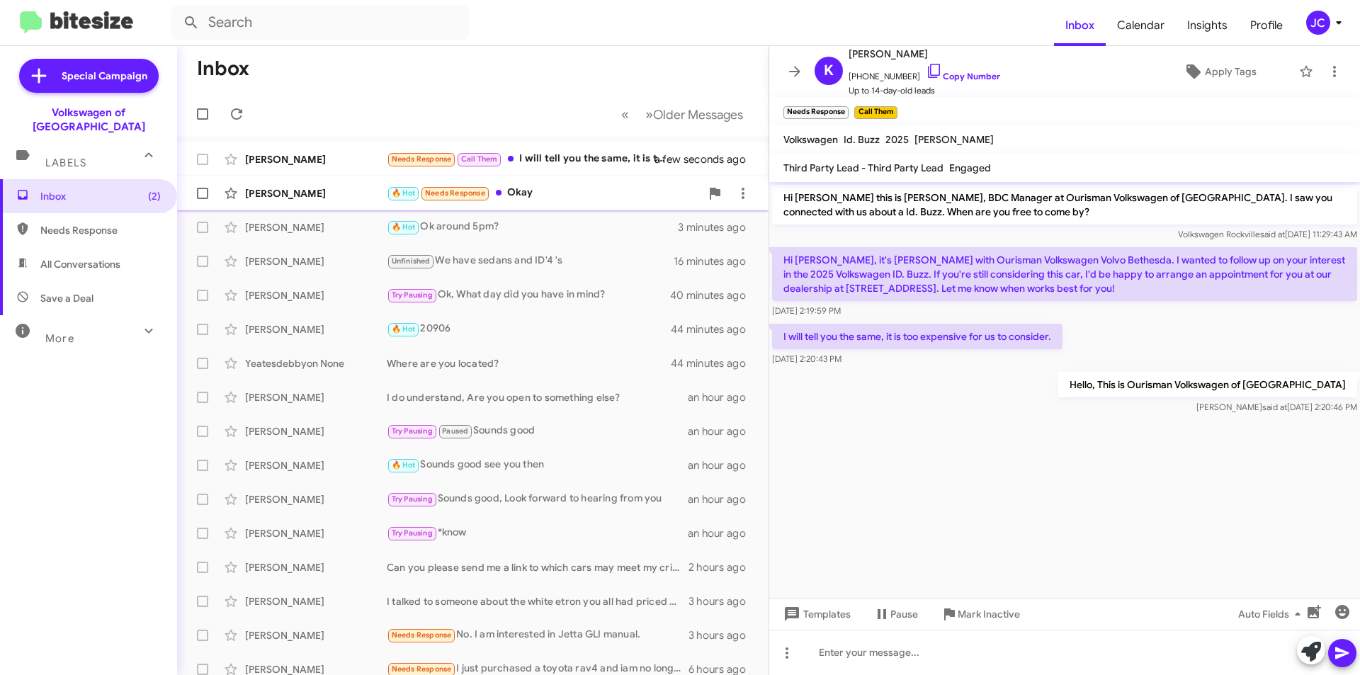
click at [540, 185] on div "🔥 Hot Needs Response Okay" at bounding box center [544, 193] width 314 height 16
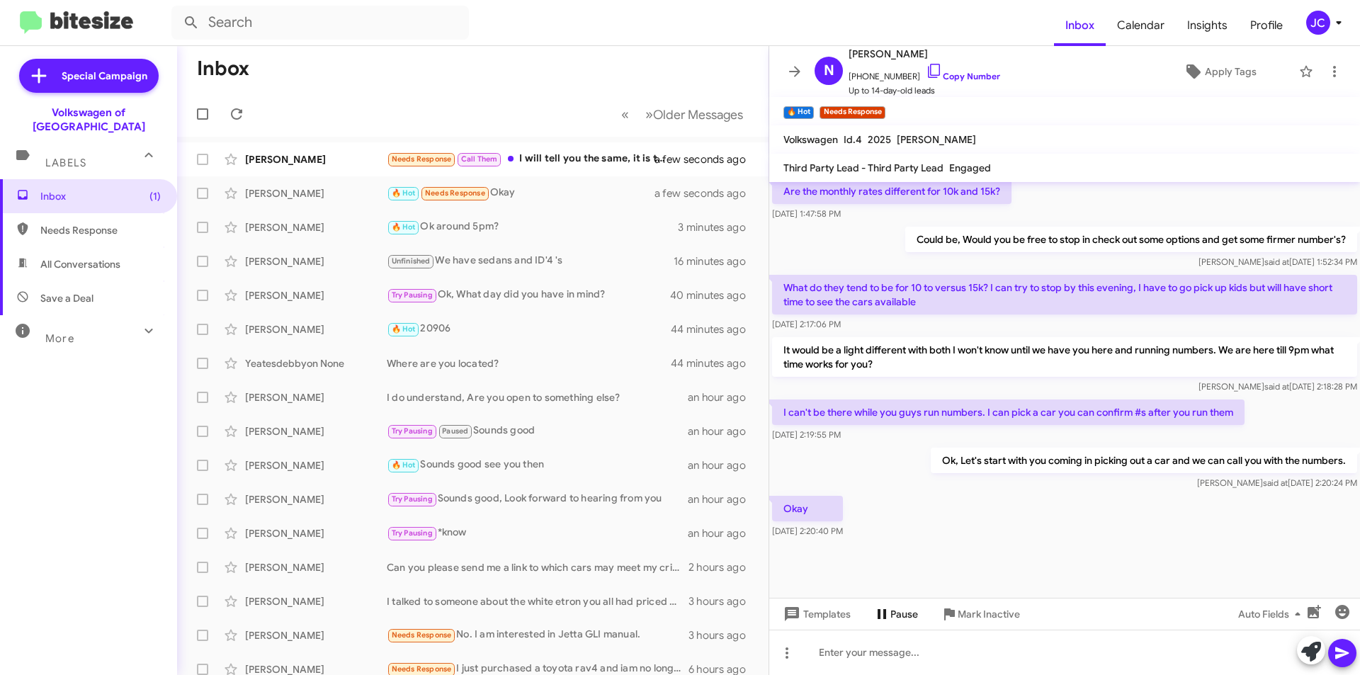
click at [900, 610] on span "Pause" at bounding box center [904, 613] width 28 height 25
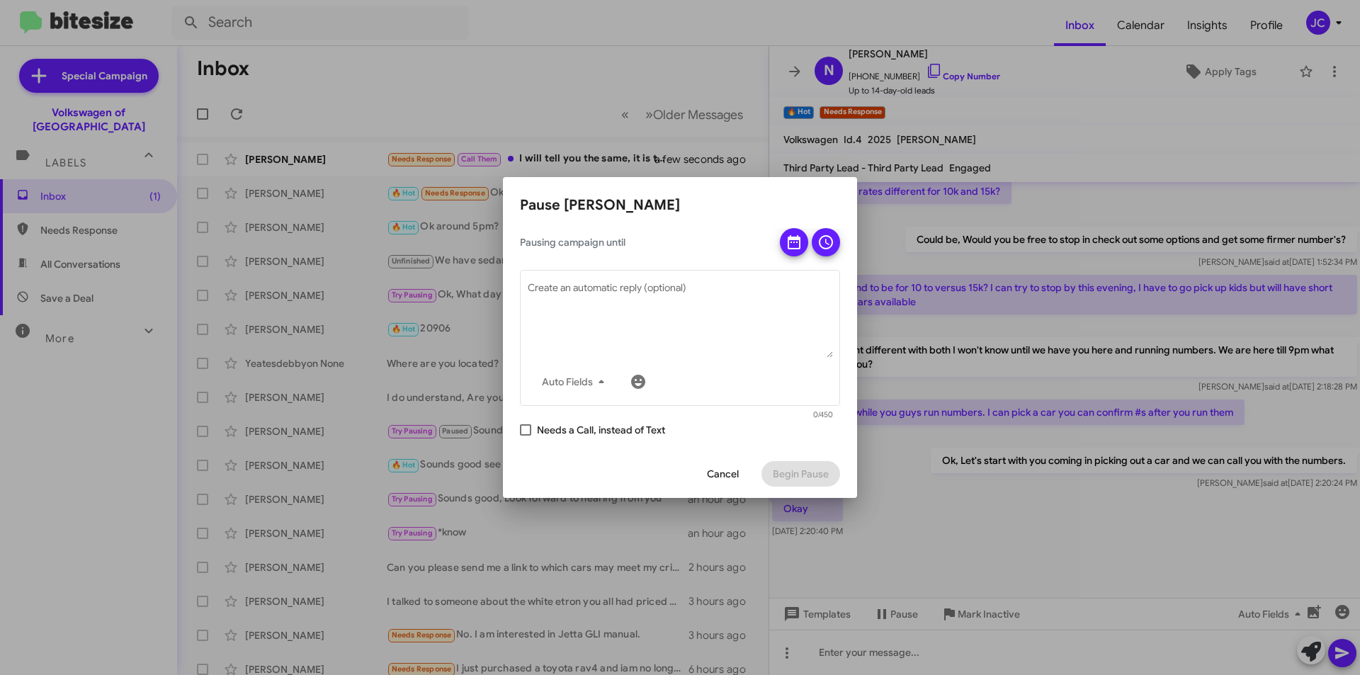
click at [739, 475] on button "Cancel" at bounding box center [723, 473] width 55 height 25
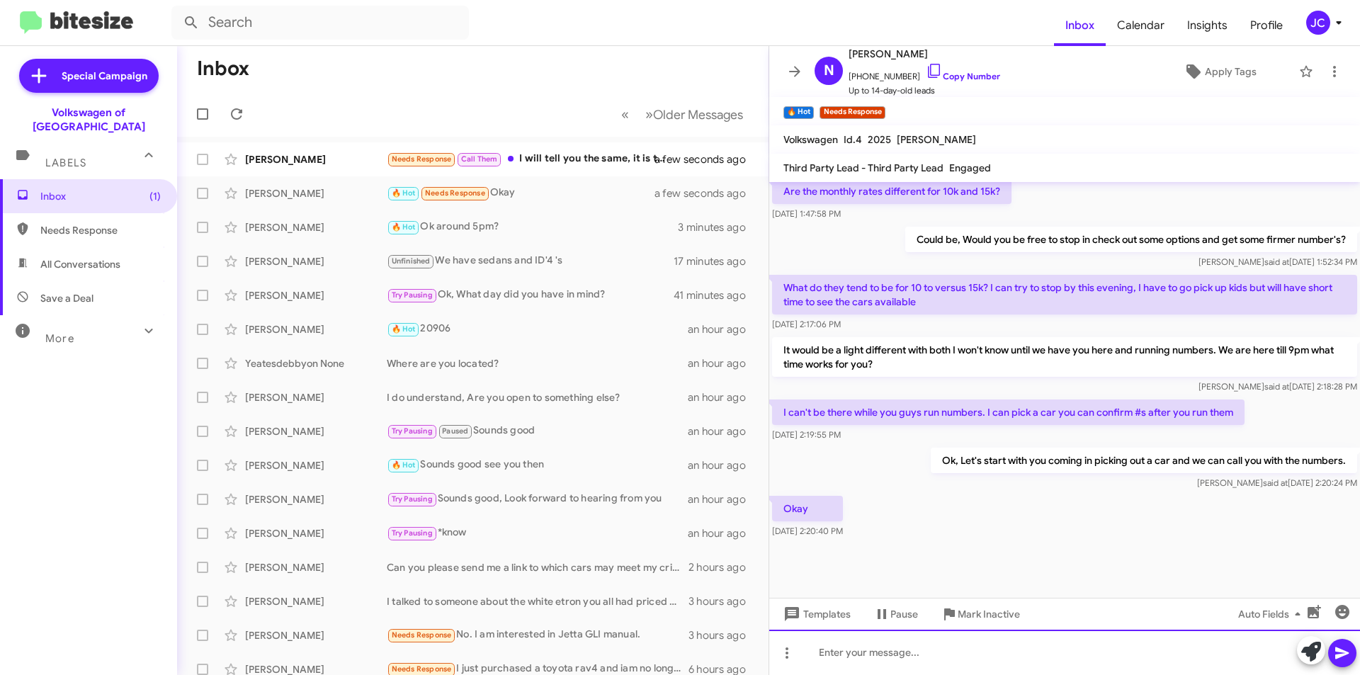
click at [900, 651] on div at bounding box center [1064, 652] width 591 height 45
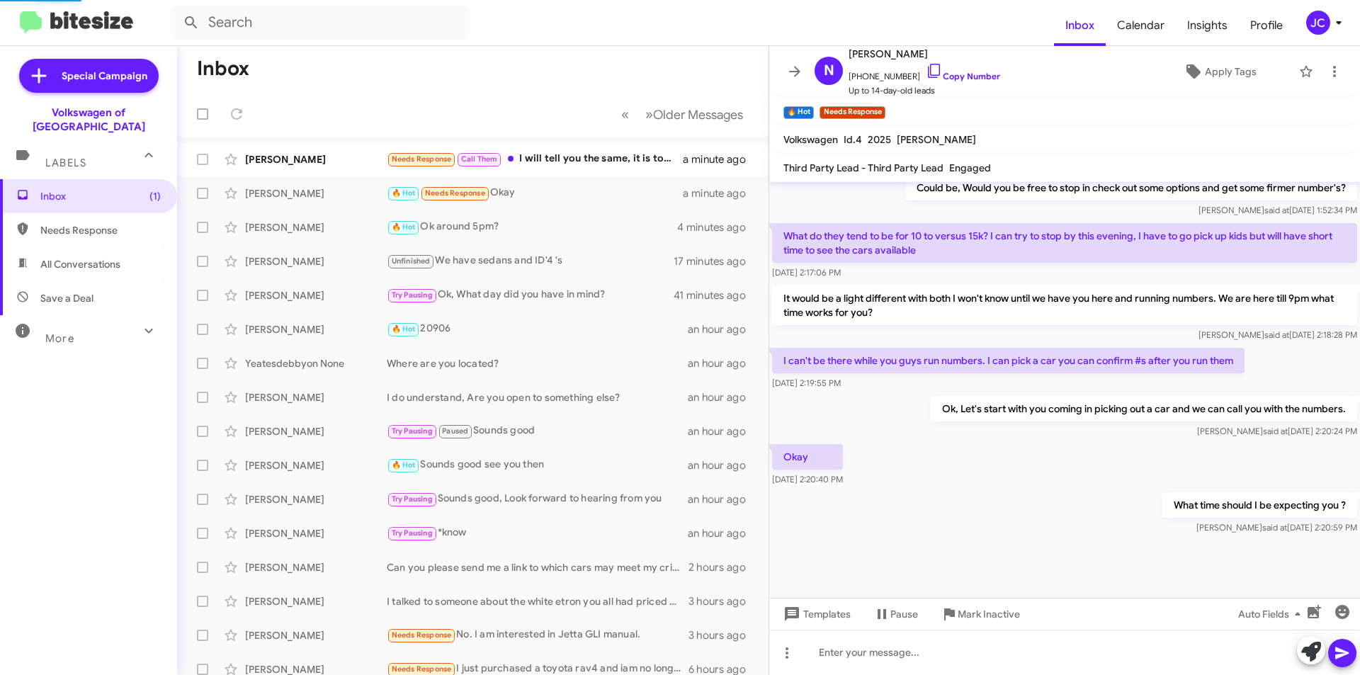
scroll to position [0, 0]
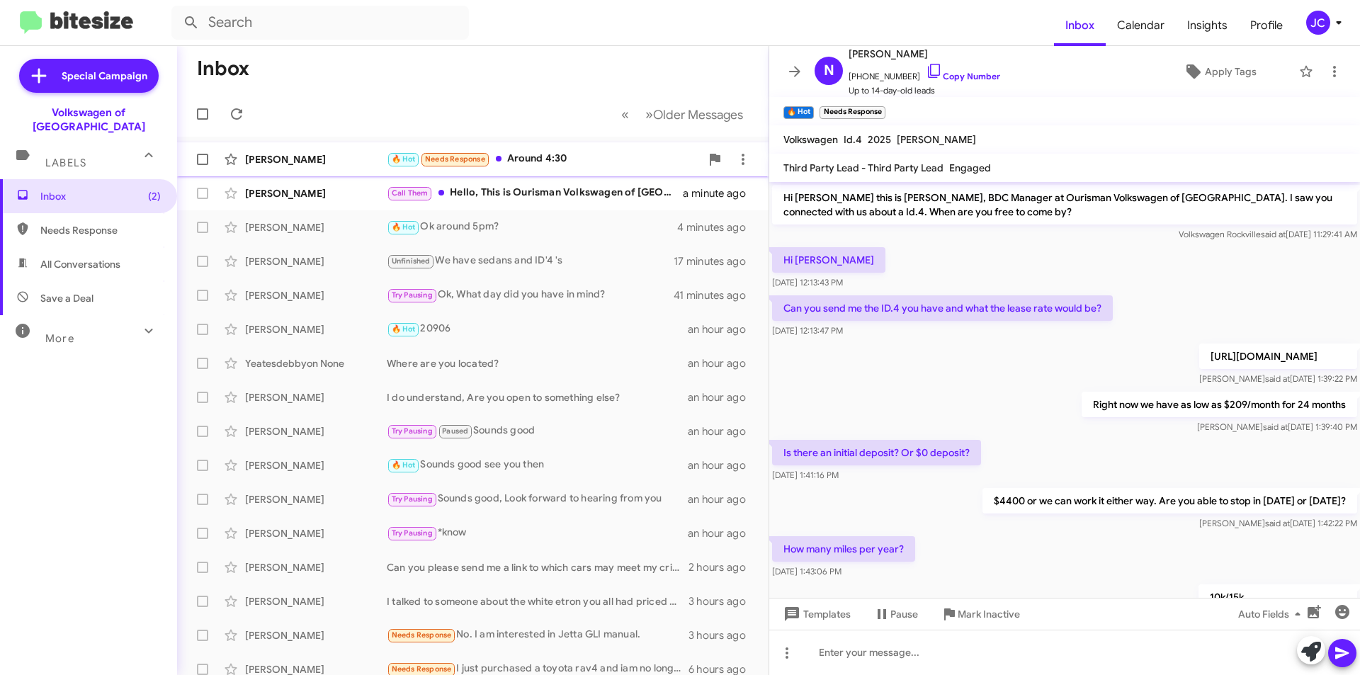
click at [548, 157] on div "🔥 Hot Needs Response Around 4:30" at bounding box center [544, 159] width 314 height 16
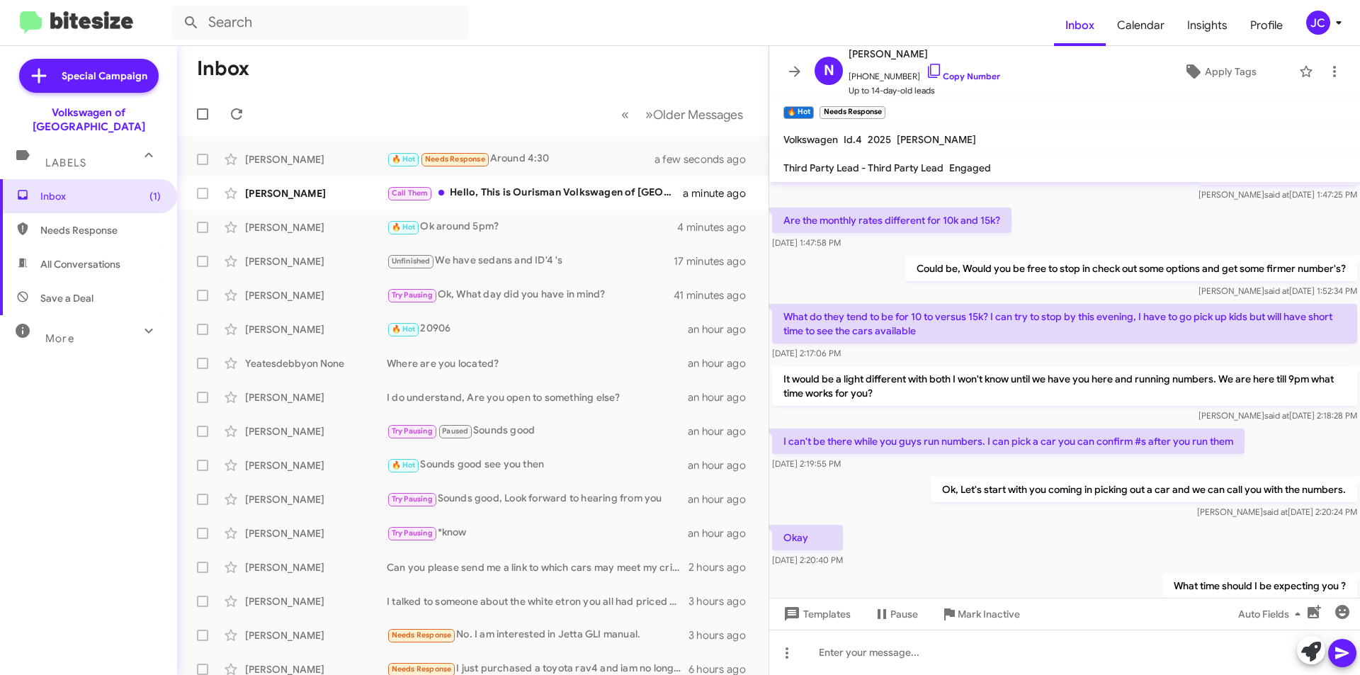
scroll to position [557, 0]
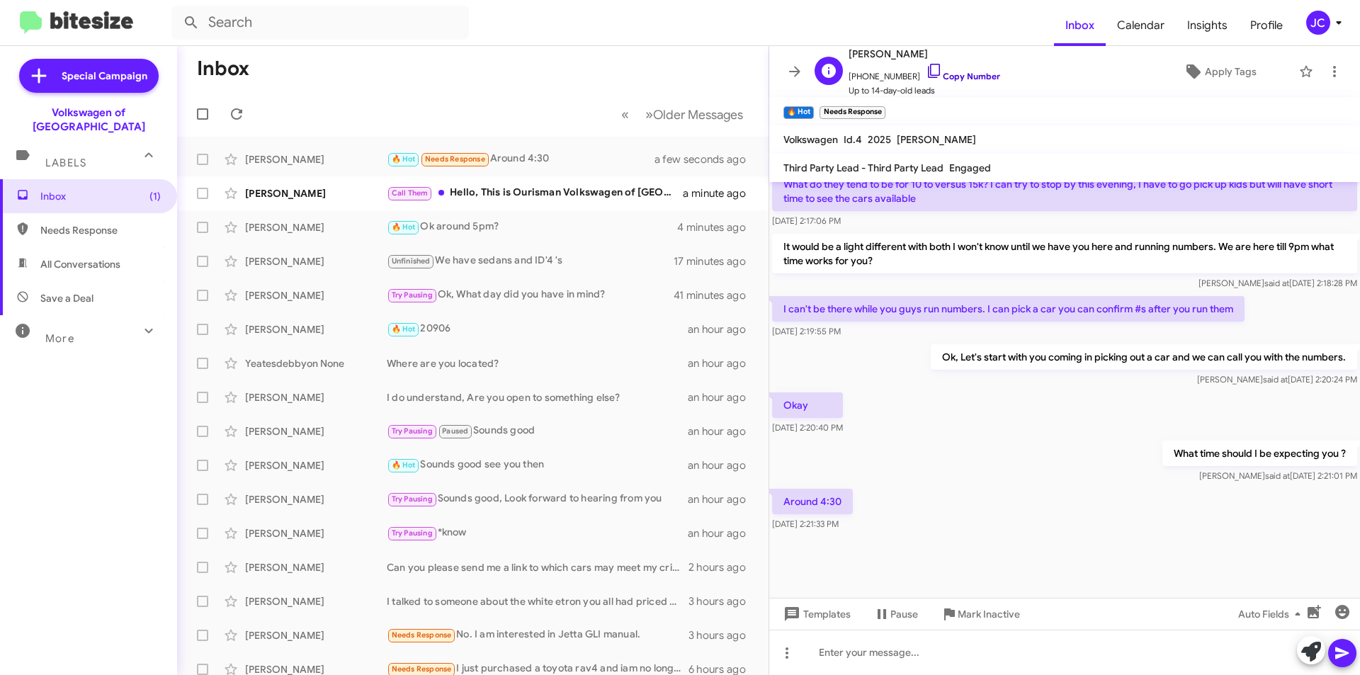
click at [939, 73] on link "Copy Number" at bounding box center [963, 76] width 74 height 11
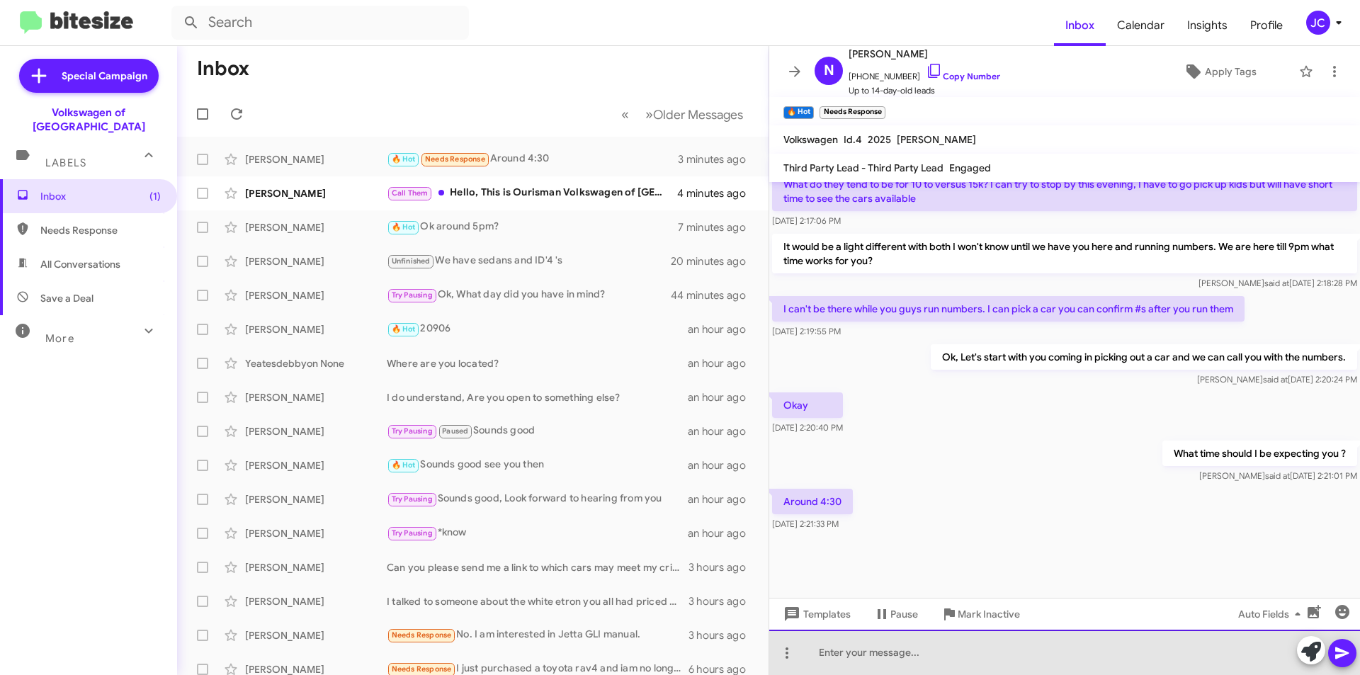
click at [881, 667] on div at bounding box center [1064, 652] width 591 height 45
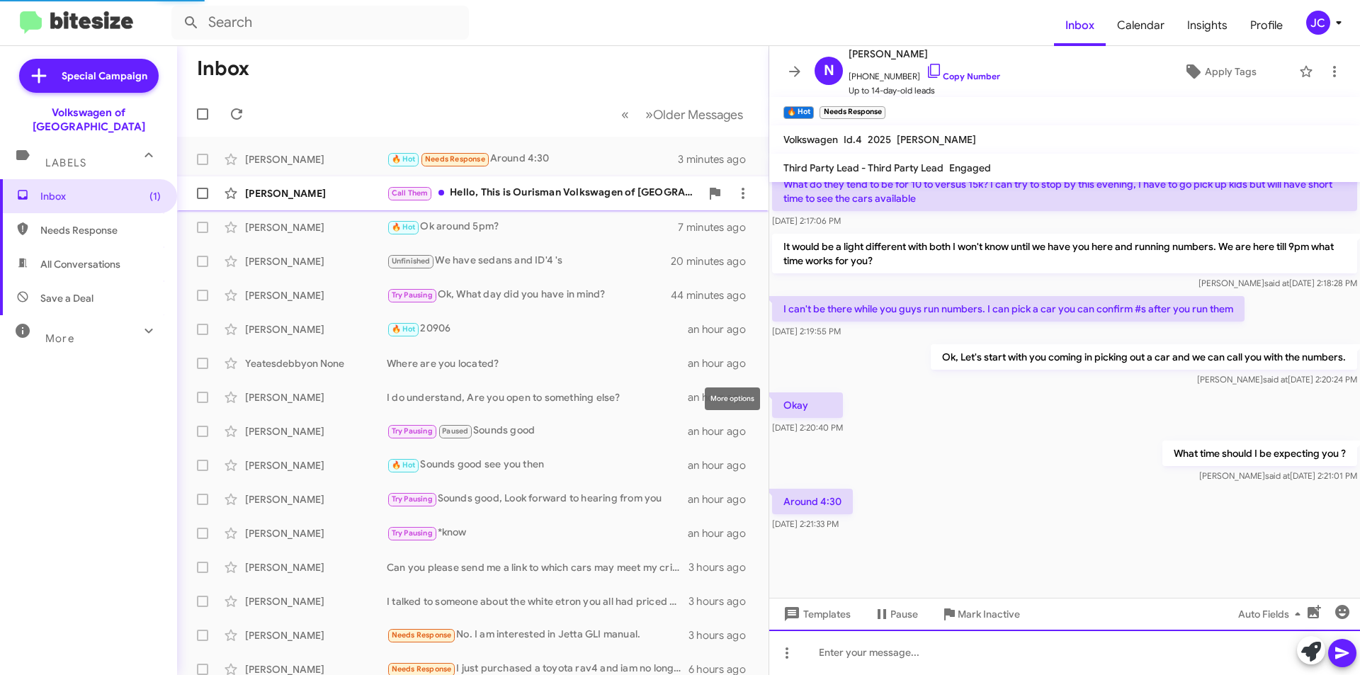
scroll to position [0, 0]
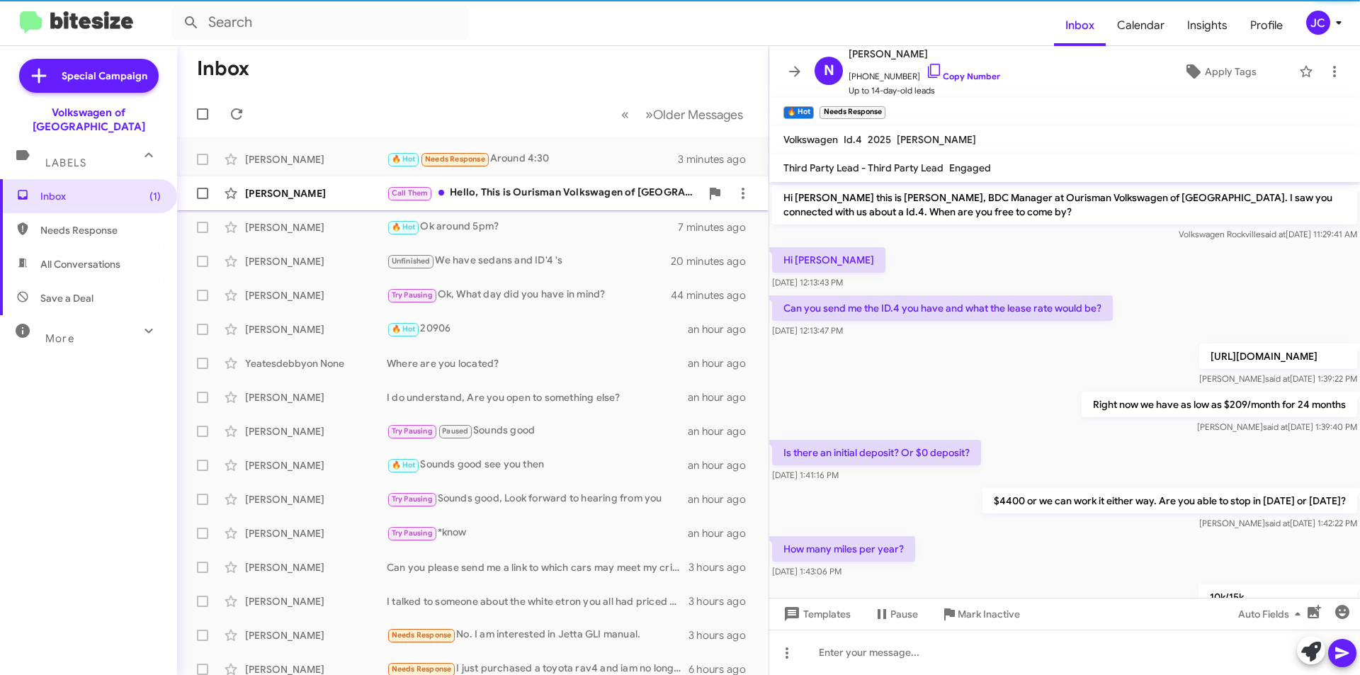
click at [521, 205] on div "Kate Flynn Call Them Hello, This is Ourisman Volkswagen of Rockville 4 minutes …" at bounding box center [472, 193] width 569 height 28
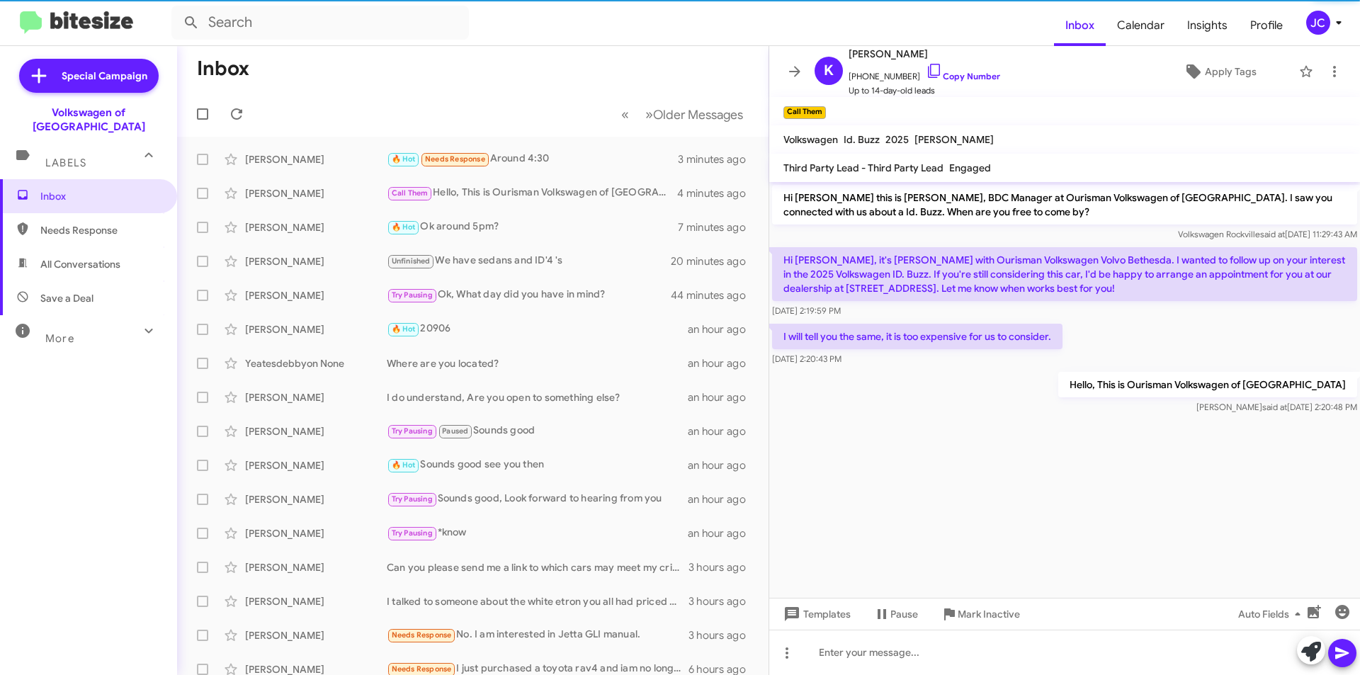
click at [1325, 33] on div "JC" at bounding box center [1318, 23] width 24 height 24
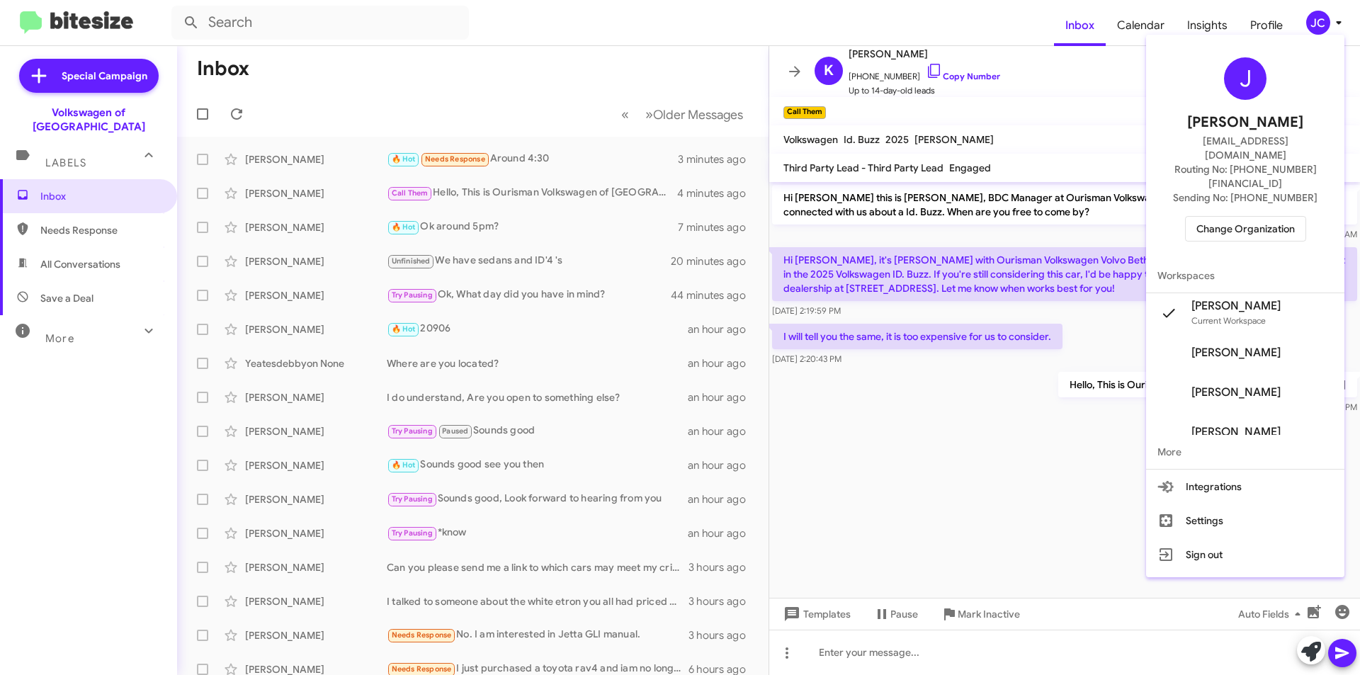
click at [1214, 217] on span "Change Organization" at bounding box center [1245, 229] width 98 height 24
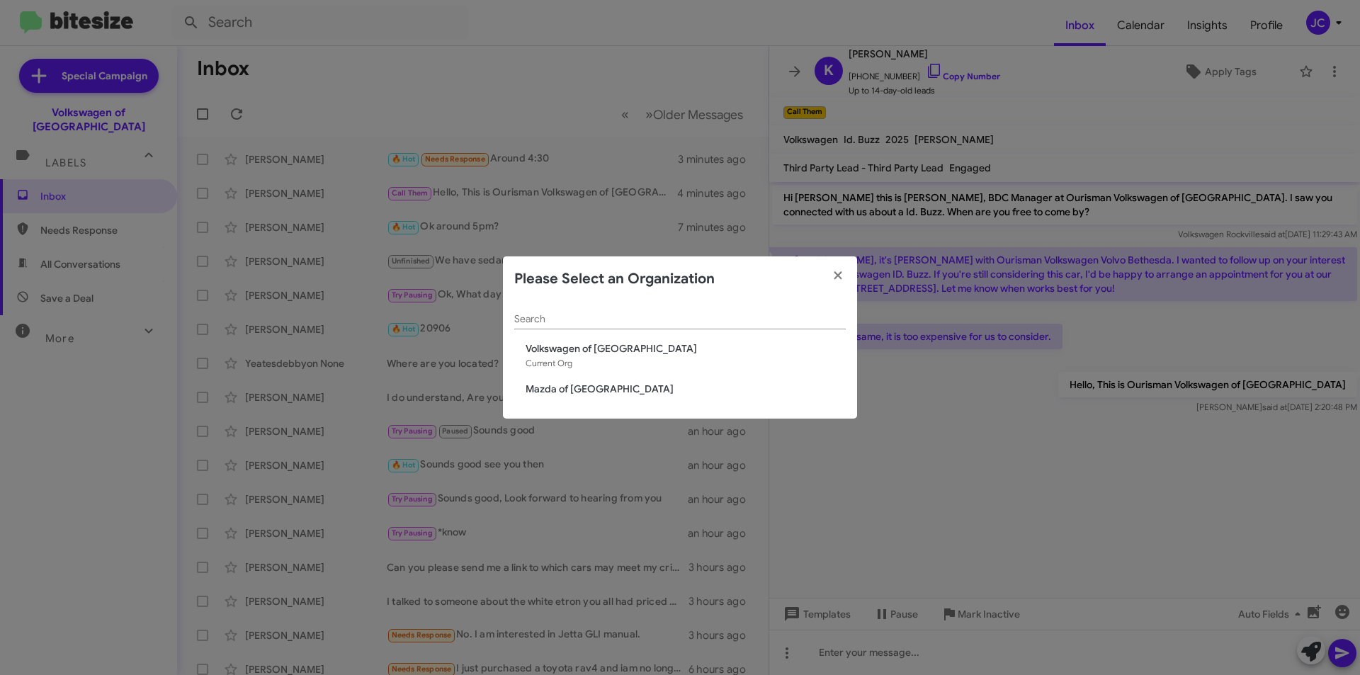
click at [561, 392] on span "Mazda of [GEOGRAPHIC_DATA]" at bounding box center [686, 389] width 320 height 14
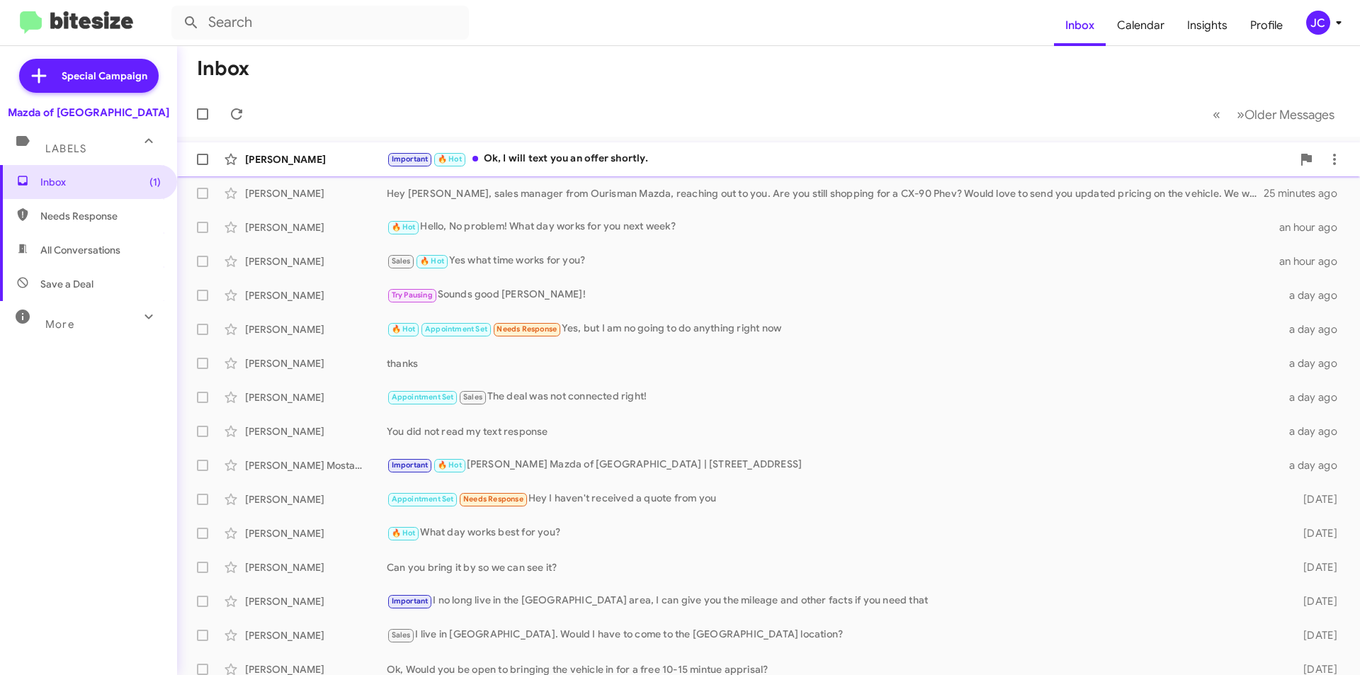
click at [540, 161] on div "Important 🔥 Hot Ok, I will text you an offer shortly." at bounding box center [839, 159] width 905 height 16
click at [1312, 29] on div "JC" at bounding box center [1318, 23] width 24 height 24
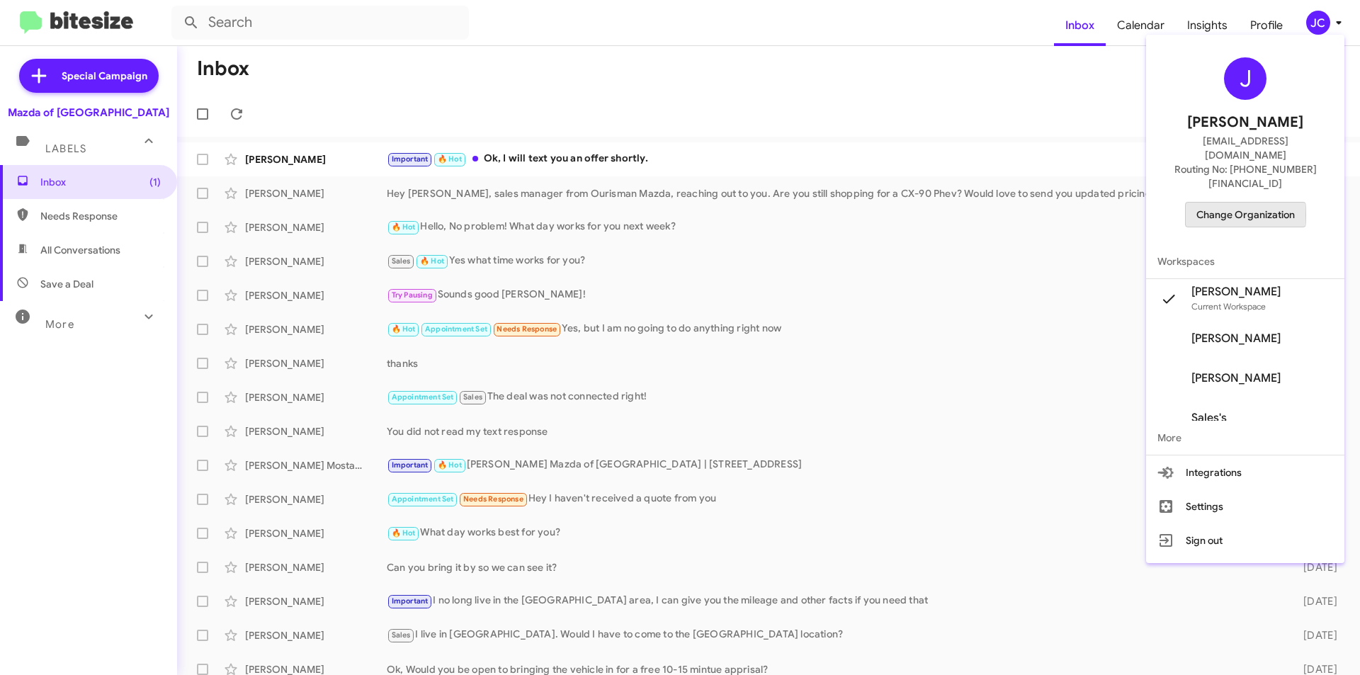
click at [1241, 203] on span "Change Organization" at bounding box center [1245, 215] width 98 height 24
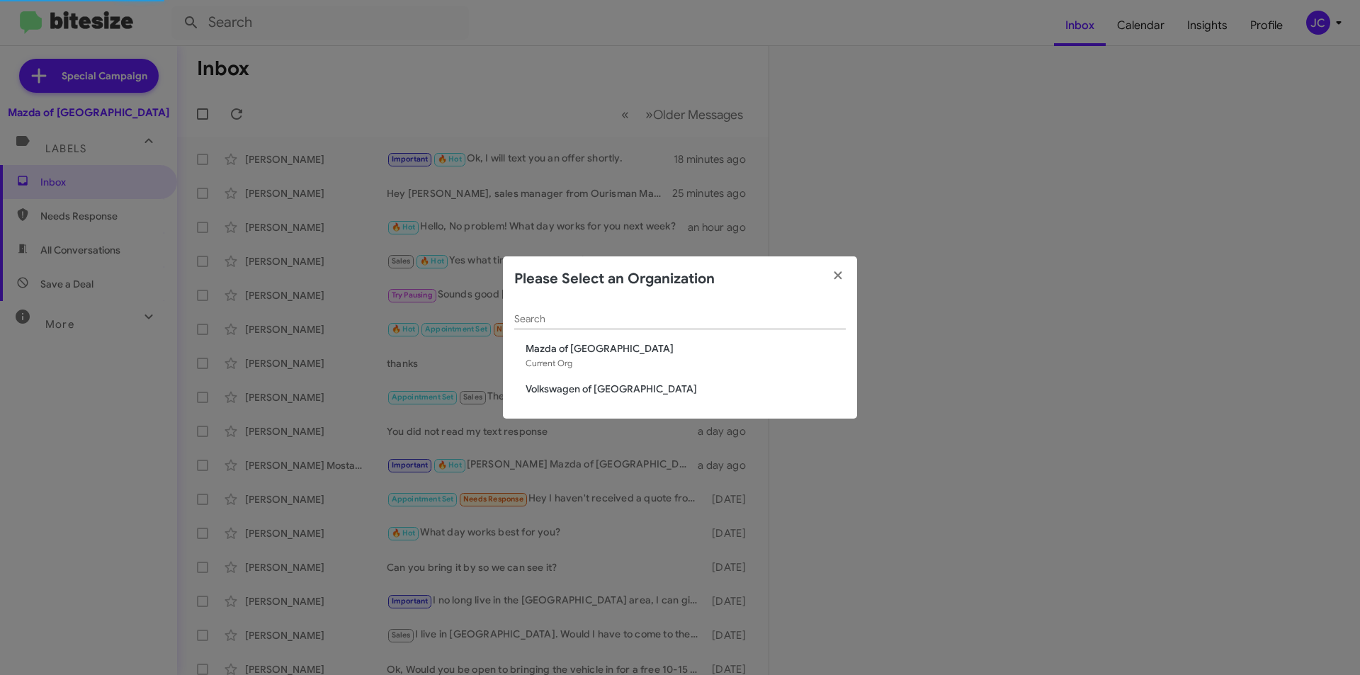
click at [613, 395] on span "Volkswagen of [GEOGRAPHIC_DATA]" at bounding box center [686, 389] width 320 height 14
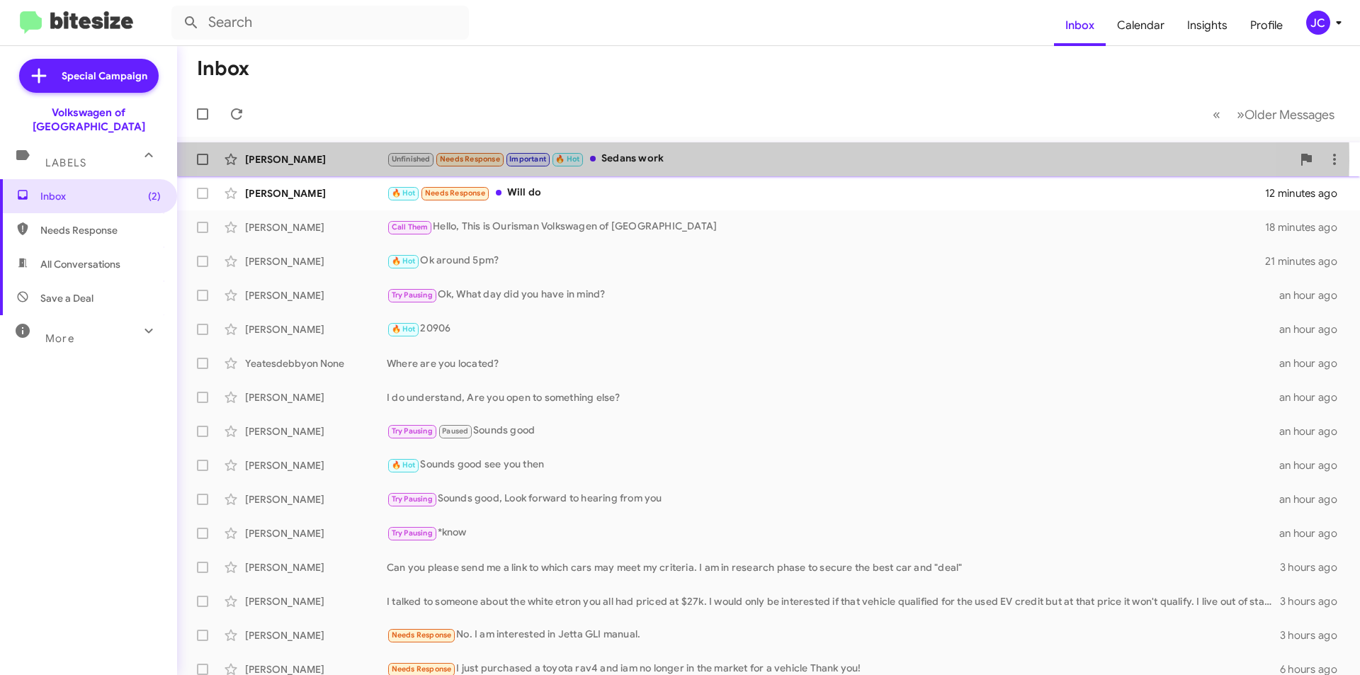
click at [683, 161] on div "Unfinished Needs Response Important 🔥 Hot Sedans work" at bounding box center [839, 159] width 905 height 16
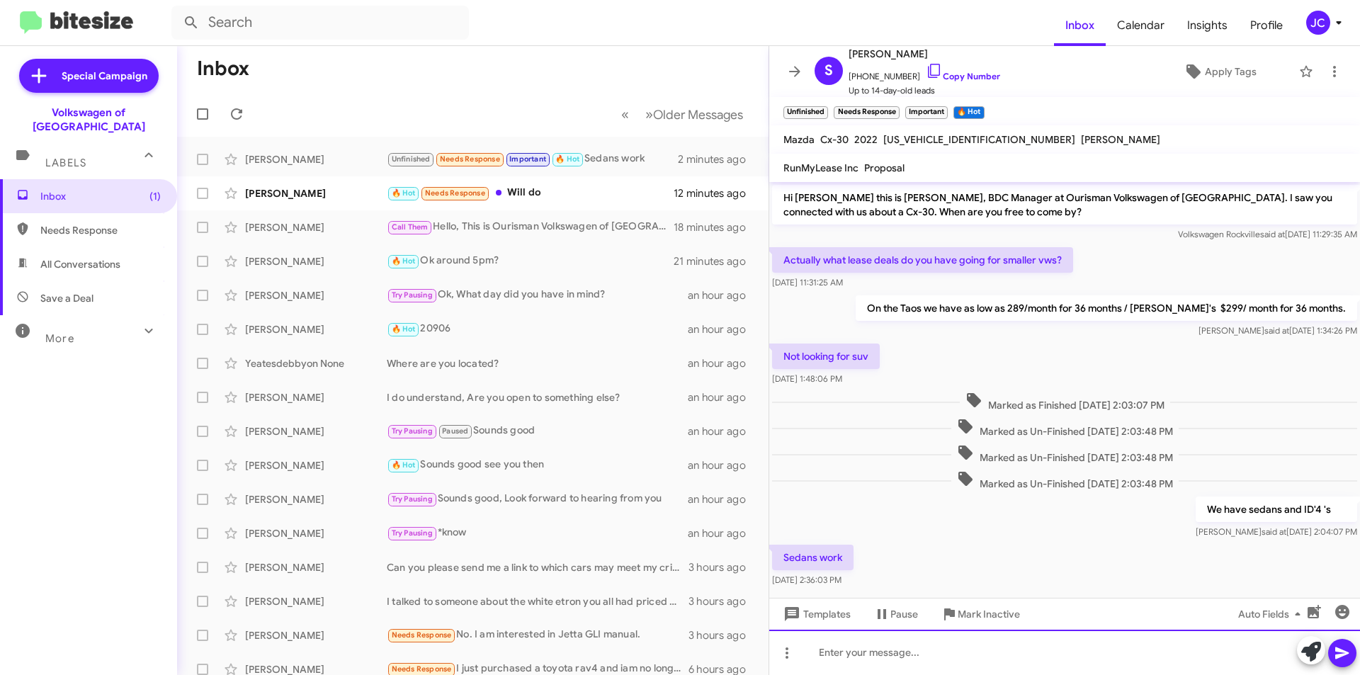
click at [941, 652] on div at bounding box center [1064, 652] width 591 height 45
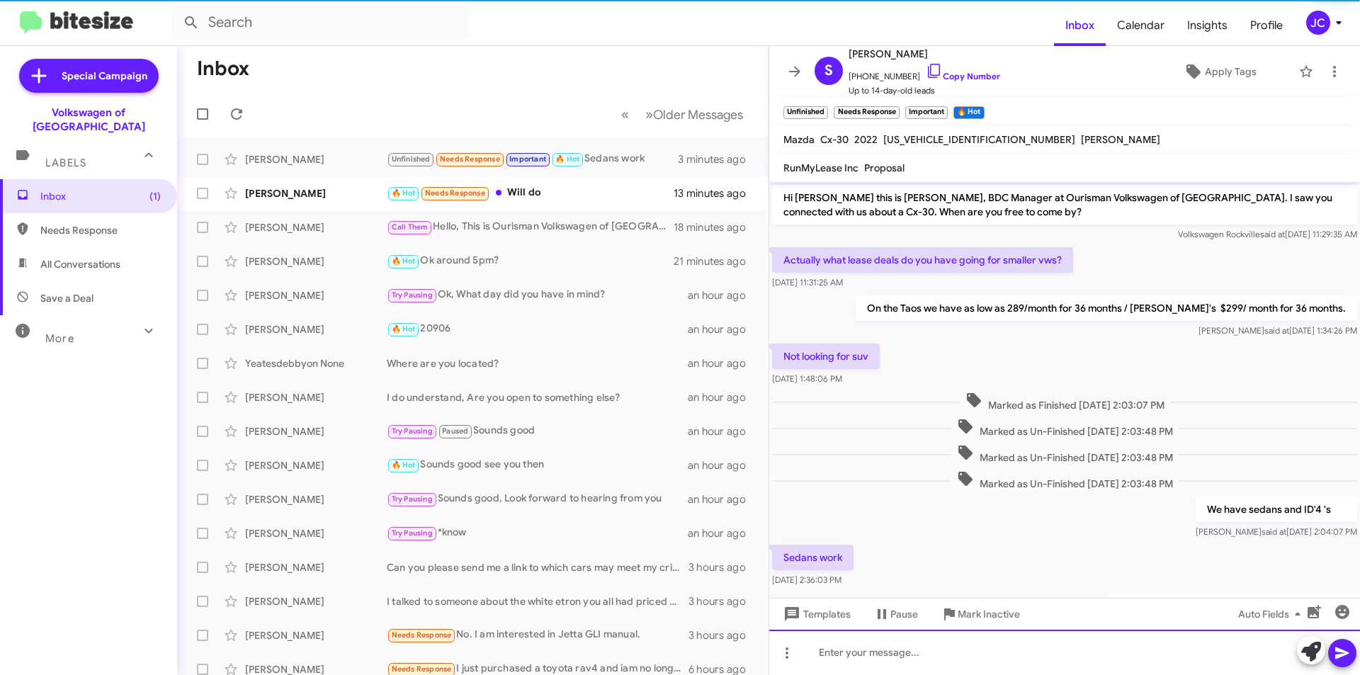
scroll to position [79, 0]
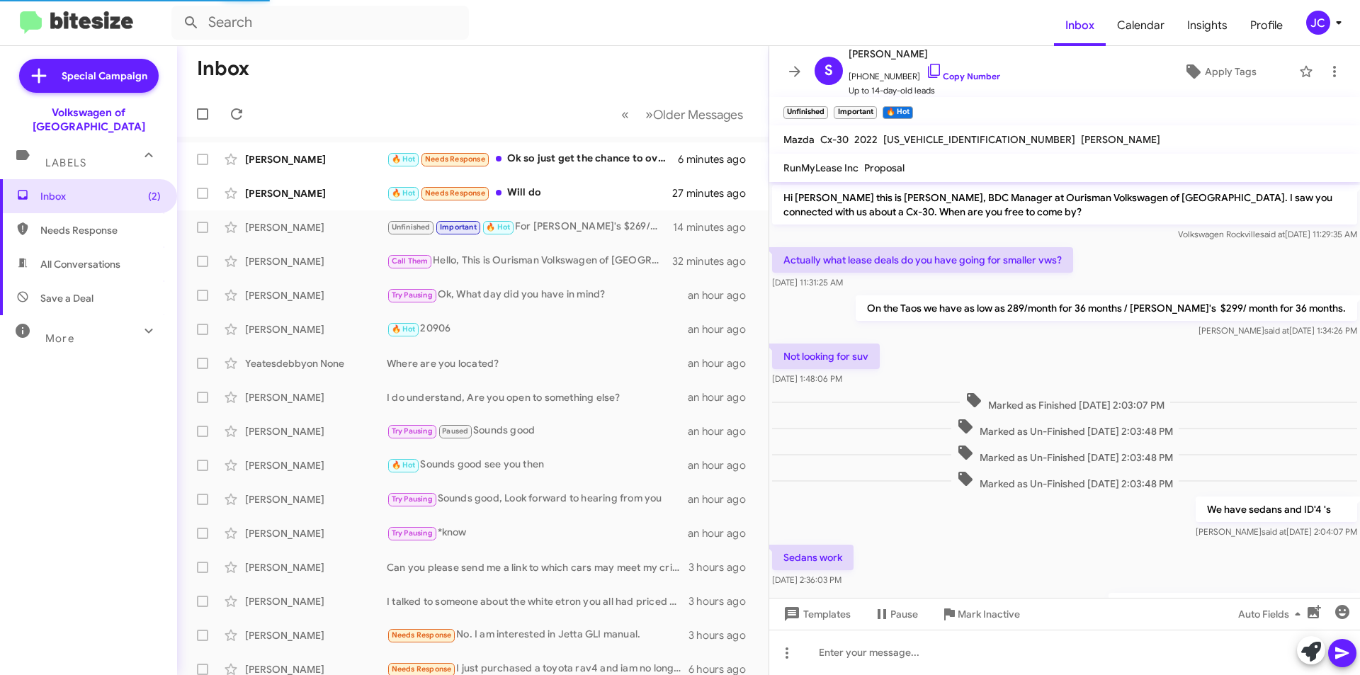
scroll to position [79, 0]
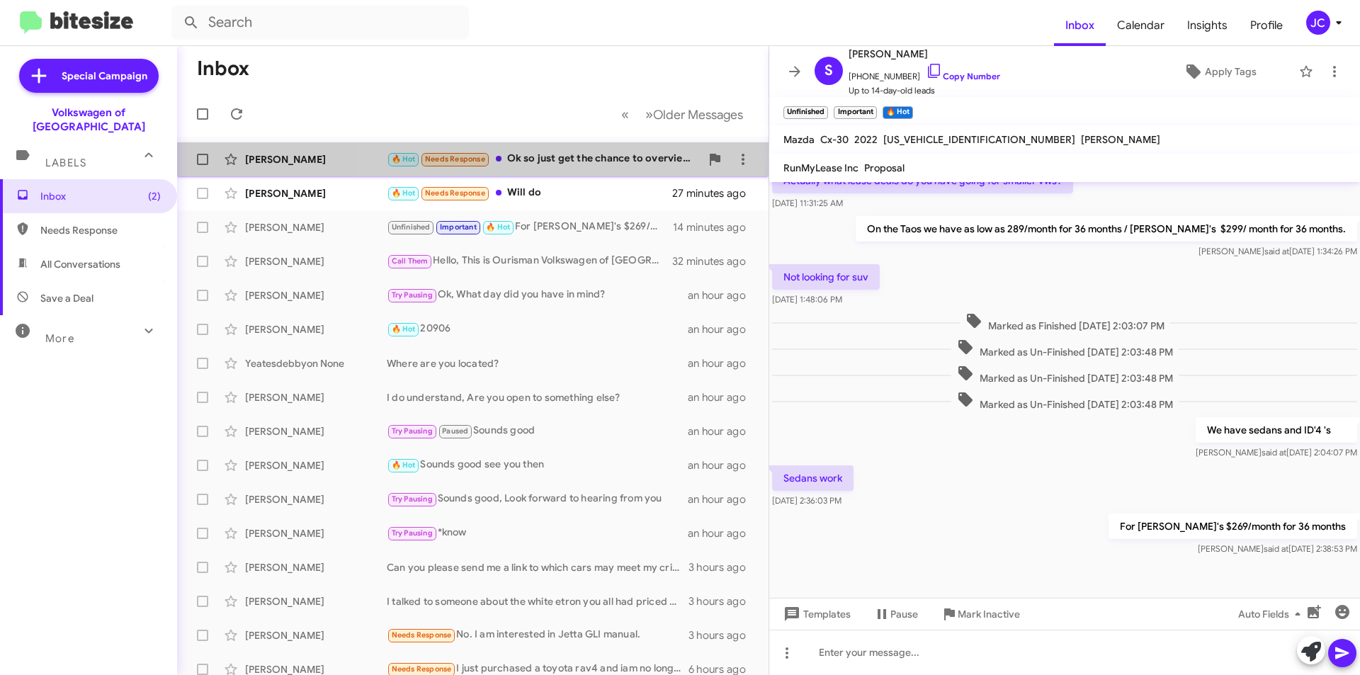
click at [562, 155] on div "🔥 Hot Needs Response Ok so just get the chance to overview the vehicle and its …" at bounding box center [544, 159] width 314 height 16
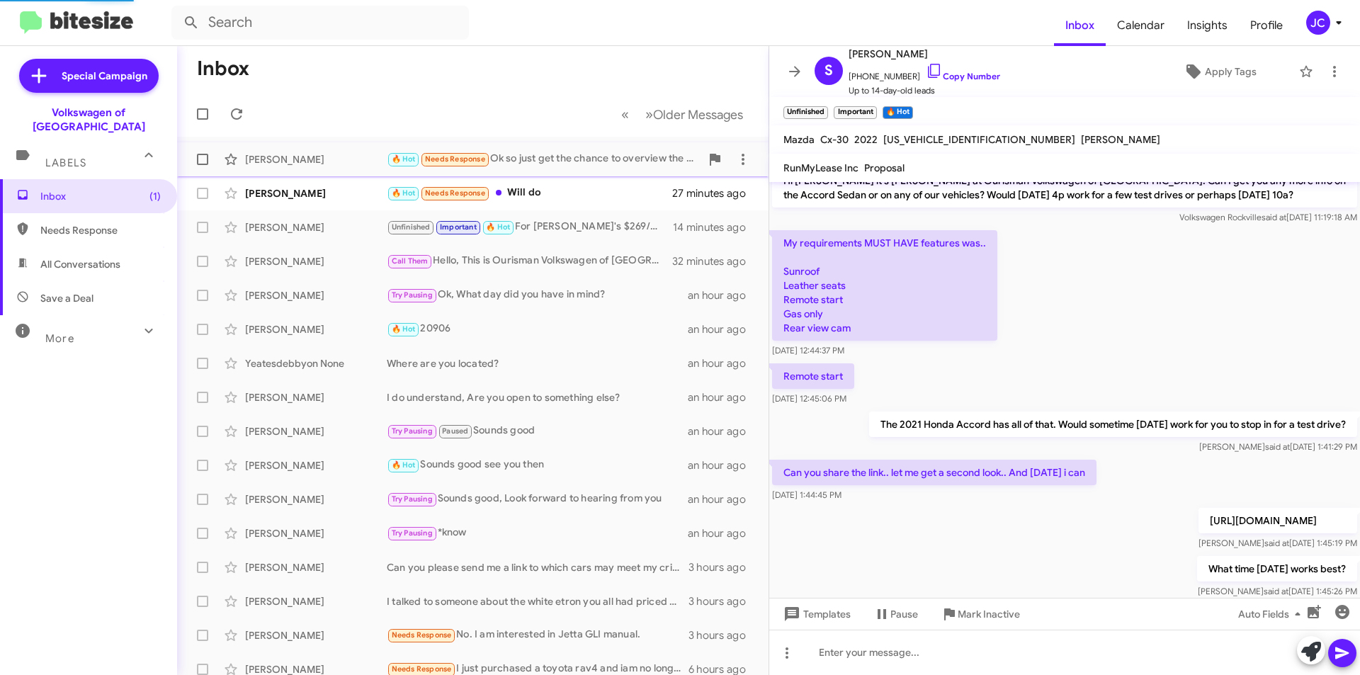
scroll to position [266, 0]
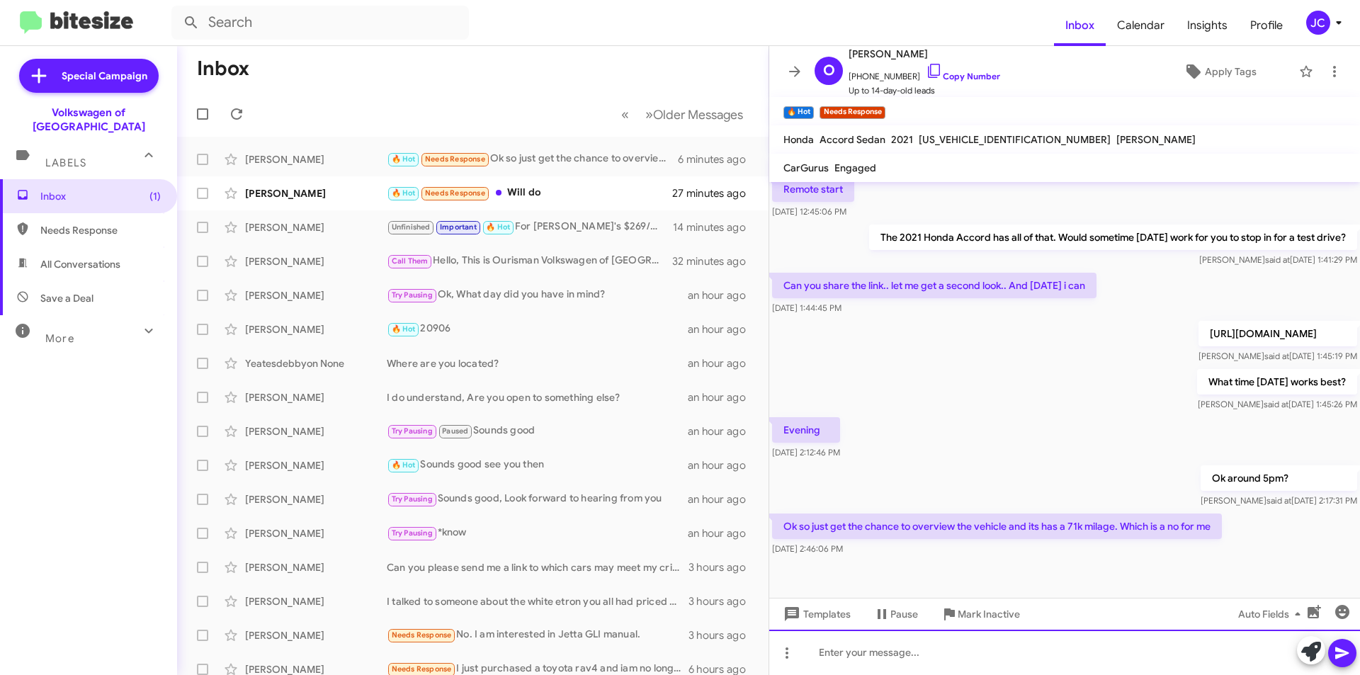
click at [955, 658] on div at bounding box center [1064, 652] width 591 height 45
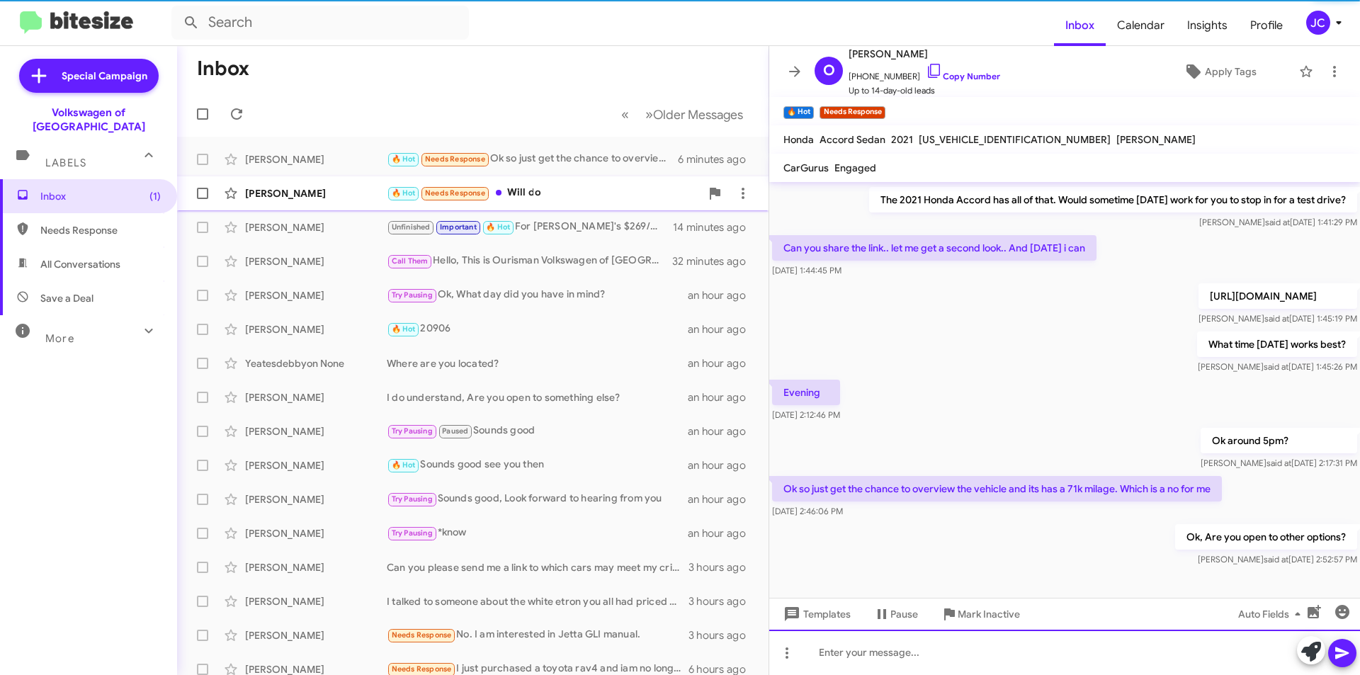
scroll to position [318, 0]
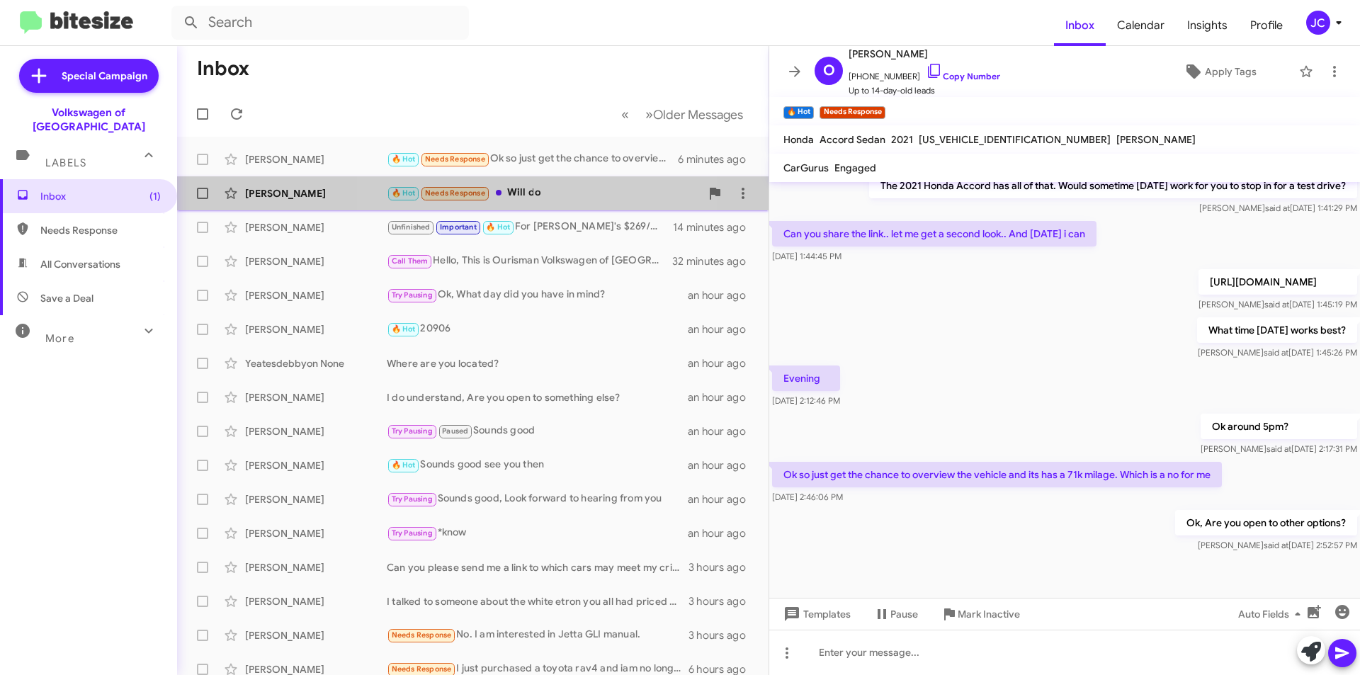
click at [543, 195] on div "🔥 Hot Needs Response Will do" at bounding box center [544, 193] width 314 height 16
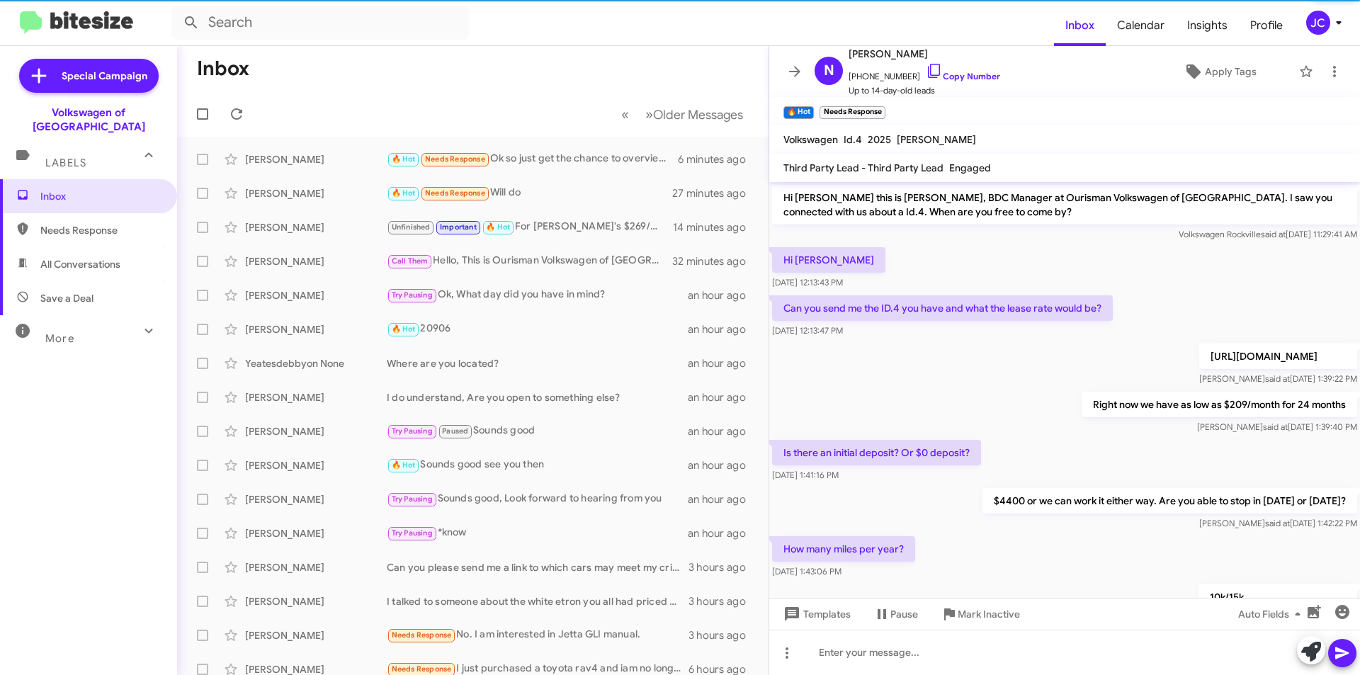
click at [1346, 16] on icon at bounding box center [1338, 22] width 17 height 17
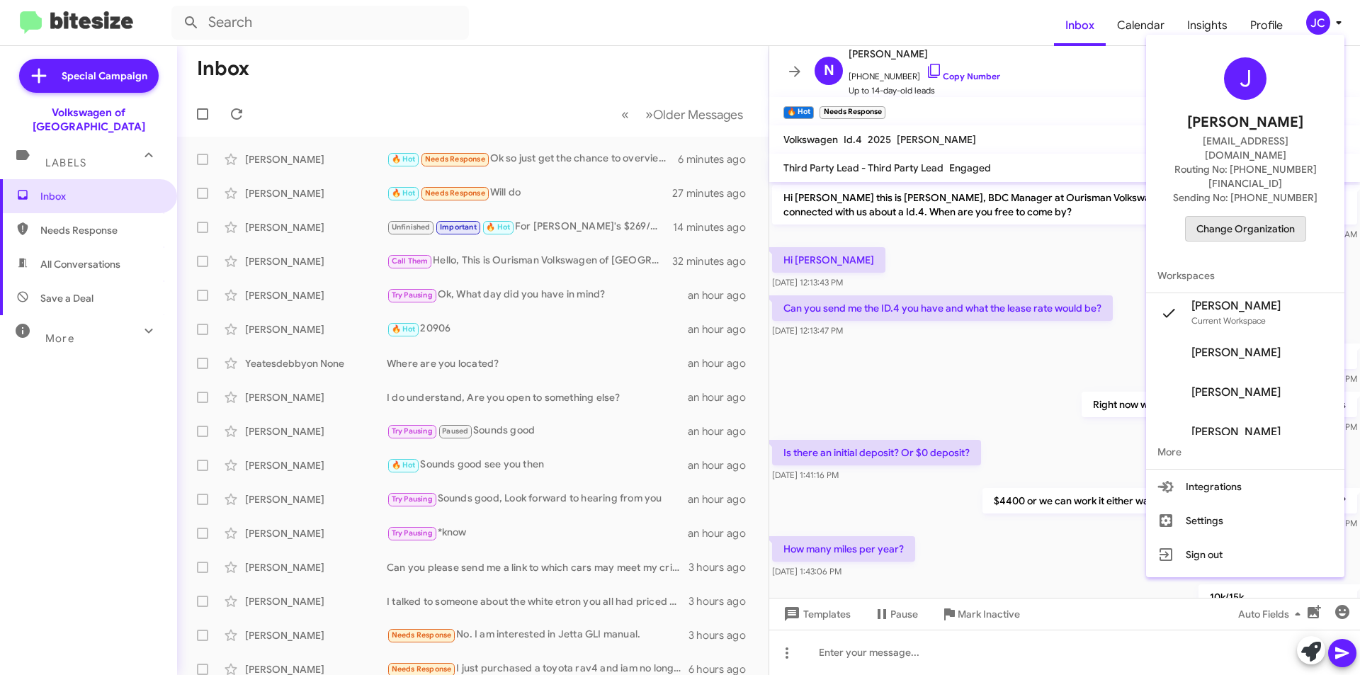
click at [1261, 217] on span "Change Organization" at bounding box center [1245, 229] width 98 height 24
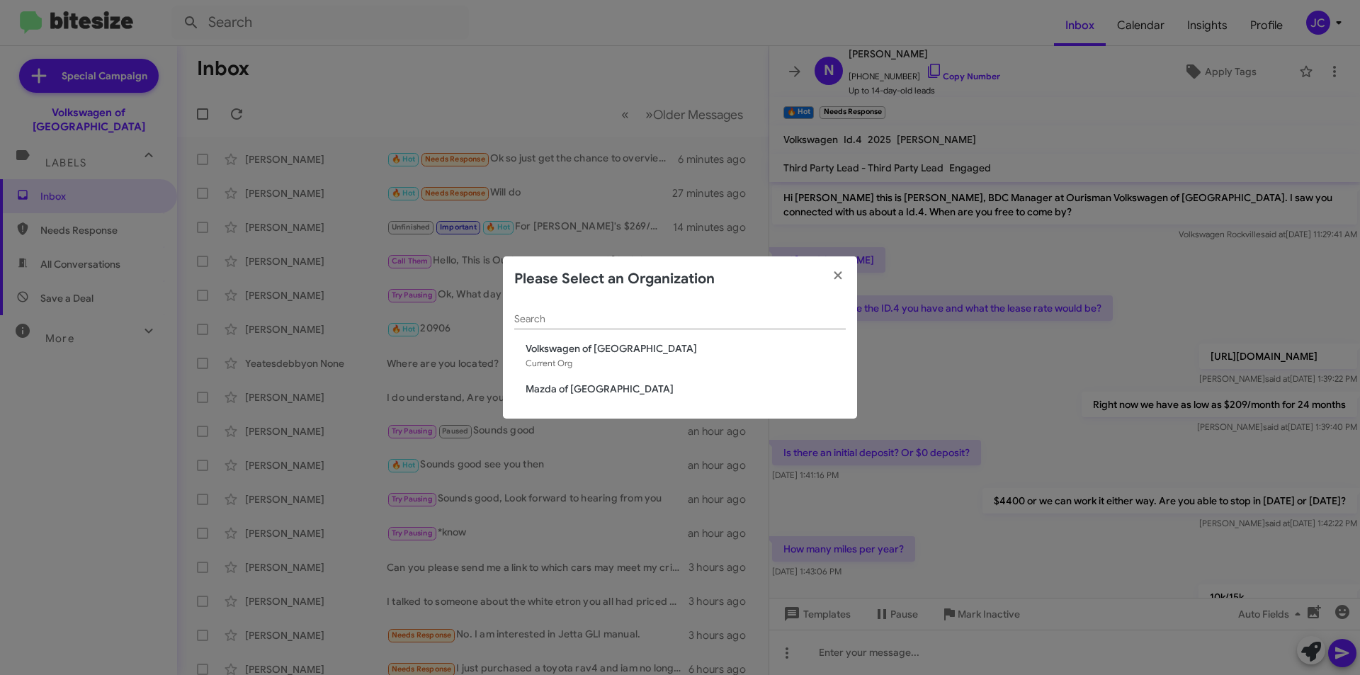
click at [571, 392] on span "Mazda of [GEOGRAPHIC_DATA]" at bounding box center [686, 389] width 320 height 14
